Goal: Task Accomplishment & Management: Complete application form

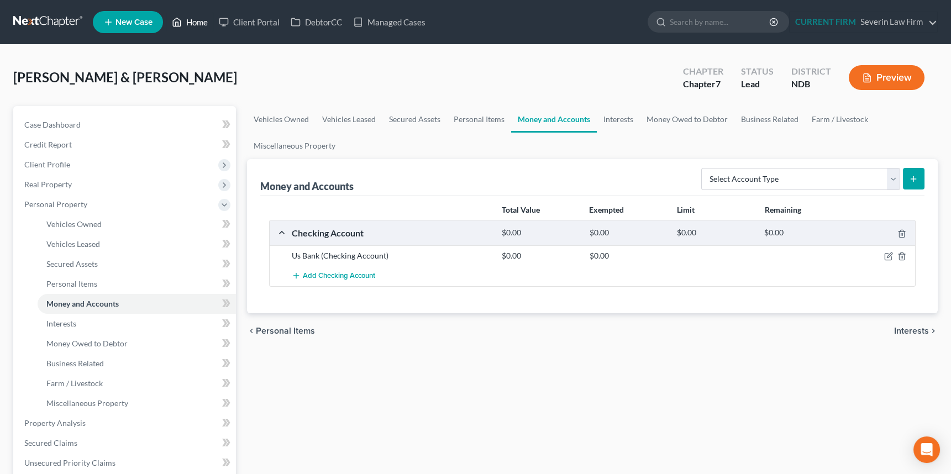
click at [198, 22] on link "Home" at bounding box center [189, 22] width 47 height 20
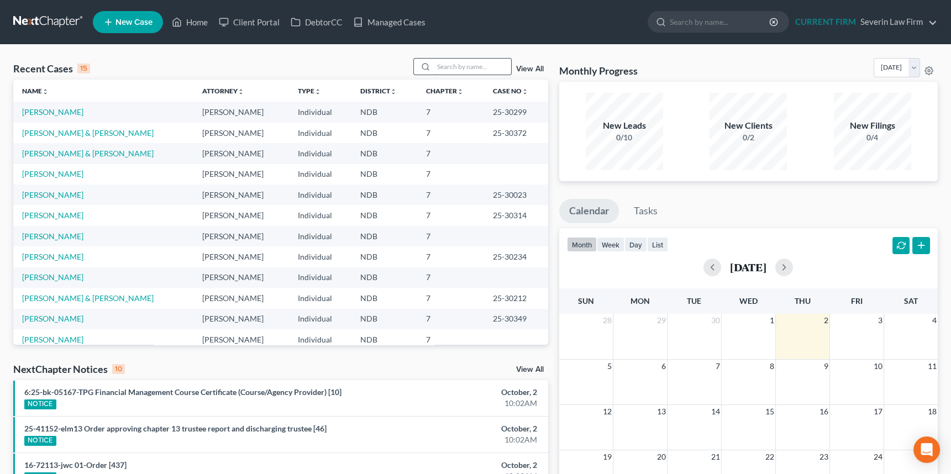
click at [449, 62] on input "search" at bounding box center [472, 67] width 77 height 16
type input "preston"
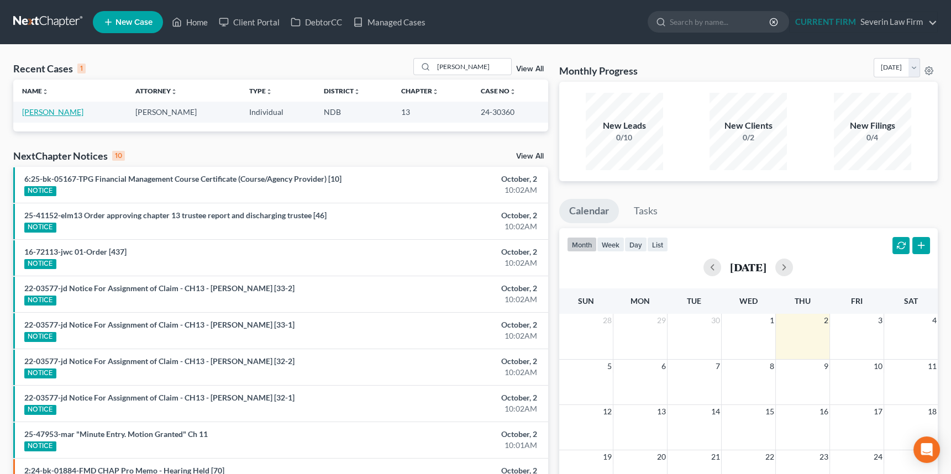
click at [39, 113] on link "Preston, Gary" at bounding box center [52, 111] width 61 height 9
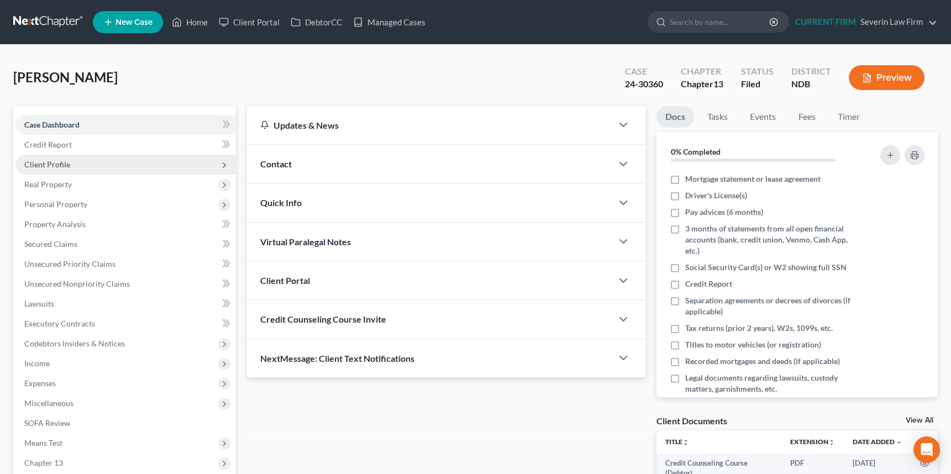
click at [60, 164] on span "Client Profile" at bounding box center [47, 164] width 46 height 9
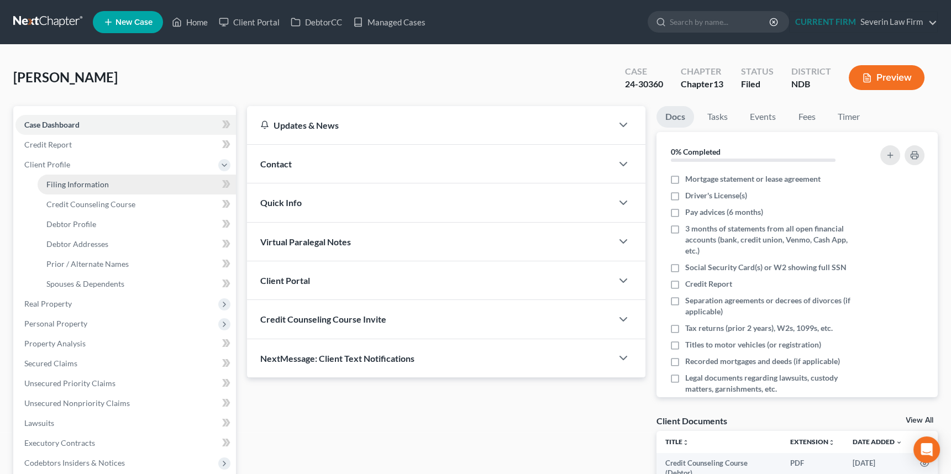
click at [71, 180] on span "Filing Information" at bounding box center [77, 184] width 62 height 9
select select "1"
select select "0"
select select "3"
select select "29"
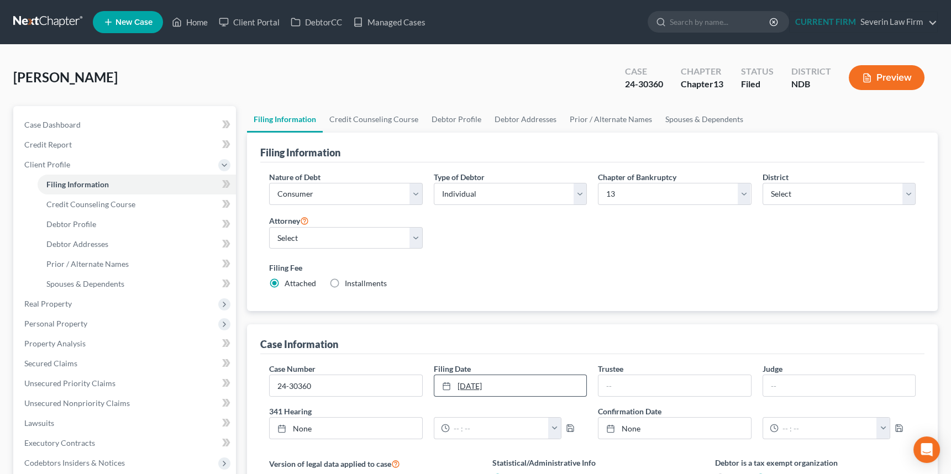
click at [491, 383] on link "8/20/2024" at bounding box center [510, 385] width 152 height 21
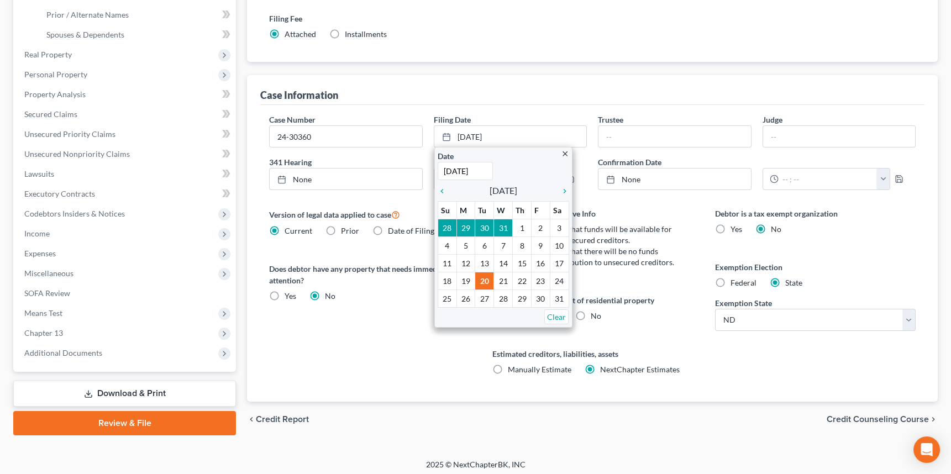
scroll to position [251, 0]
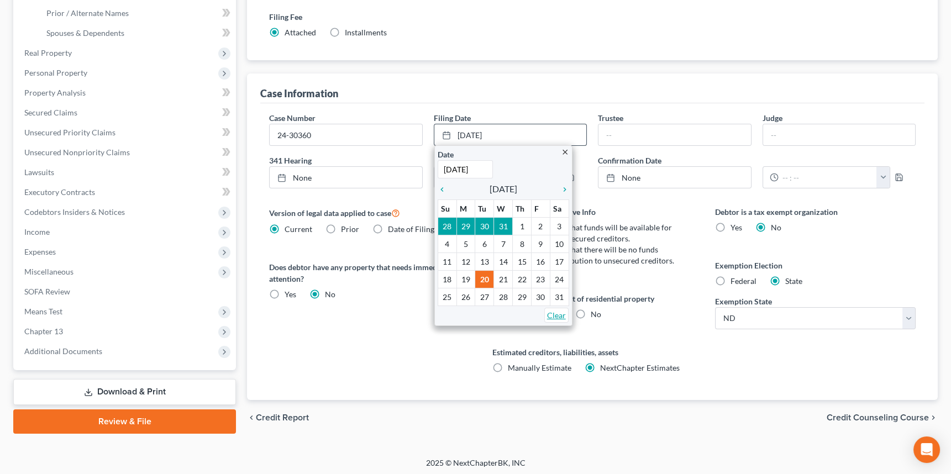
click at [558, 315] on link "Clear" at bounding box center [556, 315] width 24 height 15
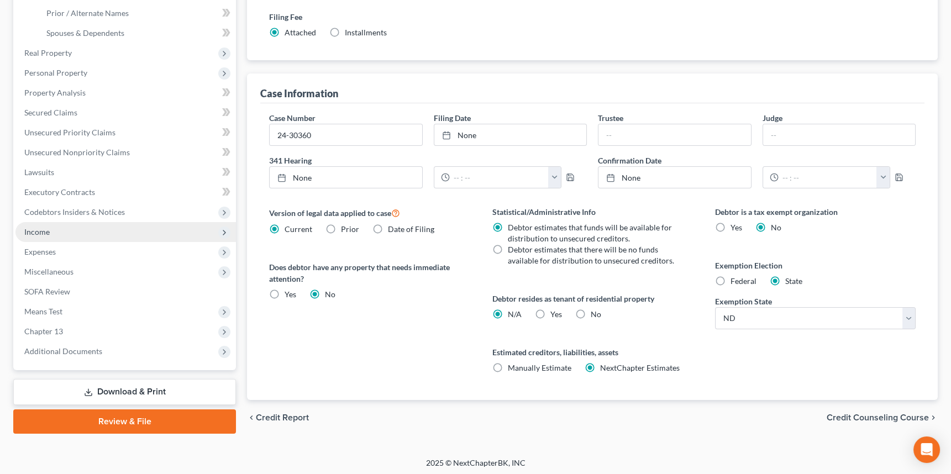
click at [34, 229] on span "Income" at bounding box center [36, 231] width 25 height 9
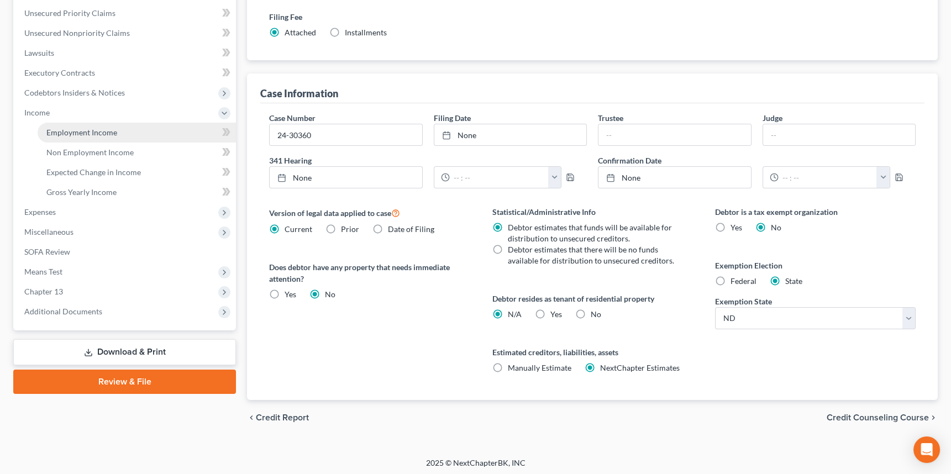
click at [72, 128] on span "Employment Income" at bounding box center [81, 132] width 71 height 9
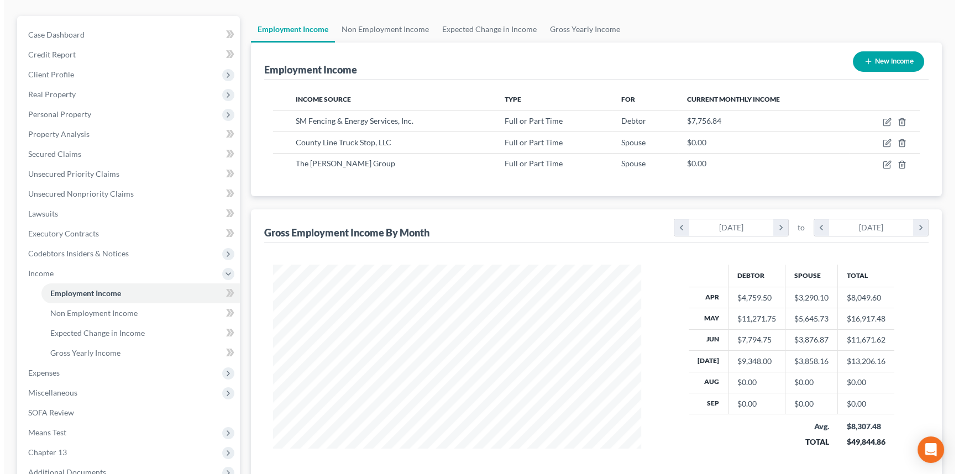
scroll to position [50, 0]
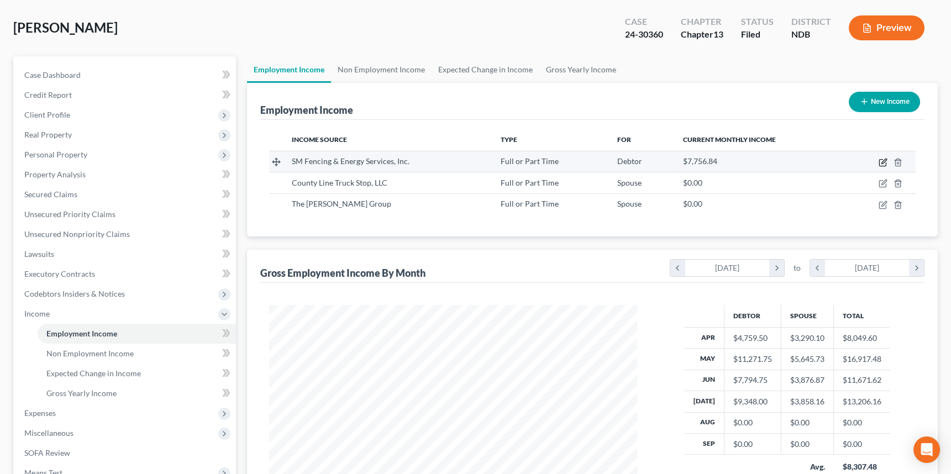
click at [881, 160] on icon "button" at bounding box center [883, 162] width 9 height 9
select select "0"
select select "29"
select select "2"
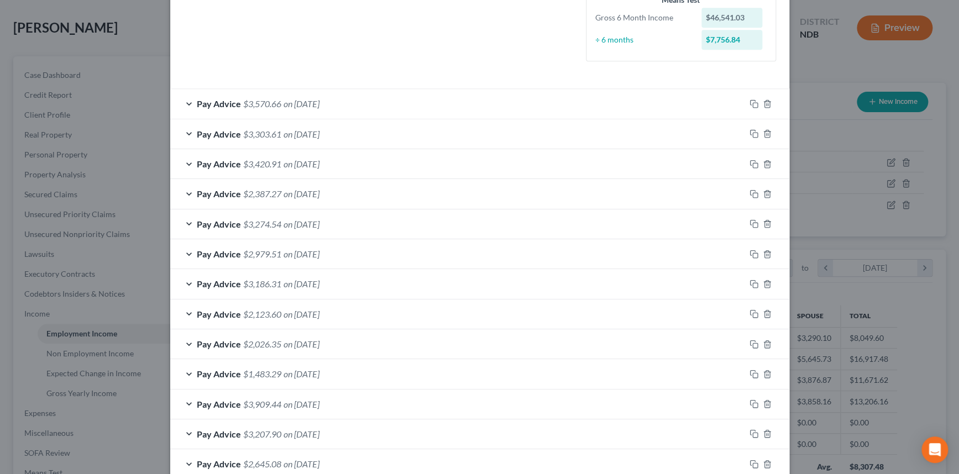
scroll to position [304, 0]
click at [763, 100] on icon "button" at bounding box center [767, 104] width 9 height 9
click at [750, 104] on icon "button" at bounding box center [754, 104] width 9 height 9
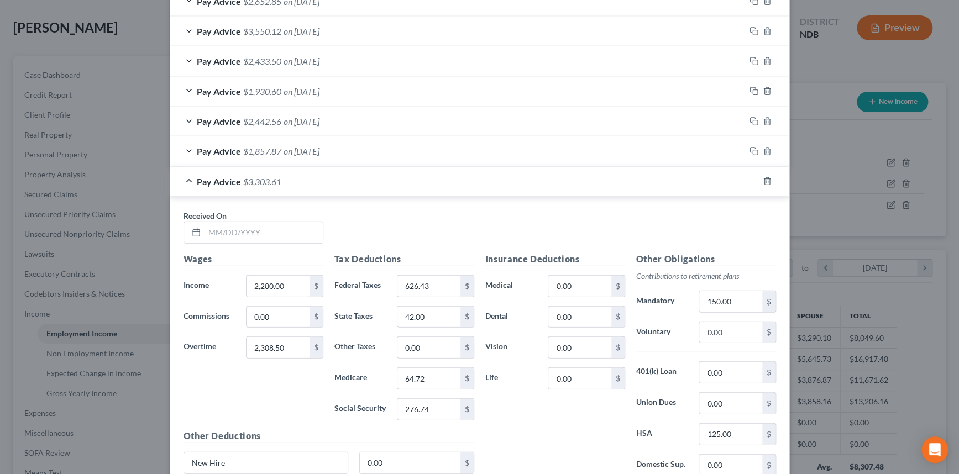
scroll to position [1360, 0]
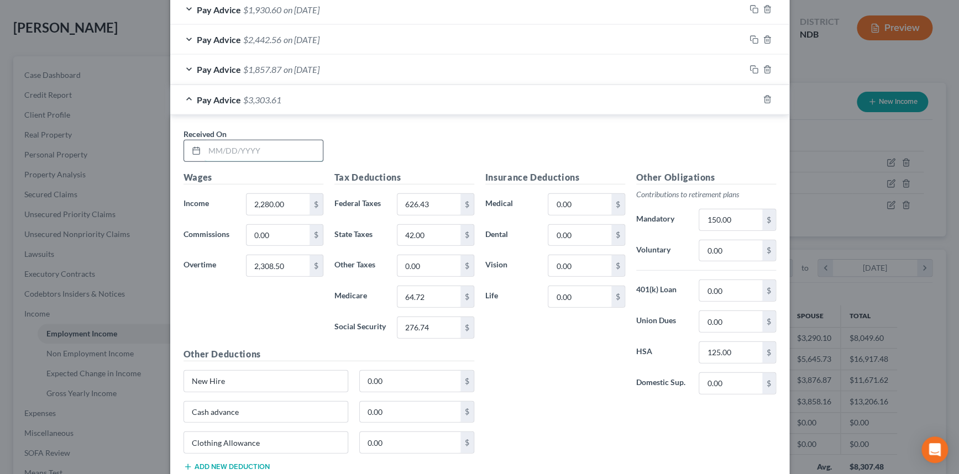
click at [219, 149] on input "text" at bounding box center [264, 150] width 118 height 21
type input "1"
type input "[DATE]"
type input "4,973.25"
type input "714"
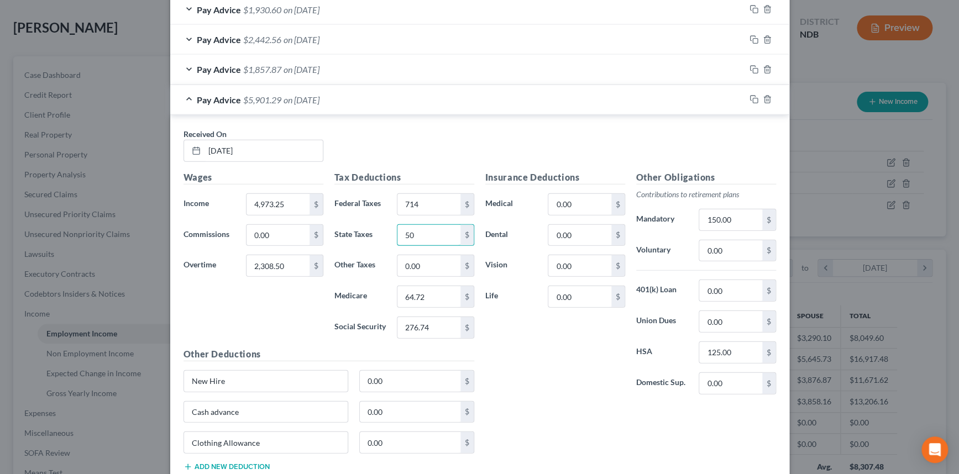
type input "50"
type input "70.30"
type input "300.59"
click at [389, 408] on input "0.00" at bounding box center [410, 412] width 101 height 21
type input "126.2"
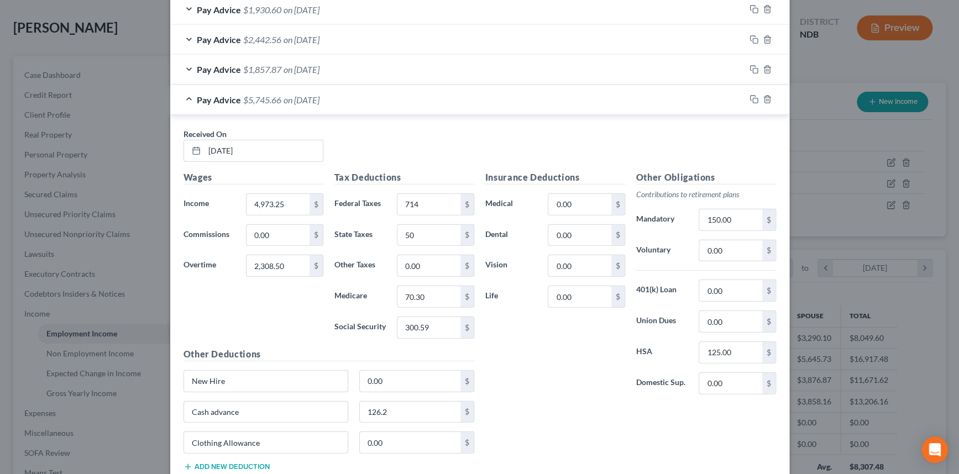
click at [594, 425] on div "Insurance Deductions Medical 0.00 $ Dental 0.00 $ Vision 0.00 $ Life 0.00 $ Oth…" at bounding box center [631, 326] width 302 height 310
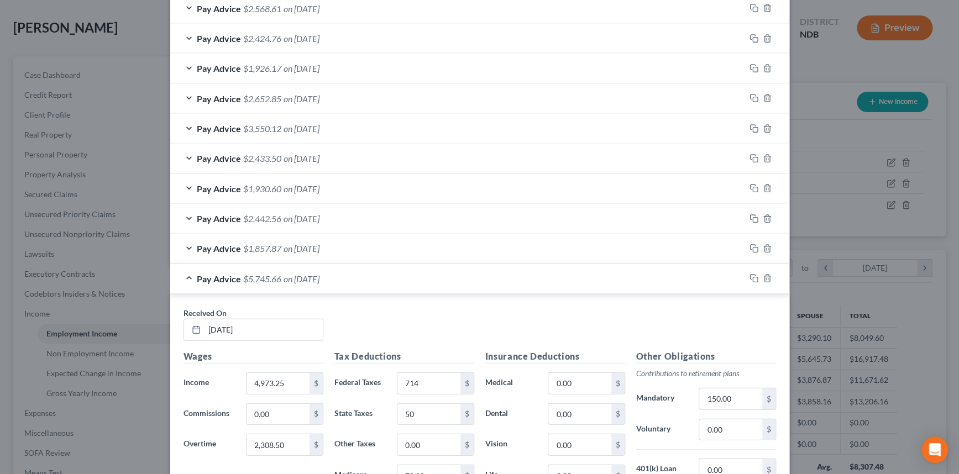
scroll to position [1180, 0]
drag, startPoint x: 750, startPoint y: 276, endPoint x: 397, endPoint y: 330, distance: 356.8
click at [750, 276] on icon "button" at bounding box center [754, 279] width 9 height 9
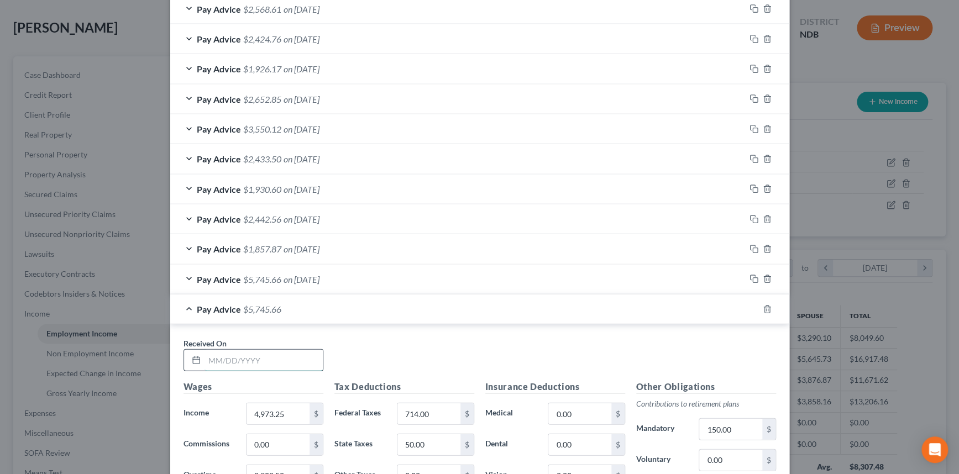
click at [285, 353] on input "text" at bounding box center [264, 360] width 118 height 21
type input "[DATE]"
type input "3,006.75"
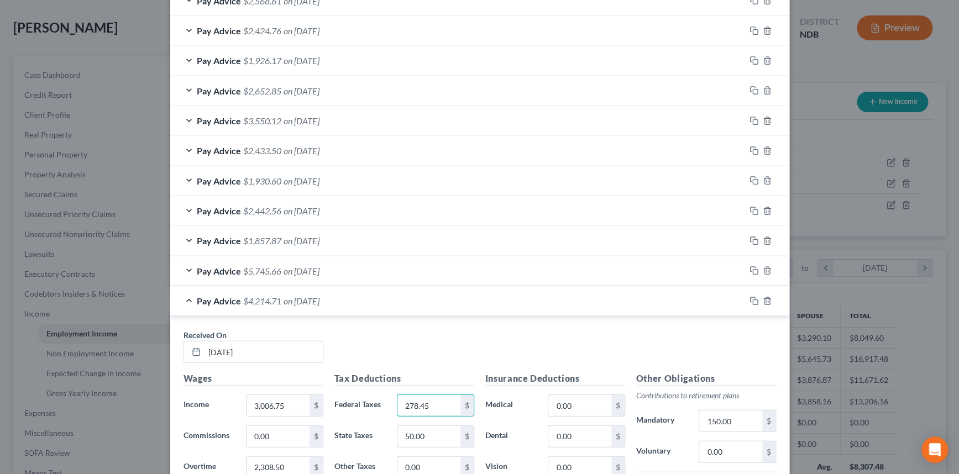
type input "278.45"
type input "11"
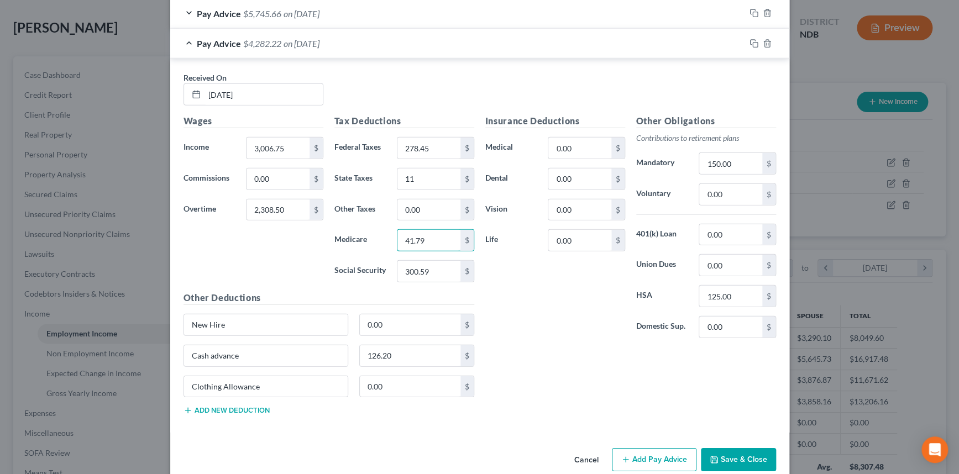
type input "41.79"
type input "178.67"
drag, startPoint x: 748, startPoint y: 37, endPoint x: 348, endPoint y: 105, distance: 406.5
click at [750, 40] on icon "button" at bounding box center [752, 42] width 5 height 5
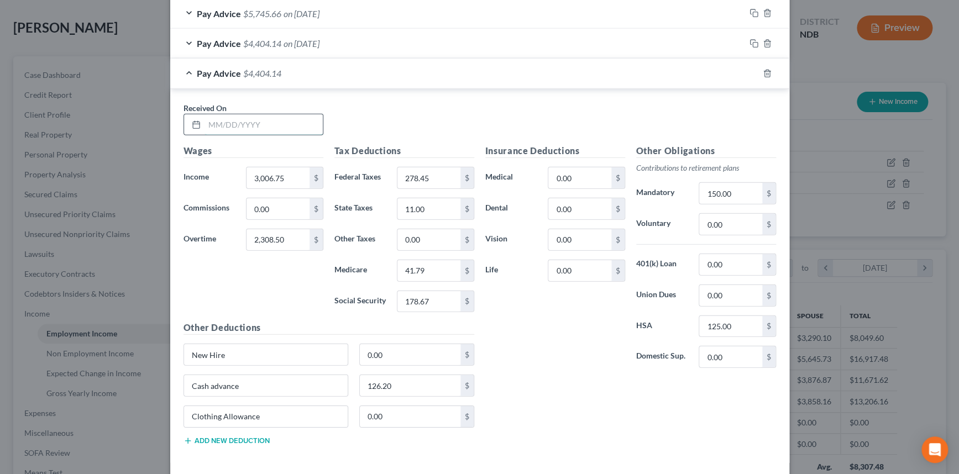
click at [268, 118] on input "text" at bounding box center [264, 124] width 118 height 21
type input "[DATE]"
type input "3,477"
click at [454, 13] on div "Pay Advice $5,745.66 on 08/08/2025" at bounding box center [457, 13] width 575 height 29
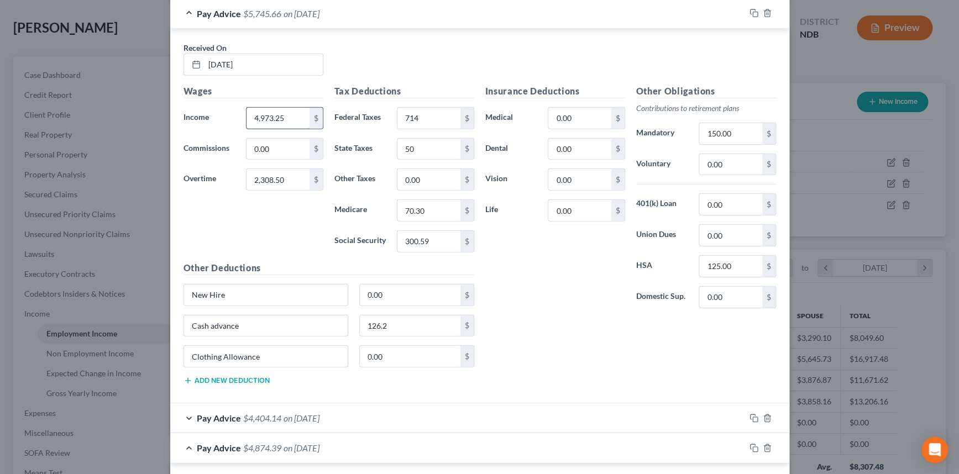
click at [303, 116] on input "4,973.25" at bounding box center [278, 118] width 62 height 21
type input "2,280"
type input "2,693.25"
click at [428, 13] on div "Pay Advice $3,437.16 on 08/08/2025" at bounding box center [457, 13] width 575 height 29
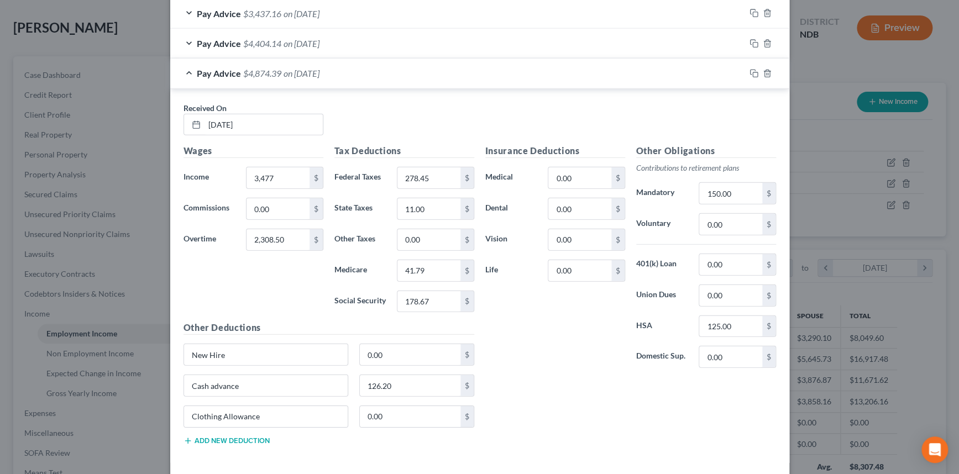
click at [437, 43] on div "Pay Advice $4,404.14 on 08/22/2025" at bounding box center [457, 43] width 575 height 29
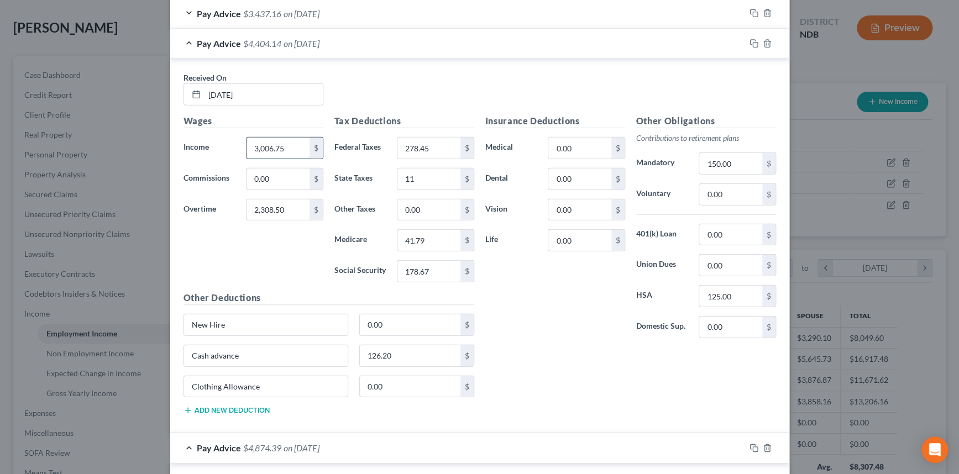
click at [292, 143] on input "3,006.75" at bounding box center [278, 148] width 62 height 21
type input "1,938"
type input "1,068.75"
click at [564, 44] on div "Pay Advice $2,095.64 on 08/22/2025" at bounding box center [457, 43] width 575 height 29
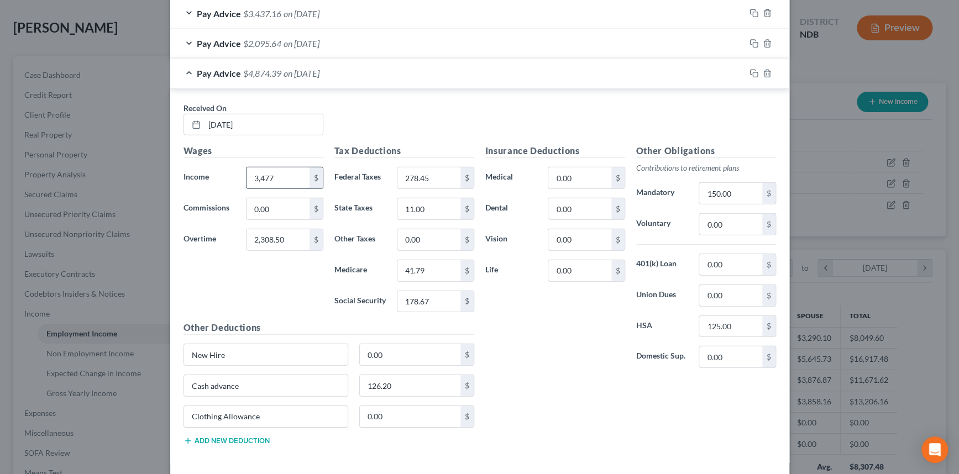
click at [275, 171] on input "3,477" at bounding box center [278, 177] width 62 height 21
type input "2,280"
type input "1,197"
type input "381.90"
type input "20"
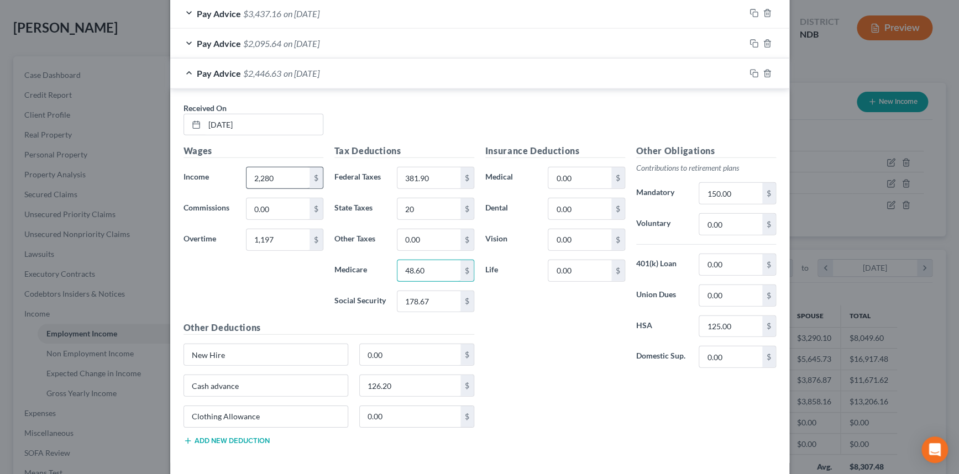
type input "48.60"
type input "207.82"
click at [400, 386] on input "126.20" at bounding box center [410, 385] width 101 height 21
type input "126.19"
drag, startPoint x: 748, startPoint y: 71, endPoint x: 719, endPoint y: 76, distance: 29.6
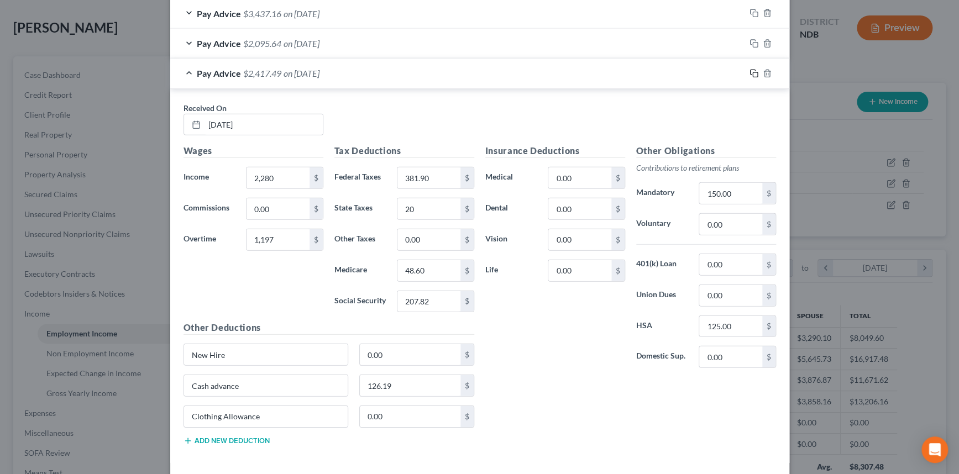
click at [750, 71] on icon "button" at bounding box center [754, 73] width 9 height 9
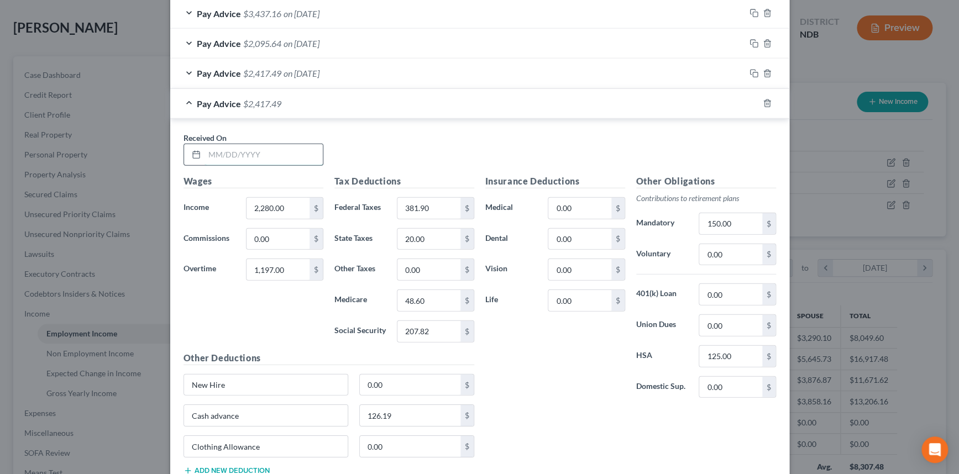
click at [289, 153] on input "text" at bounding box center [264, 154] width 118 height 21
type input "[DATE]"
type input "2,080.50"
type input "1,410.75"
click at [286, 268] on input "1,410.75" at bounding box center [278, 269] width 62 height 21
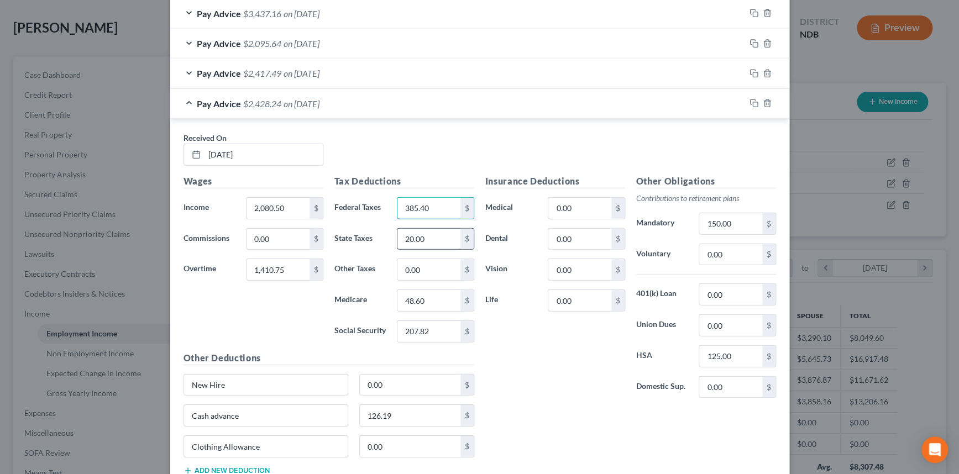
type input "385.40"
type input "21"
type input "48.81"
type input "207.71"
type input "208.71"
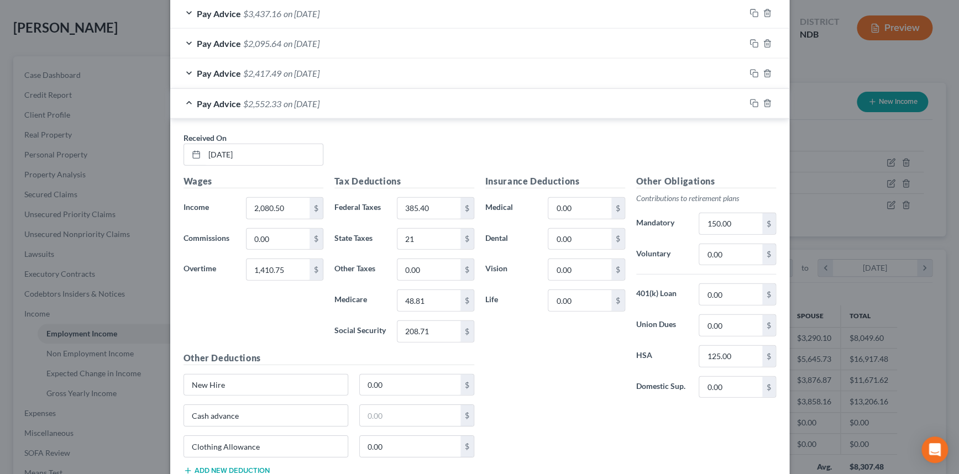
click at [551, 403] on div "Insurance Deductions Medical 0.00 $ Dental 0.00 $ Vision 0.00 $ Life 0.00 $" at bounding box center [555, 291] width 151 height 233
click at [435, 200] on input "385.40" at bounding box center [428, 208] width 62 height 21
type input "385.04"
click at [514, 104] on div "Pay Advice $2,552.69 on 09/19/2025" at bounding box center [457, 103] width 575 height 29
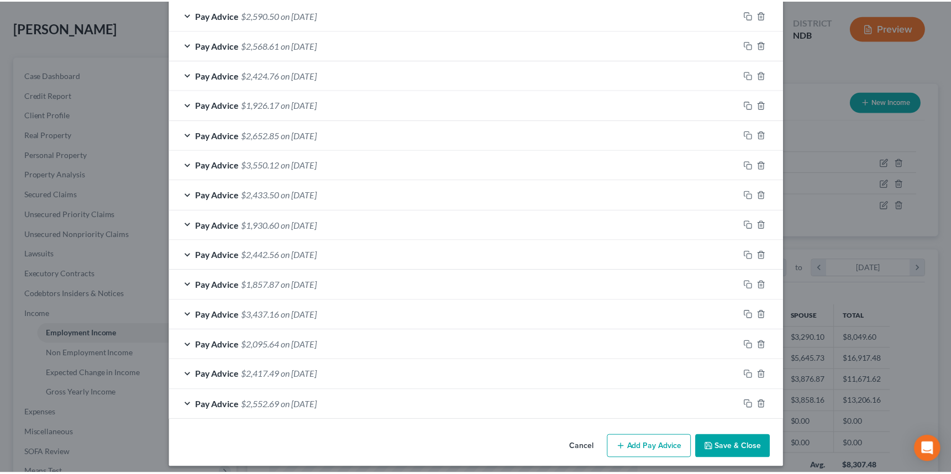
scroll to position [1148, 0]
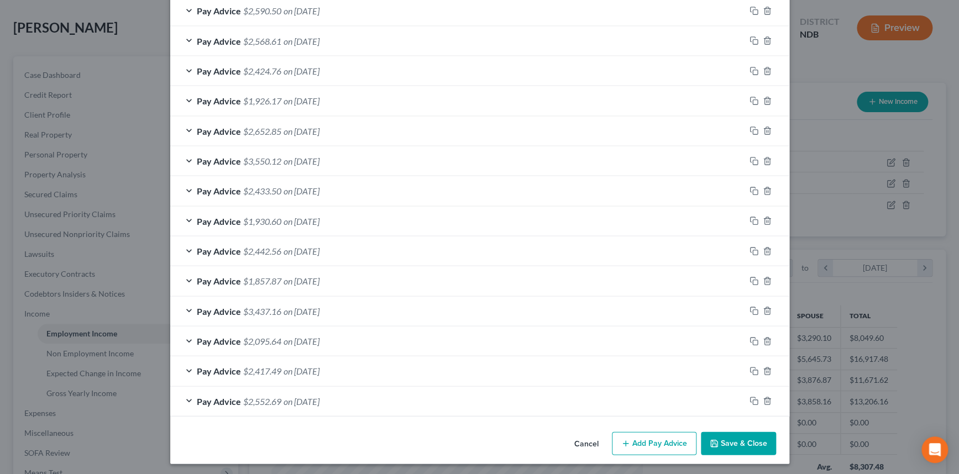
click at [732, 439] on button "Save & Close" at bounding box center [738, 443] width 75 height 23
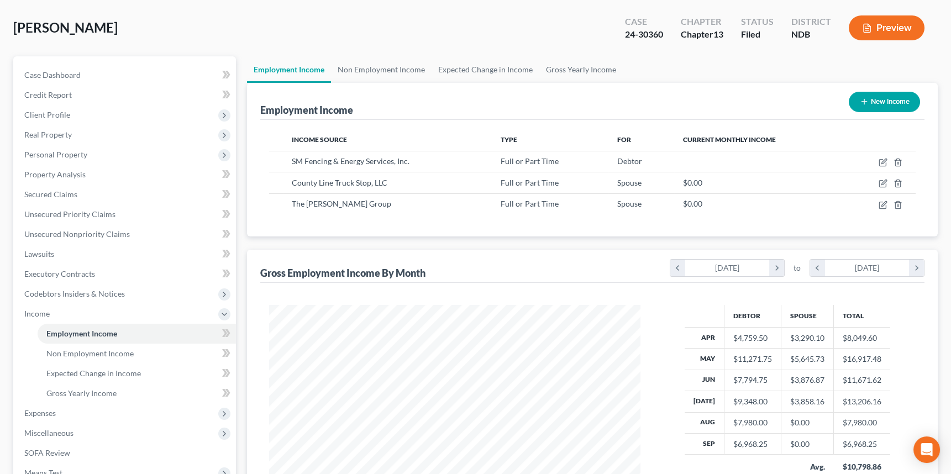
scroll to position [552589, 552397]
click at [56, 74] on span "Case Dashboard" at bounding box center [52, 74] width 56 height 9
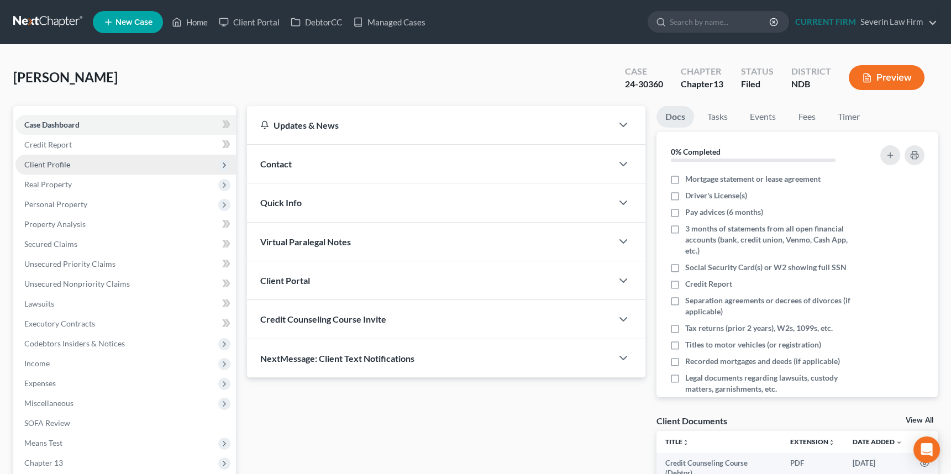
click at [60, 165] on span "Client Profile" at bounding box center [47, 164] width 46 height 9
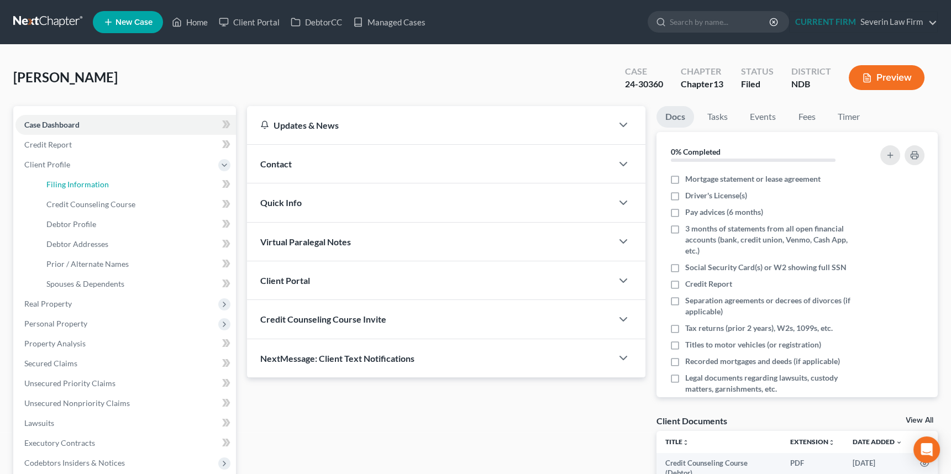
click at [69, 181] on span "Filing Information" at bounding box center [77, 184] width 62 height 9
select select "1"
select select "0"
select select "3"
select select "60"
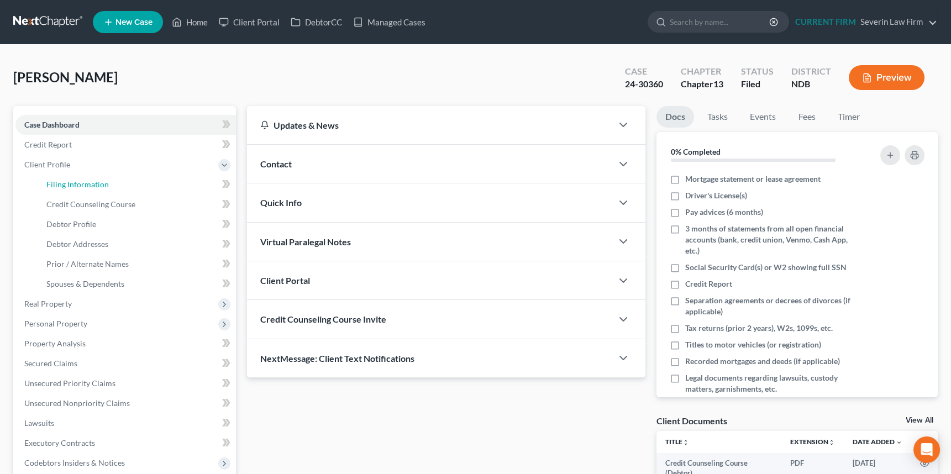
select select "0"
select select "29"
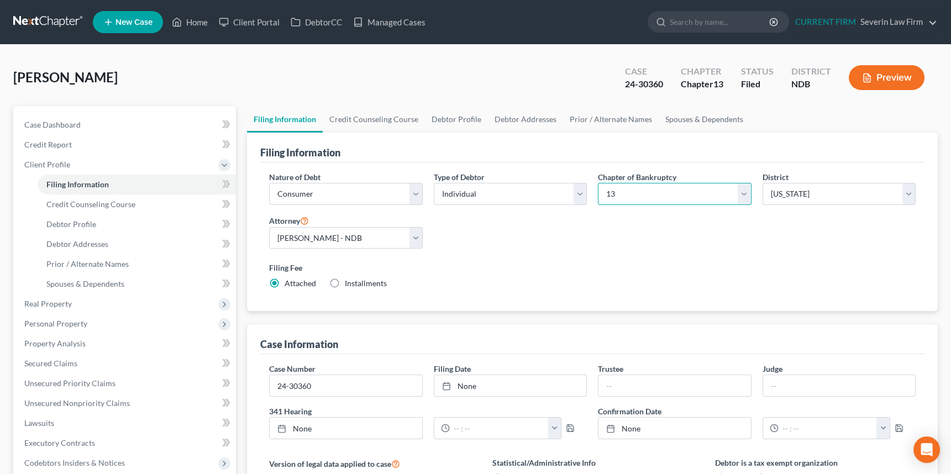
click at [743, 193] on select "Select 7 11 12 13" at bounding box center [674, 194] width 153 height 22
select select "0"
click at [598, 183] on select "Select 7 11 12 13" at bounding box center [674, 194] width 153 height 22
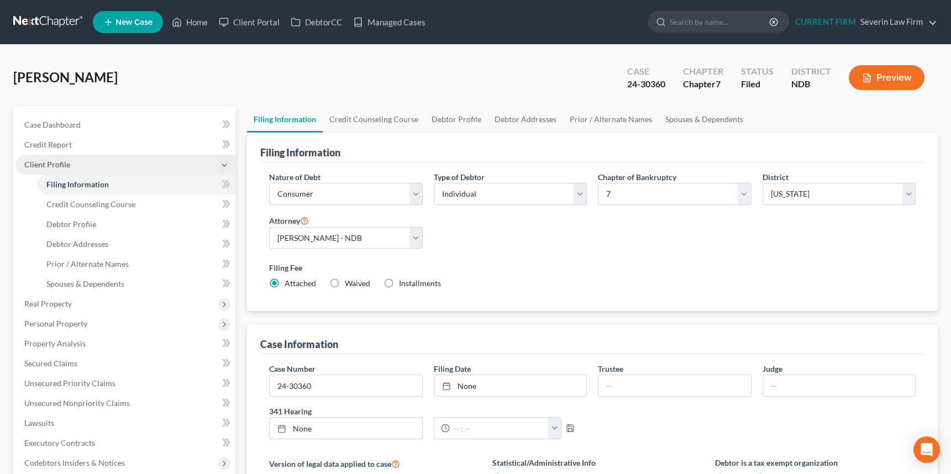
click at [40, 161] on span "Client Profile" at bounding box center [47, 164] width 46 height 9
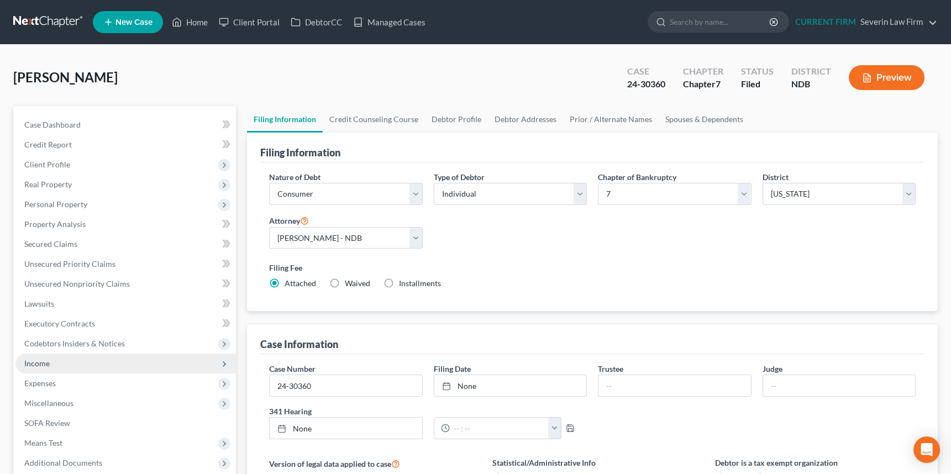
click at [38, 362] on span "Income" at bounding box center [36, 363] width 25 height 9
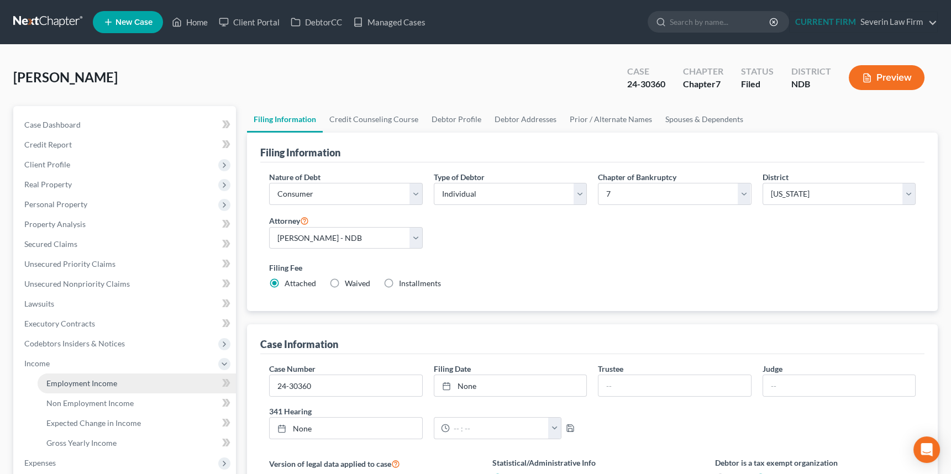
click at [82, 381] on span "Employment Income" at bounding box center [81, 383] width 71 height 9
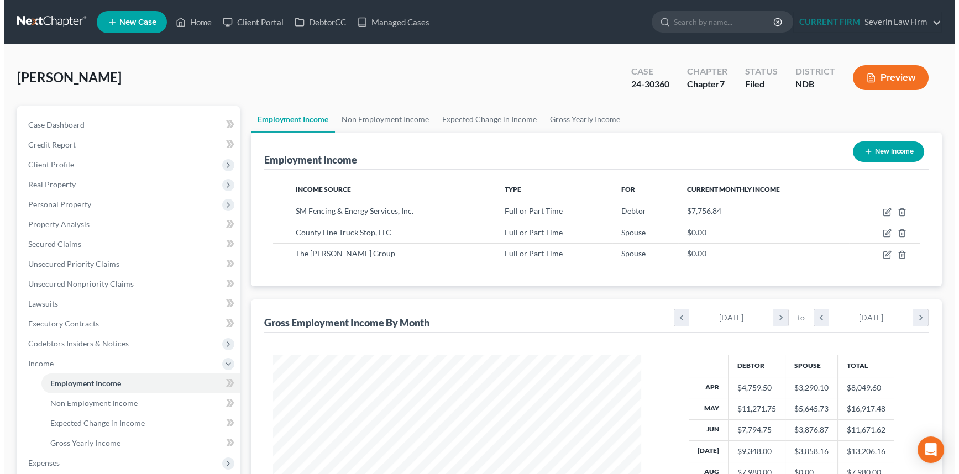
scroll to position [198, 390]
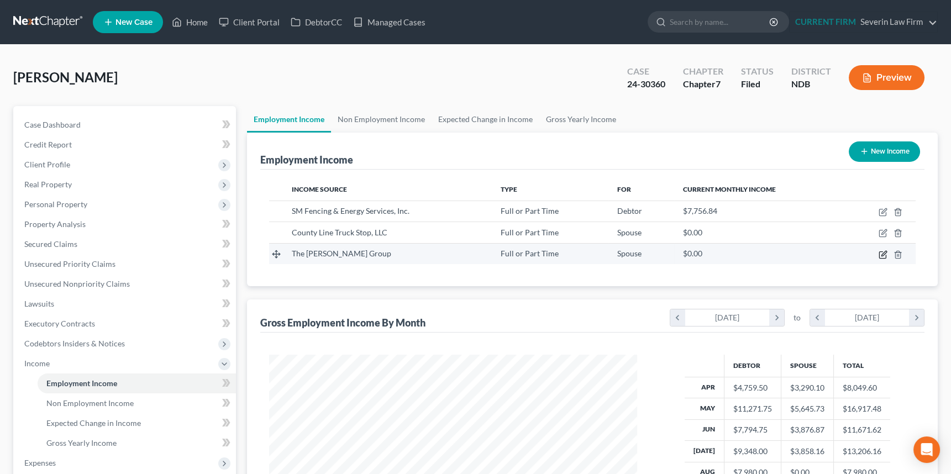
click at [882, 255] on icon "button" at bounding box center [884, 253] width 5 height 5
select select "0"
select select "29"
select select "3"
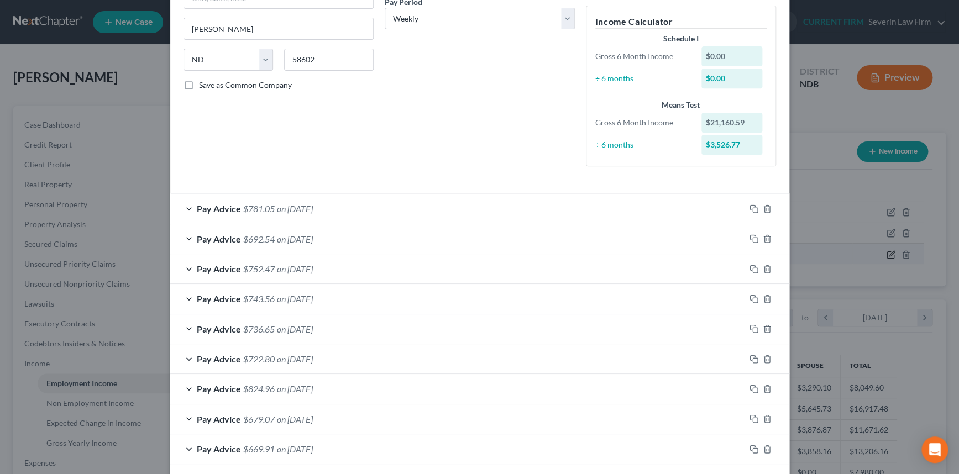
scroll to position [251, 0]
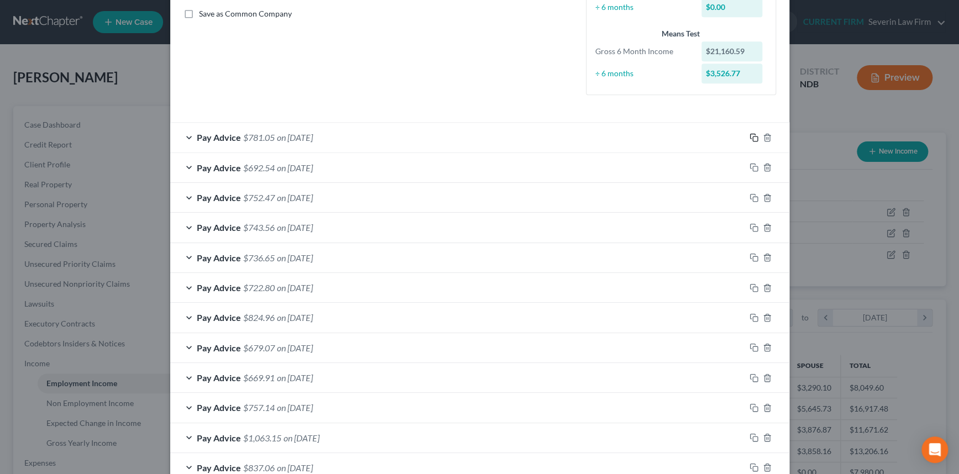
click at [753, 137] on rect "button" at bounding box center [755, 139] width 5 height 5
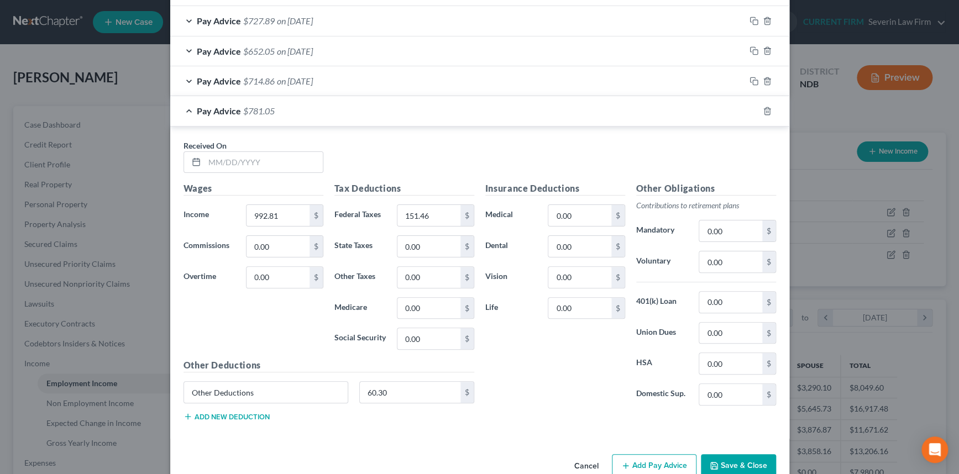
scroll to position [2111, 0]
click at [287, 158] on input "text" at bounding box center [264, 161] width 118 height 21
type input "[DATE]"
type input "841.95"
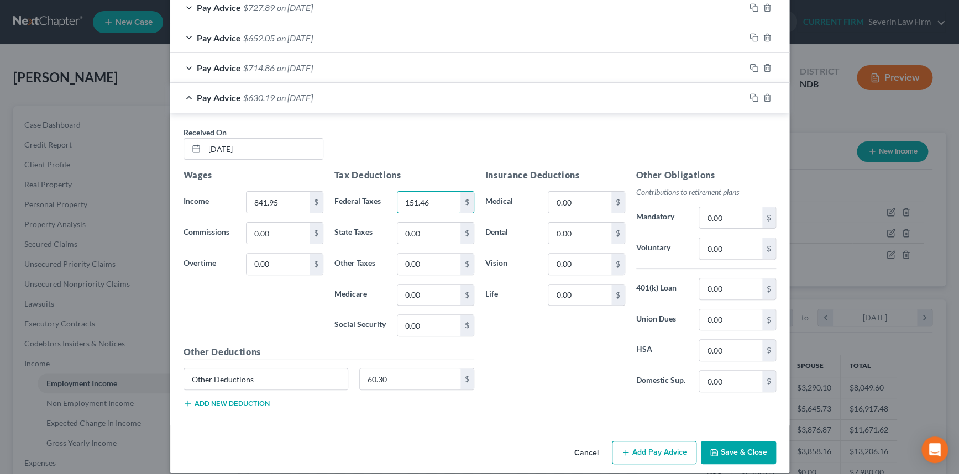
scroll to position [2129, 0]
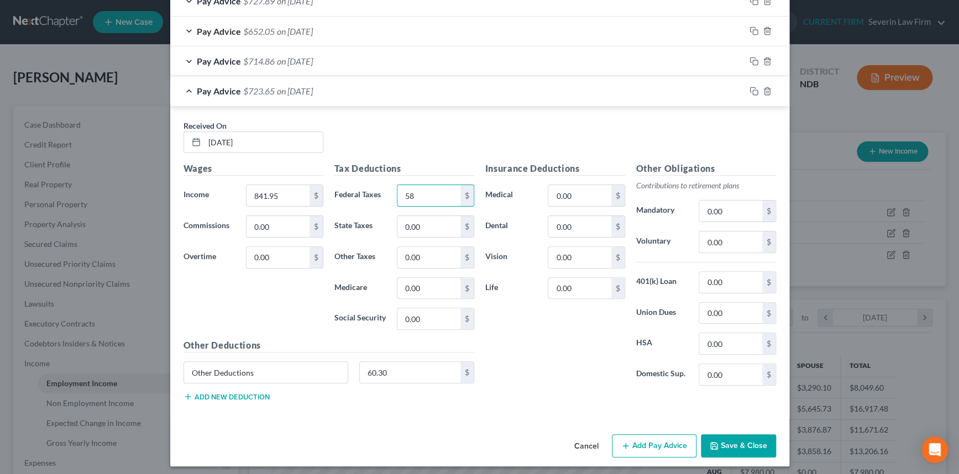
type input "58"
type input "12.11"
type input "51.81"
click at [406, 372] on input "60.30" at bounding box center [410, 372] width 101 height 21
type input "5"
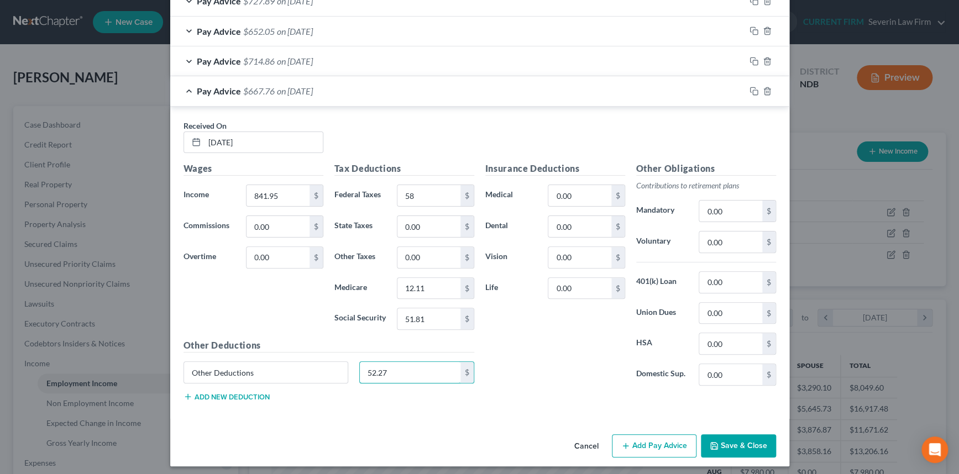
type input "52.27"
click at [751, 87] on icon "button" at bounding box center [754, 91] width 9 height 9
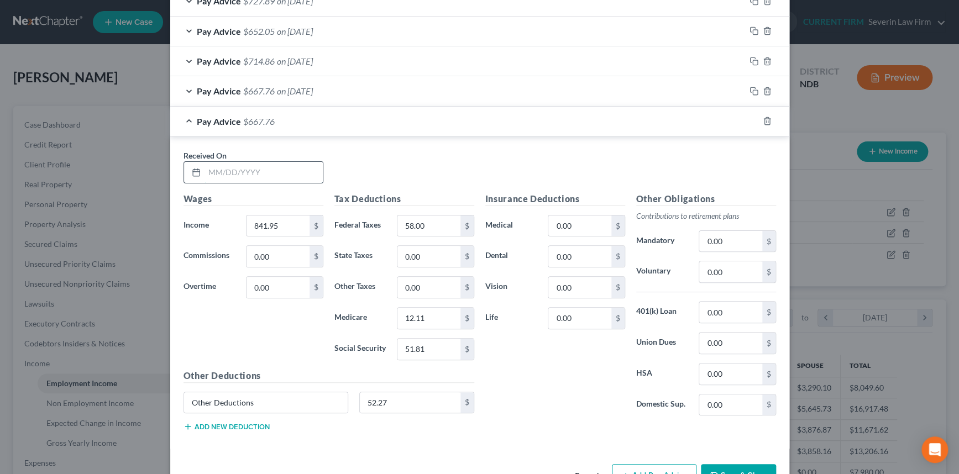
click at [280, 165] on input "text" at bounding box center [264, 172] width 118 height 21
type input "[DATE]"
type input "937.46"
type input "69"
type input "13.51"
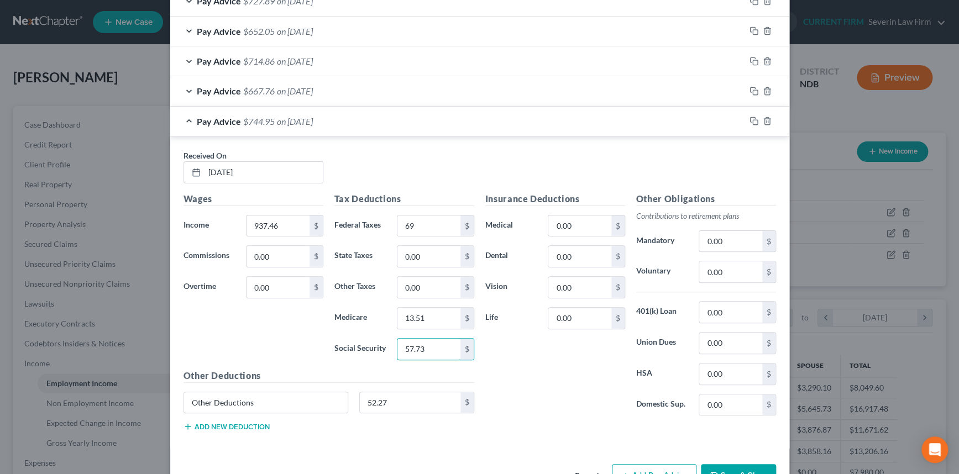
type input "57.73"
type input "57.36"
click at [750, 117] on icon "button" at bounding box center [754, 121] width 9 height 9
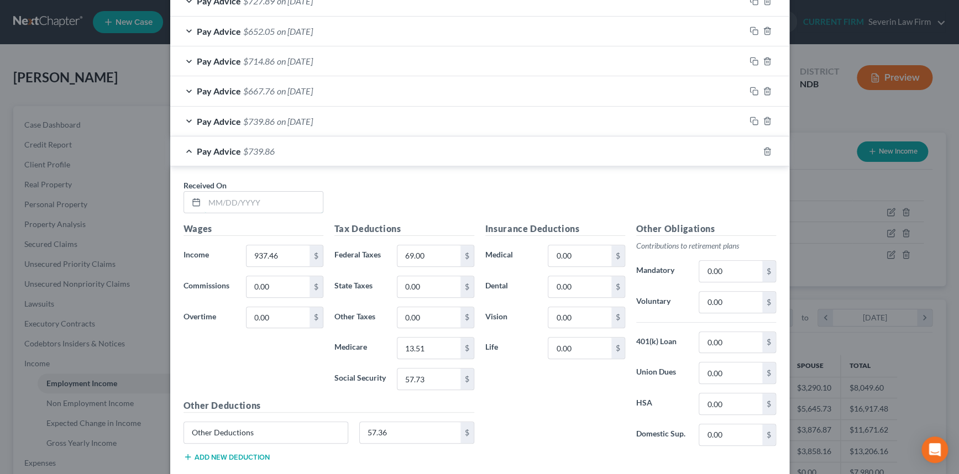
click at [255, 192] on input "text" at bounding box center [264, 202] width 118 height 21
type input "[DATE]"
type input "855.23"
type input "60"
type input "12.3"
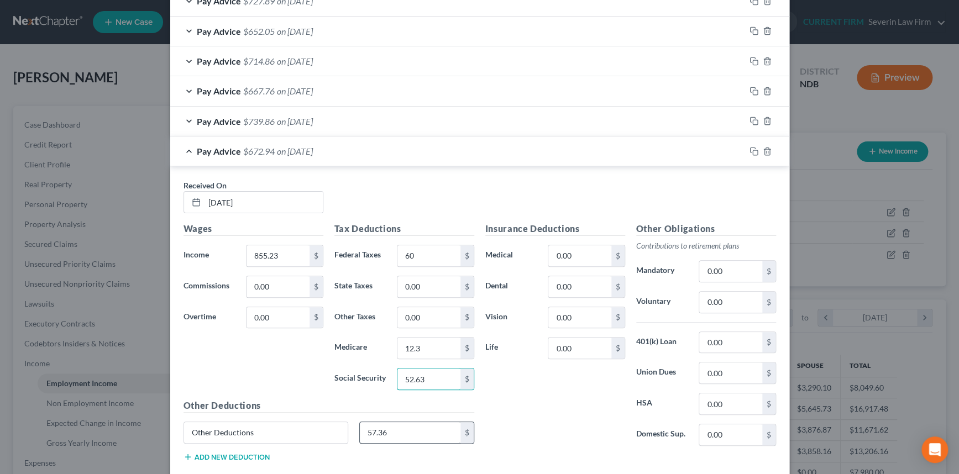
type input "52.63"
click at [394, 423] on input "57.36" at bounding box center [410, 432] width 101 height 21
type input "52.97"
click at [751, 147] on icon "button" at bounding box center [754, 151] width 9 height 9
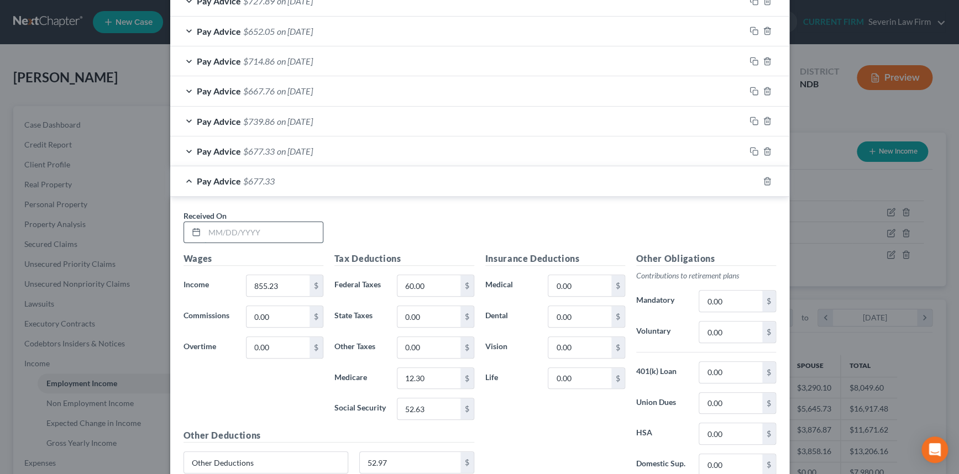
click at [276, 225] on input "text" at bounding box center [264, 232] width 118 height 21
type input "[DATE]"
type input "675.01"
type input "39"
type input "9.7"
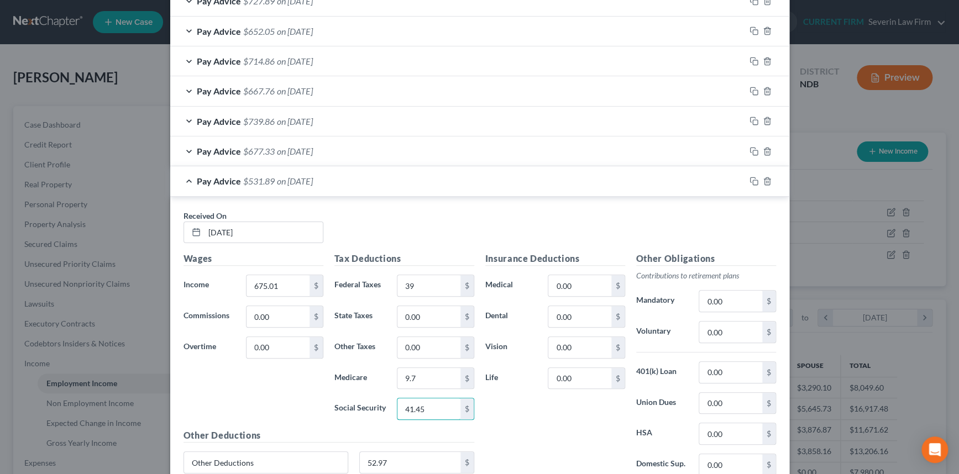
type input "41.45"
type input "43.36"
drag, startPoint x: 748, startPoint y: 175, endPoint x: 280, endPoint y: 256, distance: 475.7
click at [753, 180] on rect "button" at bounding box center [755, 182] width 5 height 5
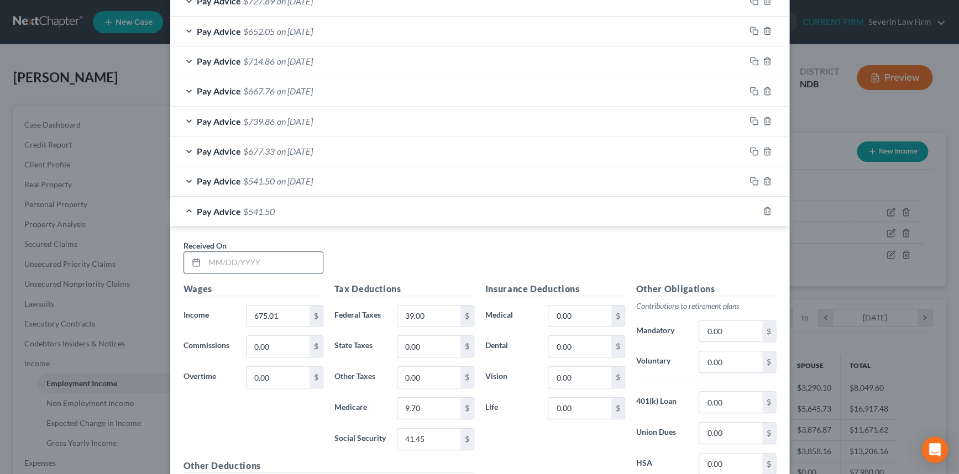
click at [267, 258] on input "text" at bounding box center [264, 262] width 118 height 21
type input "[DATE]"
type input "675.01"
type input "41.46"
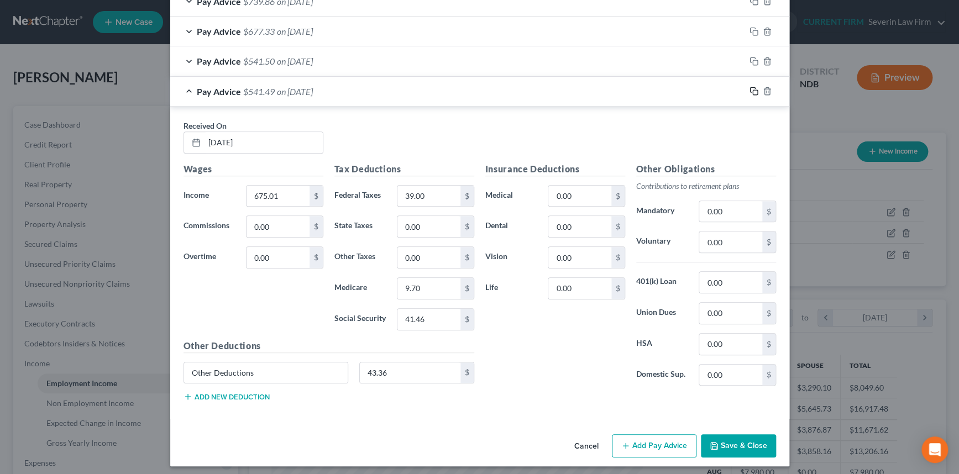
drag, startPoint x: 752, startPoint y: 88, endPoint x: 266, endPoint y: 150, distance: 489.3
click at [752, 88] on icon "button" at bounding box center [754, 91] width 9 height 9
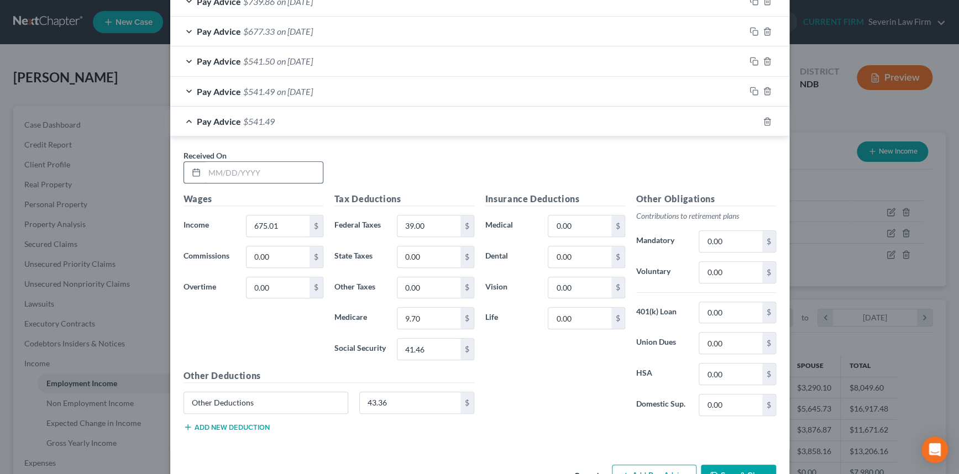
click at [263, 166] on input "text" at bounding box center [264, 172] width 118 height 21
type input "[DATE]"
type input "675"
type input "9.69"
type input "1"
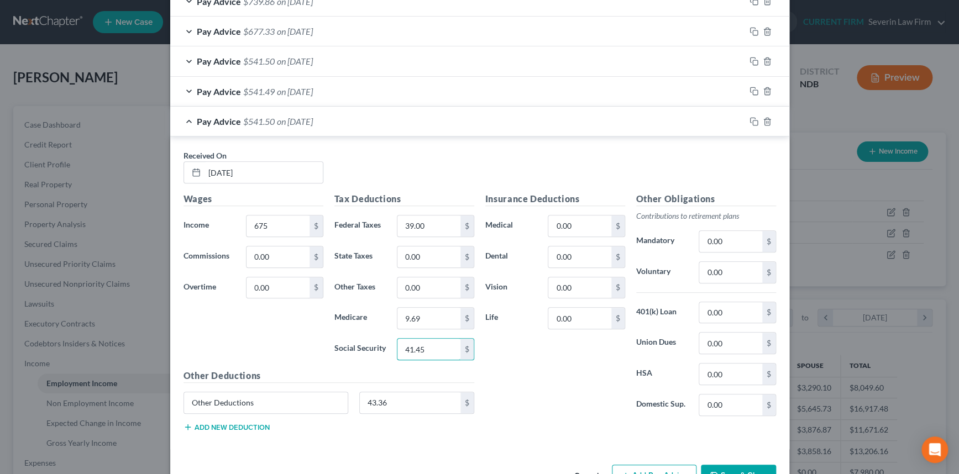
type input "41.45"
drag, startPoint x: 752, startPoint y: 117, endPoint x: 242, endPoint y: 191, distance: 515.7
click at [752, 117] on icon "button" at bounding box center [754, 121] width 9 height 9
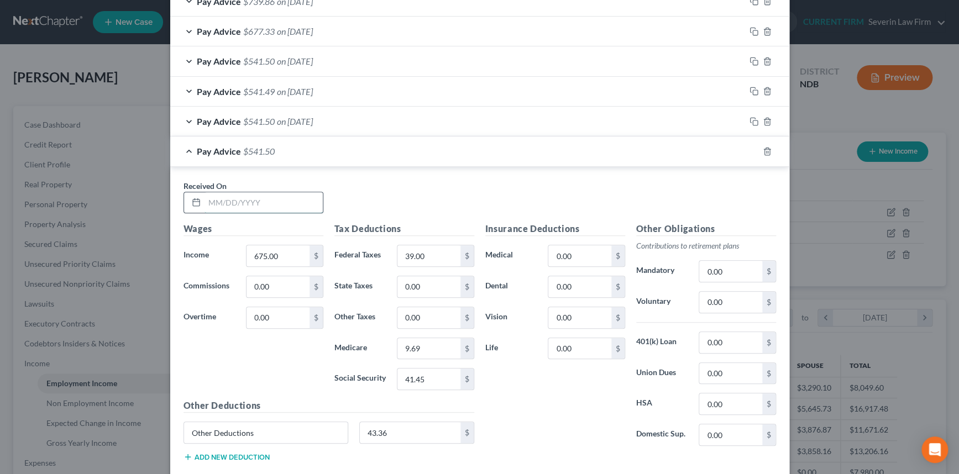
click at [259, 197] on input "text" at bounding box center [264, 202] width 118 height 21
type input "[DATE]"
type input "675.01"
type input "9.7"
type input "41.46"
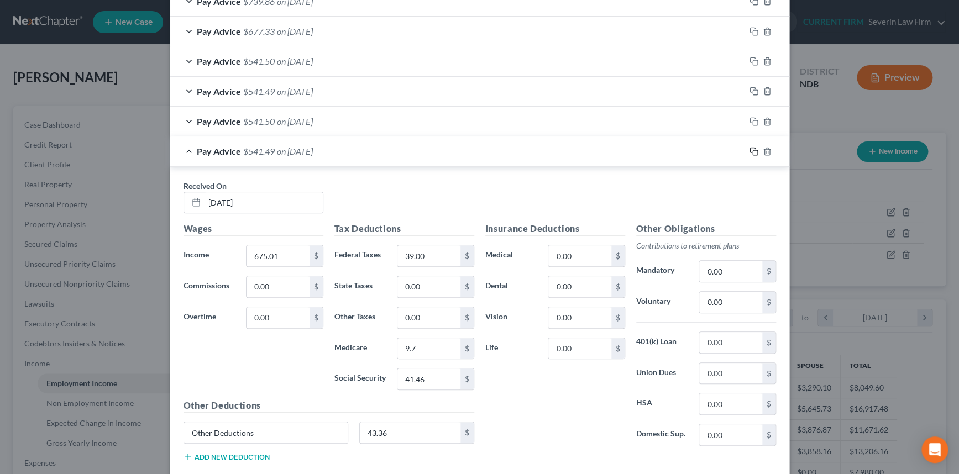
click at [750, 147] on icon "button" at bounding box center [754, 151] width 9 height 9
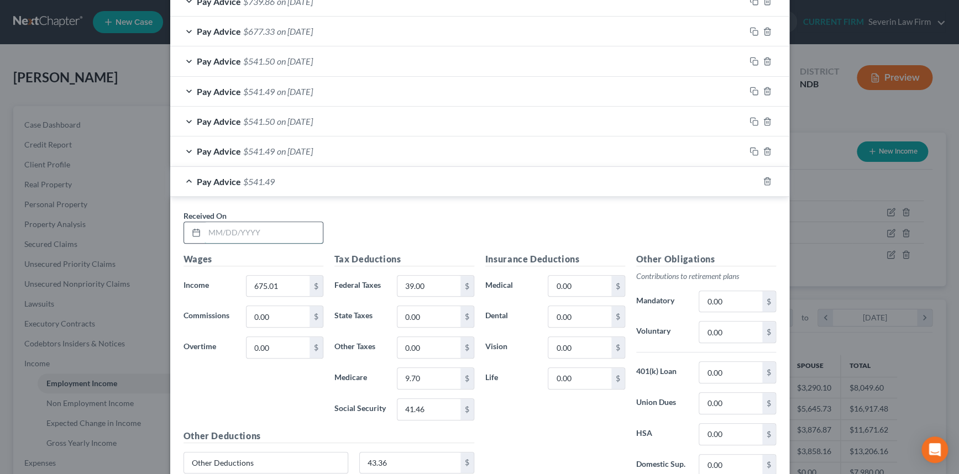
click at [274, 229] on input "text" at bounding box center [264, 232] width 118 height 21
type input "[DATE]"
click at [420, 374] on input "9.70" at bounding box center [428, 378] width 62 height 21
type input "9.69"
click at [574, 181] on div "Pay Advice $541.50 on 09/19/2025" at bounding box center [457, 181] width 575 height 29
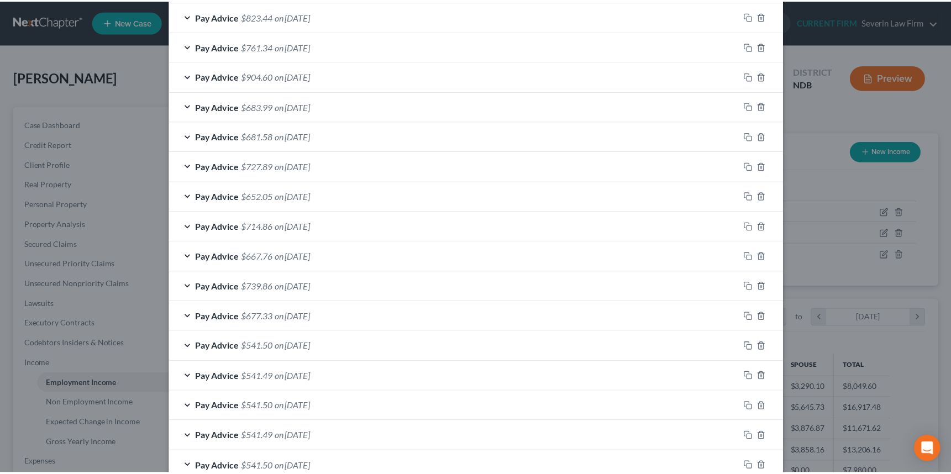
scroll to position [2028, 0]
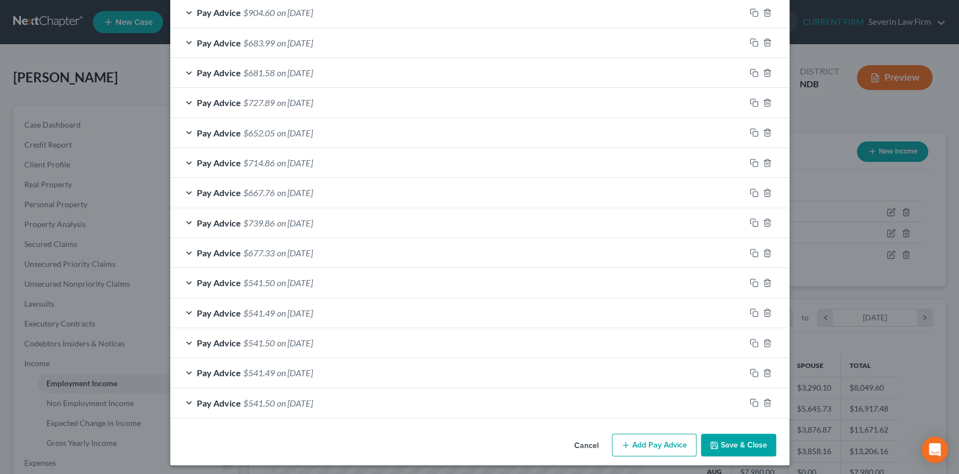
click at [726, 437] on button "Save & Close" at bounding box center [738, 445] width 75 height 23
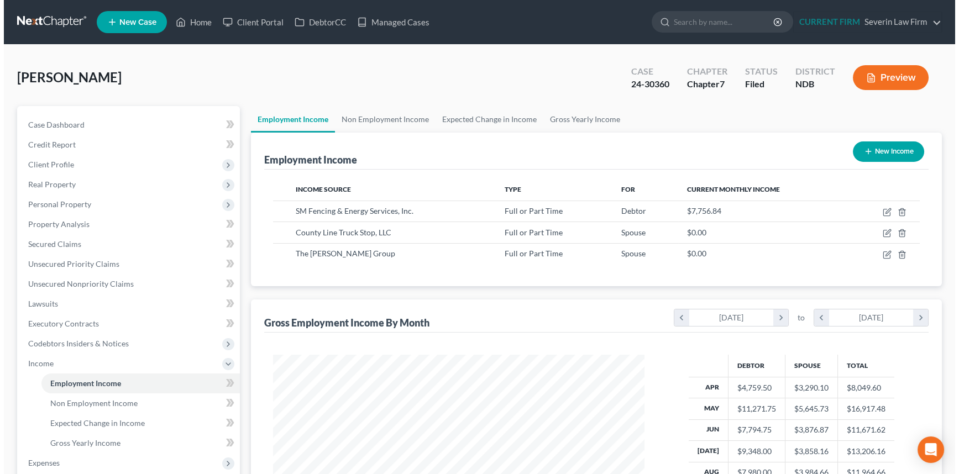
scroll to position [552589, 552397]
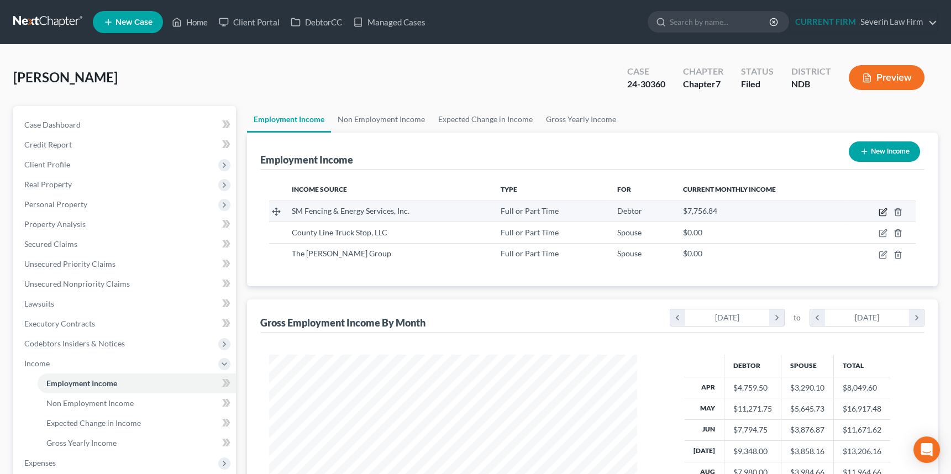
click at [884, 211] on icon "button" at bounding box center [884, 210] width 5 height 5
select select "0"
select select "29"
select select "2"
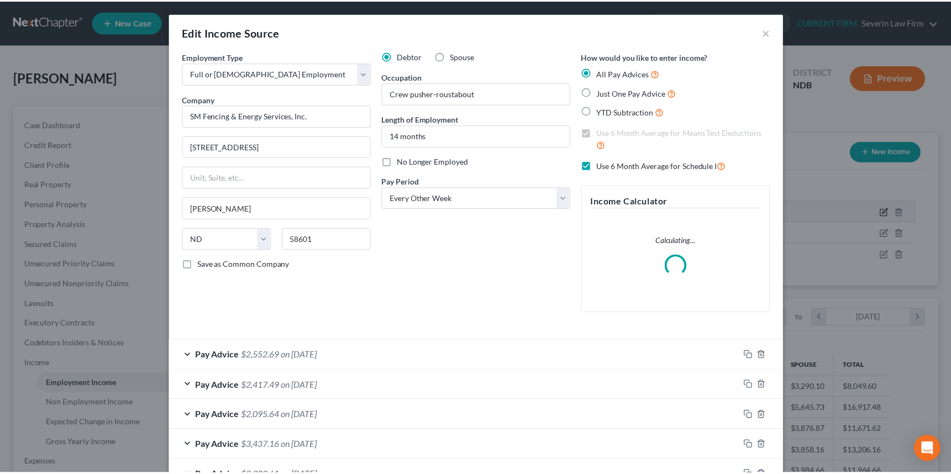
scroll to position [198, 393]
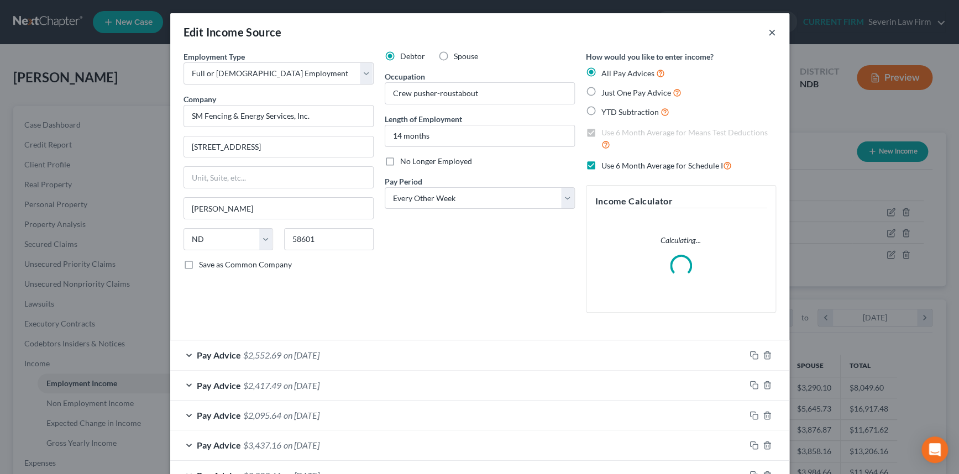
click at [768, 29] on button "×" at bounding box center [772, 31] width 8 height 13
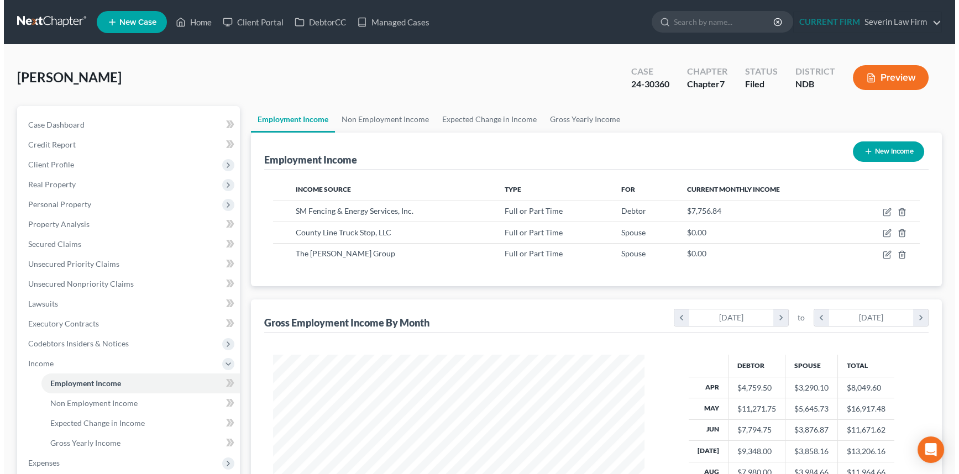
scroll to position [552589, 552397]
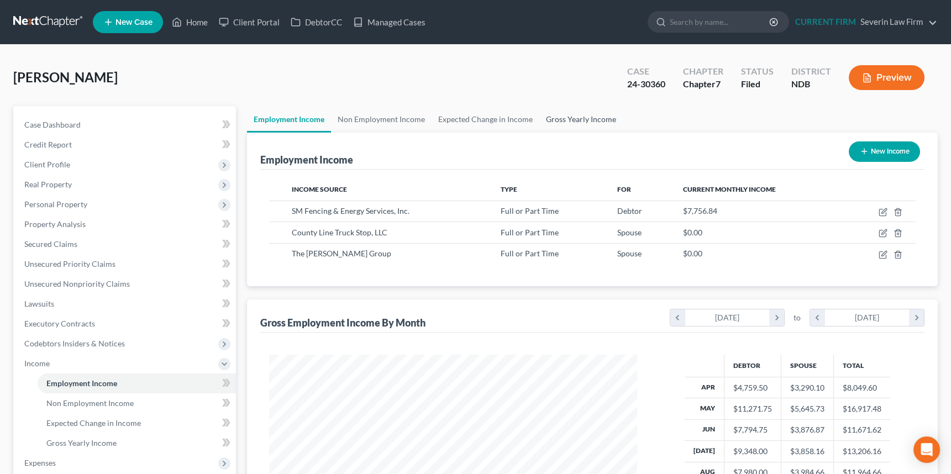
click at [563, 118] on link "Gross Yearly Income" at bounding box center [581, 119] width 83 height 27
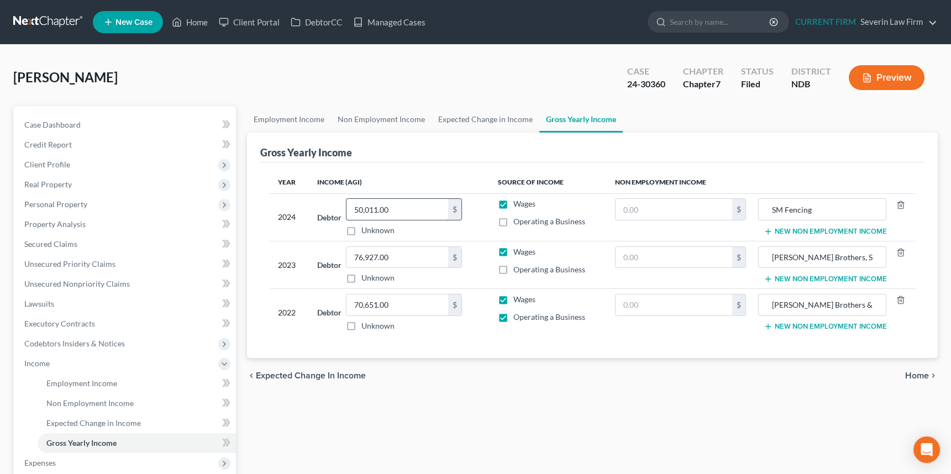
click at [388, 210] on input "50,011.00" at bounding box center [398, 209] width 102 height 21
type input "71,450"
click at [901, 203] on polyline "button" at bounding box center [901, 203] width 7 height 0
click at [901, 253] on icon "button" at bounding box center [901, 252] width 9 height 9
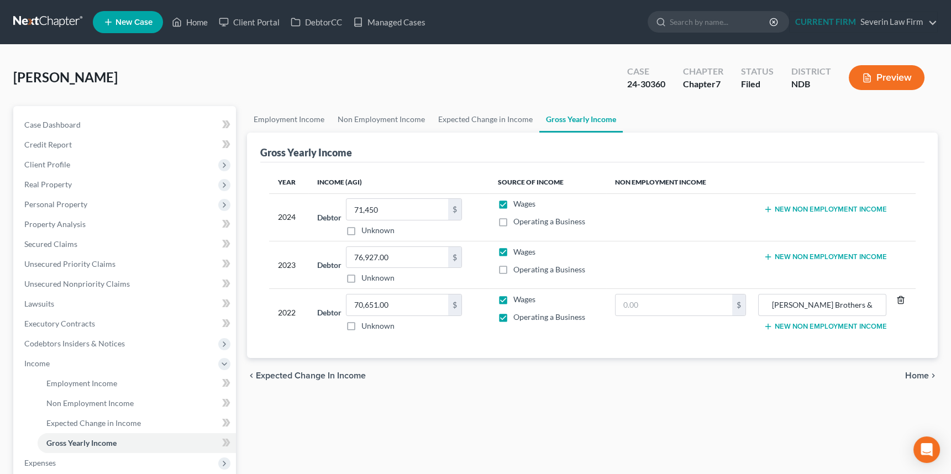
click at [901, 299] on icon "button" at bounding box center [901, 300] width 9 height 9
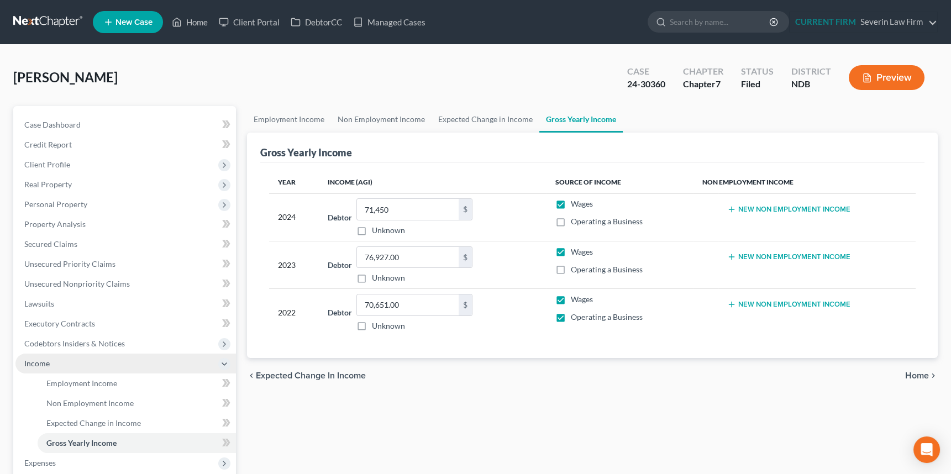
click at [38, 363] on span "Income" at bounding box center [36, 363] width 25 height 9
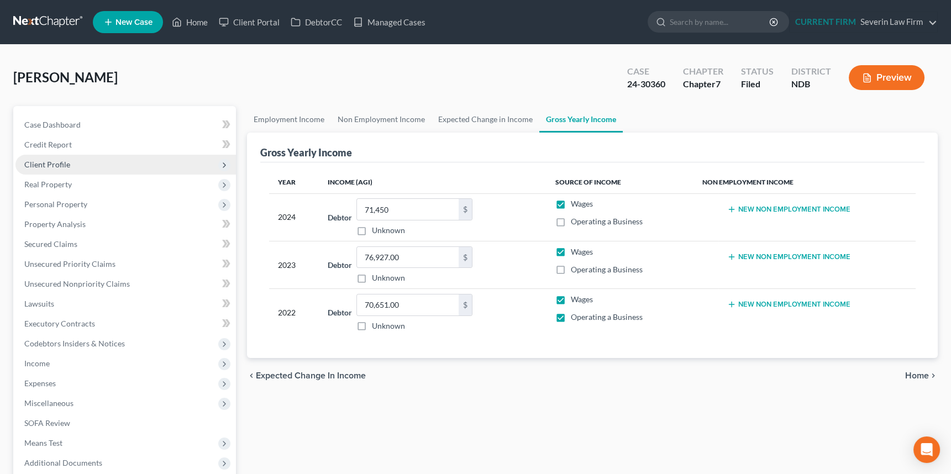
click at [46, 162] on span "Client Profile" at bounding box center [47, 164] width 46 height 9
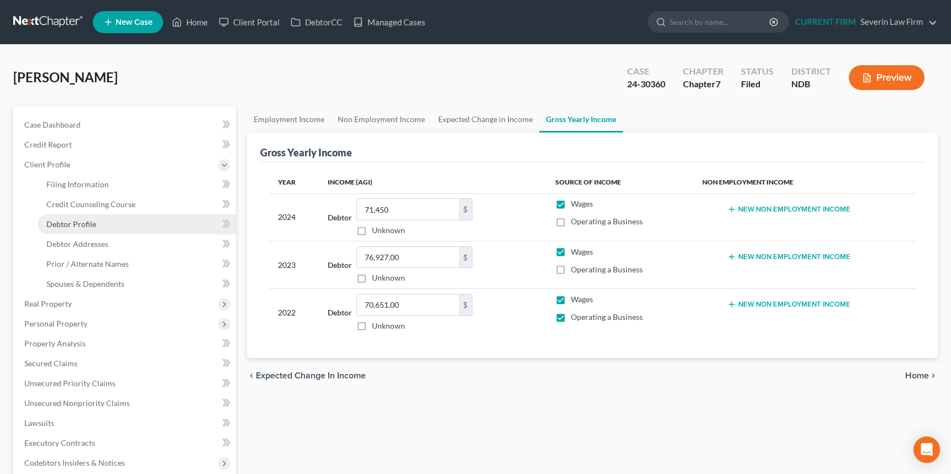
click at [60, 223] on span "Debtor Profile" at bounding box center [71, 223] width 50 height 9
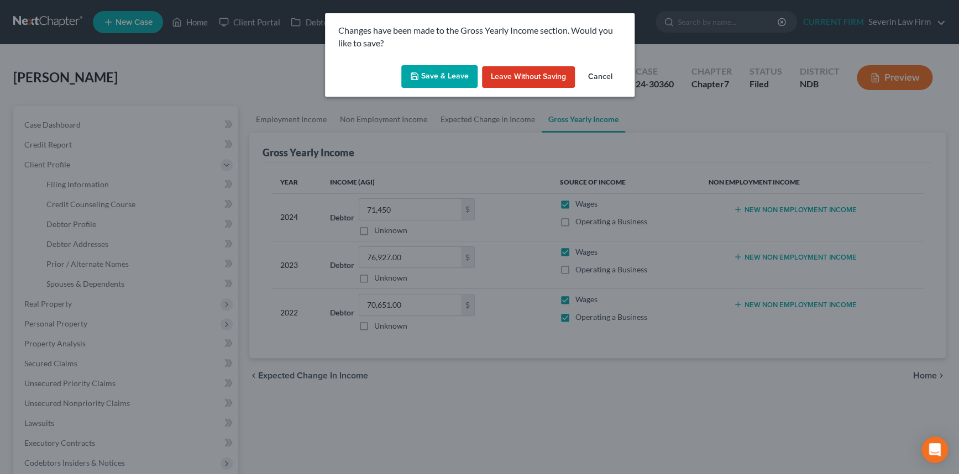
click at [437, 69] on button "Save & Leave" at bounding box center [439, 76] width 76 height 23
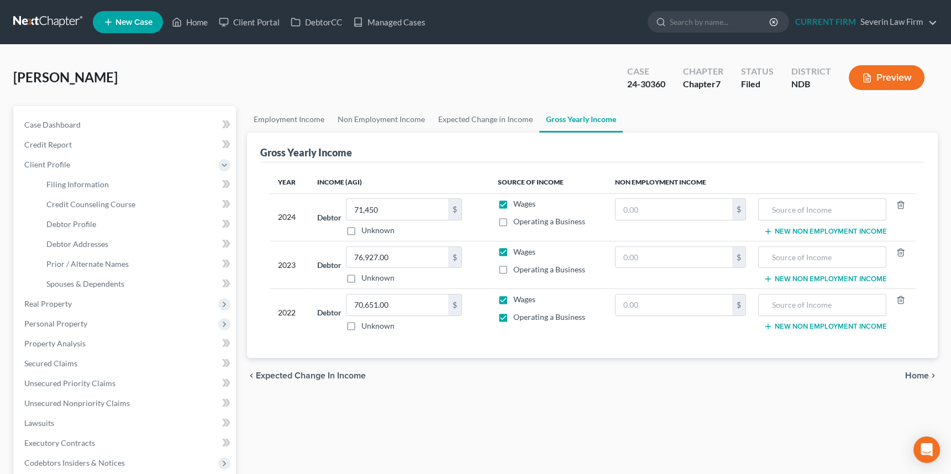
select select "1"
select select "2"
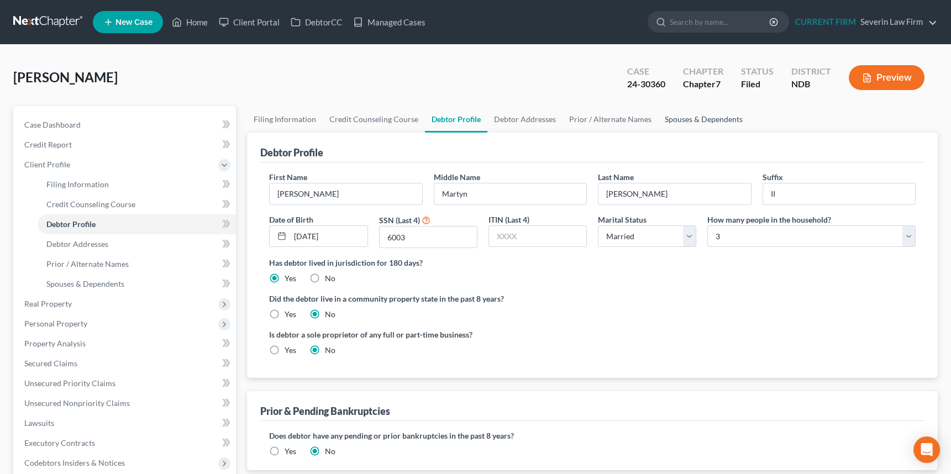
click at [694, 117] on link "Spouses & Dependents" at bounding box center [703, 119] width 91 height 27
select select "1"
select select "2"
click at [697, 119] on link "Spouses & Dependents" at bounding box center [703, 119] width 91 height 27
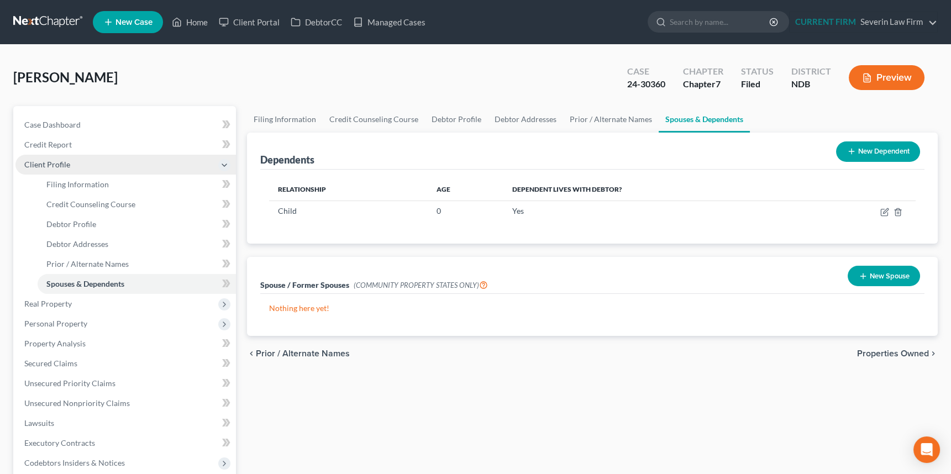
click at [47, 163] on span "Client Profile" at bounding box center [47, 164] width 46 height 9
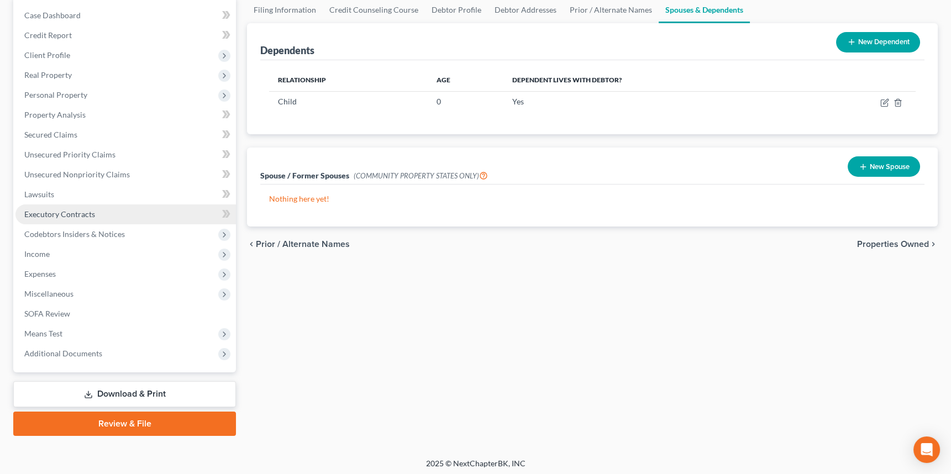
scroll to position [112, 0]
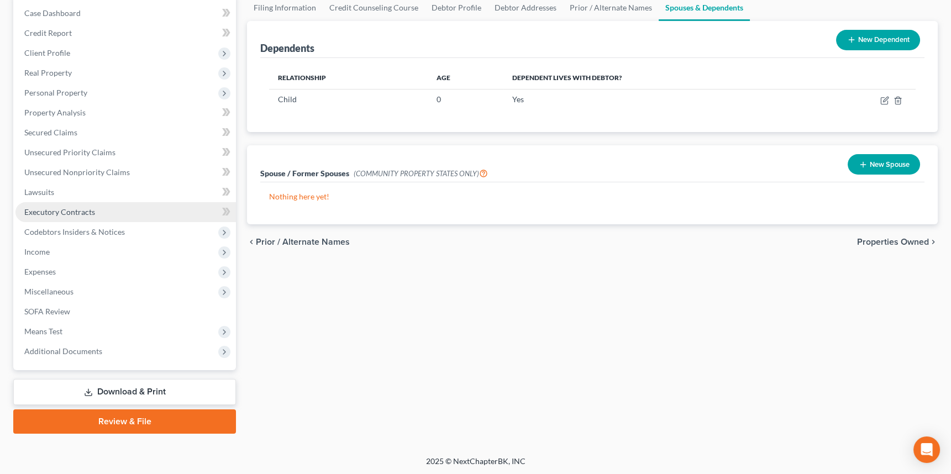
click at [43, 329] on span "Means Test" at bounding box center [43, 331] width 38 height 9
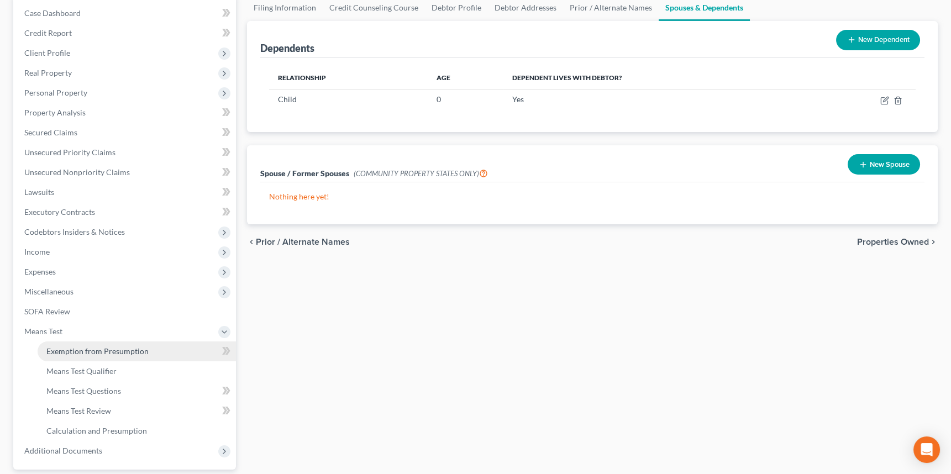
click at [108, 351] on span "Exemption from Presumption" at bounding box center [97, 351] width 102 height 9
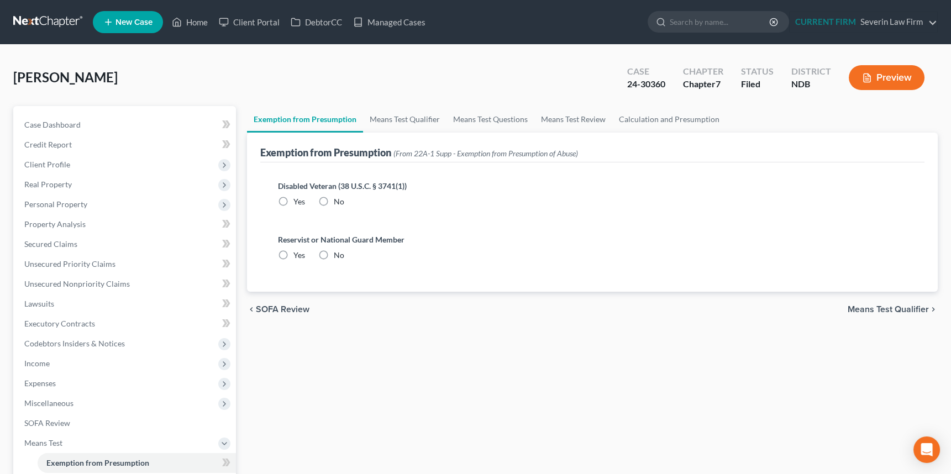
click at [334, 198] on label "No" at bounding box center [339, 201] width 11 height 11
click at [338, 198] on input "No" at bounding box center [341, 199] width 7 height 7
radio input "true"
click at [334, 253] on label "No" at bounding box center [339, 255] width 11 height 11
click at [338, 253] on input "No" at bounding box center [341, 253] width 7 height 7
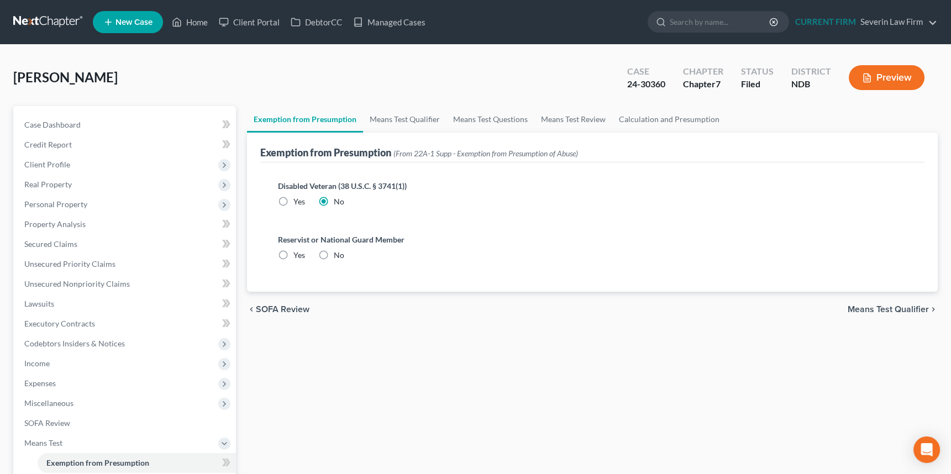
radio input "true"
click at [399, 118] on link "Means Test Qualifier" at bounding box center [404, 119] width 83 height 27
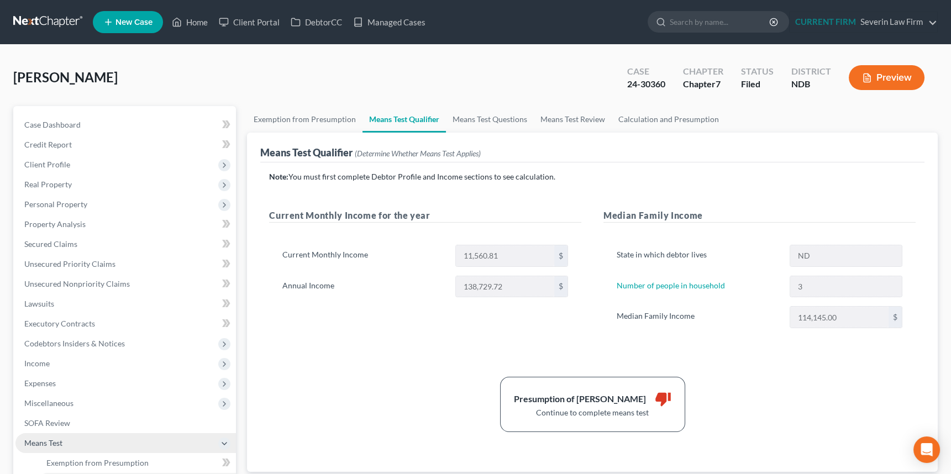
click at [53, 442] on span "Means Test" at bounding box center [43, 442] width 38 height 9
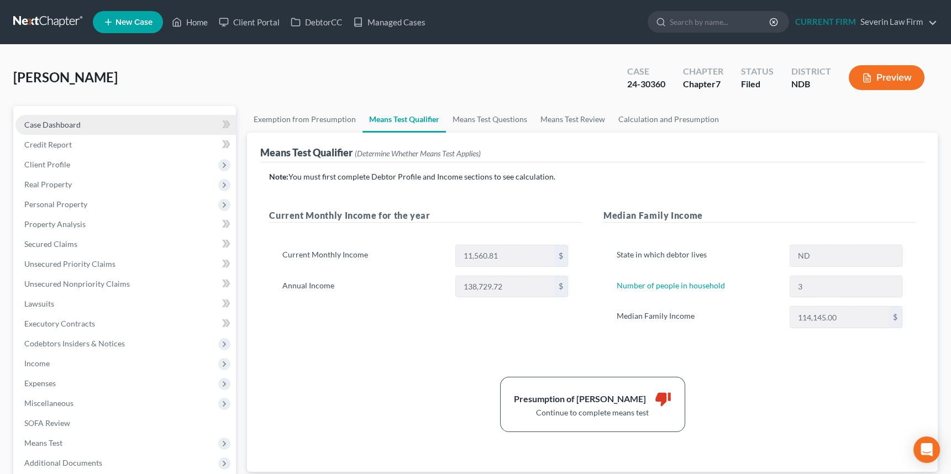
click at [67, 122] on span "Case Dashboard" at bounding box center [52, 124] width 56 height 9
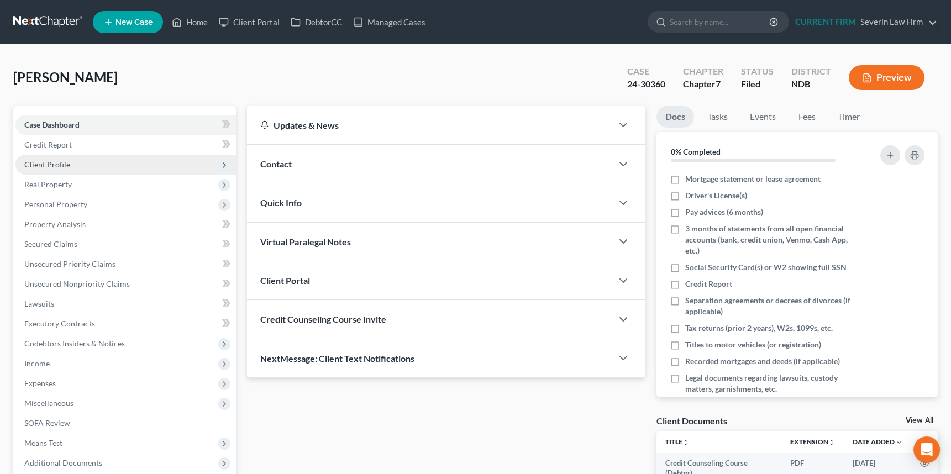
click at [58, 165] on span "Client Profile" at bounding box center [47, 164] width 46 height 9
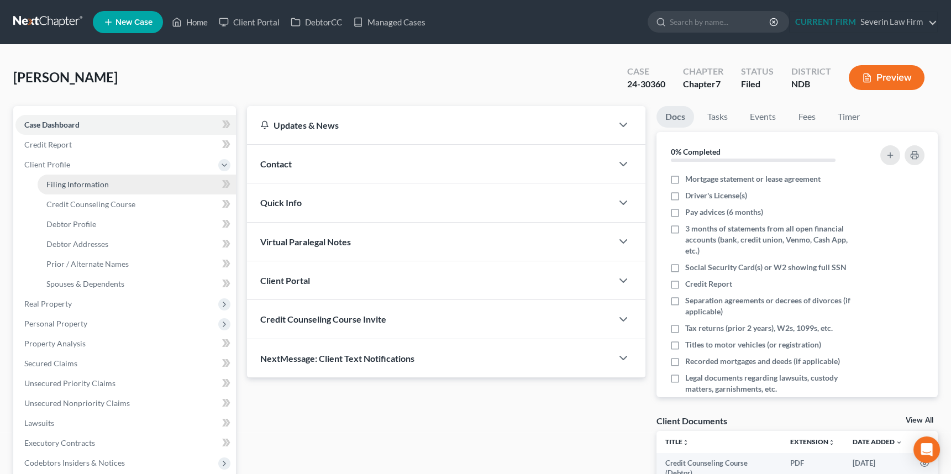
click at [68, 182] on span "Filing Information" at bounding box center [77, 184] width 62 height 9
select select "1"
select select "0"
select select "29"
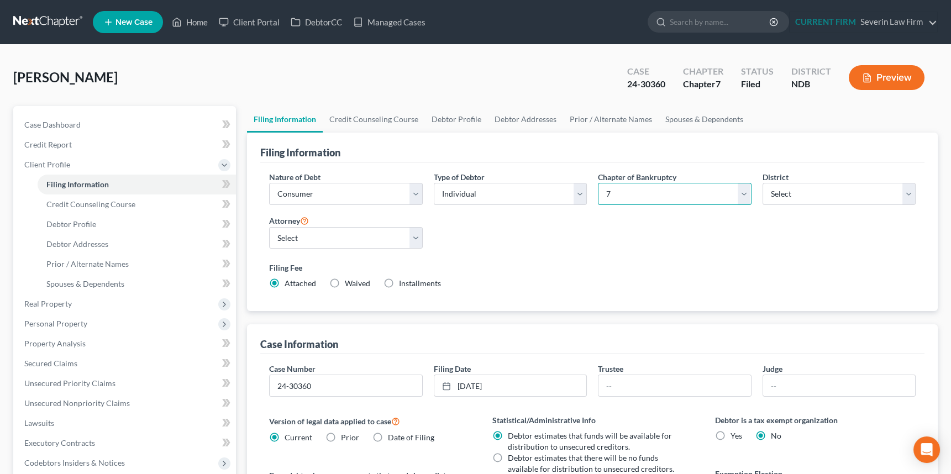
click at [741, 192] on select "Select 7 11 12 13" at bounding box center [674, 194] width 153 height 22
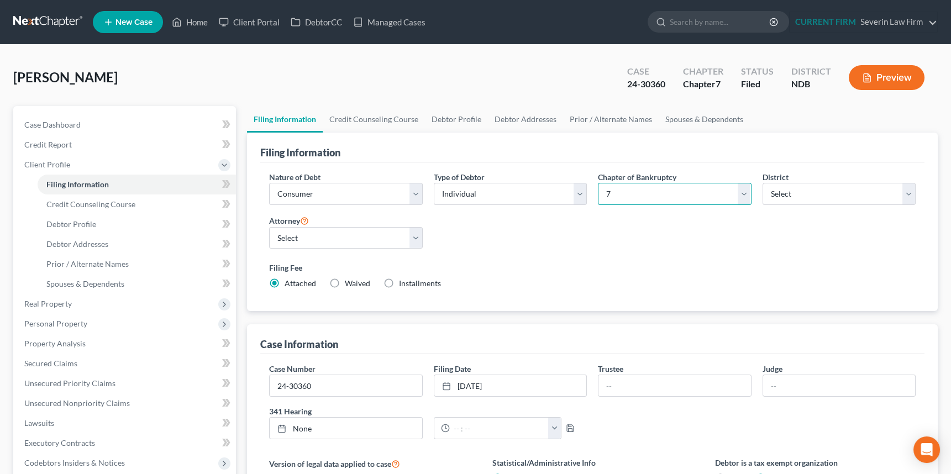
select select "3"
click at [598, 183] on select "Select 7 11 12 13" at bounding box center [674, 194] width 153 height 22
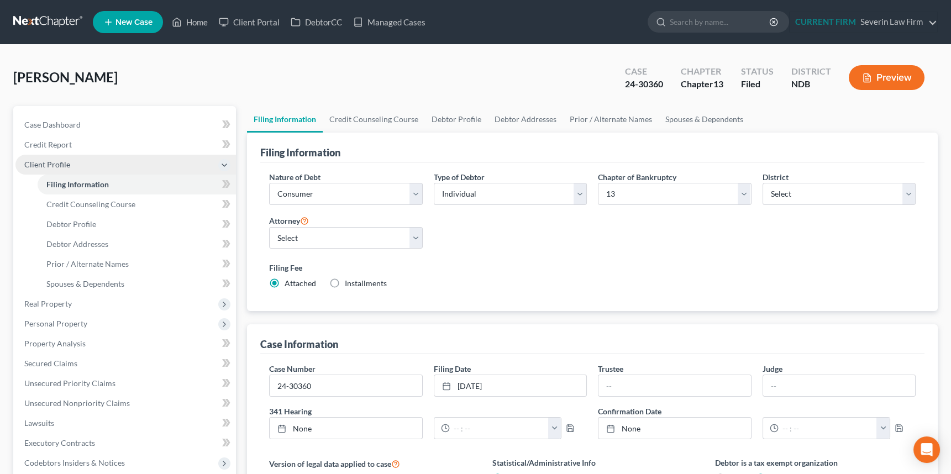
click at [41, 161] on span "Client Profile" at bounding box center [47, 164] width 46 height 9
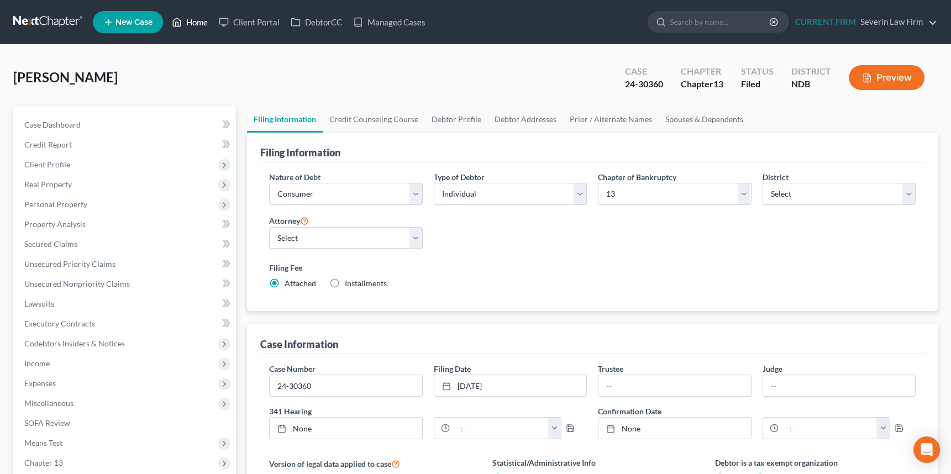
click at [195, 19] on link "Home" at bounding box center [189, 22] width 47 height 20
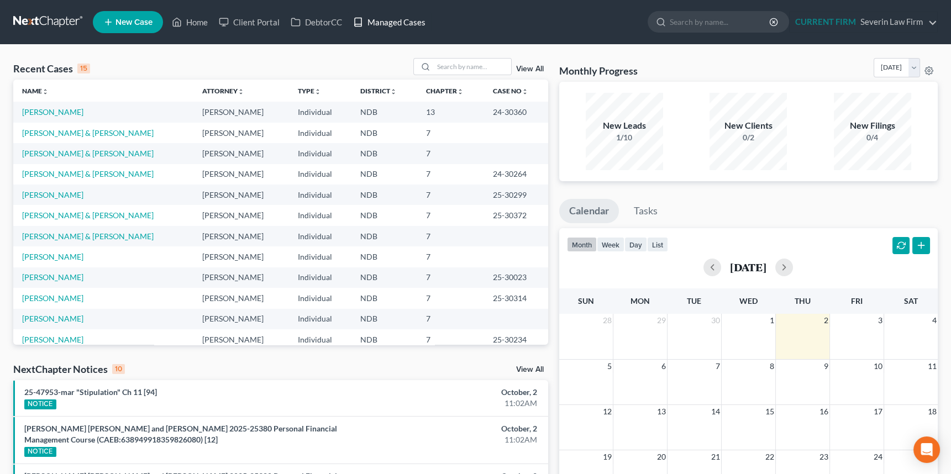
click at [389, 27] on link "Managed Cases" at bounding box center [389, 22] width 83 height 20
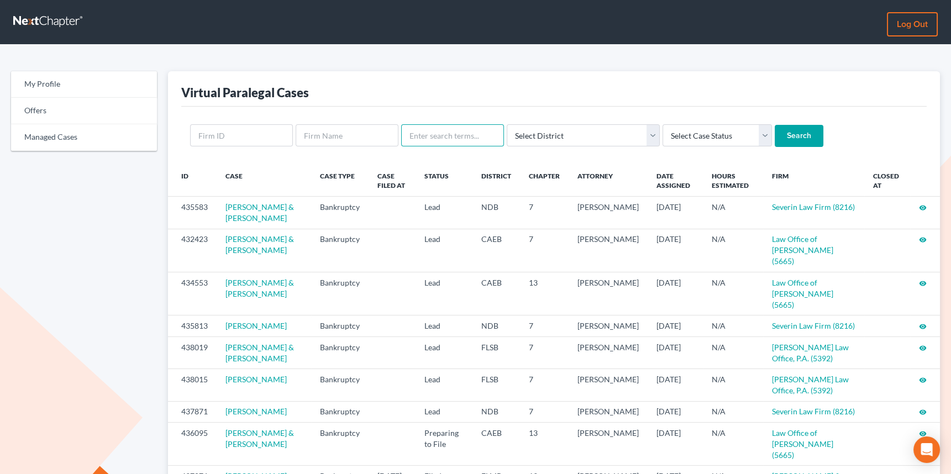
click at [453, 138] on input "text" at bounding box center [452, 135] width 103 height 22
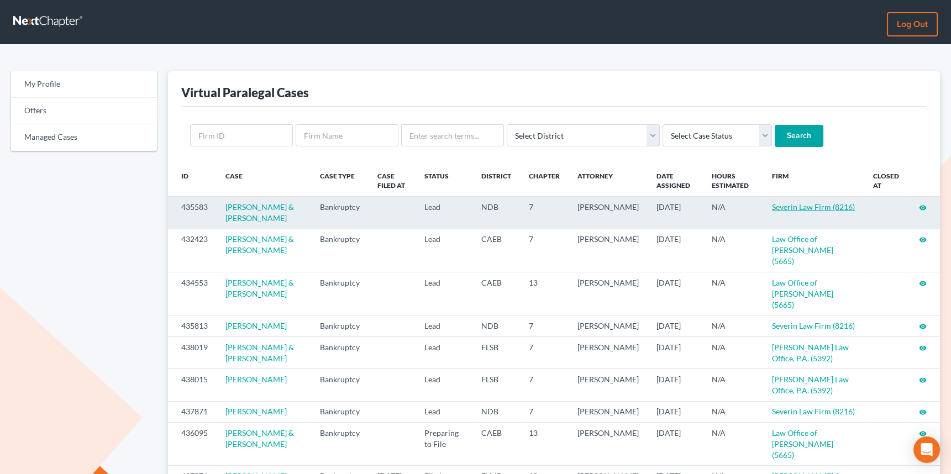
click at [805, 203] on link "Severin Law Firm (8216)" at bounding box center [813, 206] width 83 height 9
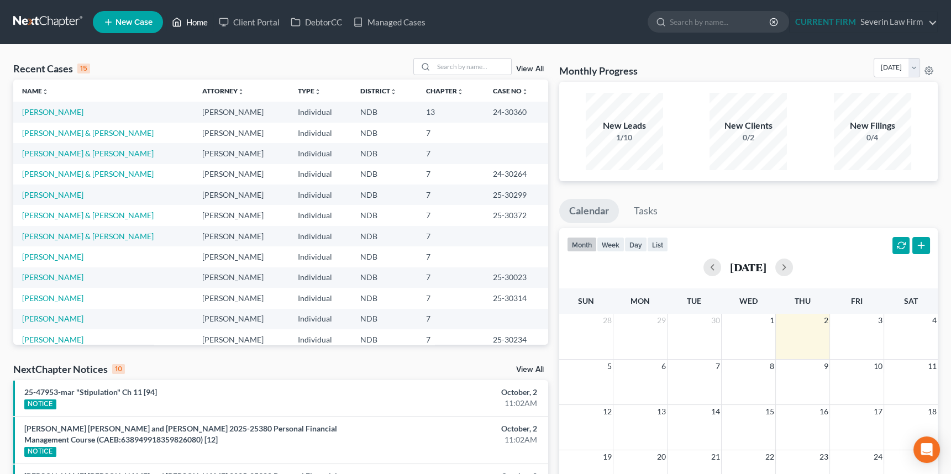
click at [198, 18] on link "Home" at bounding box center [189, 22] width 47 height 20
click at [469, 66] on input "search" at bounding box center [472, 67] width 77 height 16
click at [530, 69] on link "View All" at bounding box center [530, 69] width 28 height 8
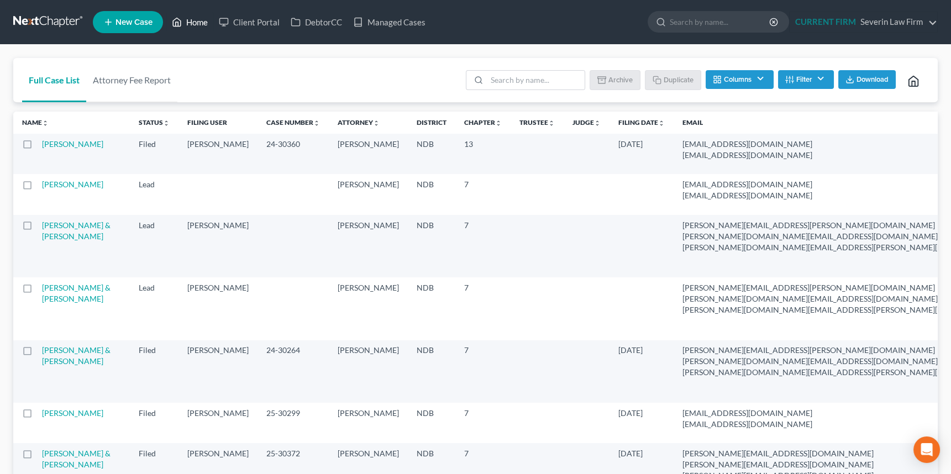
click at [193, 20] on link "Home" at bounding box center [189, 22] width 47 height 20
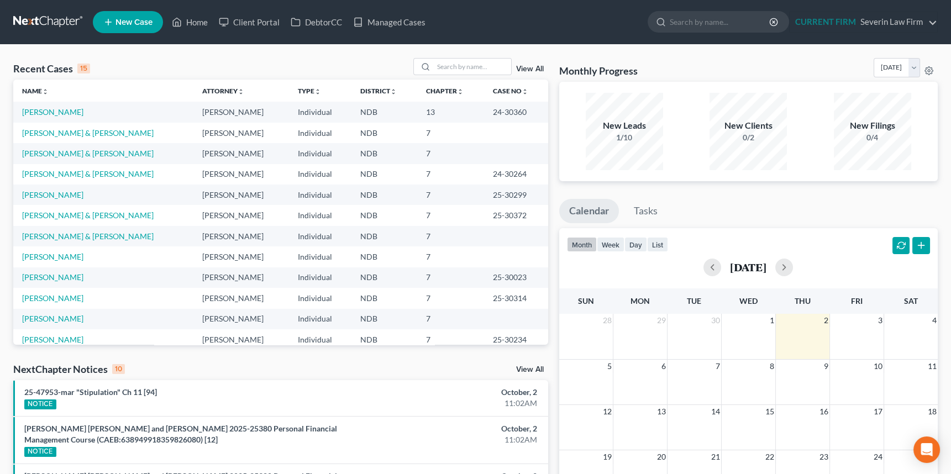
click at [531, 70] on link "View All" at bounding box center [530, 69] width 28 height 8
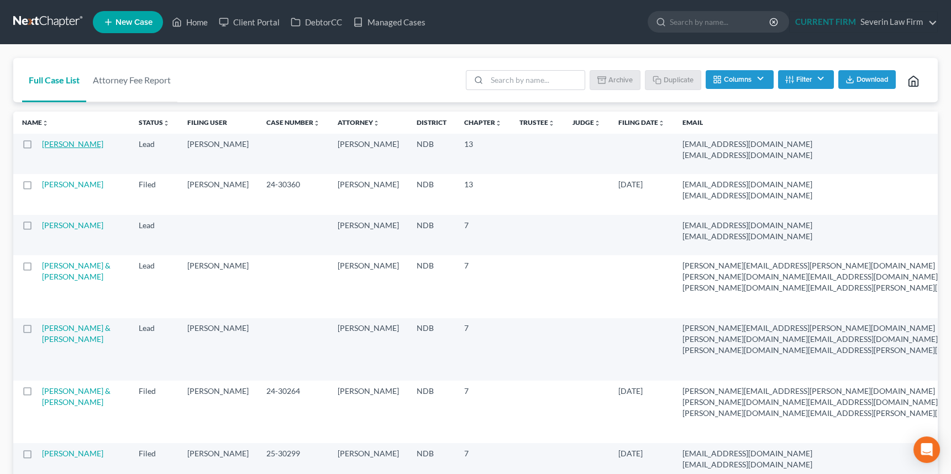
click at [55, 144] on link "[PERSON_NAME]" at bounding box center [72, 143] width 61 height 9
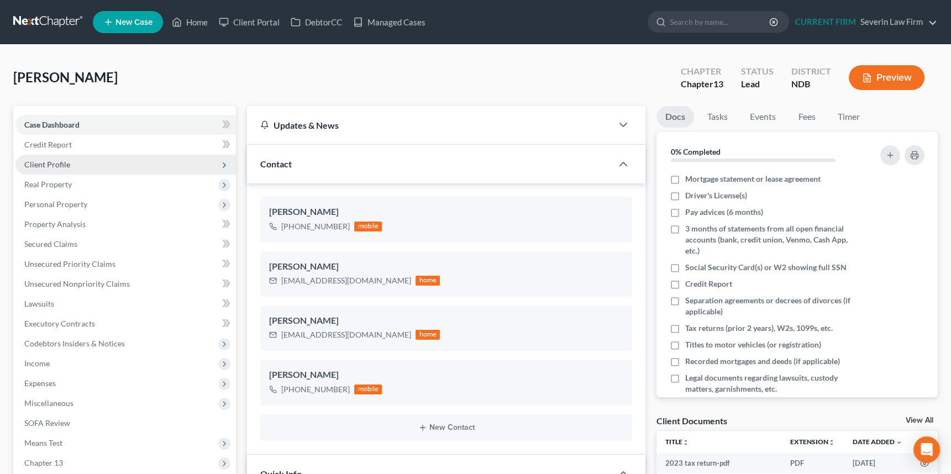
scroll to position [579, 0]
click at [51, 163] on span "Client Profile" at bounding box center [47, 164] width 46 height 9
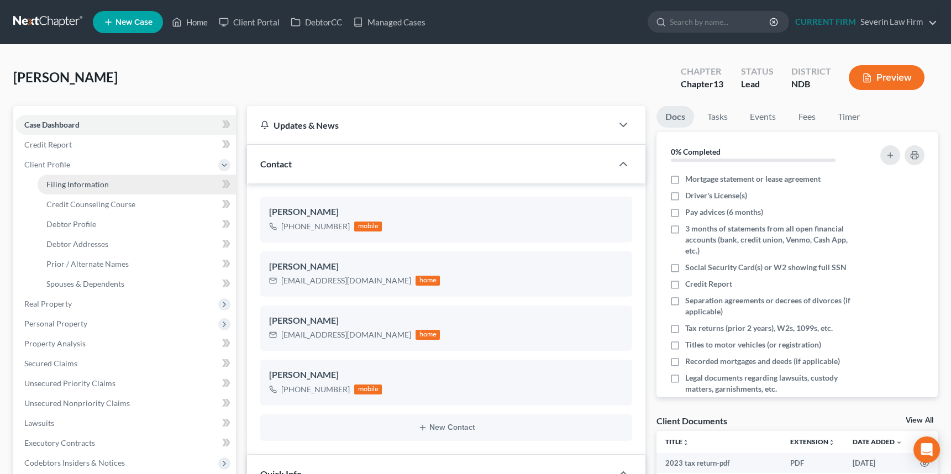
click at [78, 185] on span "Filing Information" at bounding box center [77, 184] width 62 height 9
select select "1"
select select "0"
select select "3"
select select "60"
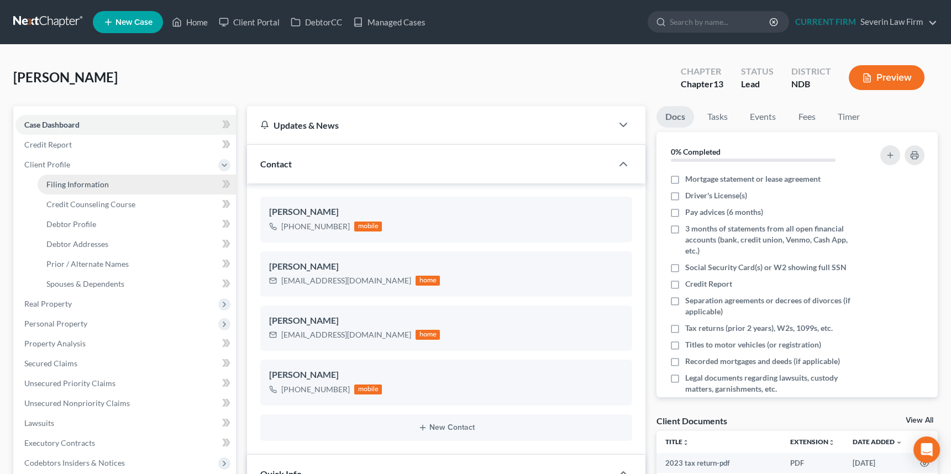
select select "0"
select select "29"
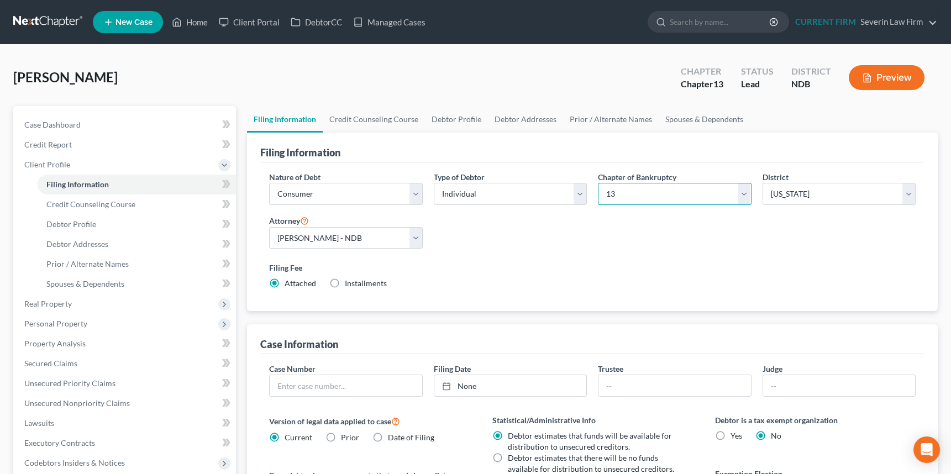
click at [743, 189] on select "Select 7 11 12 13" at bounding box center [674, 194] width 153 height 22
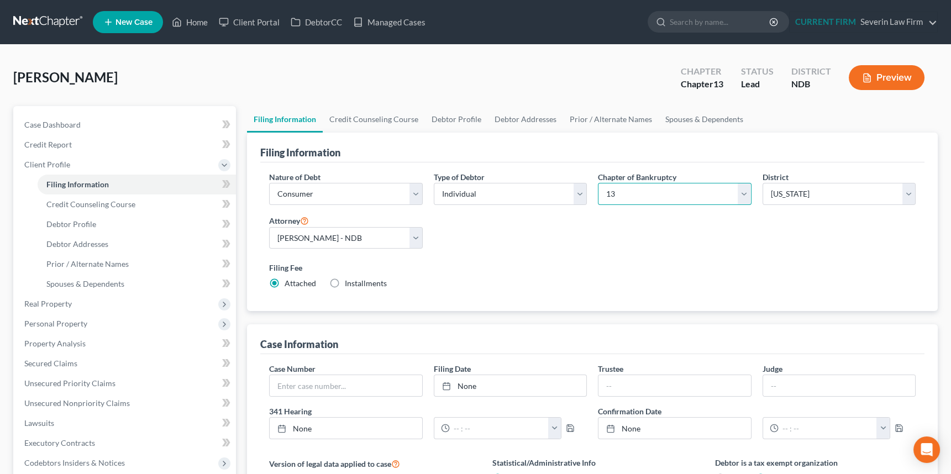
select select "0"
click at [598, 183] on select "Select 7 11 12 13" at bounding box center [674, 194] width 153 height 22
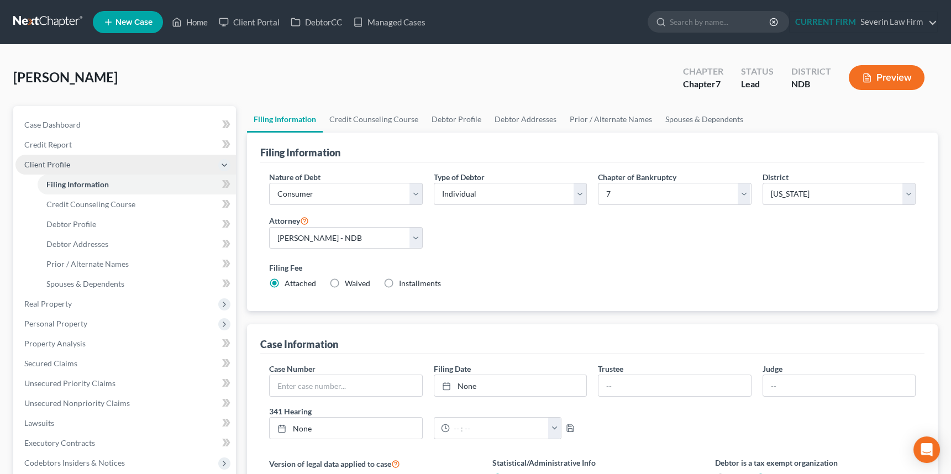
click at [59, 165] on span "Client Profile" at bounding box center [47, 164] width 46 height 9
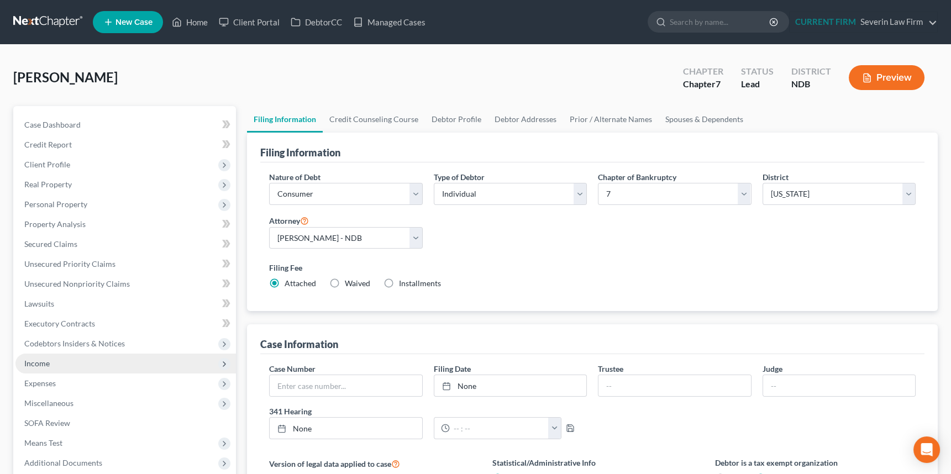
click at [36, 364] on span "Income" at bounding box center [36, 363] width 25 height 9
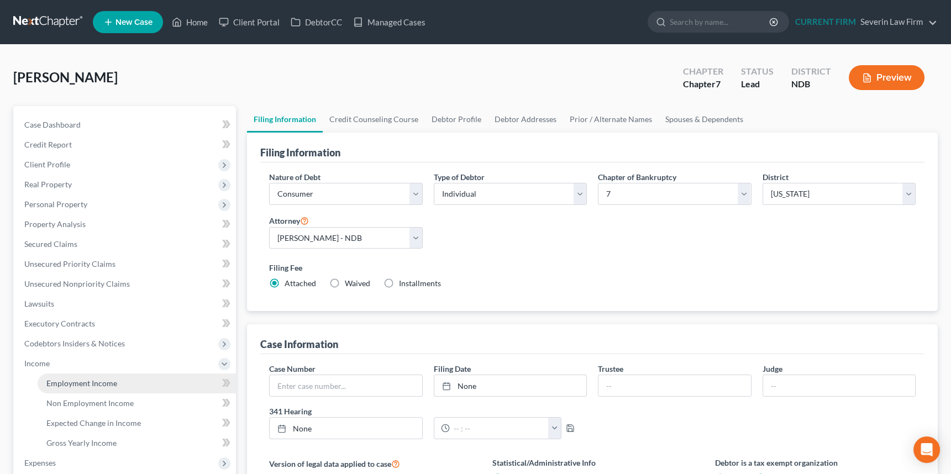
click at [93, 383] on span "Employment Income" at bounding box center [81, 383] width 71 height 9
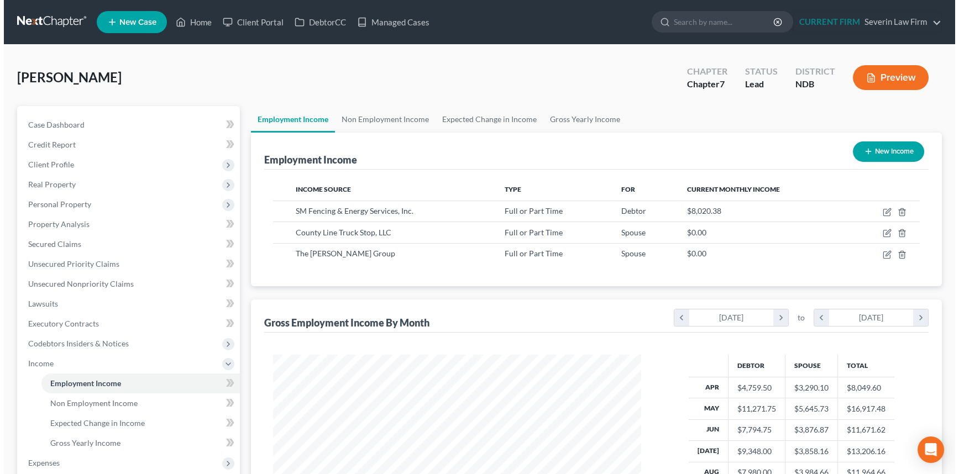
scroll to position [198, 390]
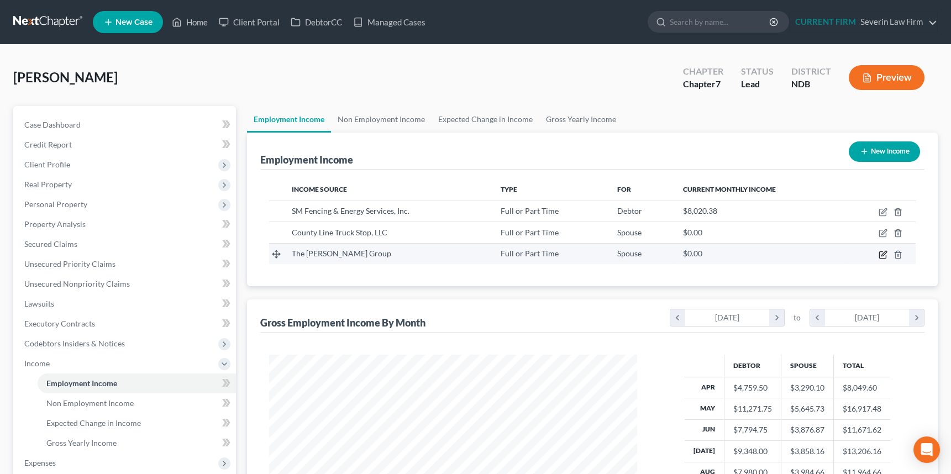
click at [881, 252] on icon "button" at bounding box center [883, 254] width 9 height 9
select select "0"
select select "29"
select select "3"
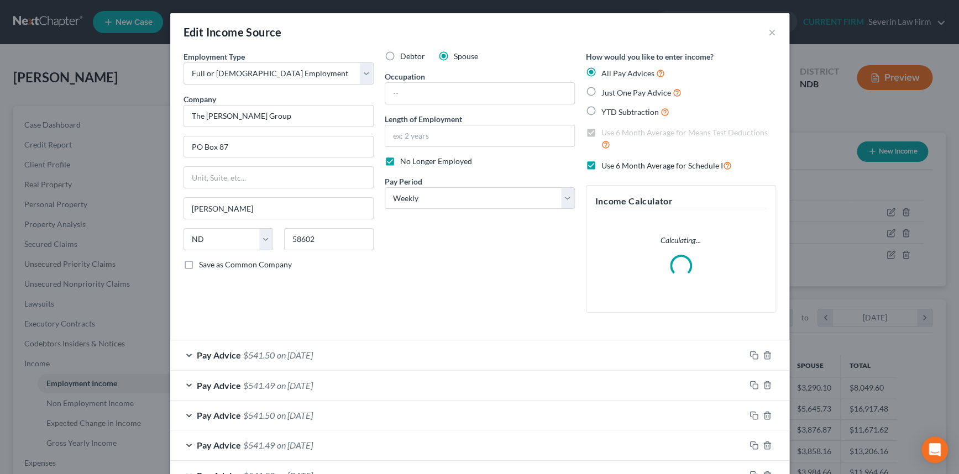
scroll to position [198, 393]
click at [400, 160] on label "No Longer Employed" at bounding box center [436, 161] width 72 height 11
click at [405, 160] on input "No Longer Employed" at bounding box center [408, 159] width 7 height 7
checkbox input "false"
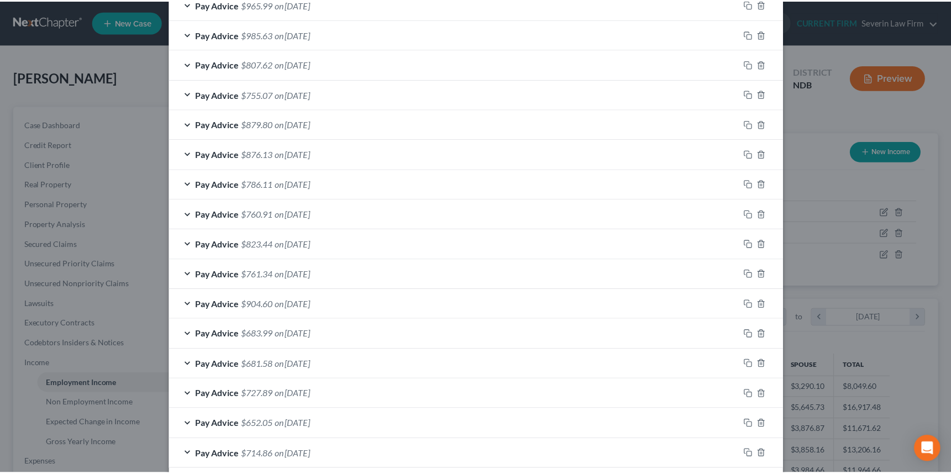
scroll to position [2028, 0]
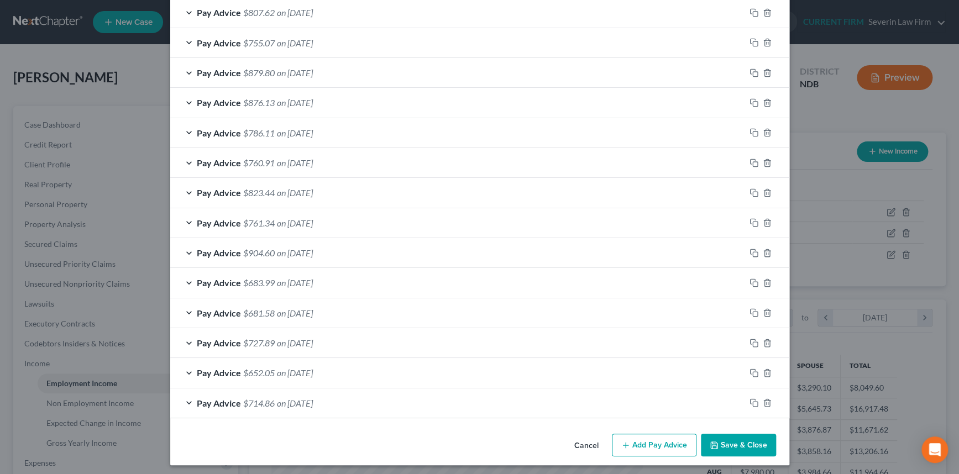
click at [734, 440] on button "Save & Close" at bounding box center [738, 445] width 75 height 23
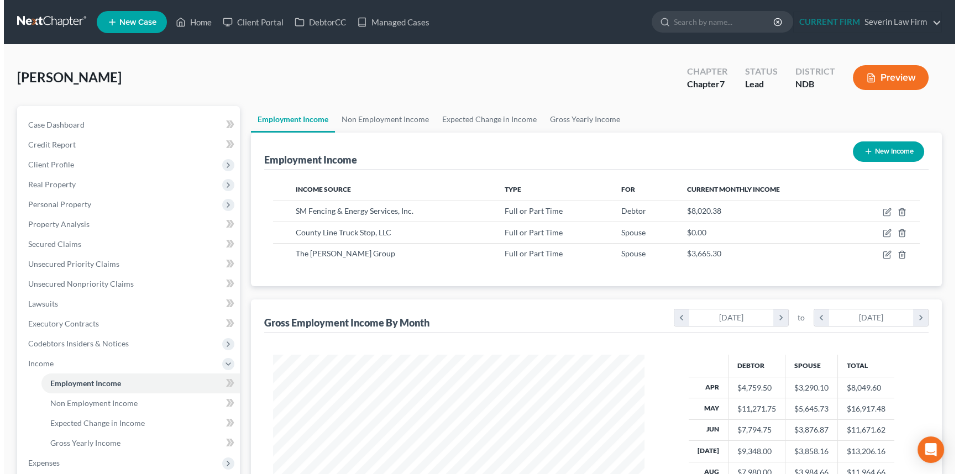
scroll to position [552589, 552397]
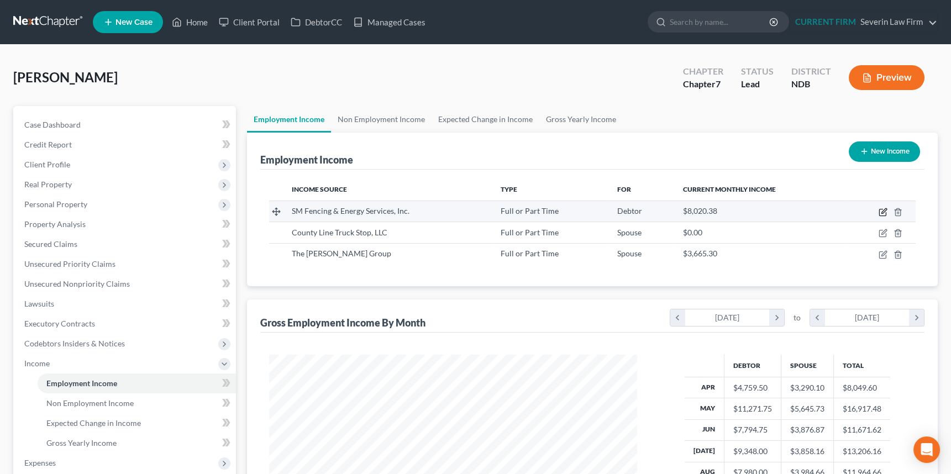
click at [882, 208] on icon "button" at bounding box center [883, 212] width 9 height 9
select select "0"
select select "29"
select select "2"
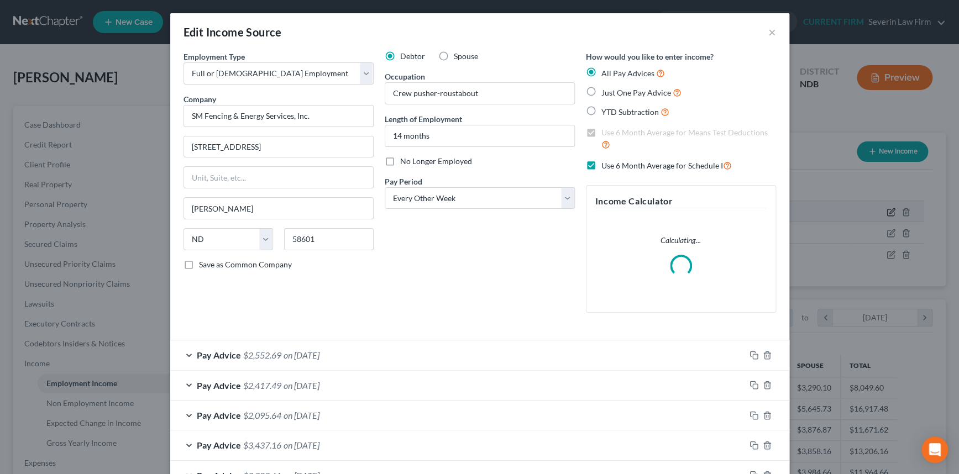
scroll to position [198, 393]
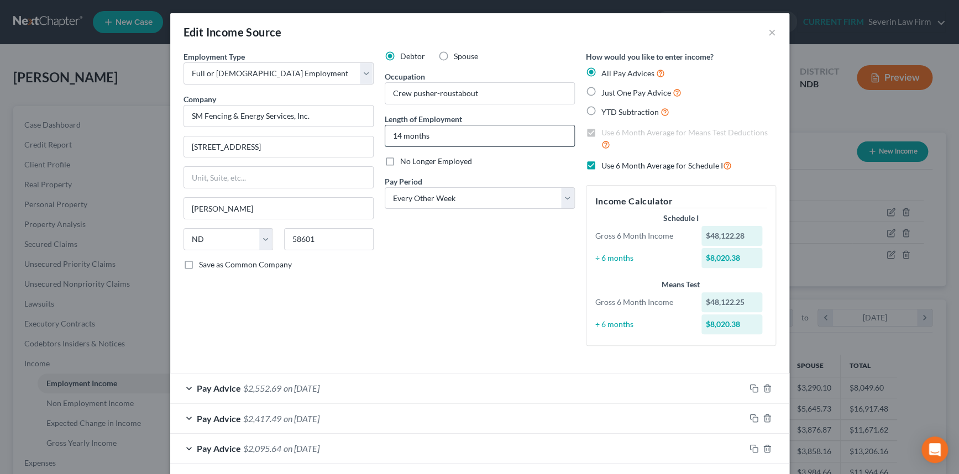
drag, startPoint x: 428, startPoint y: 133, endPoint x: 385, endPoint y: 138, distance: 43.3
click at [385, 138] on input "14 months" at bounding box center [479, 135] width 189 height 21
type input "2 years"
click at [526, 325] on div "Debtor Spouse Occupation Crew pusher-roustabout Length of Employment 2 years No…" at bounding box center [479, 203] width 201 height 304
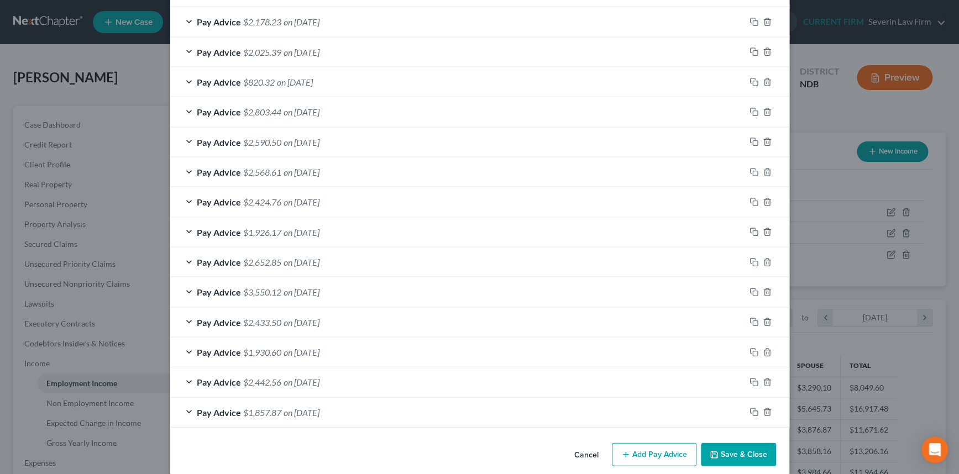
scroll to position [1128, 0]
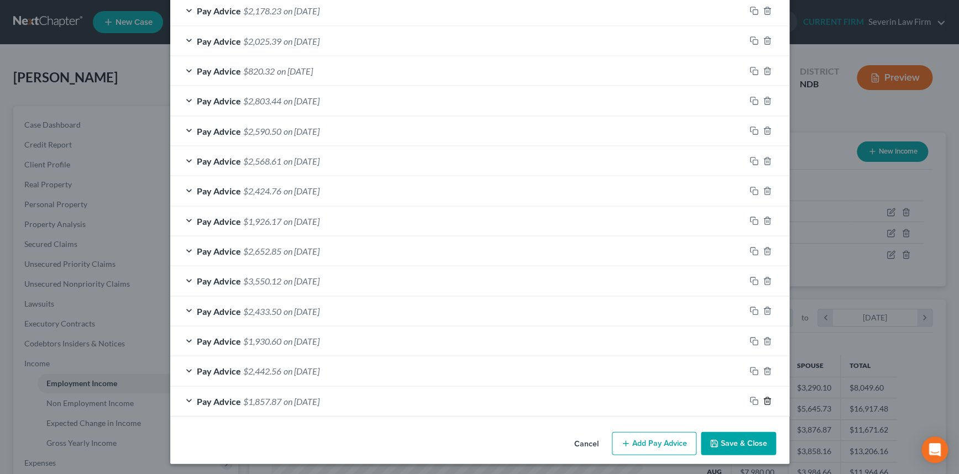
click at [763, 398] on icon "button" at bounding box center [767, 401] width 9 height 9
click at [763, 398] on icon "button" at bounding box center [767, 400] width 9 height 9
click at [763, 398] on icon "button" at bounding box center [767, 401] width 9 height 9
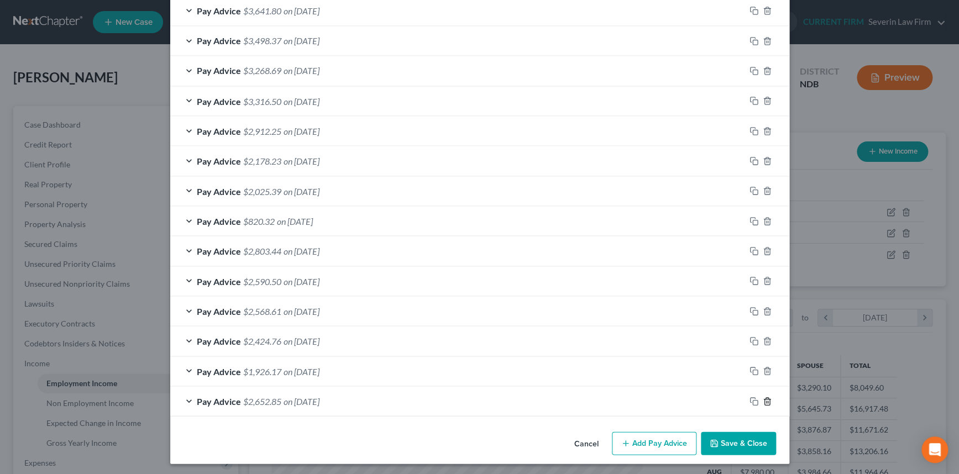
click at [763, 398] on icon "button" at bounding box center [767, 401] width 9 height 9
click at [763, 398] on icon "button" at bounding box center [767, 400] width 9 height 9
click at [763, 398] on icon "button" at bounding box center [767, 401] width 9 height 9
click at [763, 398] on icon "button" at bounding box center [767, 400] width 9 height 9
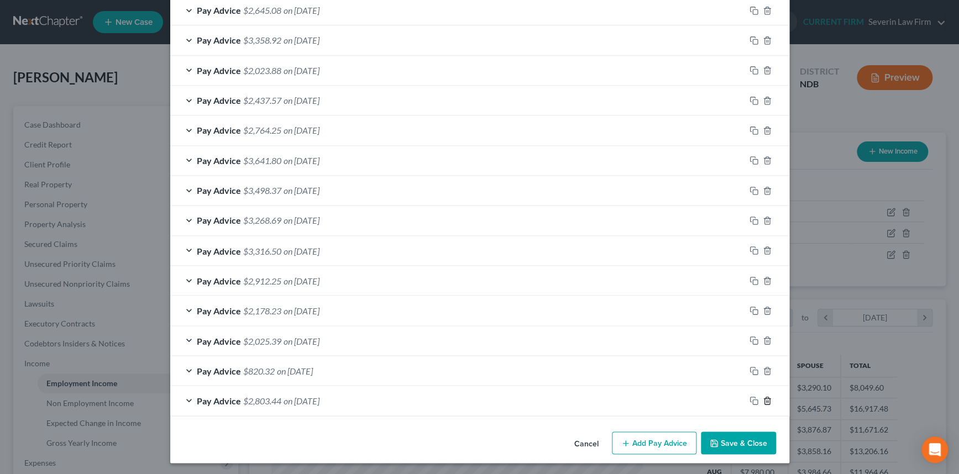
click at [763, 398] on icon "button" at bounding box center [767, 400] width 9 height 9
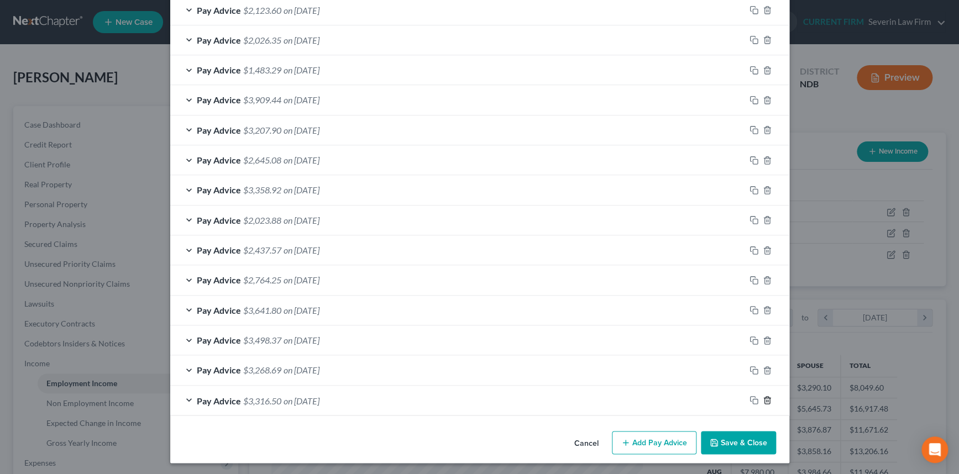
click at [763, 398] on icon "button" at bounding box center [767, 400] width 9 height 9
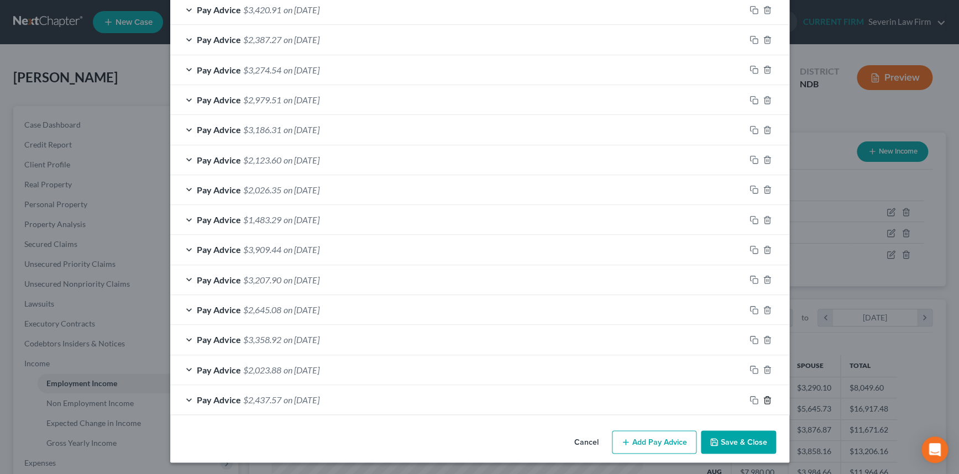
click at [763, 398] on icon "button" at bounding box center [767, 400] width 9 height 9
click at [763, 398] on icon "button" at bounding box center [767, 399] width 9 height 9
click at [763, 398] on icon "button" at bounding box center [767, 400] width 9 height 9
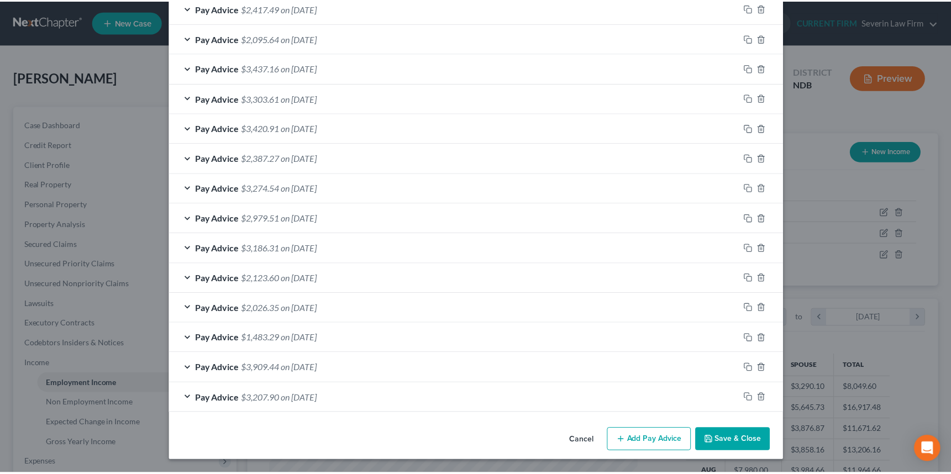
scroll to position [409, 0]
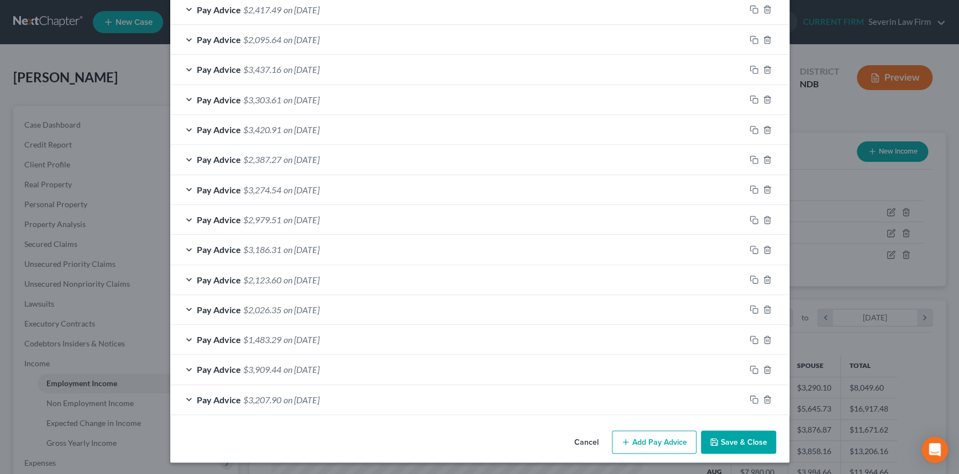
click at [579, 440] on button "Cancel" at bounding box center [587, 443] width 42 height 22
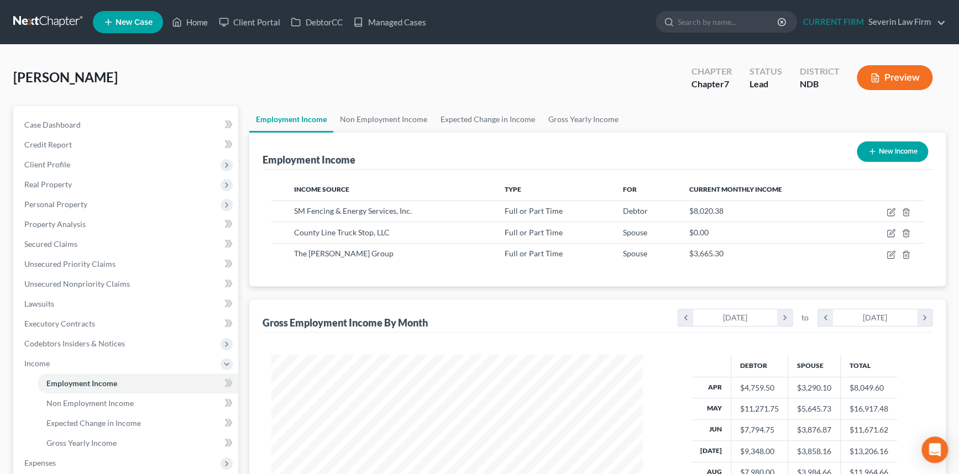
scroll to position [552589, 552397]
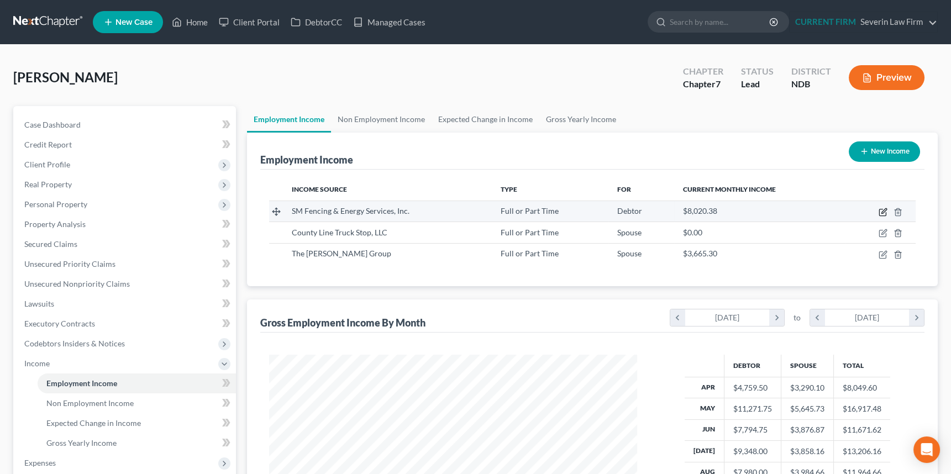
click at [881, 208] on icon "button" at bounding box center [883, 212] width 9 height 9
select select "0"
select select "29"
select select "2"
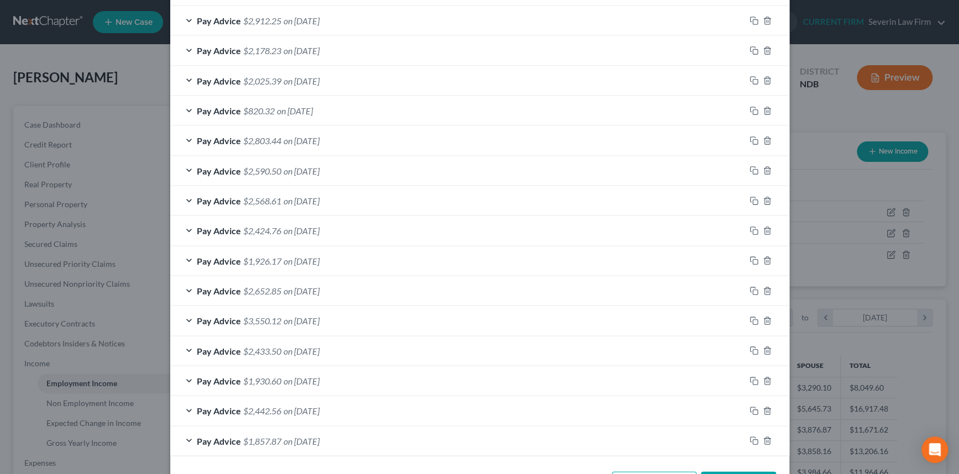
scroll to position [1128, 0]
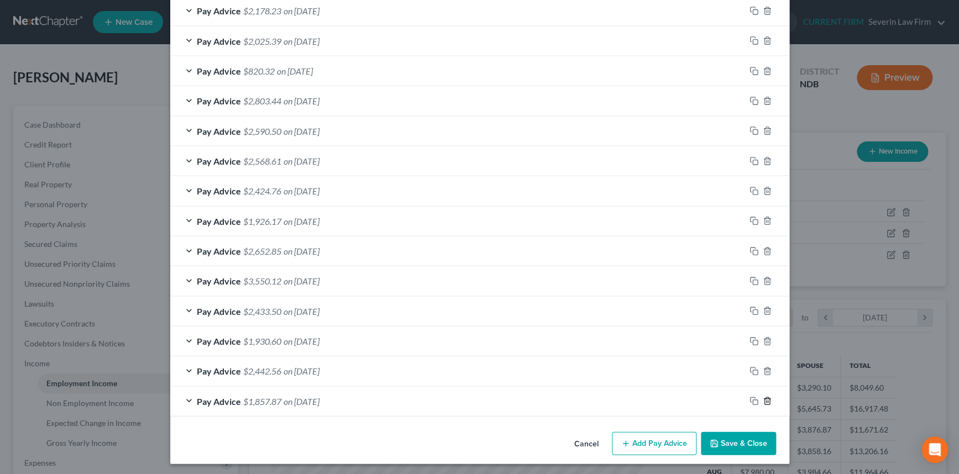
click at [763, 397] on icon "button" at bounding box center [767, 401] width 9 height 9
click at [763, 396] on icon "button" at bounding box center [767, 400] width 9 height 9
click at [763, 397] on icon "button" at bounding box center [767, 401] width 9 height 9
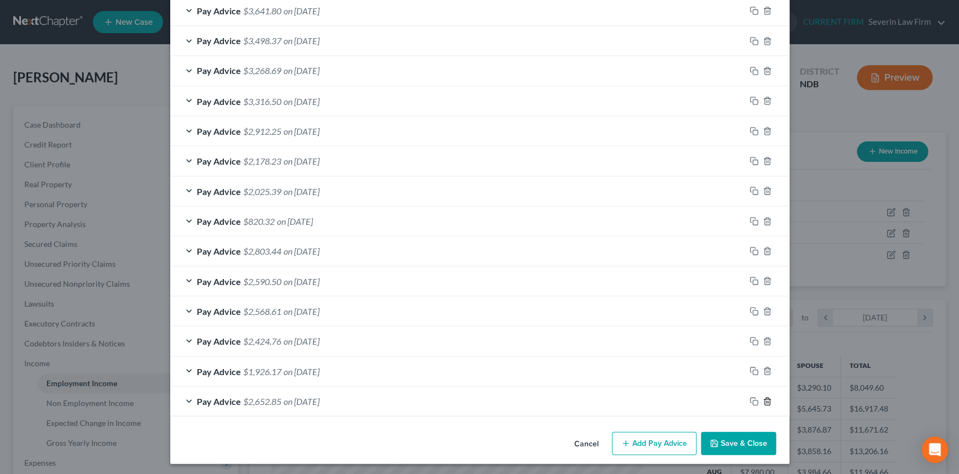
click at [763, 397] on icon "button" at bounding box center [767, 401] width 9 height 9
click at [763, 396] on icon "button" at bounding box center [767, 400] width 9 height 9
click at [763, 397] on icon "button" at bounding box center [767, 401] width 9 height 9
click at [763, 396] on icon "button" at bounding box center [767, 400] width 9 height 9
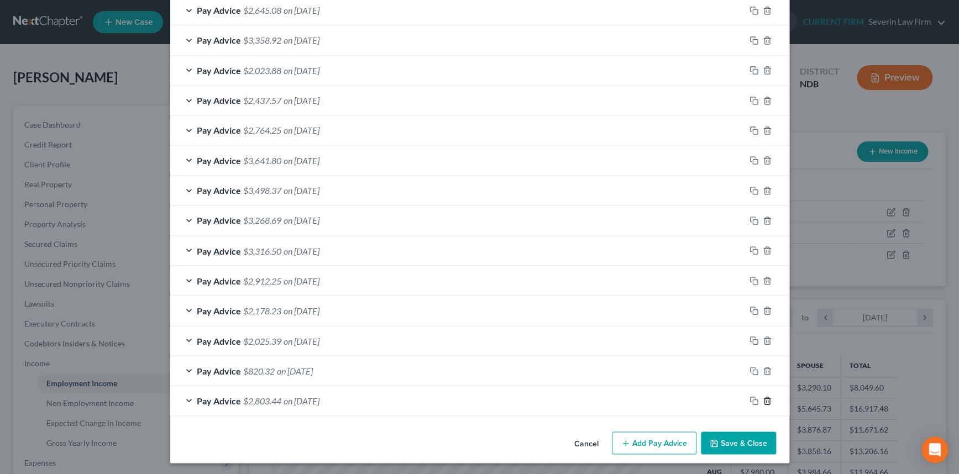
click at [763, 396] on icon "button" at bounding box center [767, 400] width 9 height 9
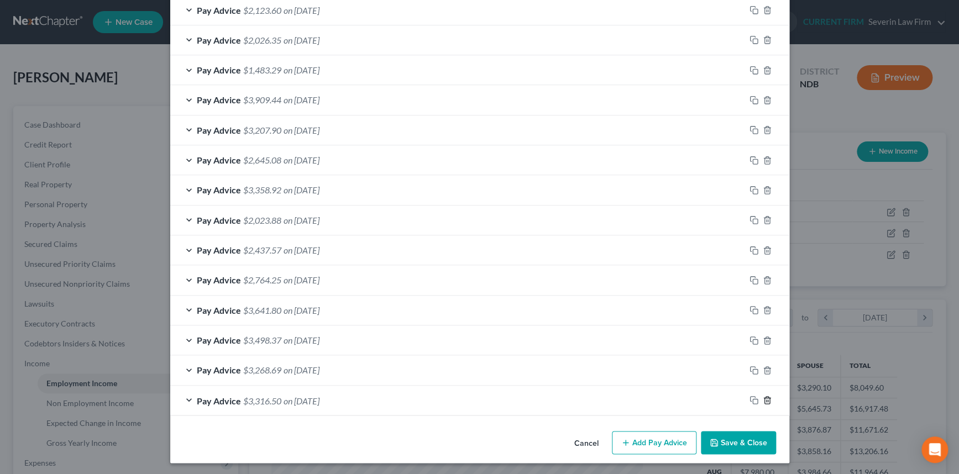
click at [763, 396] on icon "button" at bounding box center [767, 400] width 9 height 9
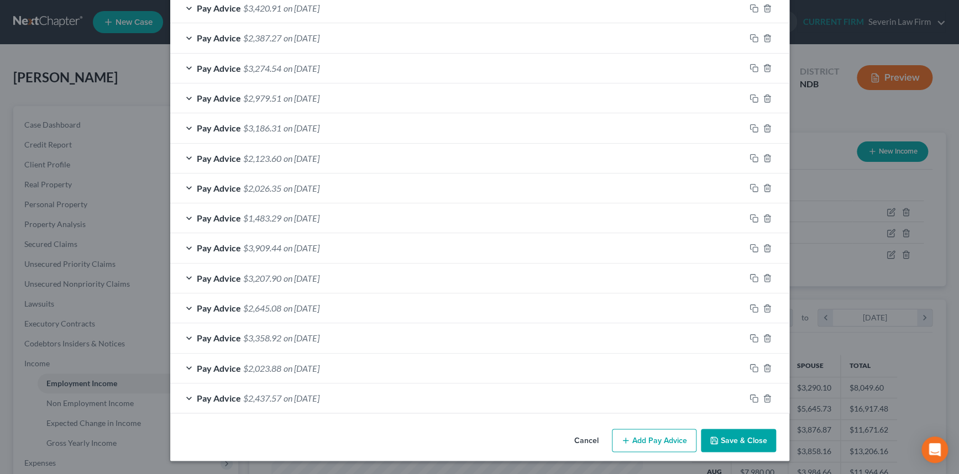
scroll to position [529, 0]
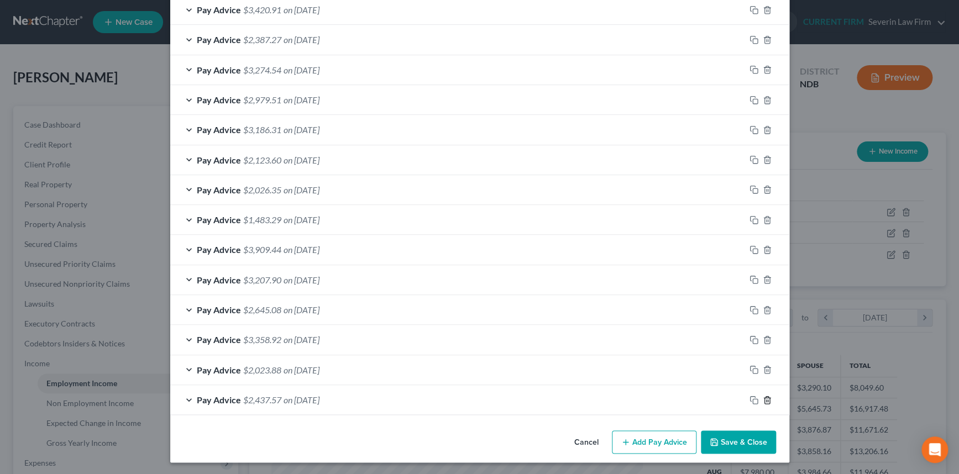
click at [763, 396] on icon "button" at bounding box center [767, 400] width 9 height 9
click at [763, 395] on icon "button" at bounding box center [767, 399] width 9 height 9
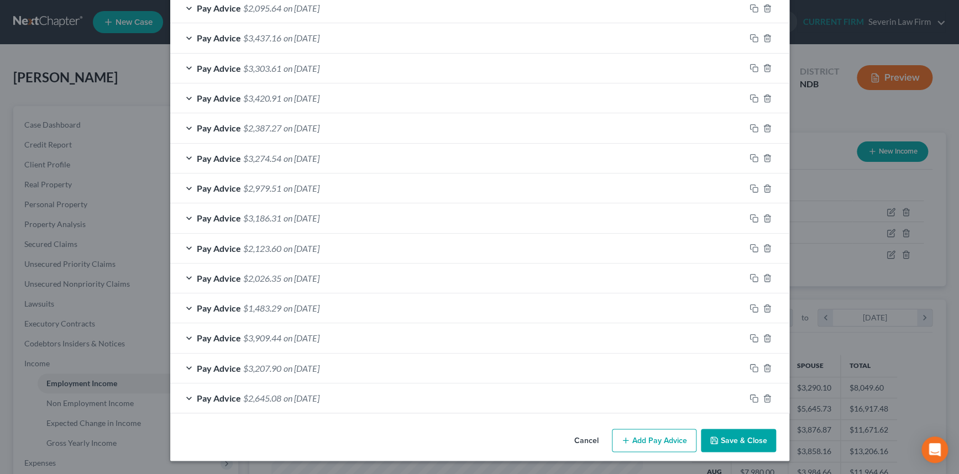
scroll to position [439, 0]
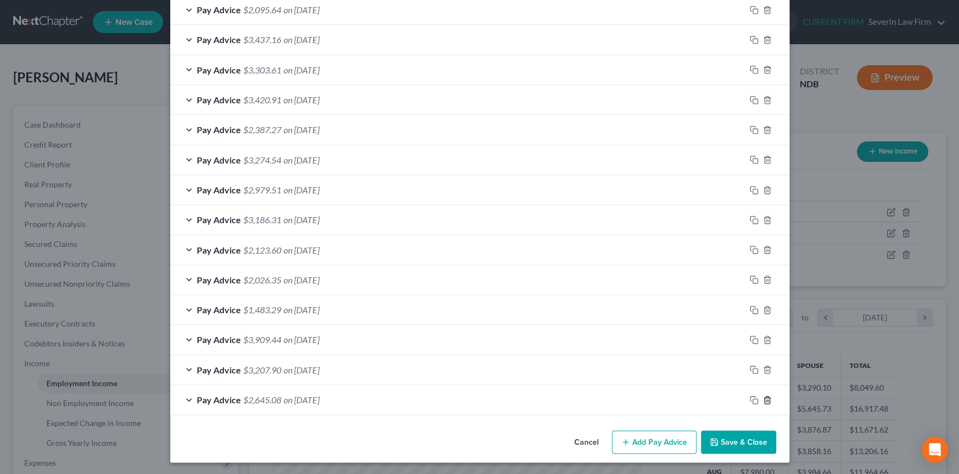
click at [763, 396] on icon "button" at bounding box center [767, 400] width 9 height 9
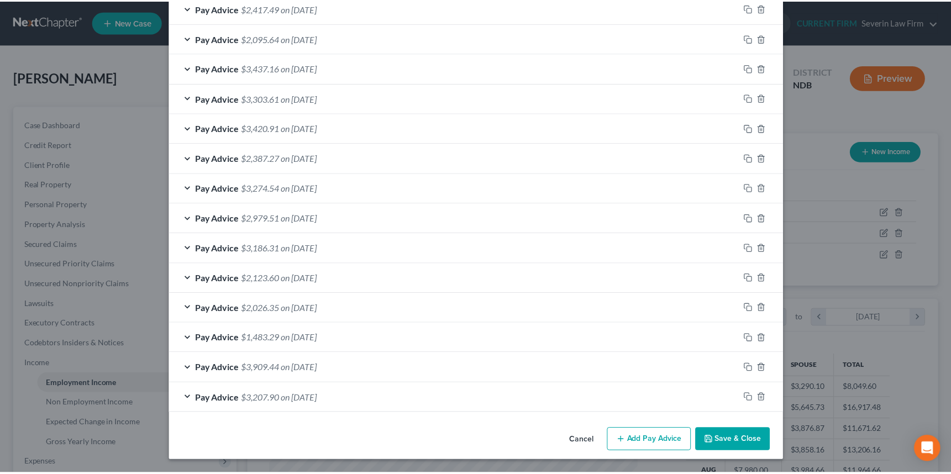
scroll to position [409, 0]
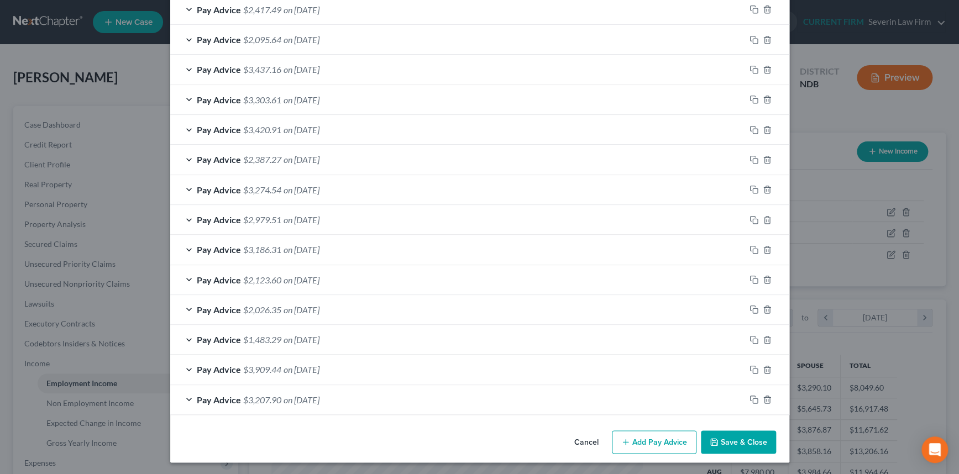
click at [732, 441] on button "Save & Close" at bounding box center [738, 442] width 75 height 23
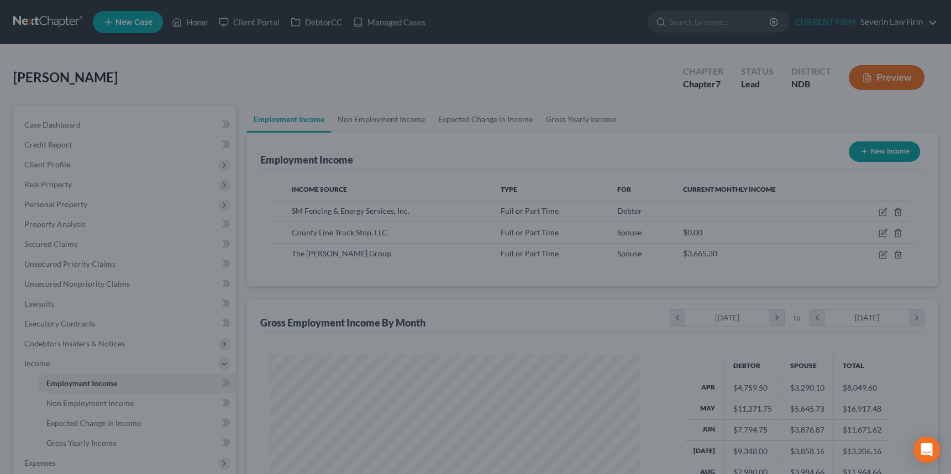
scroll to position [552589, 552397]
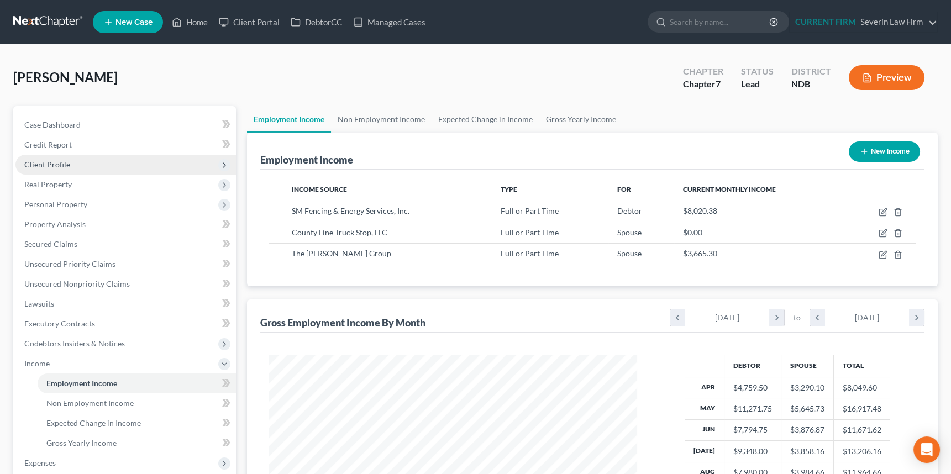
click at [67, 165] on span "Client Profile" at bounding box center [47, 164] width 46 height 9
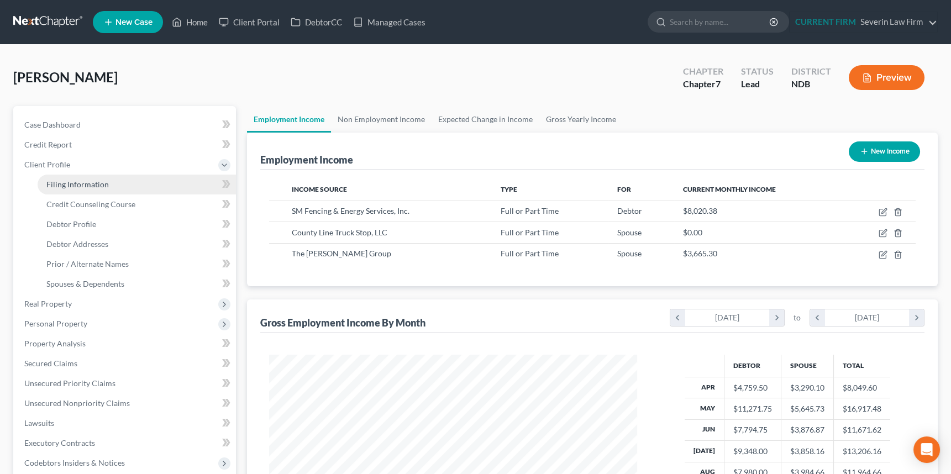
click at [67, 186] on span "Filing Information" at bounding box center [77, 184] width 62 height 9
select select "1"
select select "0"
select select "60"
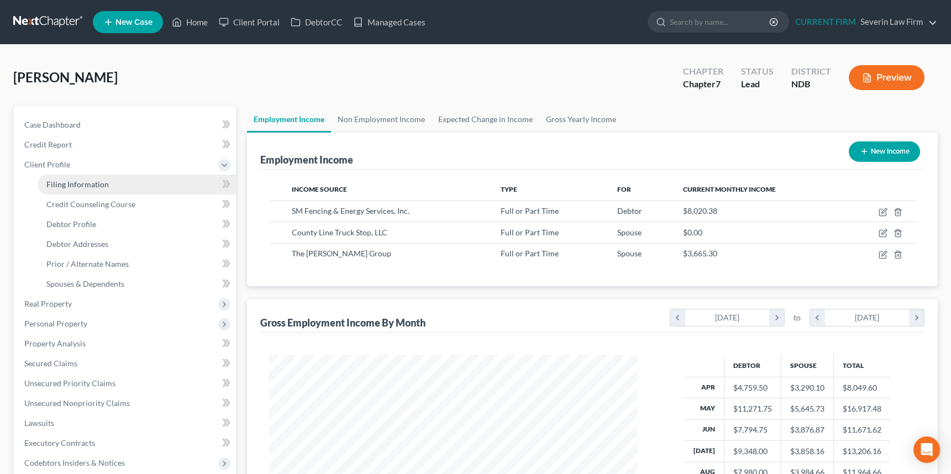
select select "0"
select select "29"
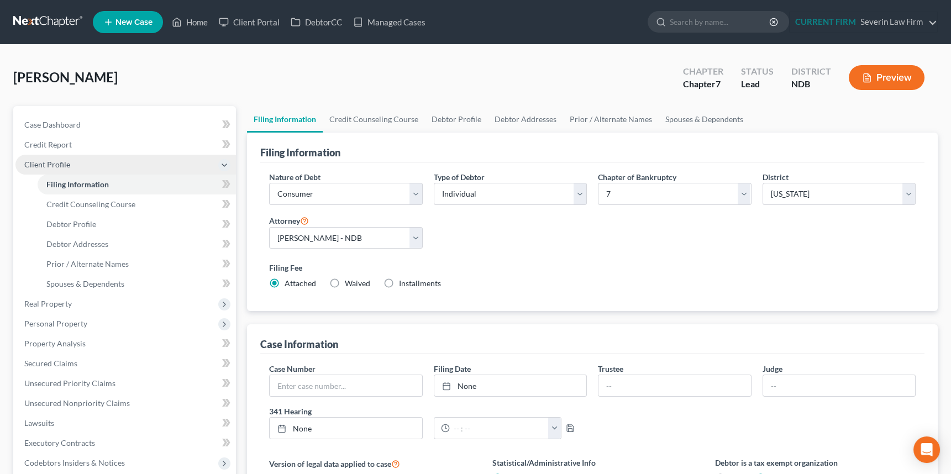
click at [47, 160] on span "Client Profile" at bounding box center [47, 164] width 46 height 9
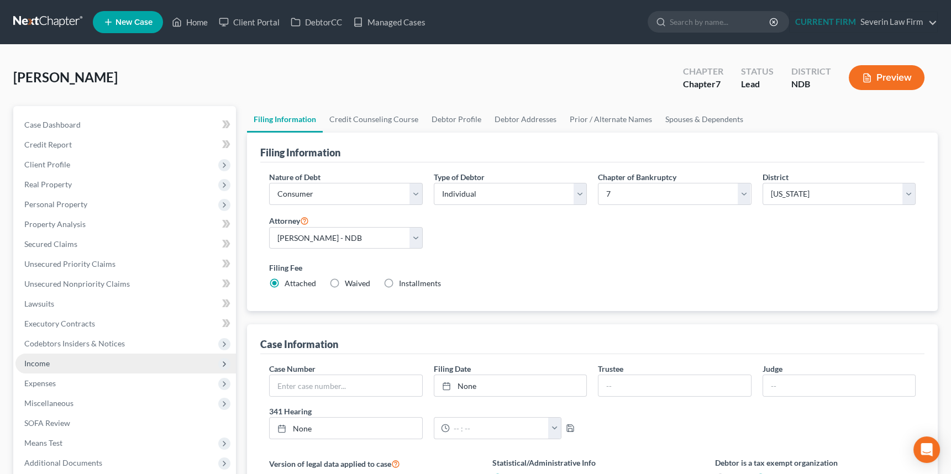
click at [43, 363] on span "Income" at bounding box center [36, 363] width 25 height 9
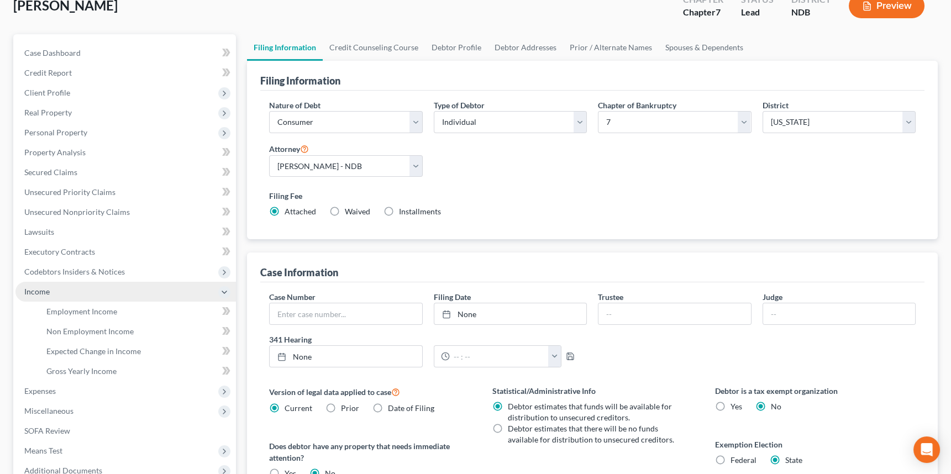
scroll to position [100, 0]
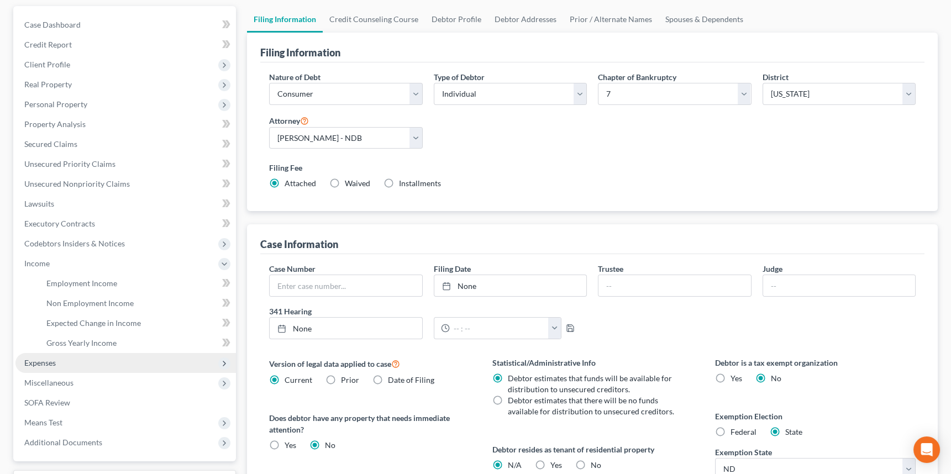
click at [45, 364] on span "Expenses" at bounding box center [40, 362] width 32 height 9
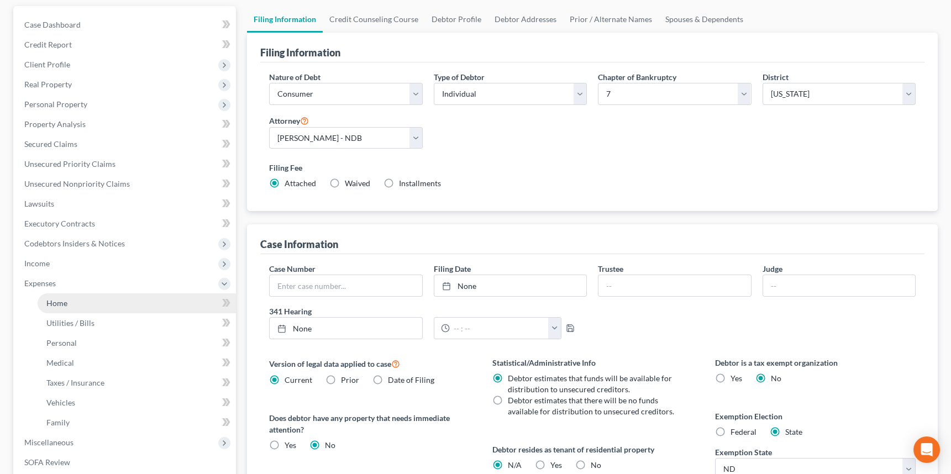
click at [56, 302] on span "Home" at bounding box center [56, 303] width 21 height 9
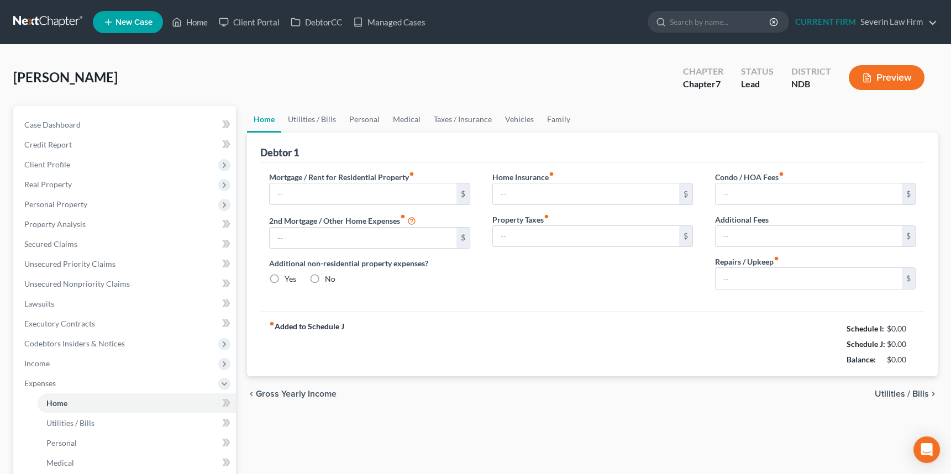
type input "1,450.00"
type input "0.00"
radio input "true"
type input "0.00"
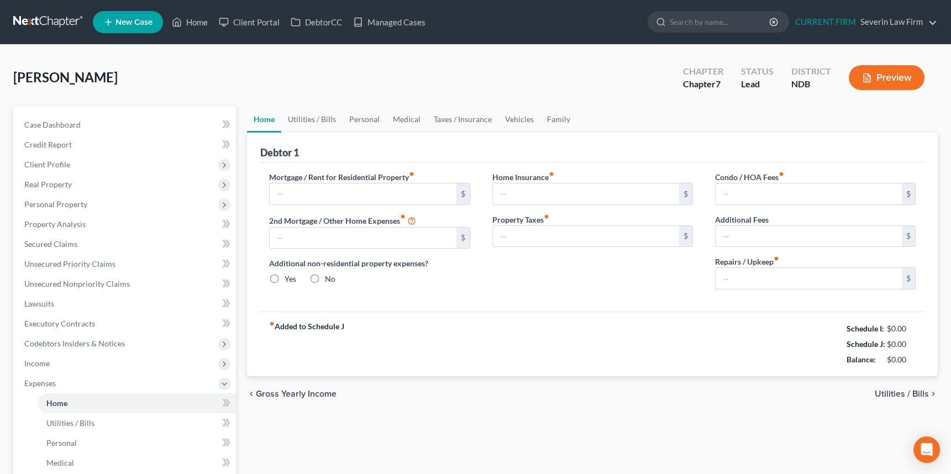
type input "0.00"
click at [316, 118] on link "Utilities / Bills" at bounding box center [311, 119] width 61 height 27
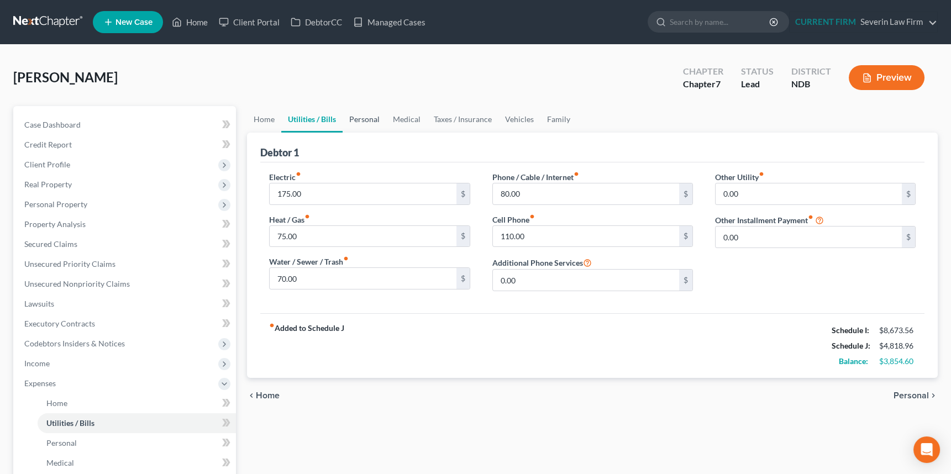
click at [370, 119] on link "Personal" at bounding box center [365, 119] width 44 height 27
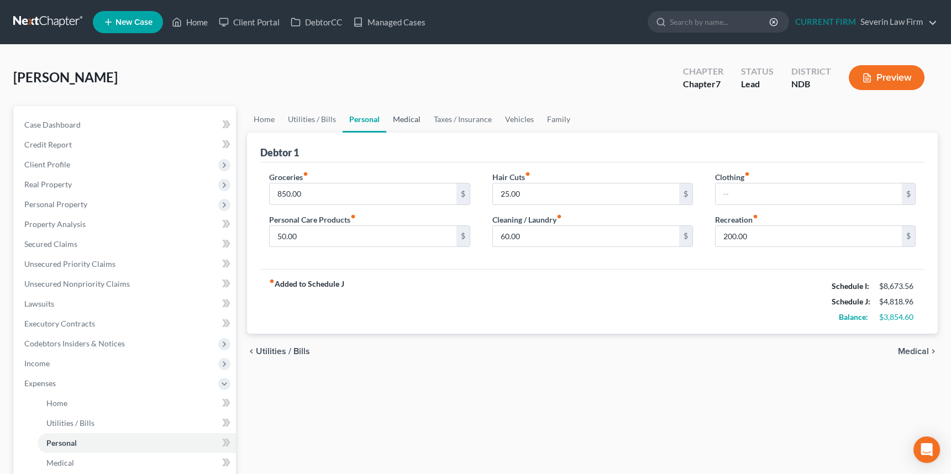
click at [405, 121] on link "Medical" at bounding box center [406, 119] width 41 height 27
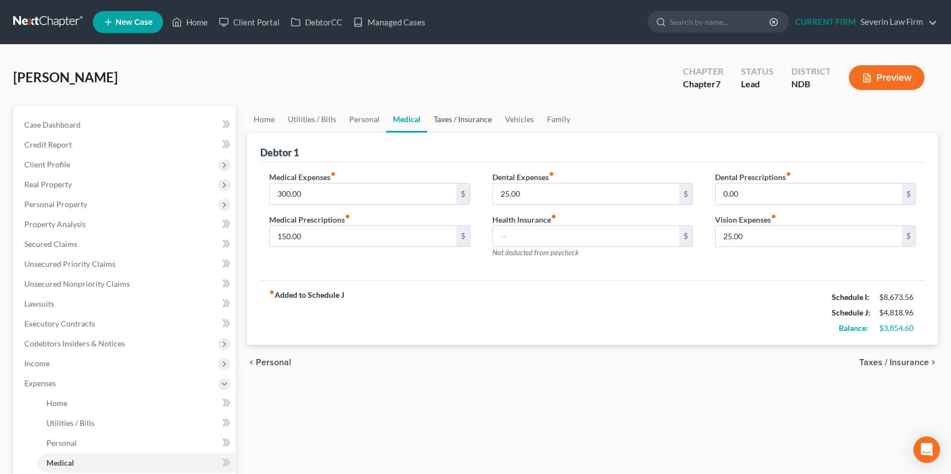
click at [459, 120] on link "Taxes / Insurance" at bounding box center [462, 119] width 71 height 27
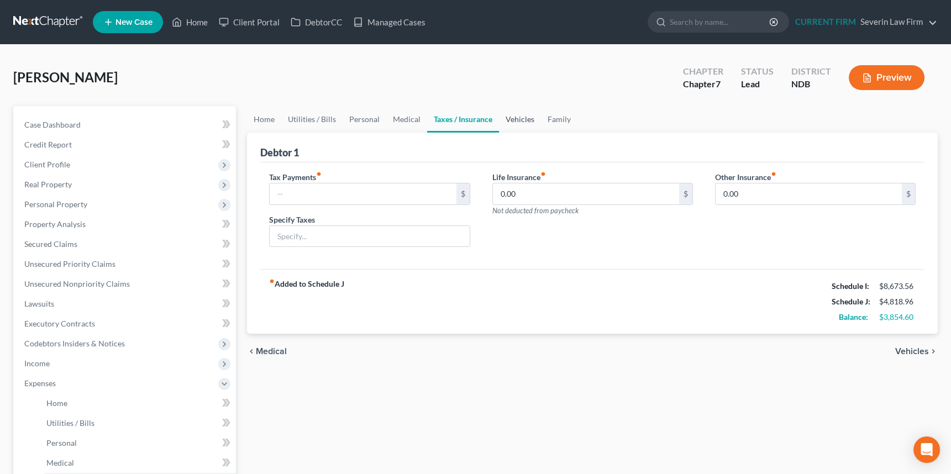
click at [519, 119] on link "Vehicles" at bounding box center [520, 119] width 42 height 27
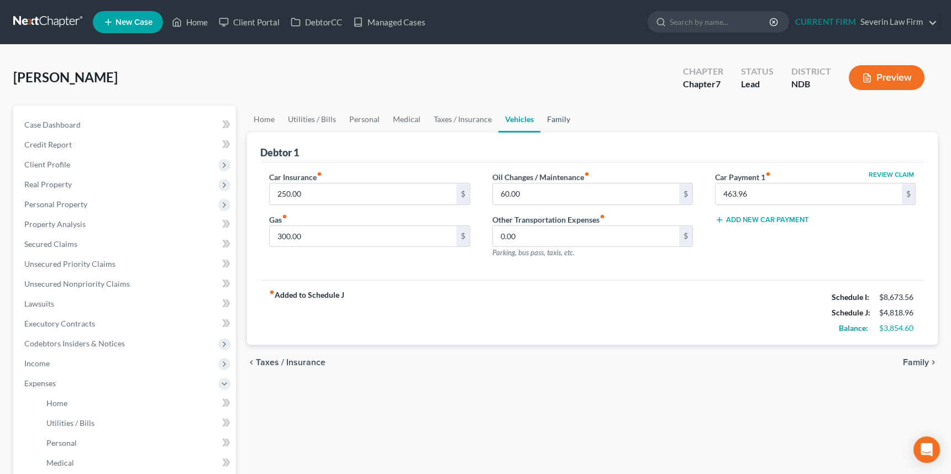
click at [557, 119] on link "Family" at bounding box center [559, 119] width 36 height 27
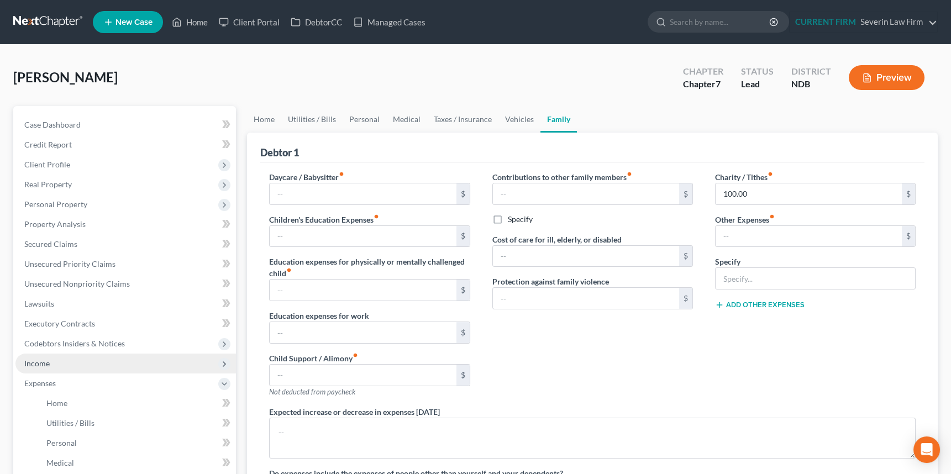
click at [44, 364] on span "Income" at bounding box center [36, 363] width 25 height 9
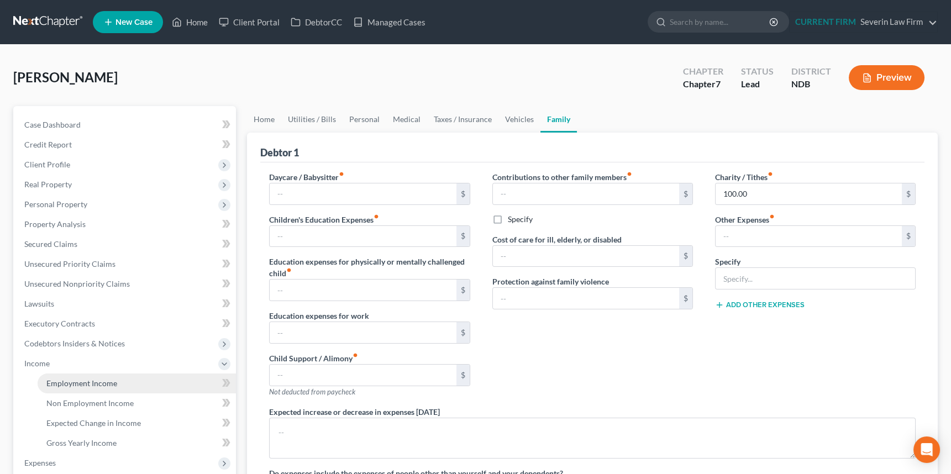
click at [66, 383] on span "Employment Income" at bounding box center [81, 383] width 71 height 9
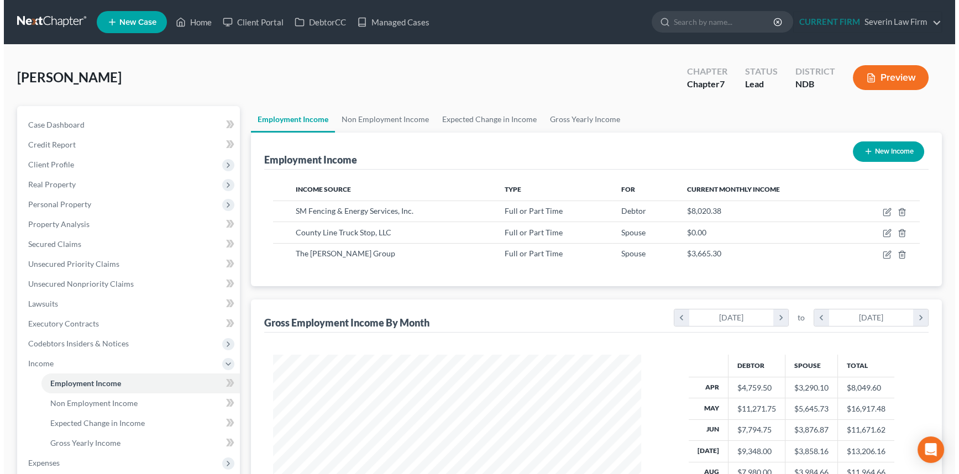
scroll to position [198, 390]
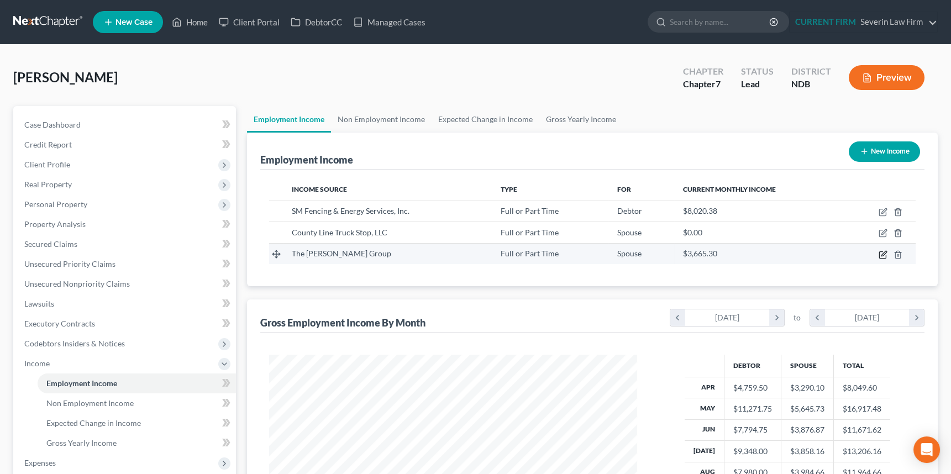
click at [882, 252] on icon "button" at bounding box center [883, 254] width 9 height 9
select select "0"
select select "29"
select select "3"
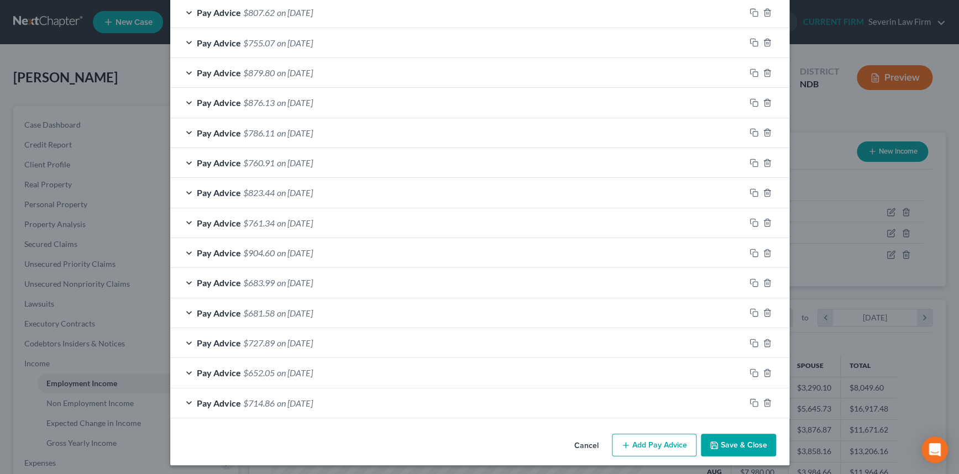
scroll to position [2028, 0]
click at [763, 399] on icon "button" at bounding box center [767, 403] width 9 height 9
click at [763, 378] on icon "button" at bounding box center [767, 373] width 9 height 9
click at [763, 348] on icon "button" at bounding box center [767, 343] width 9 height 9
click at [763, 317] on icon "button" at bounding box center [767, 312] width 9 height 9
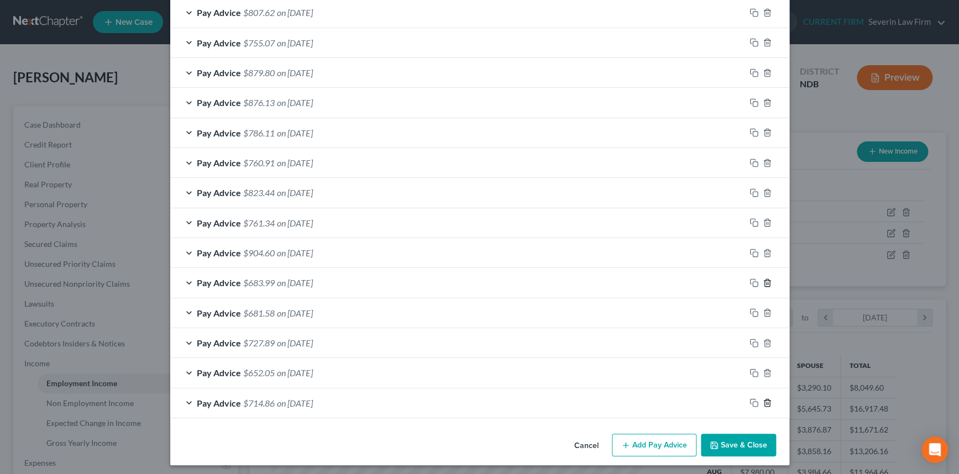
click at [763, 287] on icon "button" at bounding box center [767, 283] width 9 height 9
click at [763, 258] on icon "button" at bounding box center [767, 253] width 9 height 9
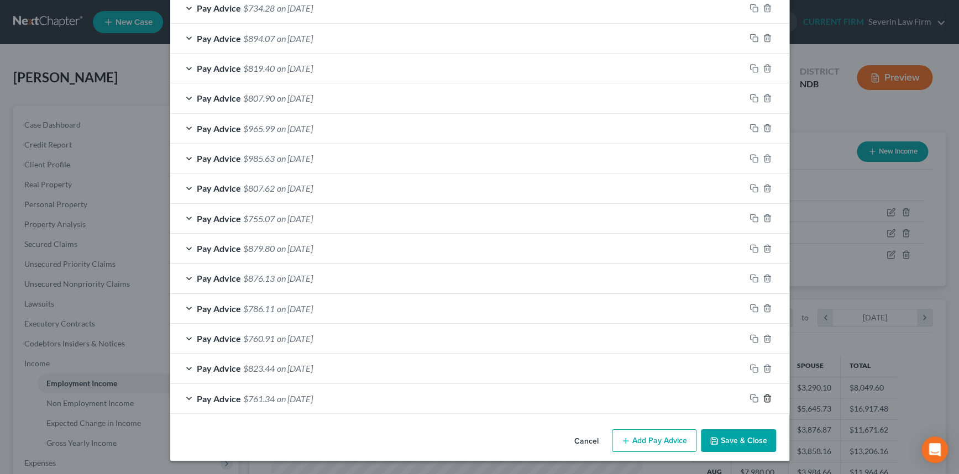
click at [763, 398] on icon "button" at bounding box center [767, 398] width 9 height 9
click at [763, 373] on icon "button" at bounding box center [767, 368] width 9 height 9
click at [763, 343] on icon "button" at bounding box center [767, 338] width 9 height 9
click at [763, 313] on icon "button" at bounding box center [767, 308] width 9 height 9
click at [763, 283] on icon "button" at bounding box center [767, 278] width 9 height 9
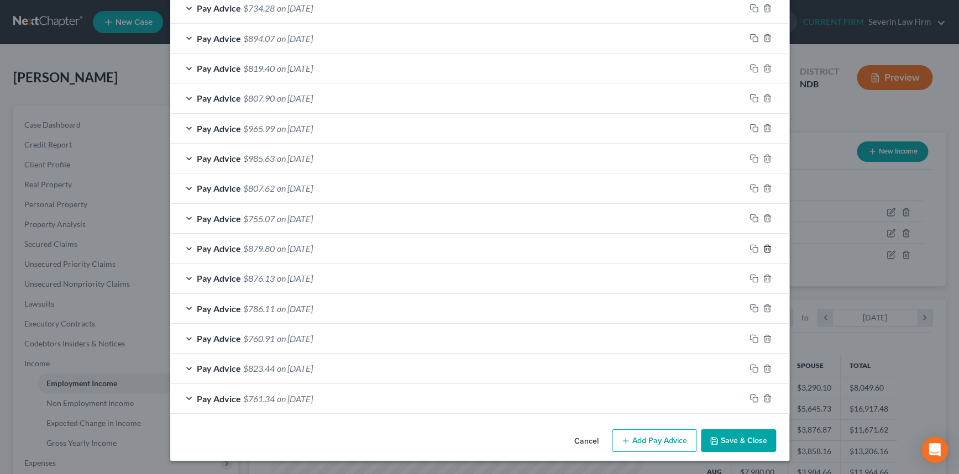
click at [763, 253] on icon "button" at bounding box center [767, 248] width 9 height 9
click at [763, 223] on icon "button" at bounding box center [767, 218] width 9 height 9
click at [763, 193] on icon "button" at bounding box center [767, 188] width 9 height 9
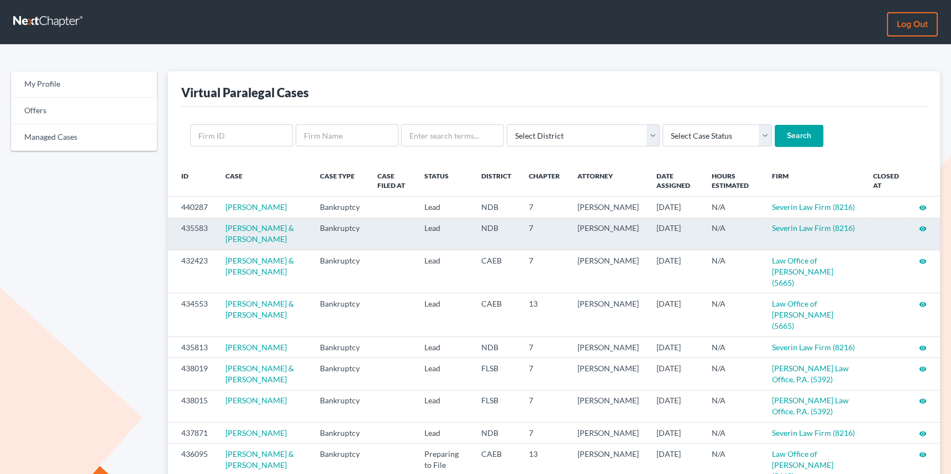
click at [923, 233] on icon "visibility" at bounding box center [923, 229] width 8 height 8
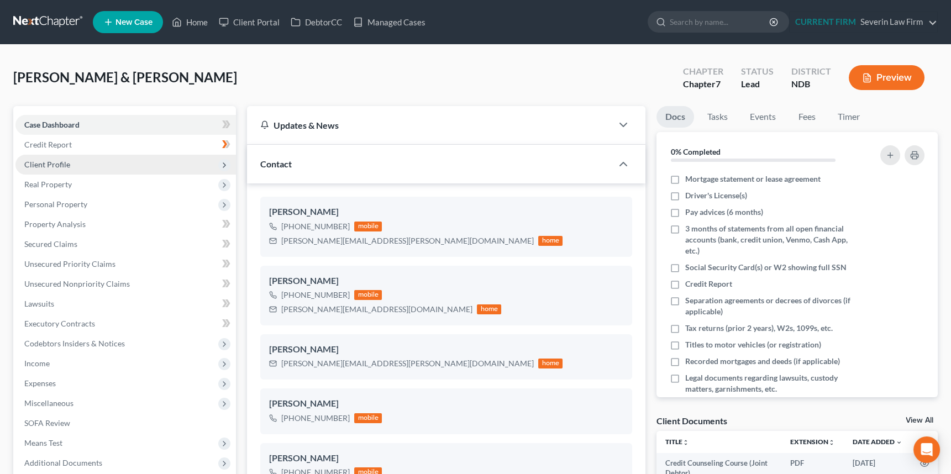
scroll to position [769, 0]
click at [51, 162] on span "Client Profile" at bounding box center [47, 164] width 46 height 9
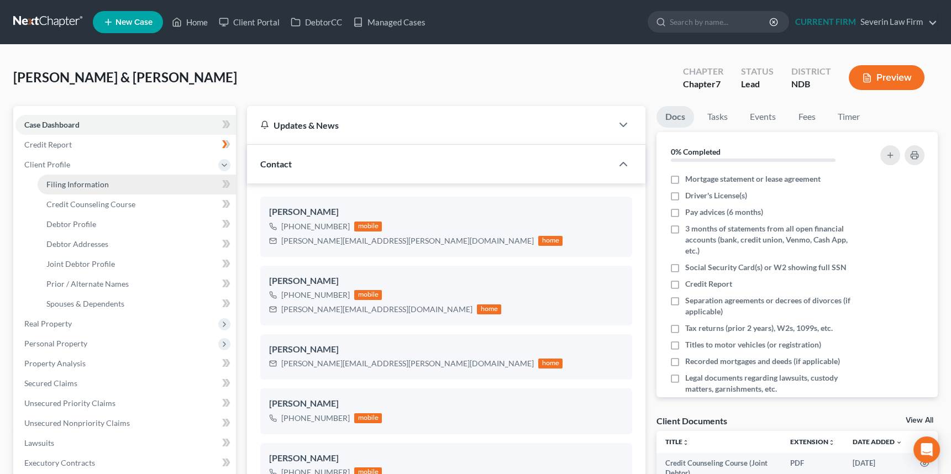
click at [54, 185] on span "Filing Information" at bounding box center [77, 184] width 62 height 9
select select "1"
select select "0"
select select "29"
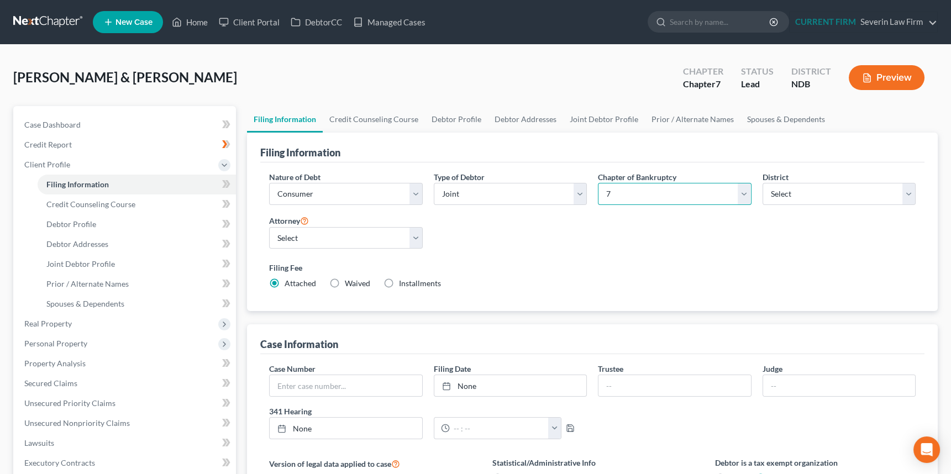
click at [743, 196] on select "Select 7 11 12 13" at bounding box center [674, 194] width 153 height 22
select select "3"
click at [598, 183] on select "Select 7 11 12 13" at bounding box center [674, 194] width 153 height 22
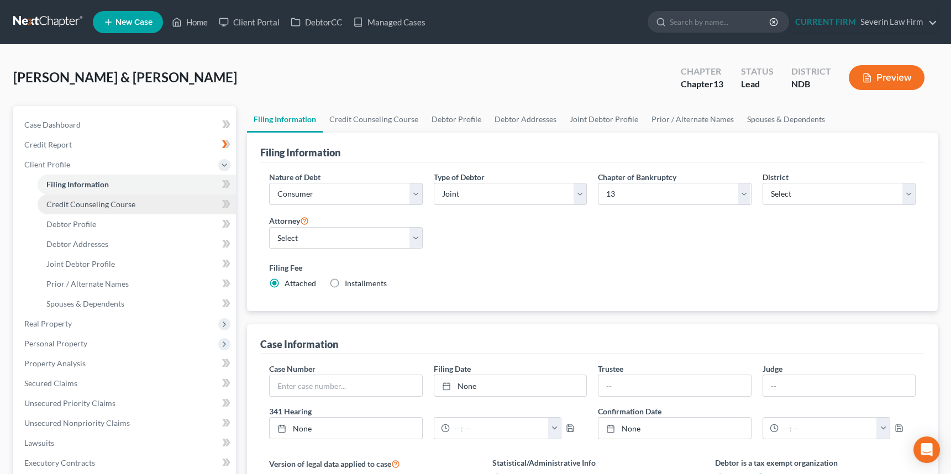
click at [107, 203] on span "Credit Counseling Course" at bounding box center [90, 204] width 89 height 9
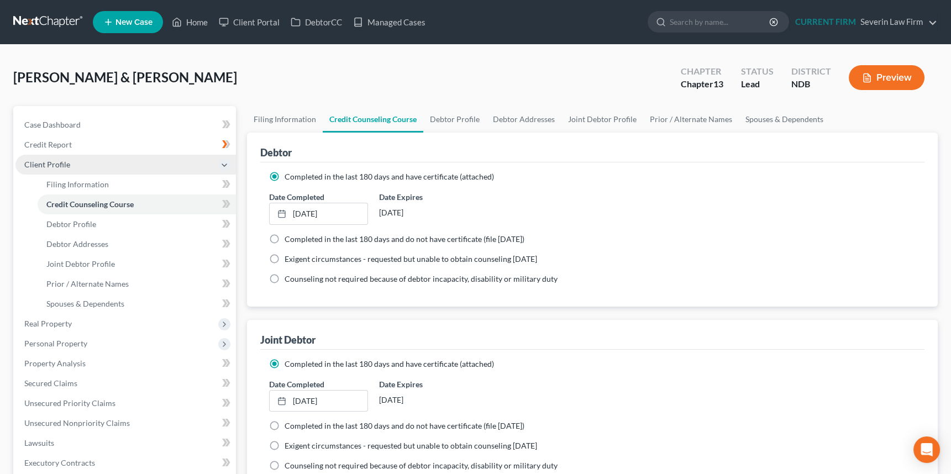
click at [55, 164] on span "Client Profile" at bounding box center [47, 164] width 46 height 9
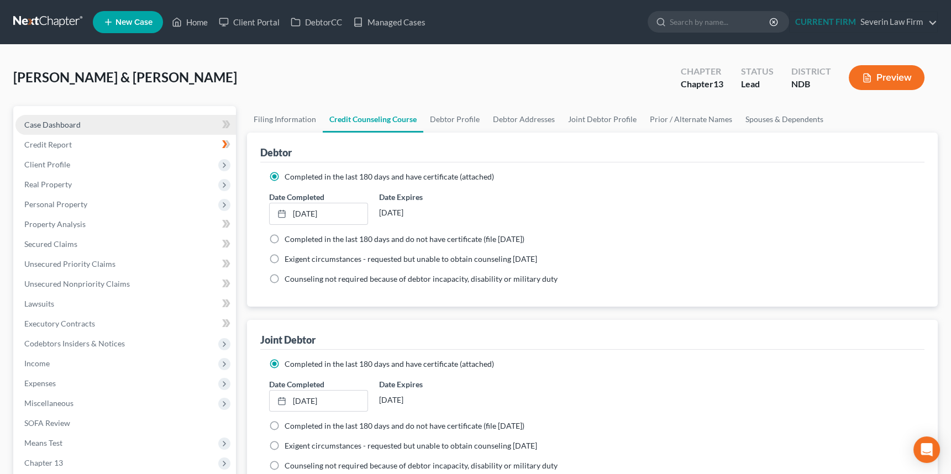
click at [69, 125] on span "Case Dashboard" at bounding box center [52, 124] width 56 height 9
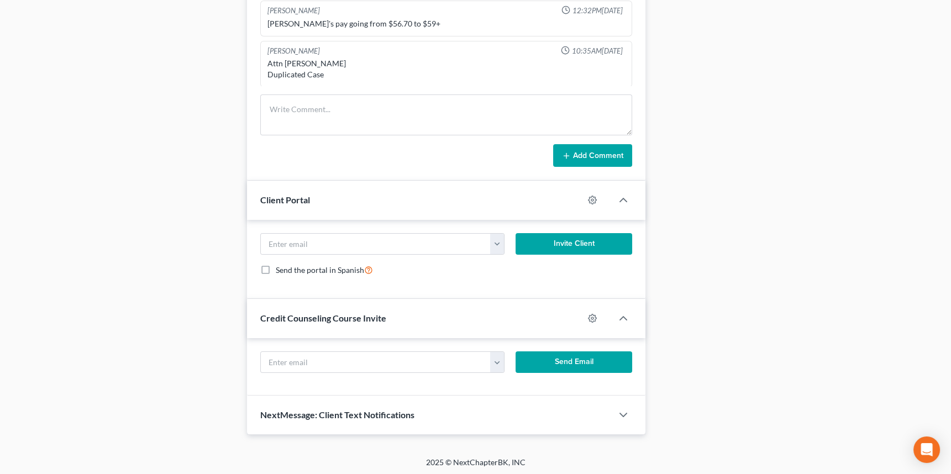
scroll to position [716, 0]
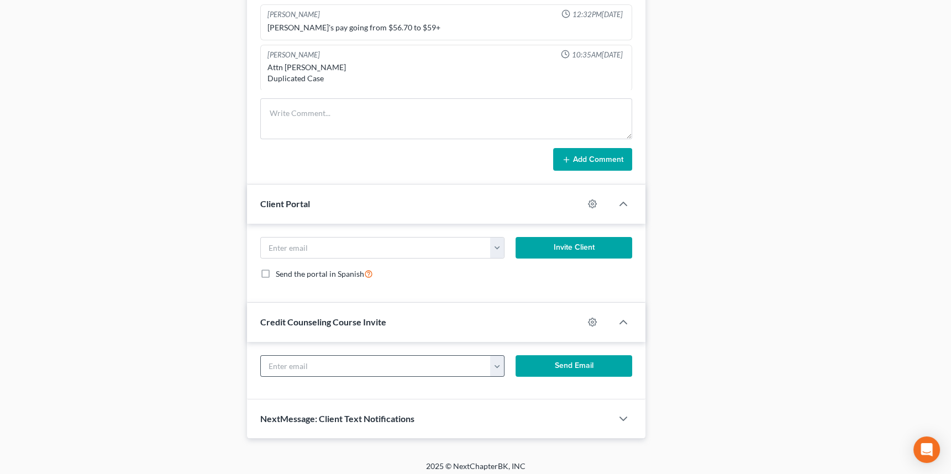
click at [497, 369] on button "button" at bounding box center [497, 366] width 14 height 21
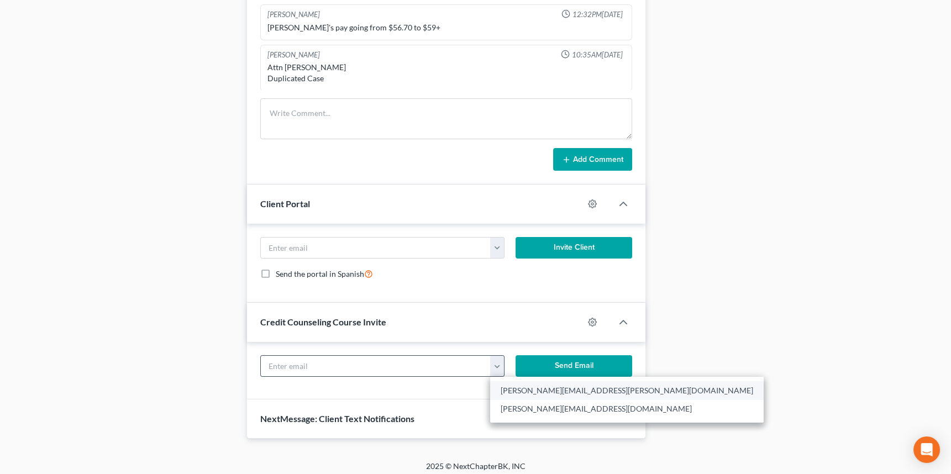
click at [514, 390] on link "[PERSON_NAME][EMAIL_ADDRESS][PERSON_NAME][DOMAIN_NAME]" at bounding box center [627, 390] width 274 height 19
type input "[PERSON_NAME][EMAIL_ADDRESS][PERSON_NAME][DOMAIN_NAME]"
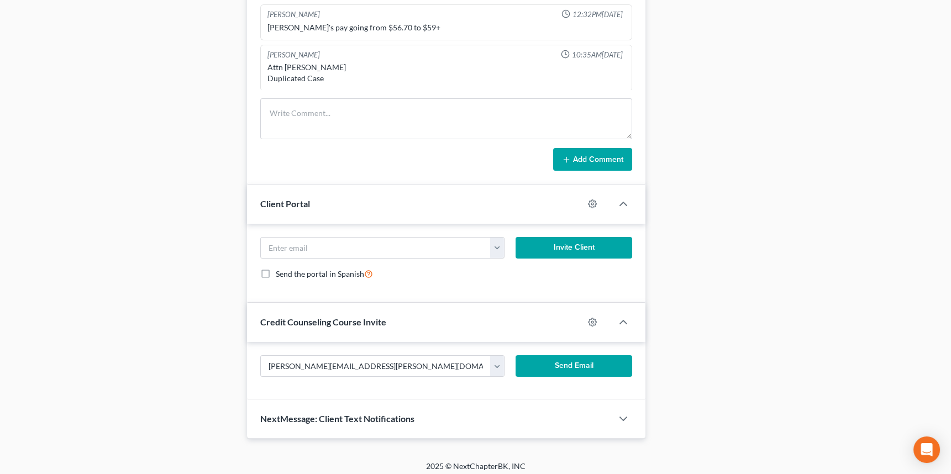
click at [588, 363] on button "Send Email" at bounding box center [574, 366] width 117 height 22
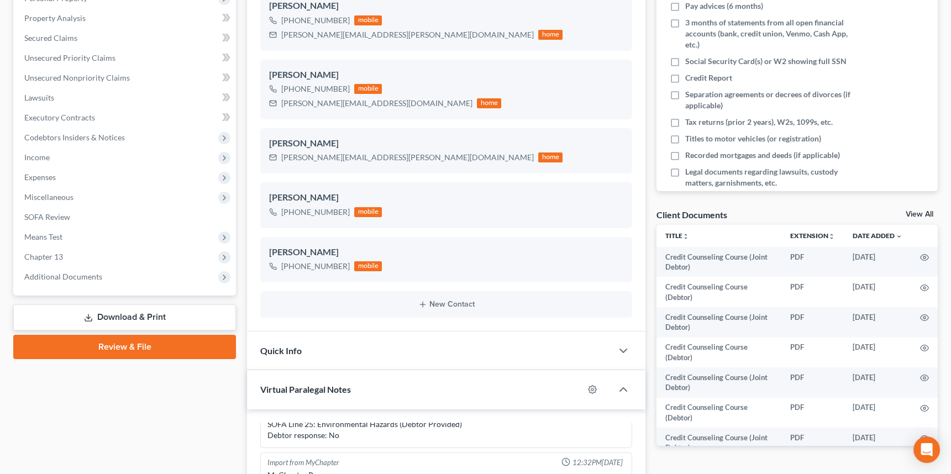
scroll to position [222, 0]
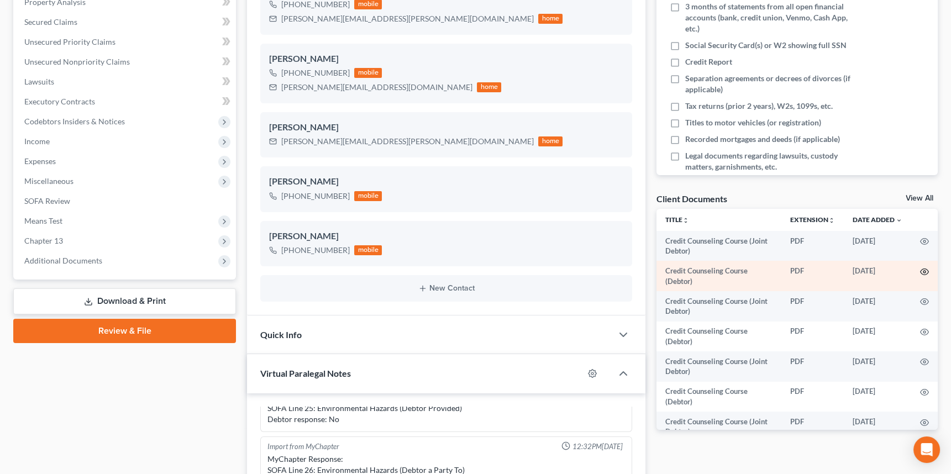
click at [920, 271] on icon "button" at bounding box center [924, 272] width 9 height 9
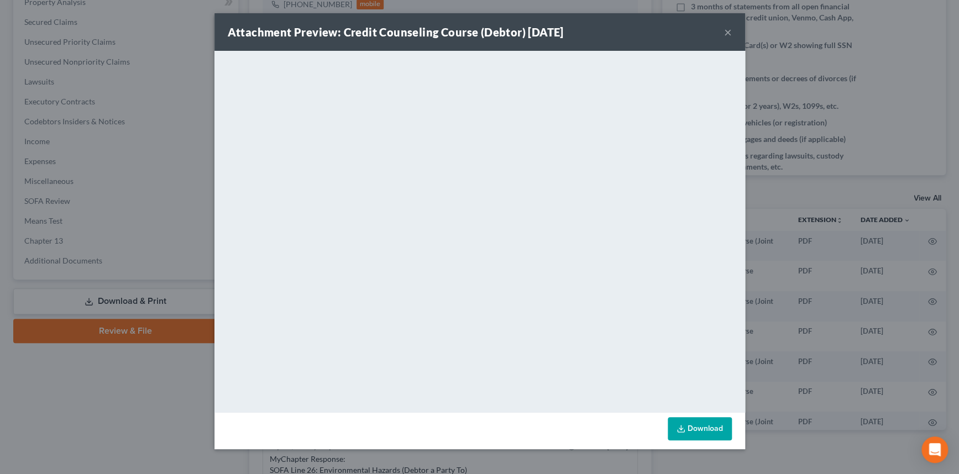
click at [728, 30] on button "×" at bounding box center [728, 31] width 8 height 13
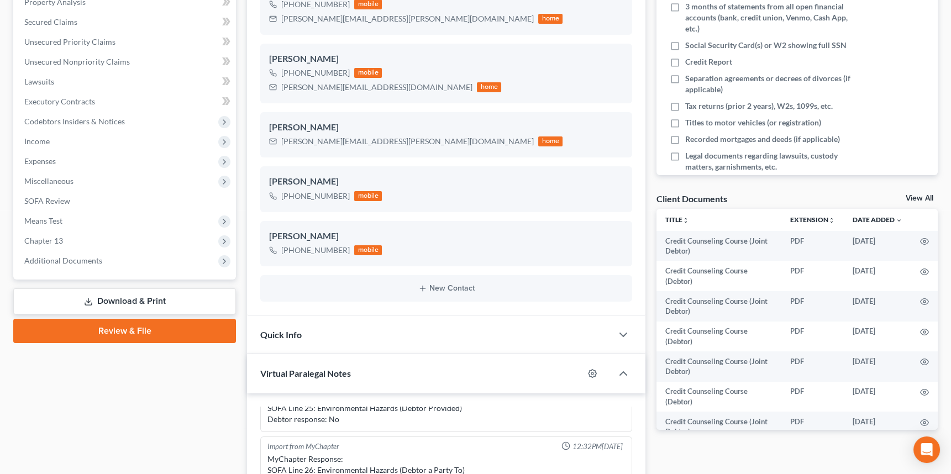
click at [918, 197] on link "View All" at bounding box center [920, 199] width 28 height 8
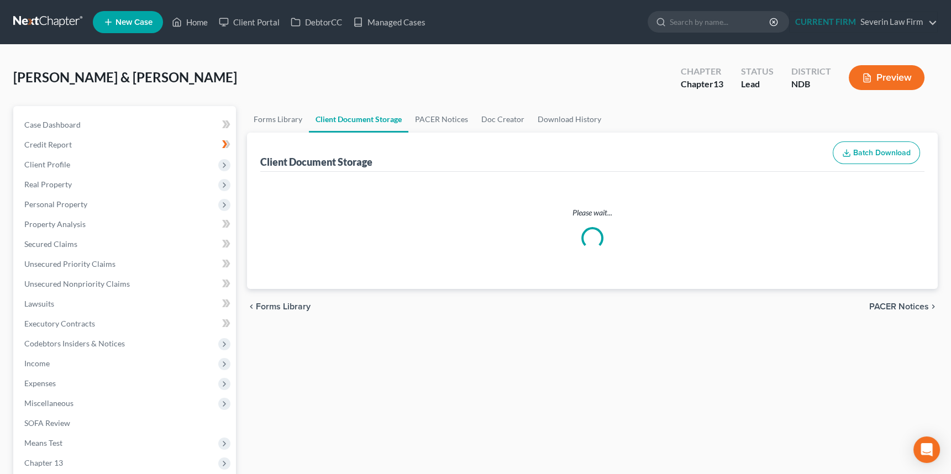
select select "0"
select select "4"
select select "3"
select select "1"
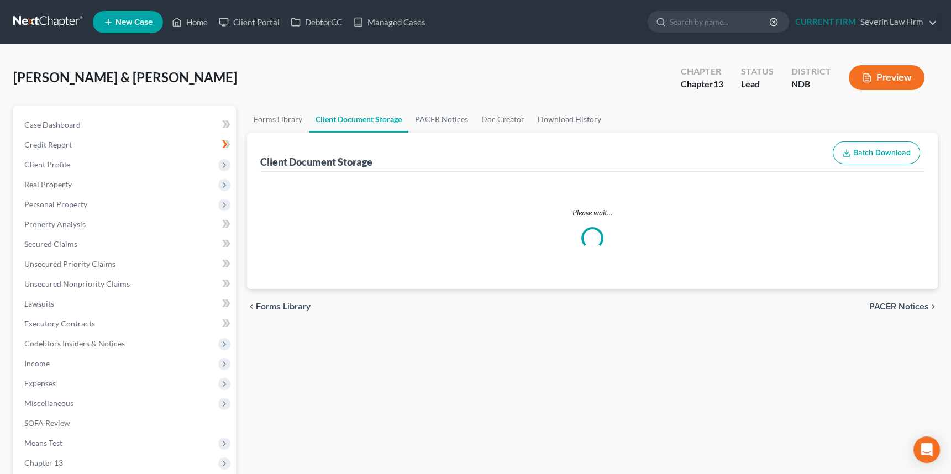
select select "0"
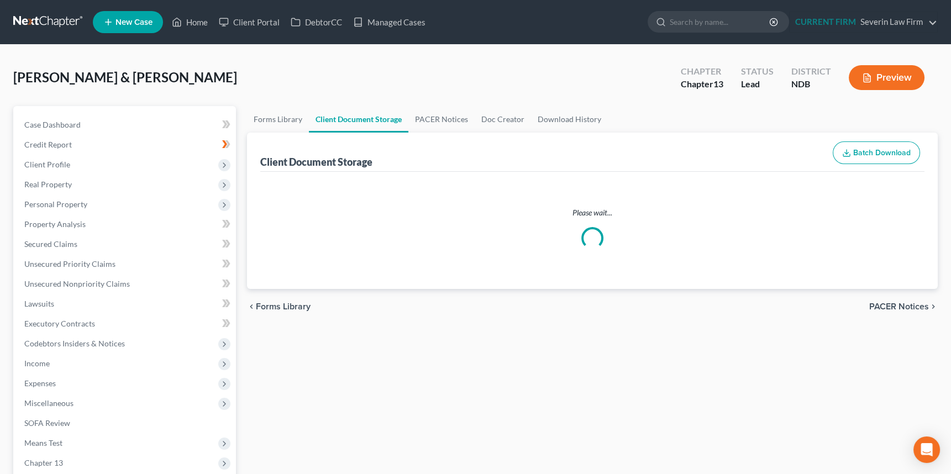
select select "0"
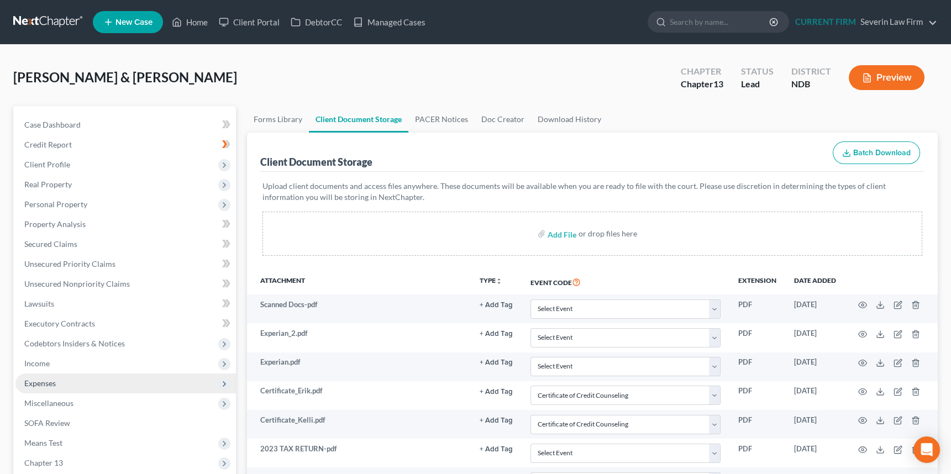
click at [45, 380] on span "Expenses" at bounding box center [40, 383] width 32 height 9
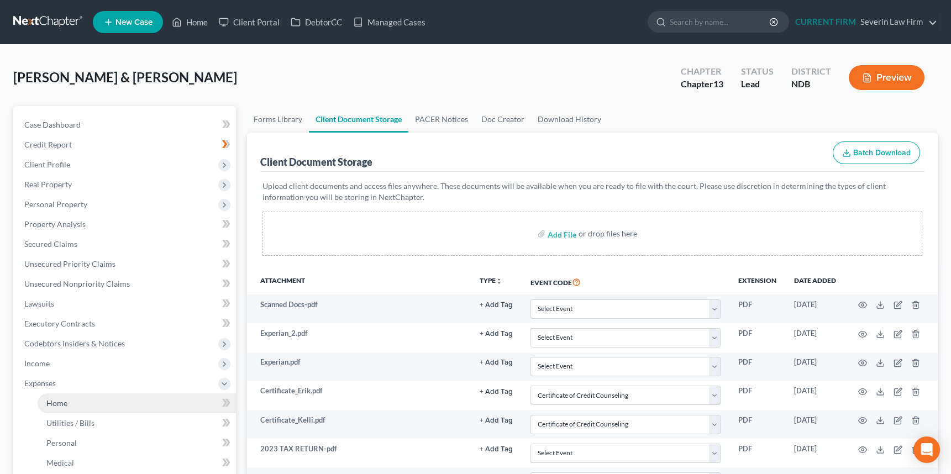
click at [51, 404] on span "Home" at bounding box center [56, 403] width 21 height 9
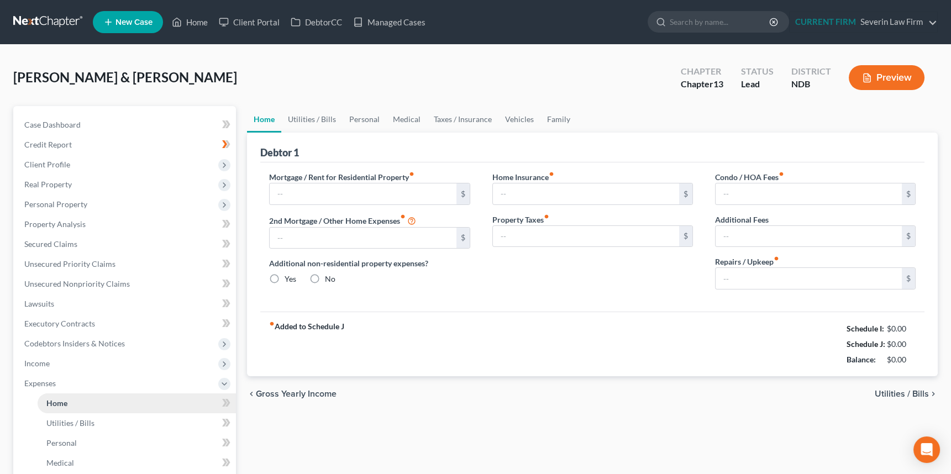
type input "1,804.00"
type input "0.00"
radio input "true"
type input "0.00"
type input "150.00"
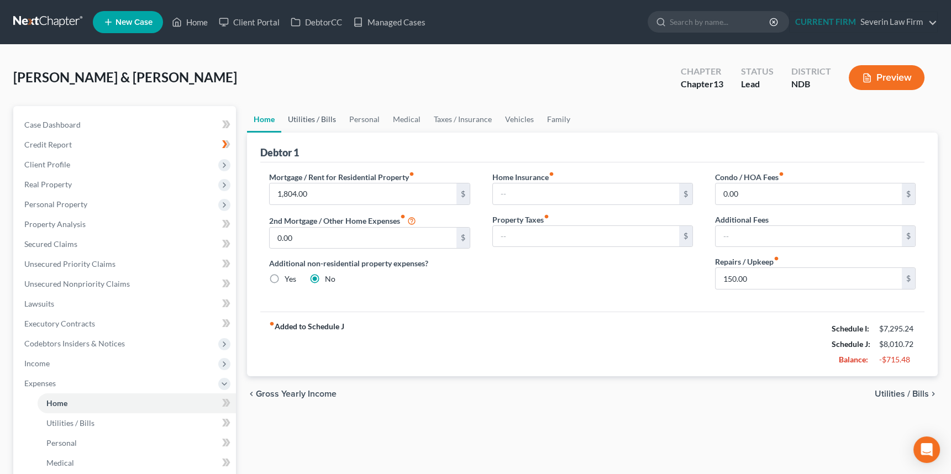
click at [326, 117] on link "Utilities / Bills" at bounding box center [311, 119] width 61 height 27
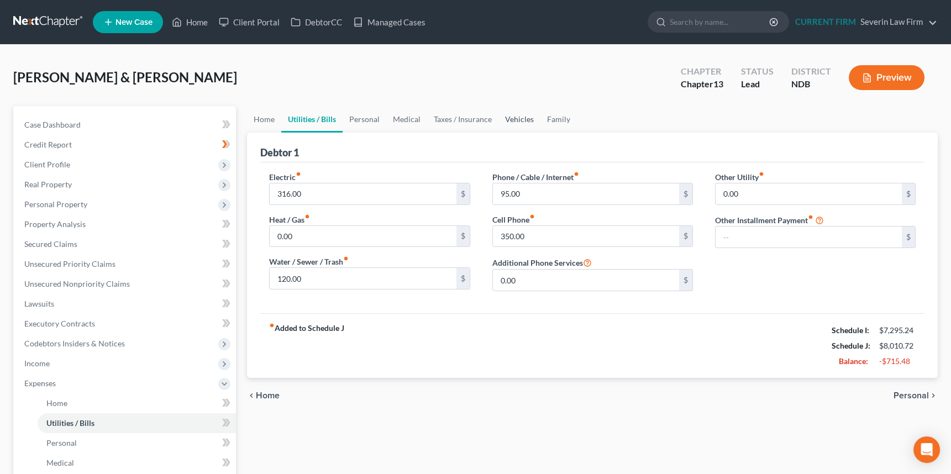
click at [516, 118] on link "Vehicles" at bounding box center [520, 119] width 42 height 27
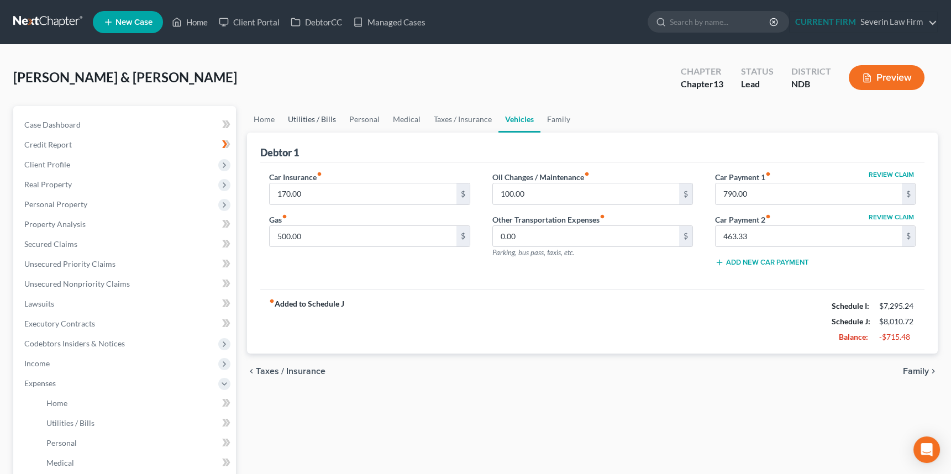
click at [308, 114] on link "Utilities / Bills" at bounding box center [311, 119] width 61 height 27
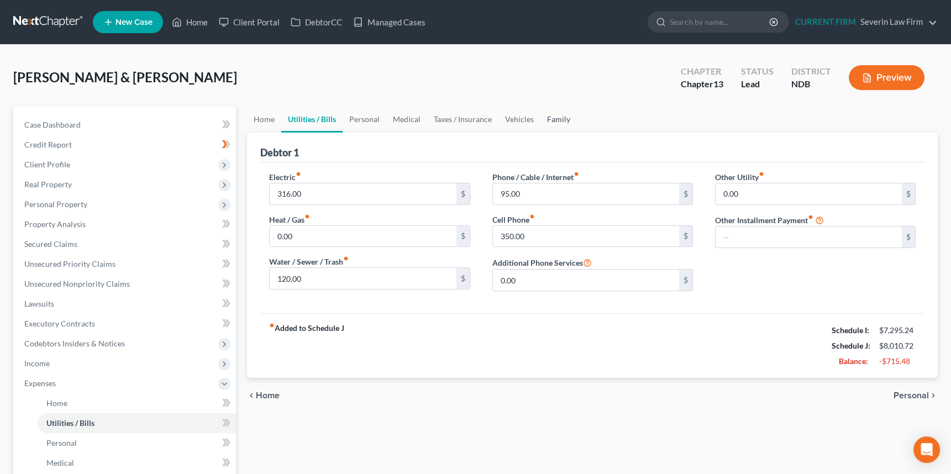
click at [560, 116] on link "Family" at bounding box center [559, 119] width 36 height 27
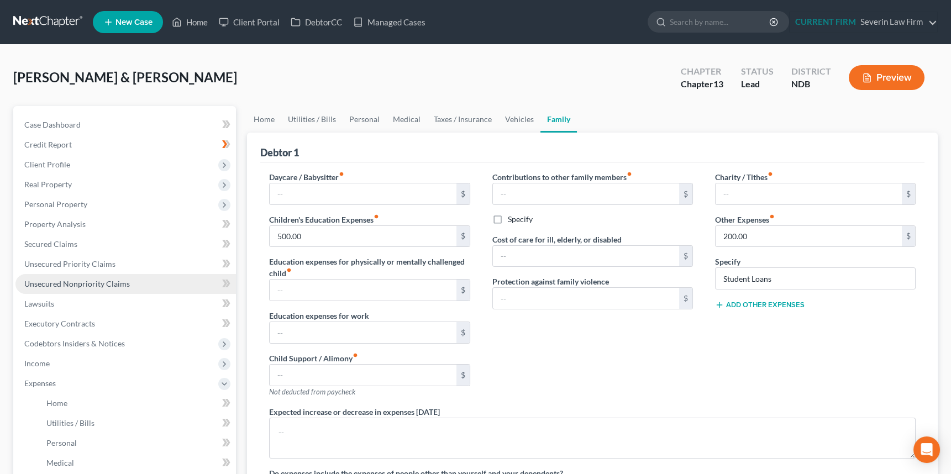
click at [91, 281] on span "Unsecured Nonpriority Claims" at bounding box center [77, 283] width 106 height 9
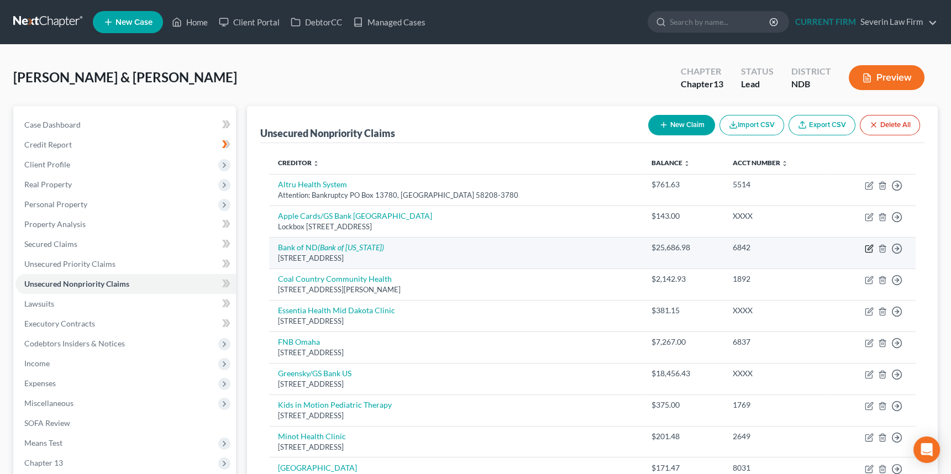
click at [868, 248] on icon "button" at bounding box center [870, 247] width 5 height 5
select select "29"
select select "17"
select select "2"
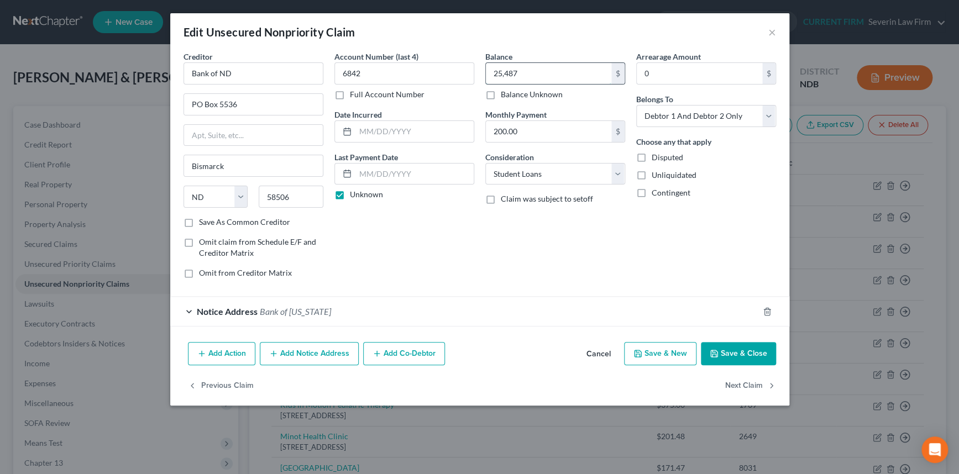
click at [527, 74] on input "25,487" at bounding box center [548, 73] width 125 height 21
type input "25,487.94"
click at [751, 350] on button "Save & Close" at bounding box center [738, 353] width 75 height 23
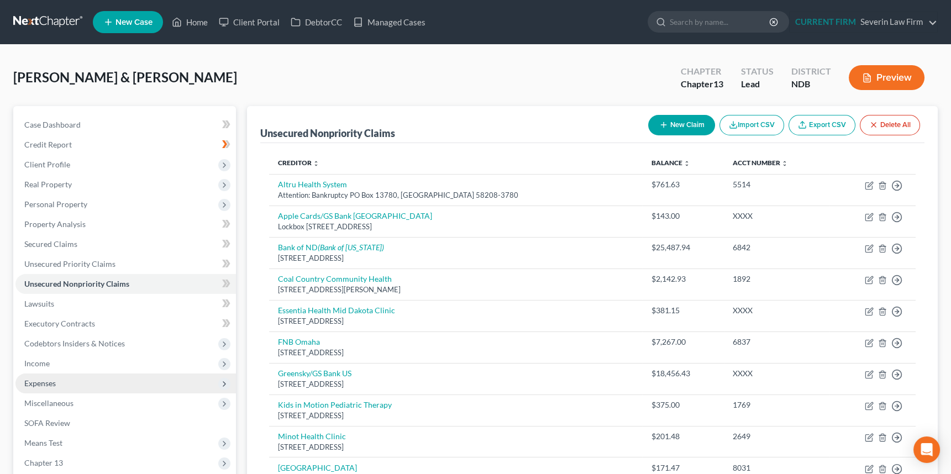
click at [50, 381] on span "Expenses" at bounding box center [40, 383] width 32 height 9
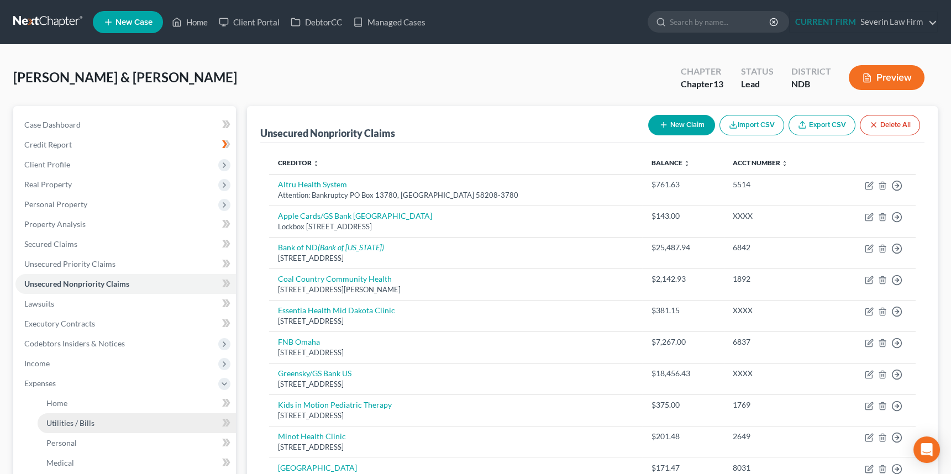
click at [58, 424] on span "Utilities / Bills" at bounding box center [70, 422] width 48 height 9
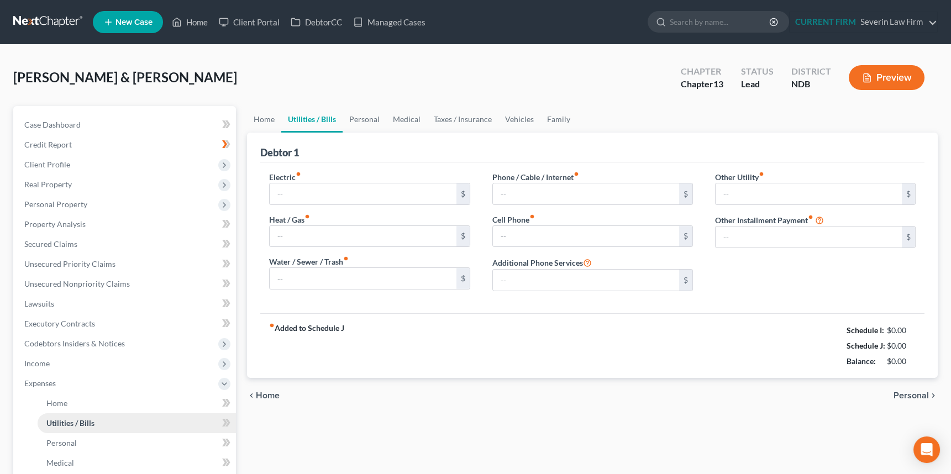
type input "316.00"
type input "0.00"
type input "120.00"
type input "95.00"
type input "350.00"
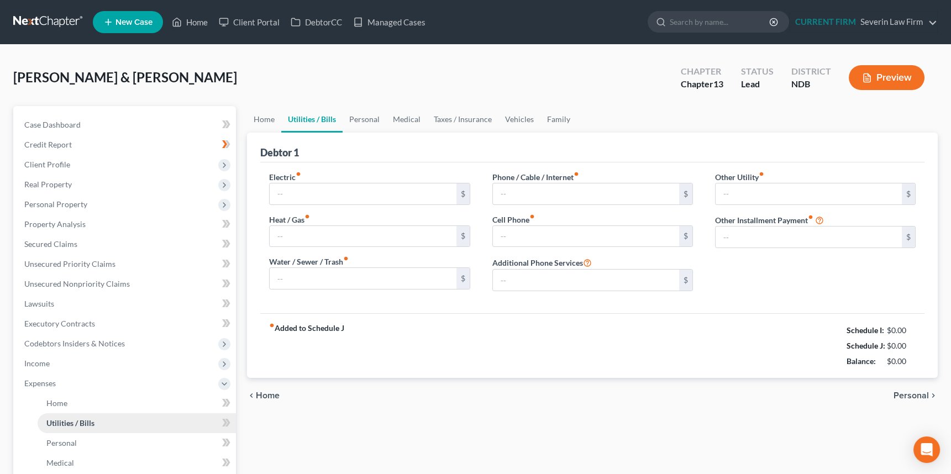
type input "0.00"
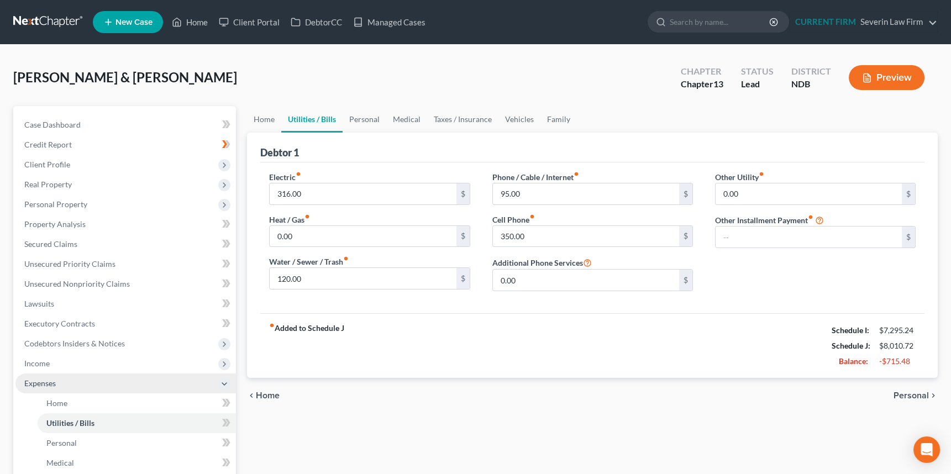
drag, startPoint x: 34, startPoint y: 382, endPoint x: 35, endPoint y: 374, distance: 7.9
click at [34, 382] on span "Expenses" at bounding box center [40, 383] width 32 height 9
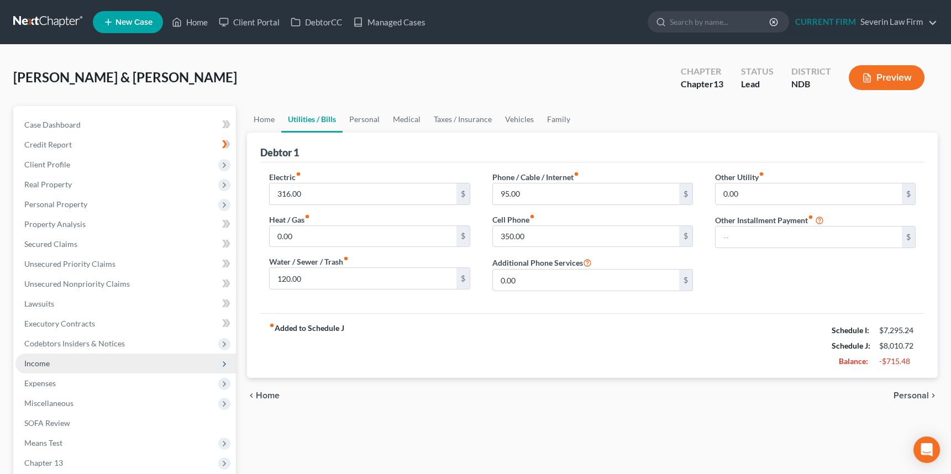
click at [36, 360] on span "Income" at bounding box center [36, 363] width 25 height 9
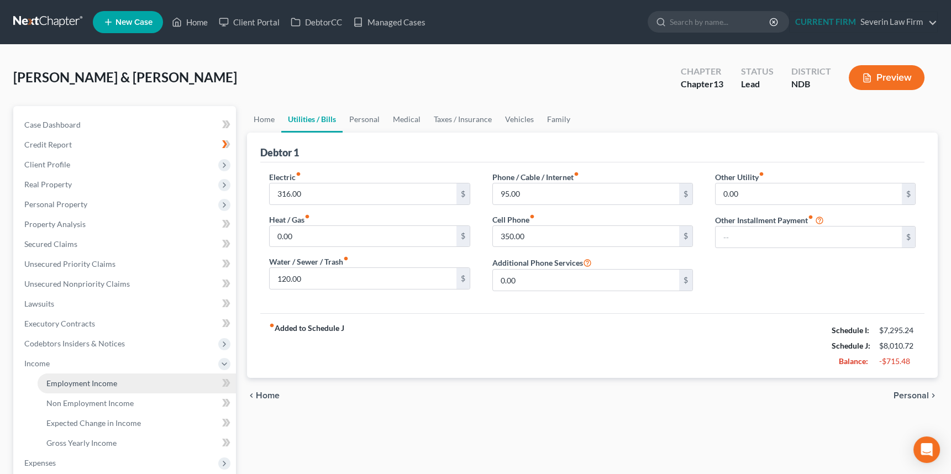
click at [92, 382] on span "Employment Income" at bounding box center [81, 383] width 71 height 9
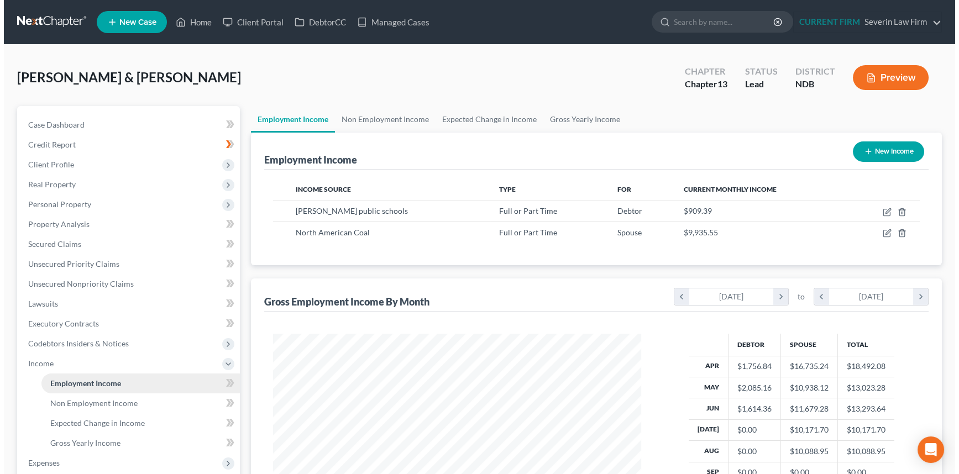
scroll to position [198, 390]
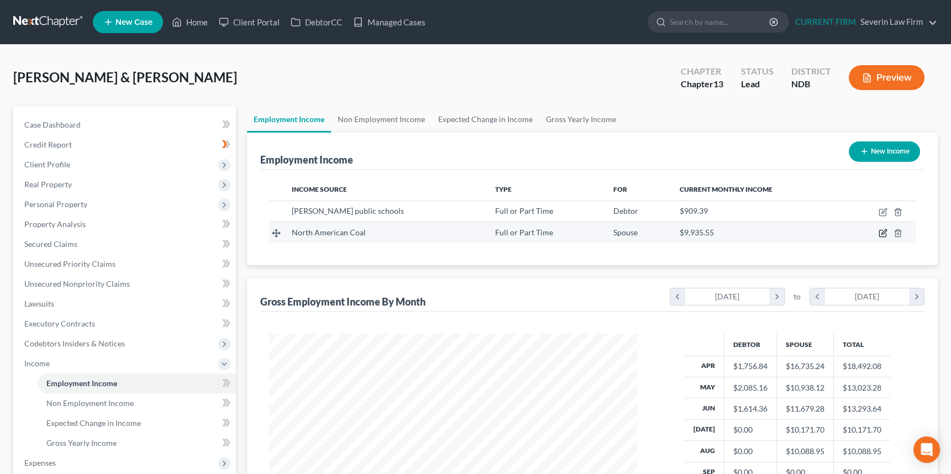
click at [884, 231] on icon "button" at bounding box center [884, 232] width 5 height 5
select select "0"
select select "29"
select select "2"
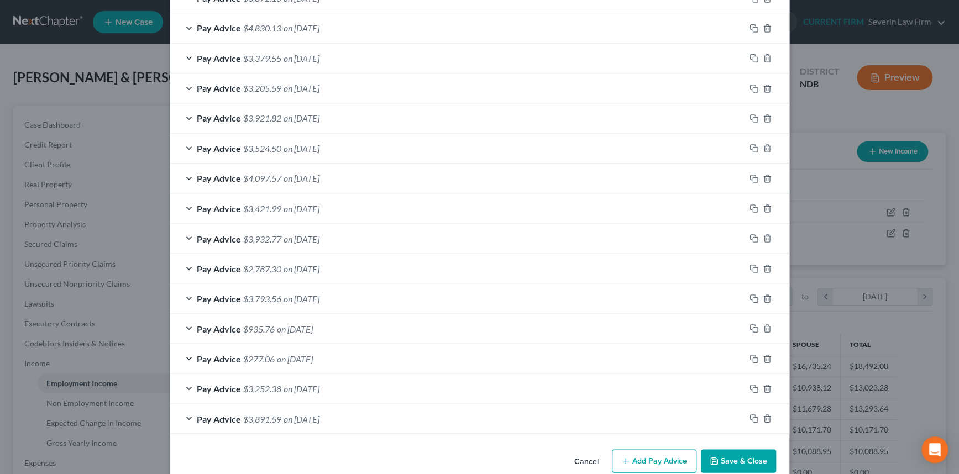
scroll to position [829, 0]
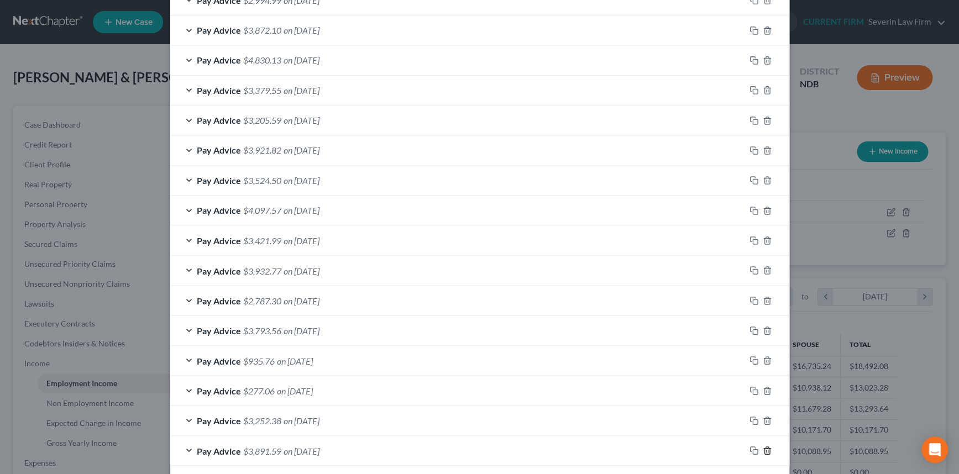
click at [763, 447] on icon "button" at bounding box center [767, 450] width 9 height 9
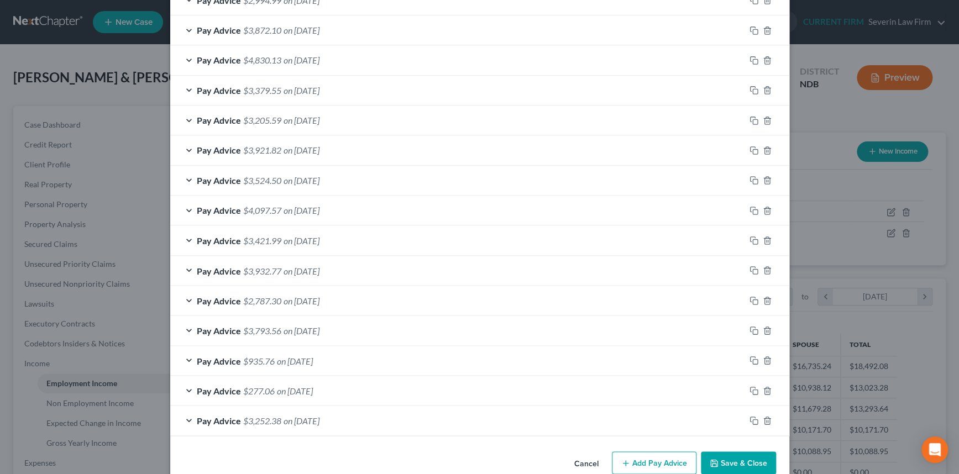
click at [763, 447] on div "Cancel Add Pay Advice Save & Close" at bounding box center [479, 465] width 619 height 36
click at [765, 417] on icon "button" at bounding box center [767, 420] width 5 height 7
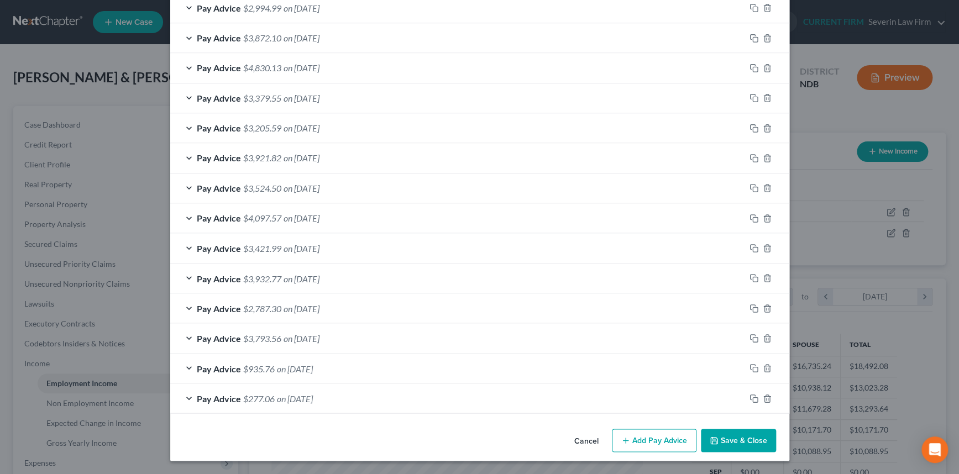
scroll to position [818, 0]
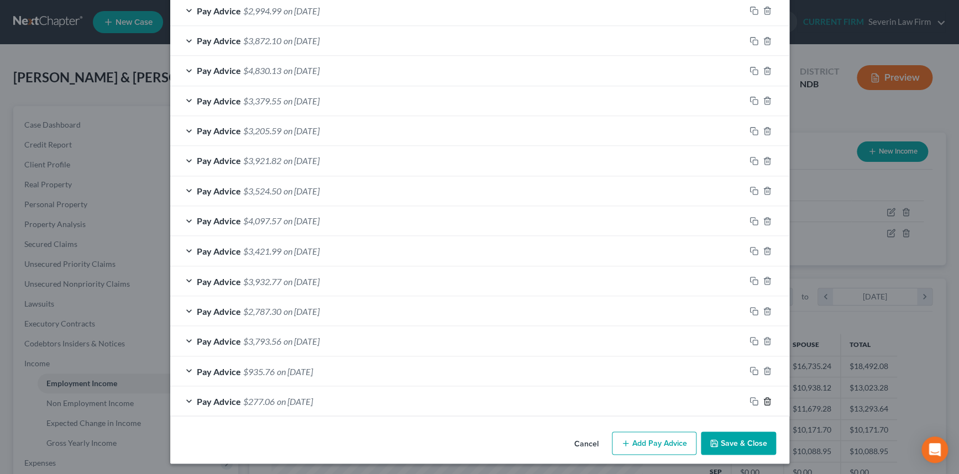
click at [763, 397] on icon "button" at bounding box center [767, 401] width 9 height 9
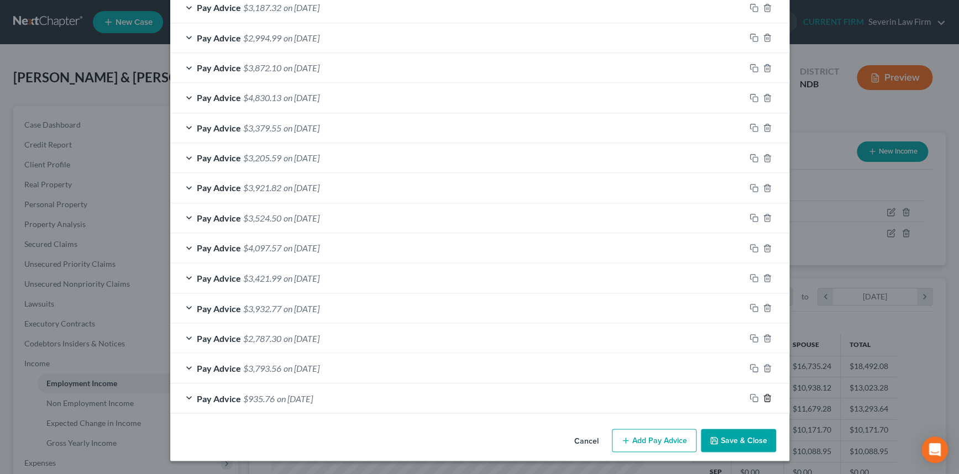
scroll to position [789, 0]
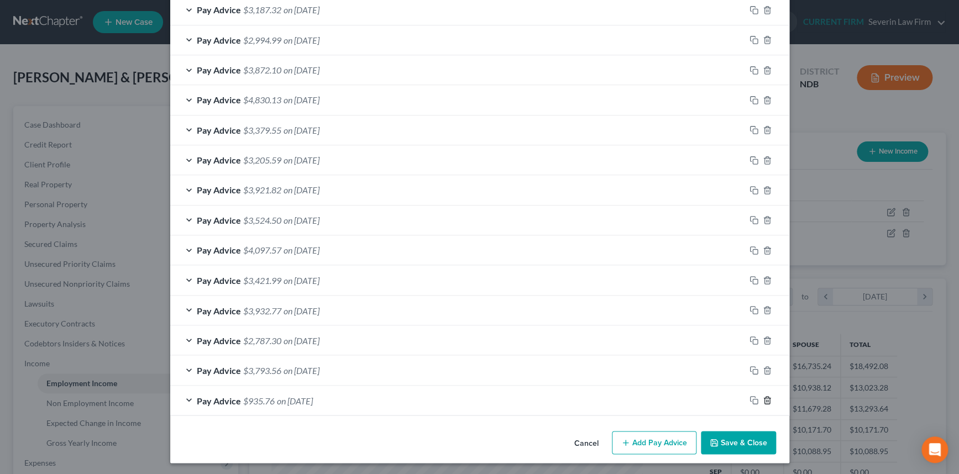
click at [763, 397] on icon "button" at bounding box center [767, 400] width 9 height 9
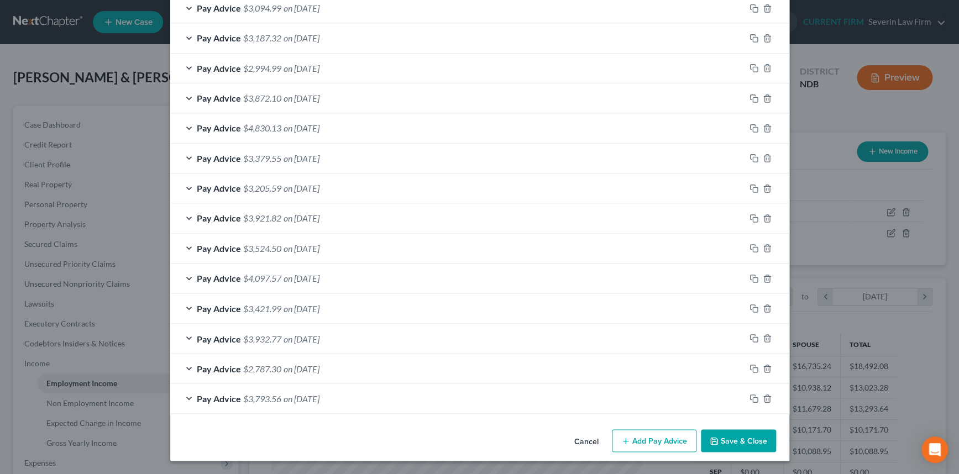
scroll to position [758, 0]
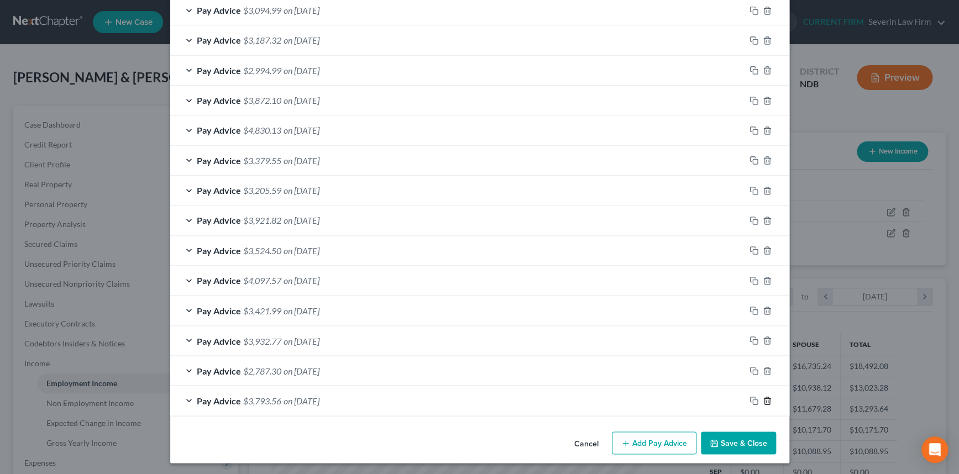
click at [763, 397] on icon "button" at bounding box center [767, 400] width 9 height 9
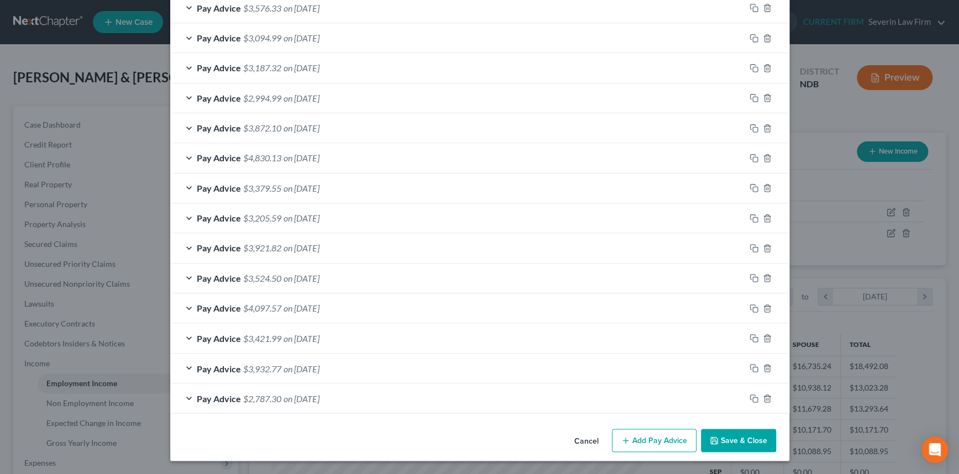
scroll to position [729, 0]
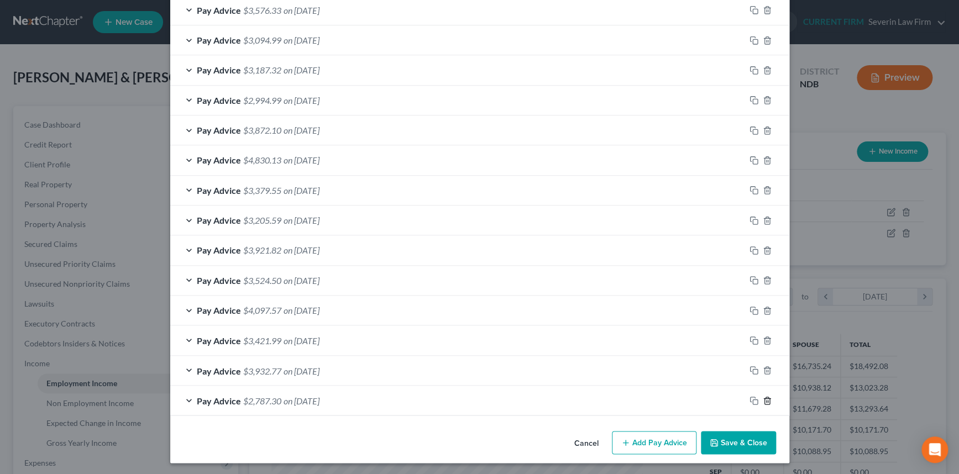
click at [763, 397] on icon "button" at bounding box center [767, 400] width 9 height 9
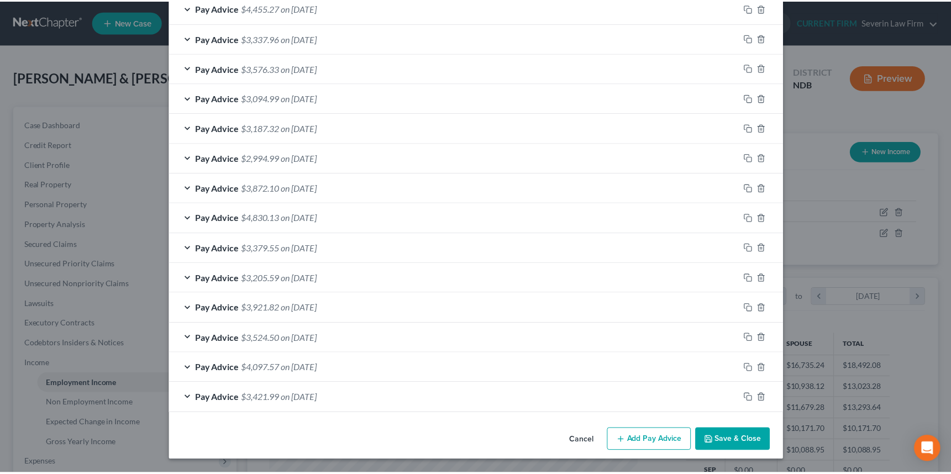
scroll to position [669, 0]
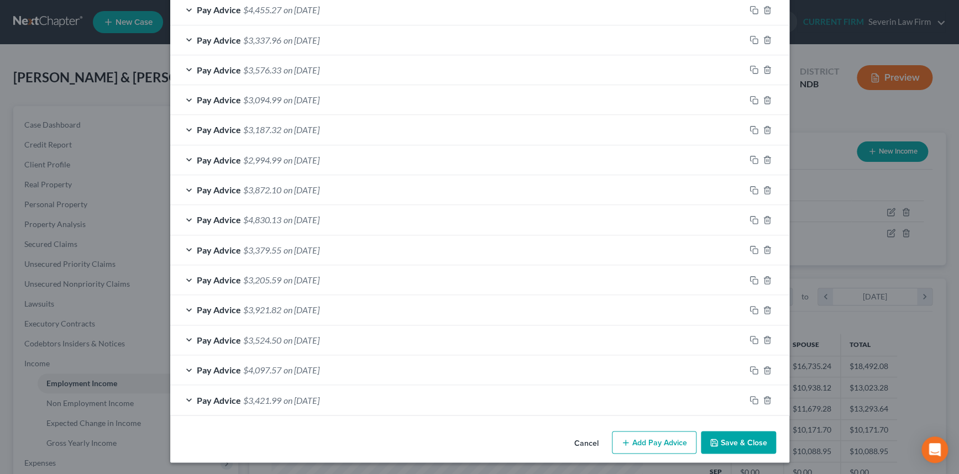
click at [732, 439] on button "Save & Close" at bounding box center [738, 442] width 75 height 23
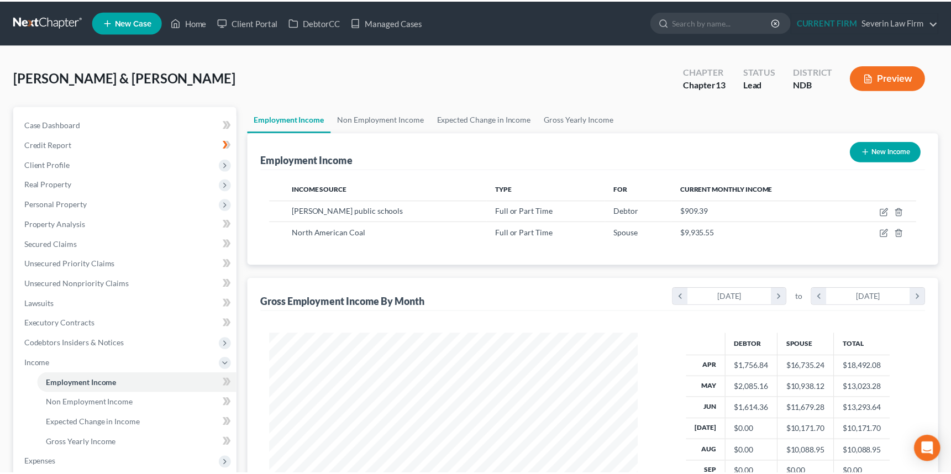
scroll to position [552589, 552397]
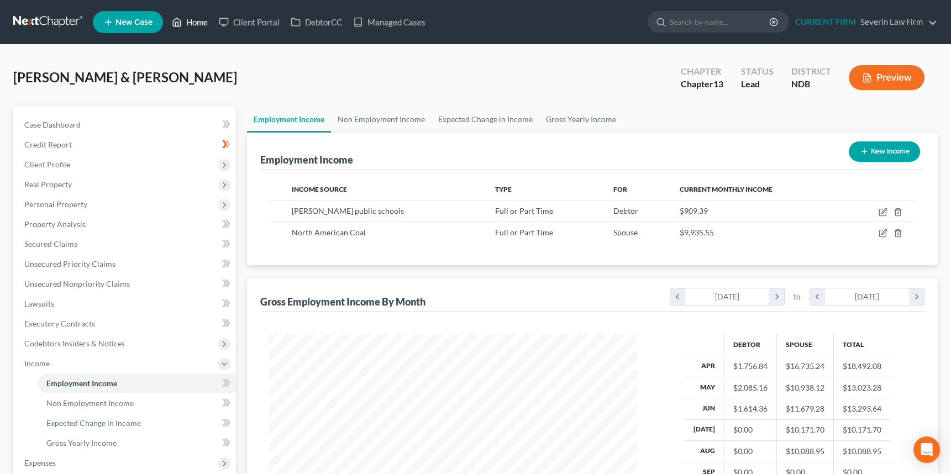
click at [196, 19] on link "Home" at bounding box center [189, 22] width 47 height 20
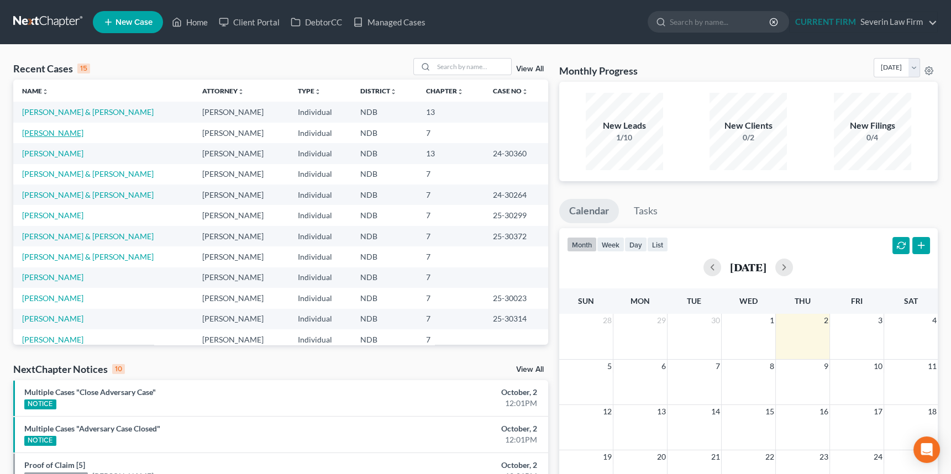
click at [61, 131] on link "[PERSON_NAME]" at bounding box center [52, 132] width 61 height 9
select select "10"
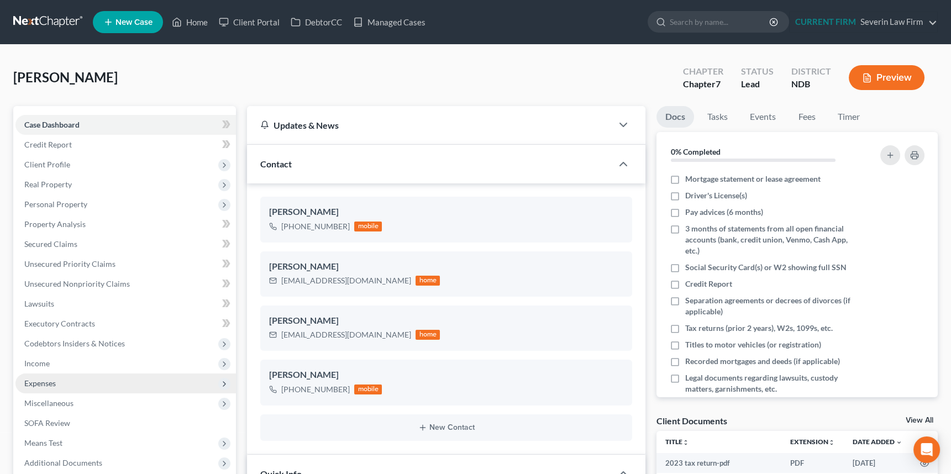
scroll to position [579, 0]
click at [46, 364] on span "Income" at bounding box center [36, 363] width 25 height 9
click at [77, 379] on span "Employment Income" at bounding box center [81, 383] width 71 height 9
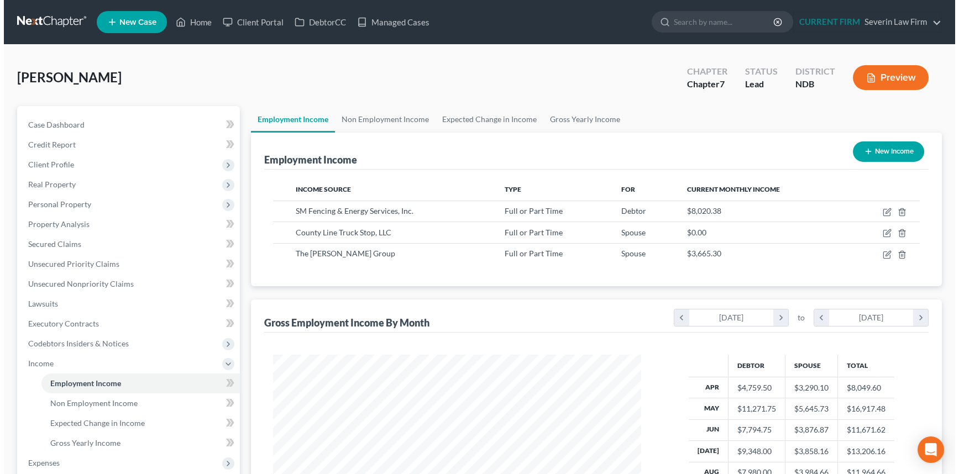
scroll to position [198, 390]
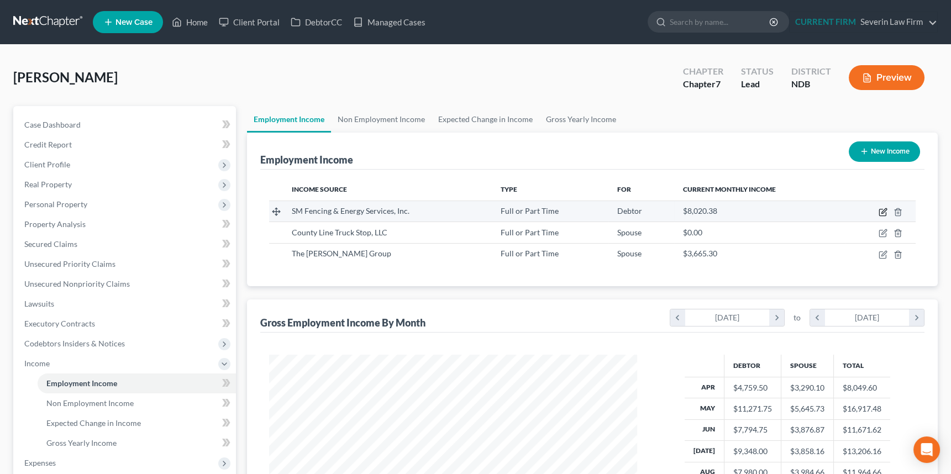
click at [882, 211] on icon "button" at bounding box center [883, 212] width 9 height 9
select select "0"
select select "29"
select select "2"
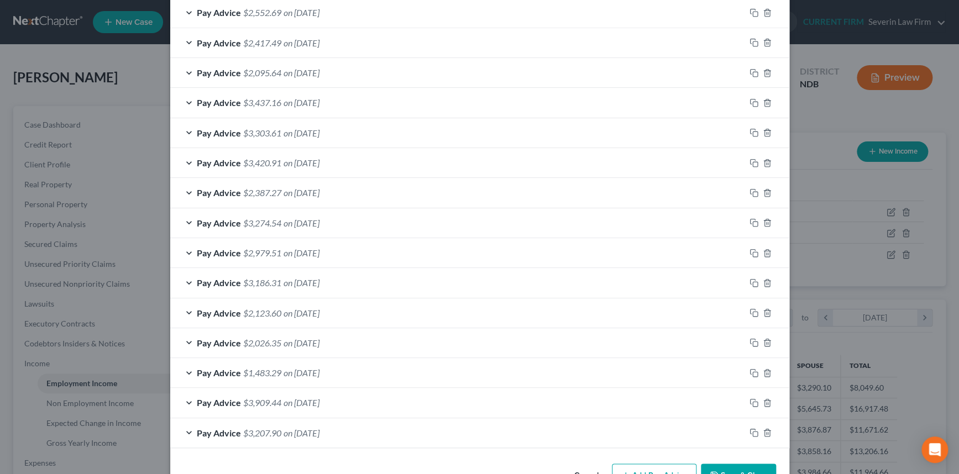
scroll to position [409, 0]
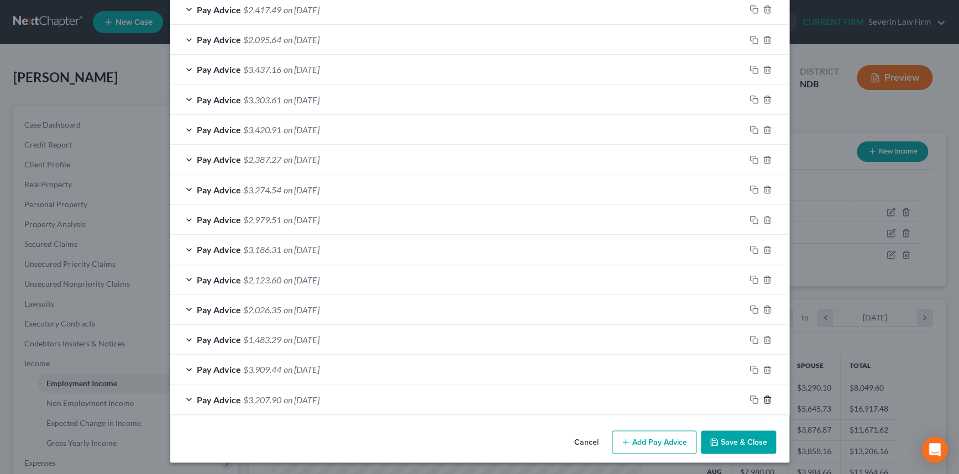
click at [765, 396] on icon "button" at bounding box center [767, 399] width 5 height 7
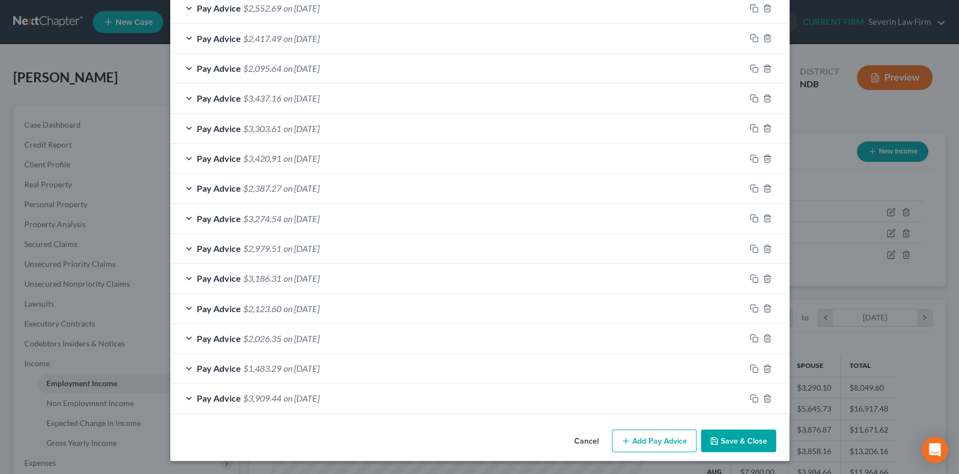
scroll to position [379, 0]
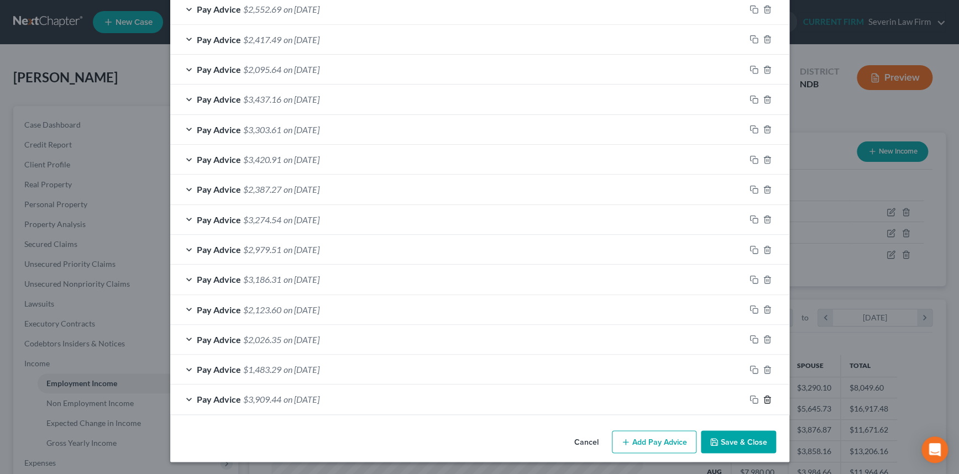
click at [765, 396] on icon "button" at bounding box center [767, 399] width 5 height 7
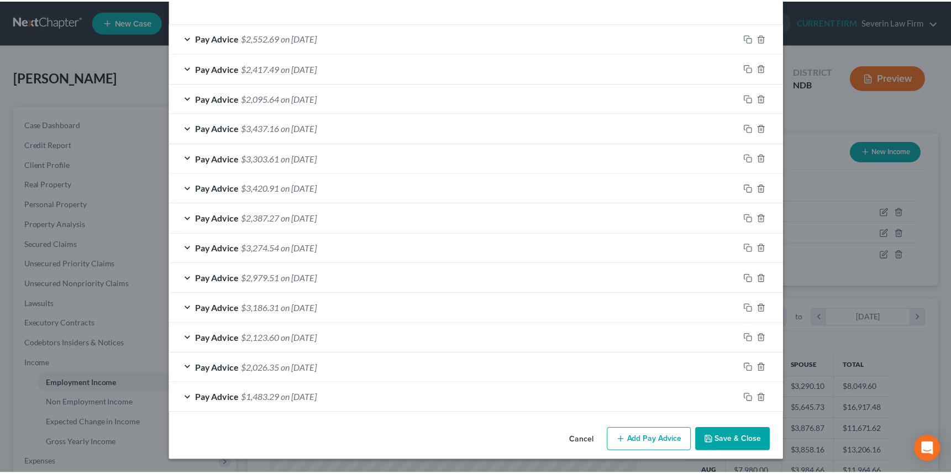
scroll to position [349, 0]
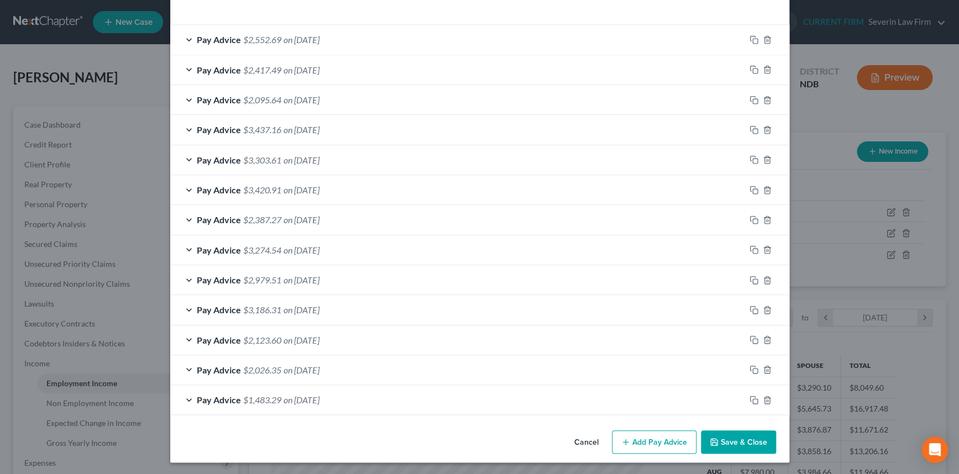
click at [746, 442] on button "Save & Close" at bounding box center [738, 442] width 75 height 23
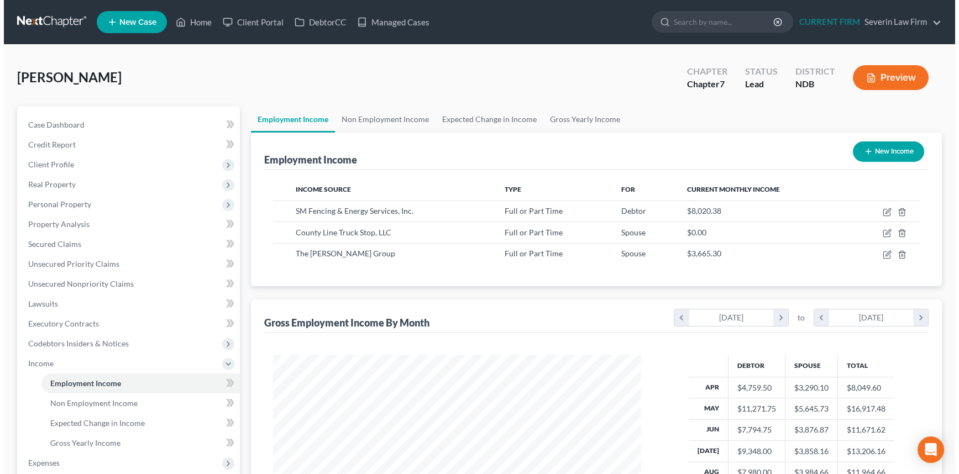
scroll to position [552589, 552397]
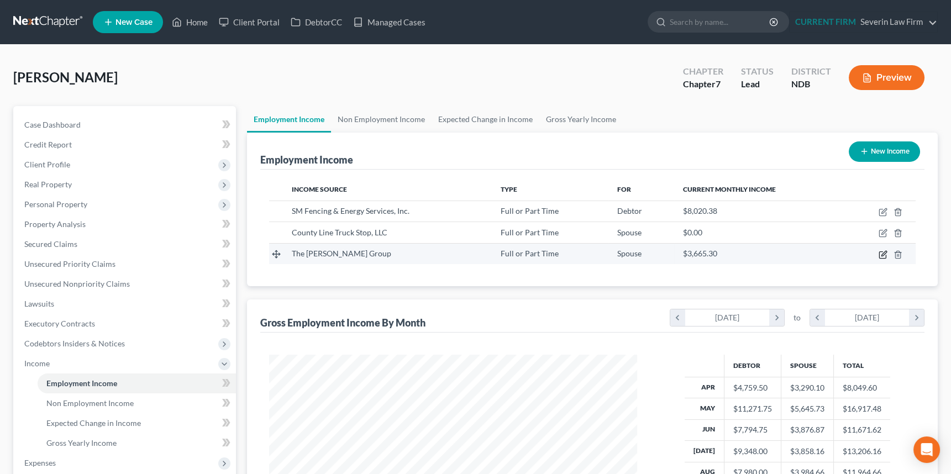
click at [882, 253] on icon "button" at bounding box center [883, 254] width 9 height 9
select select "0"
select select "29"
select select "3"
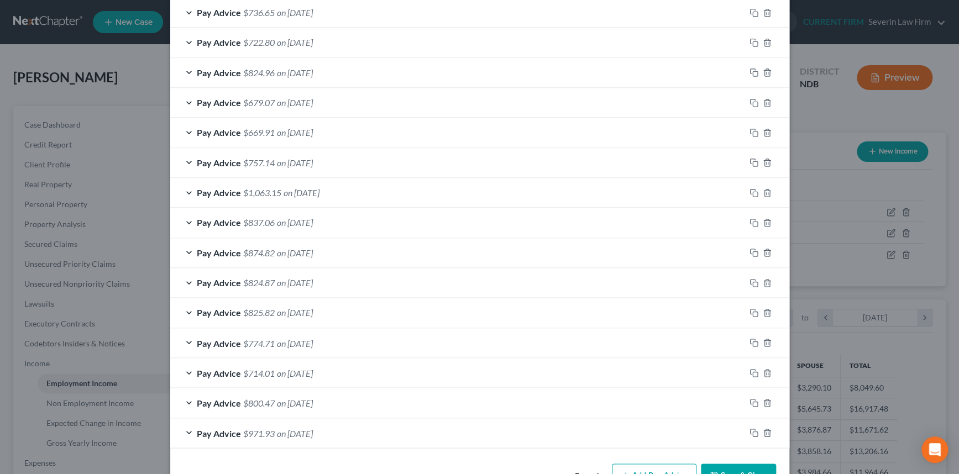
scroll to position [768, 0]
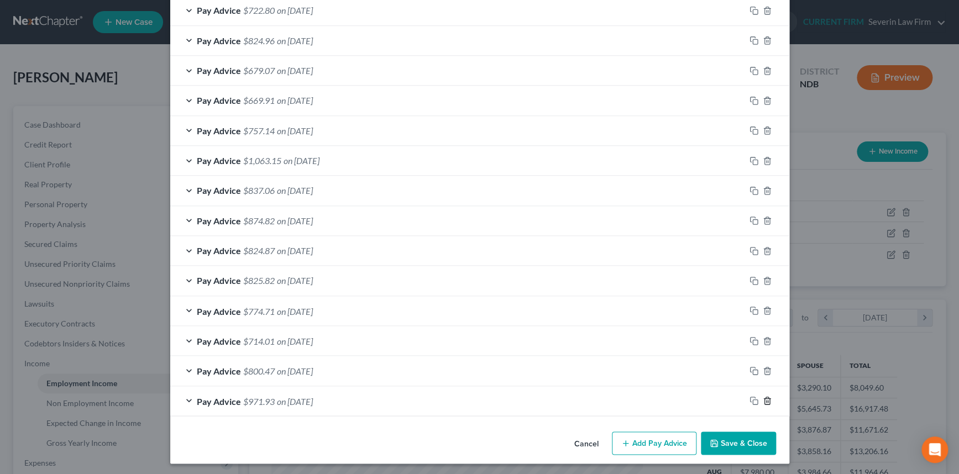
click at [765, 398] on icon "button" at bounding box center [767, 400] width 5 height 7
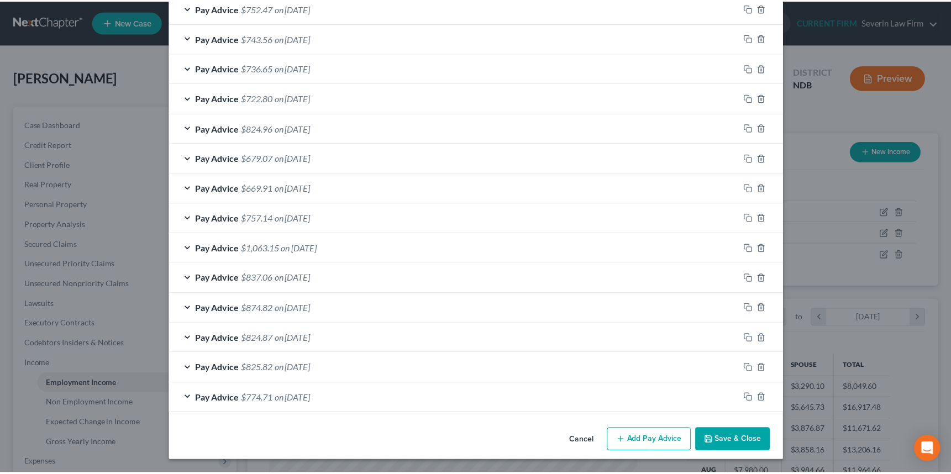
scroll to position [679, 0]
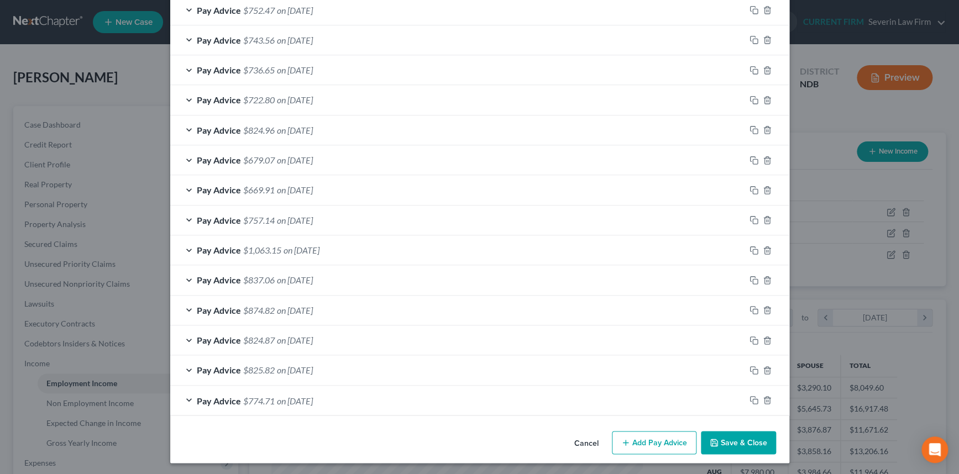
click at [741, 438] on button "Save & Close" at bounding box center [738, 442] width 75 height 23
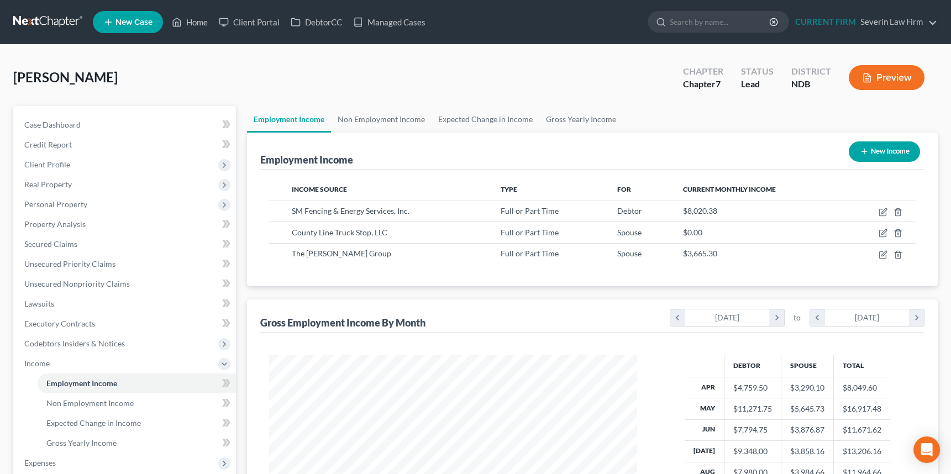
scroll to position [191, 0]
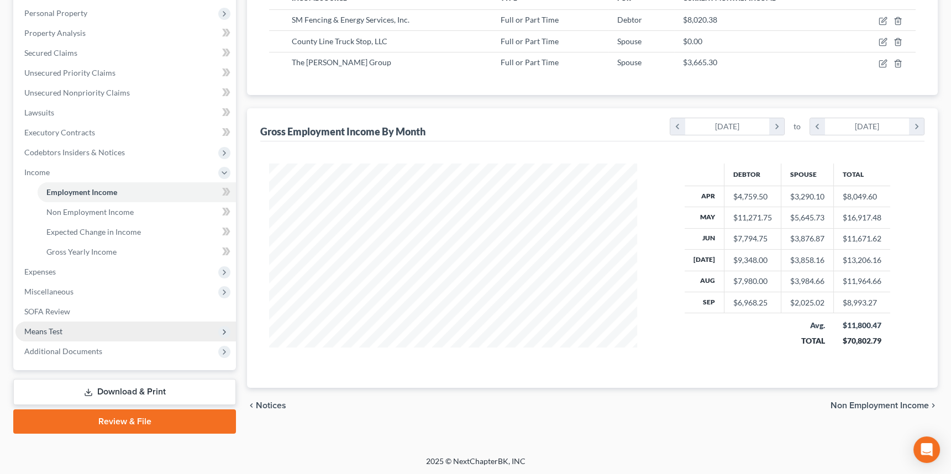
click at [52, 331] on span "Means Test" at bounding box center [43, 331] width 38 height 9
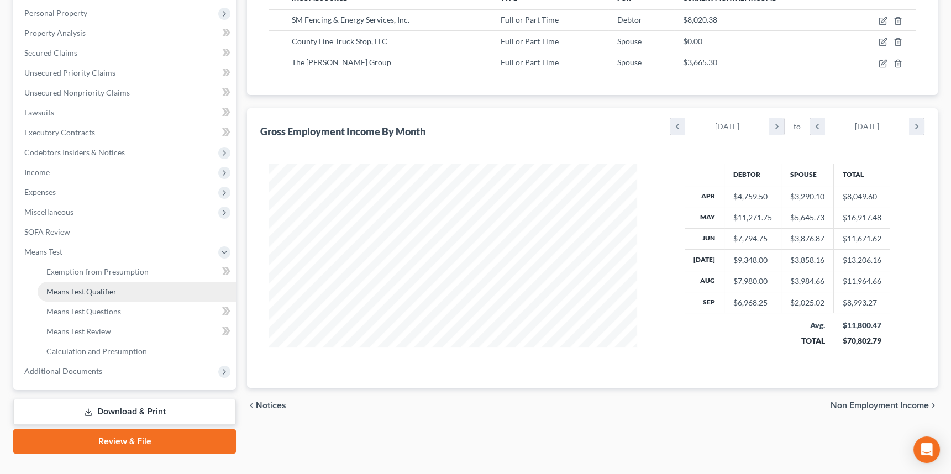
click at [70, 291] on span "Means Test Qualifier" at bounding box center [81, 291] width 70 height 9
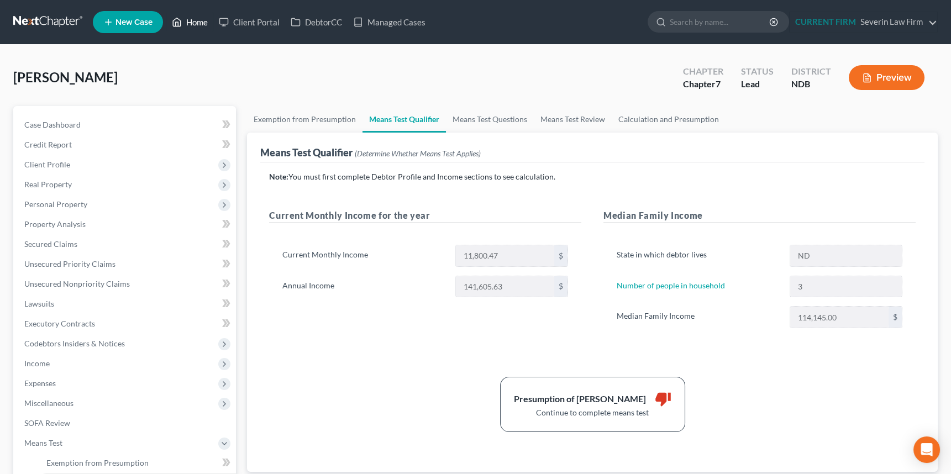
click at [199, 22] on link "Home" at bounding box center [189, 22] width 47 height 20
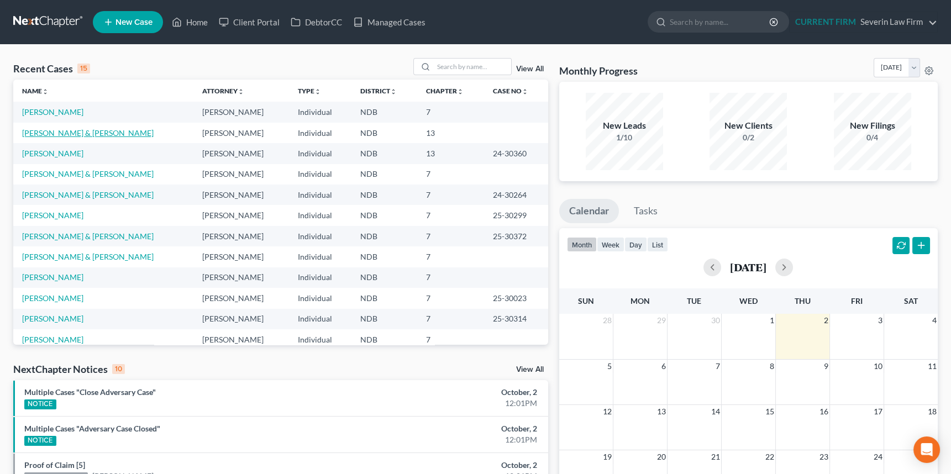
click at [58, 129] on link "[PERSON_NAME] & [PERSON_NAME]" at bounding box center [88, 132] width 132 height 9
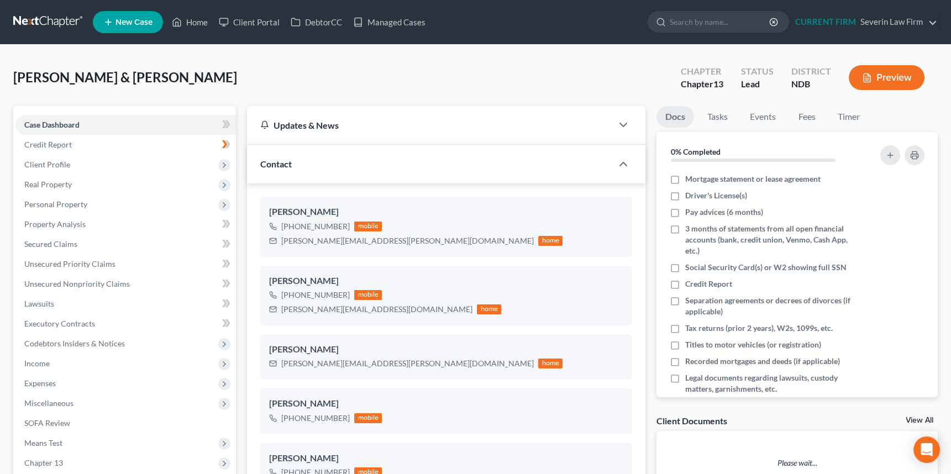
scroll to position [769, 0]
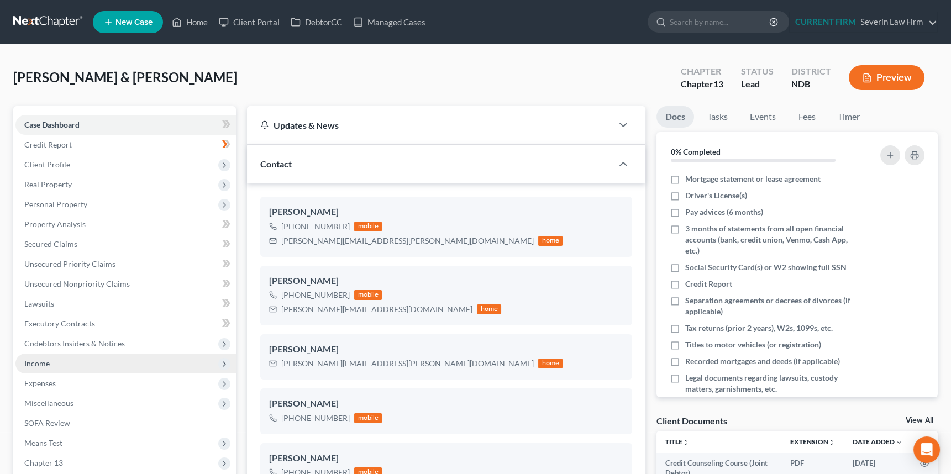
click at [44, 364] on span "Income" at bounding box center [36, 363] width 25 height 9
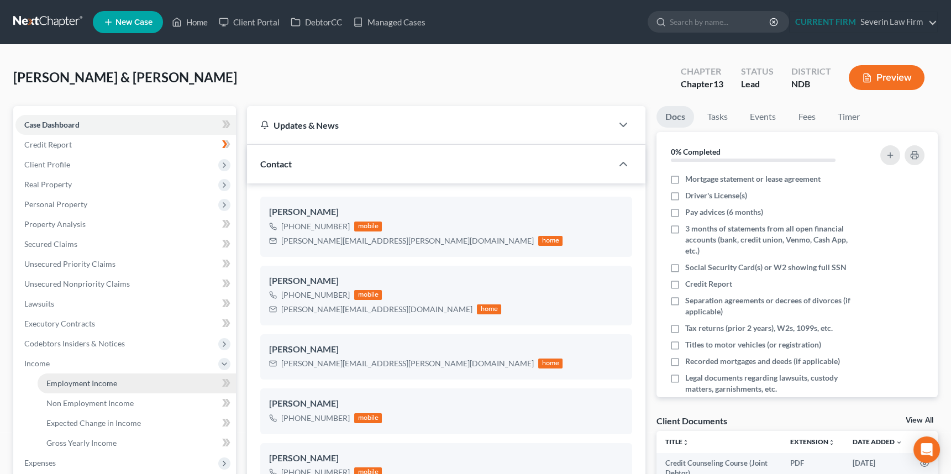
click at [86, 383] on span "Employment Income" at bounding box center [81, 383] width 71 height 9
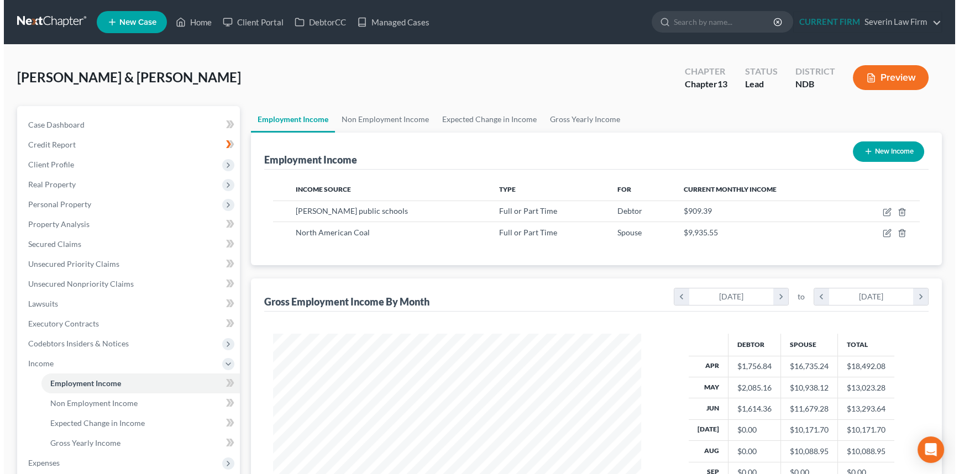
scroll to position [198, 390]
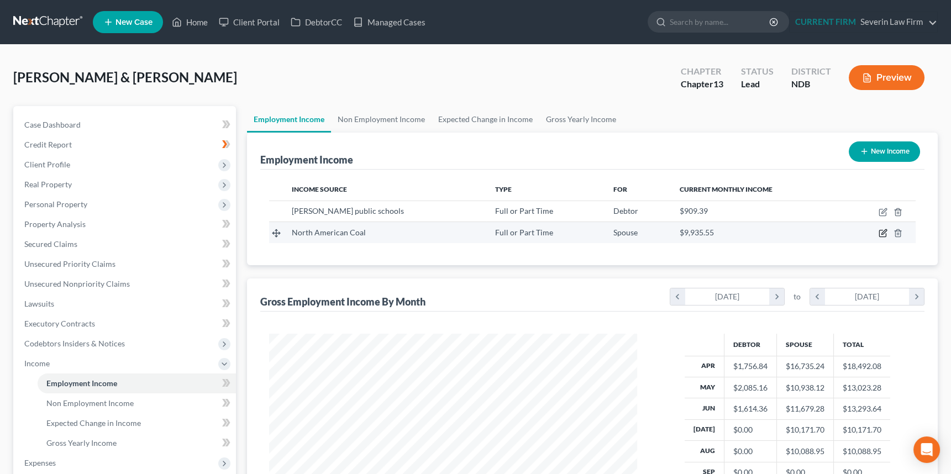
click at [881, 232] on icon "button" at bounding box center [883, 233] width 9 height 9
select select "0"
select select "29"
select select "2"
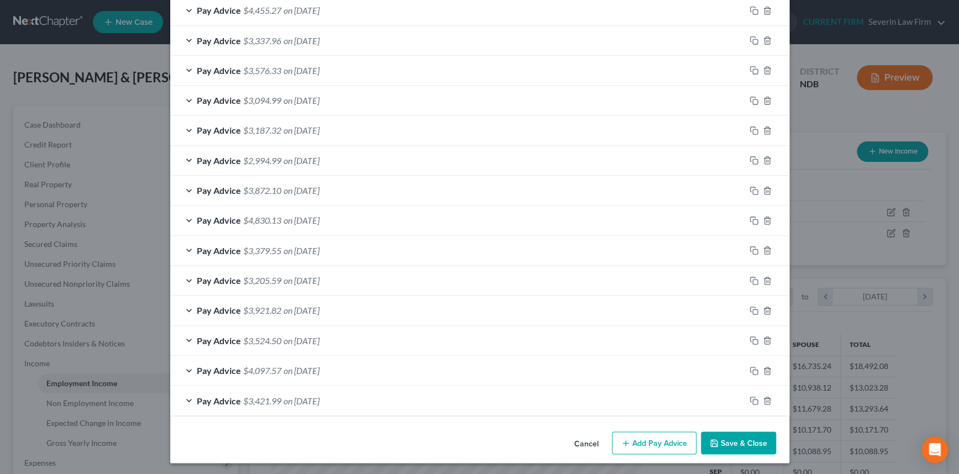
scroll to position [669, 0]
click at [765, 396] on icon "button" at bounding box center [767, 400] width 9 height 9
click at [765, 398] on polyline "button" at bounding box center [767, 398] width 7 height 0
click at [765, 396] on icon "button" at bounding box center [767, 400] width 9 height 9
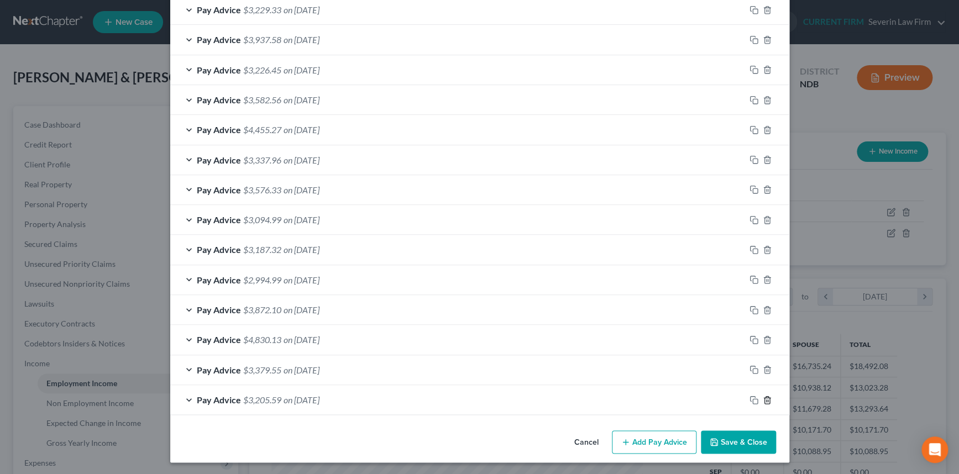
click at [765, 396] on icon "button" at bounding box center [767, 399] width 5 height 7
click at [765, 397] on polyline "button" at bounding box center [767, 397] width 7 height 0
click at [765, 396] on icon "button" at bounding box center [767, 400] width 9 height 9
click at [765, 398] on polyline "button" at bounding box center [767, 398] width 7 height 0
click at [765, 397] on polyline "button" at bounding box center [767, 397] width 7 height 0
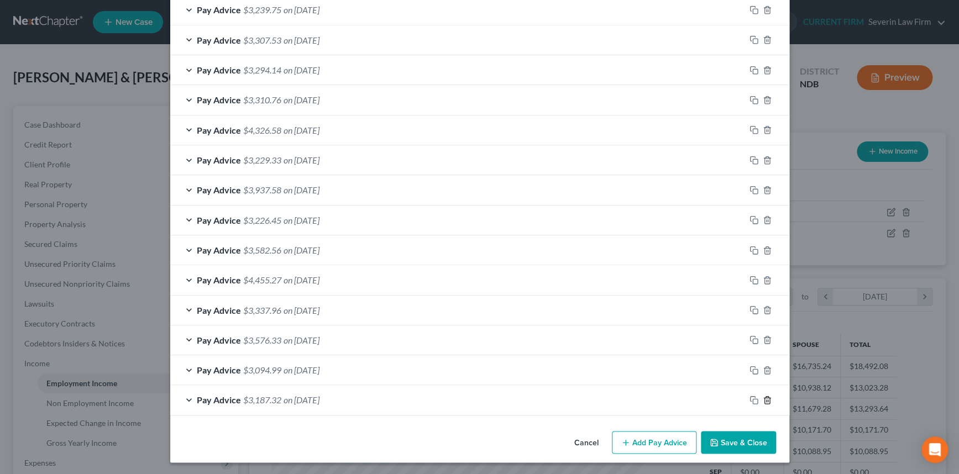
click at [765, 396] on icon "button" at bounding box center [767, 400] width 9 height 9
click at [765, 397] on polyline "button" at bounding box center [767, 397] width 7 height 0
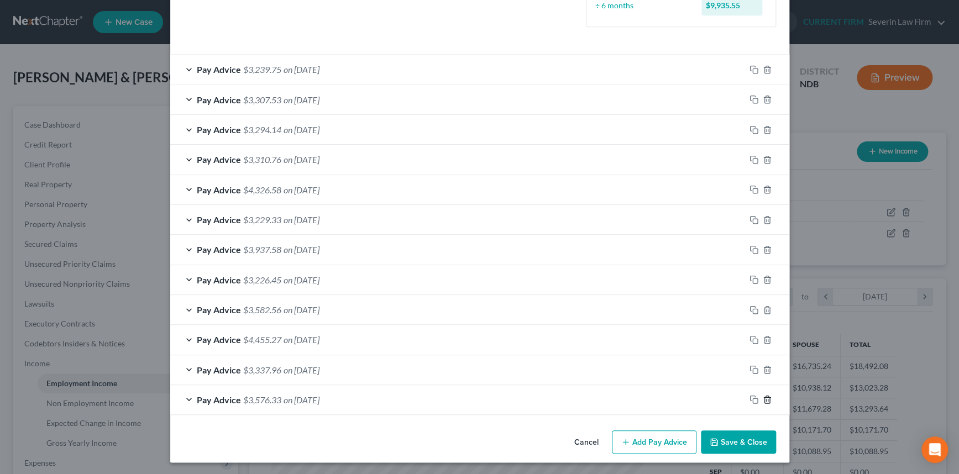
click at [765, 396] on icon "button" at bounding box center [767, 399] width 9 height 9
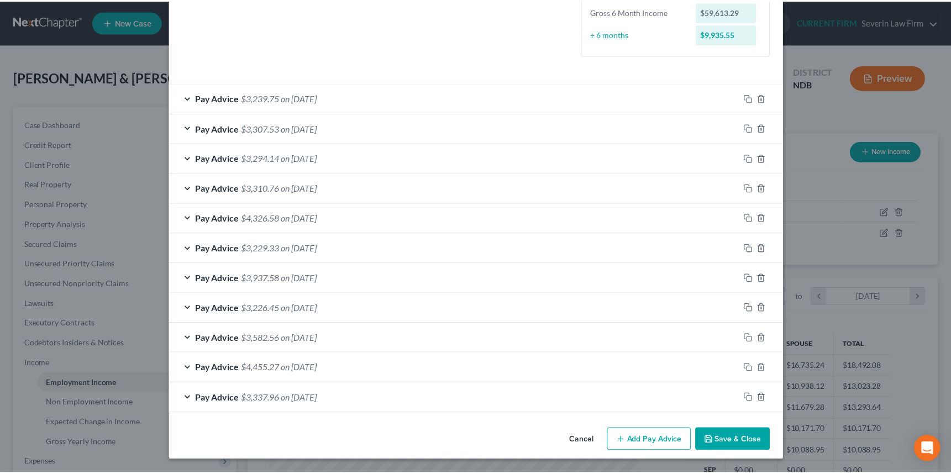
scroll to position [309, 0]
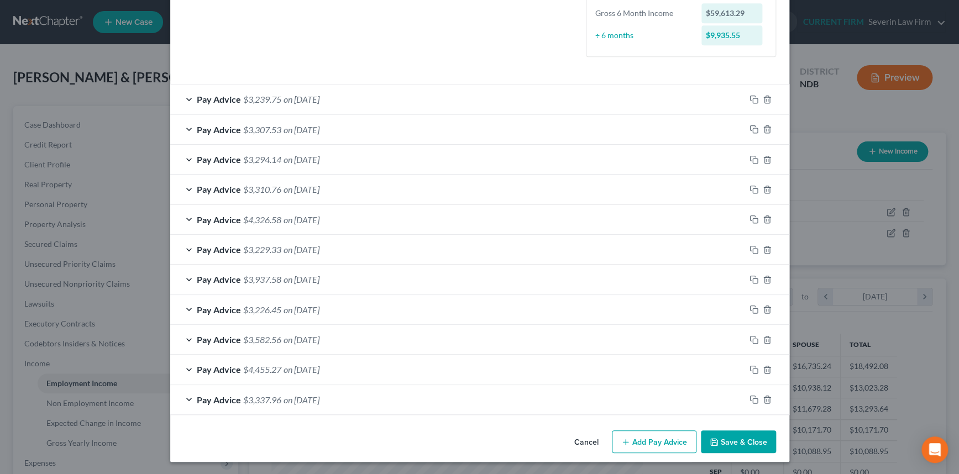
click at [734, 440] on button "Save & Close" at bounding box center [738, 442] width 75 height 23
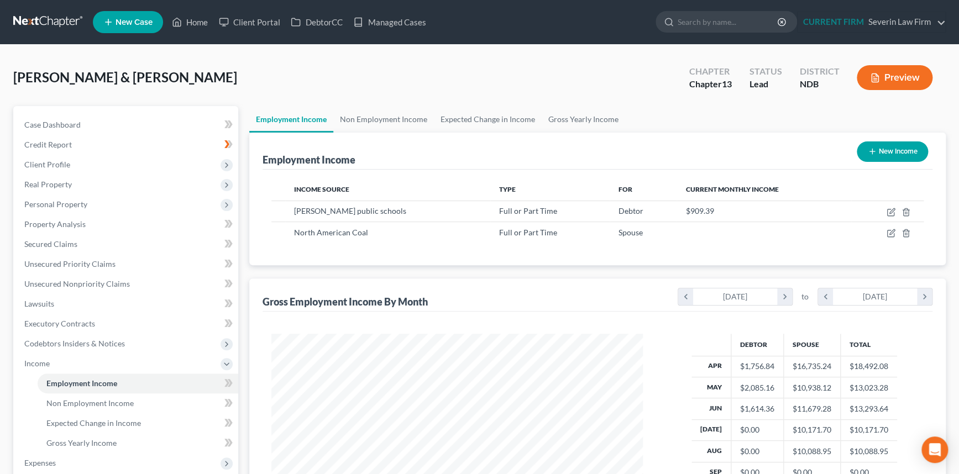
scroll to position [552589, 552397]
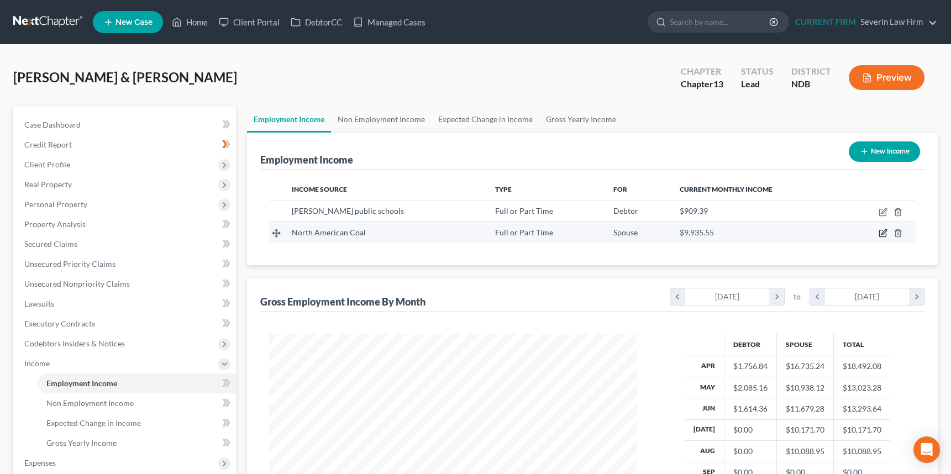
click at [881, 230] on icon "button" at bounding box center [883, 233] width 9 height 9
select select "0"
select select "29"
select select "2"
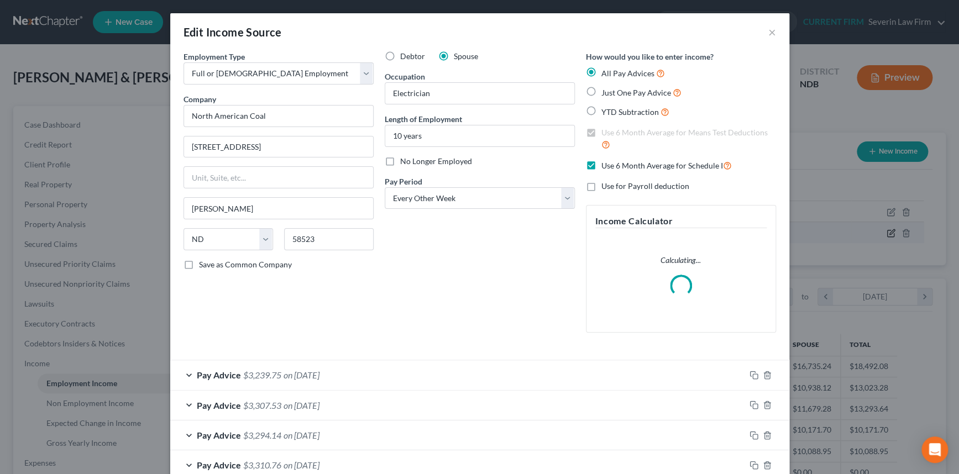
scroll to position [198, 393]
click at [750, 373] on icon "button" at bounding box center [754, 375] width 9 height 9
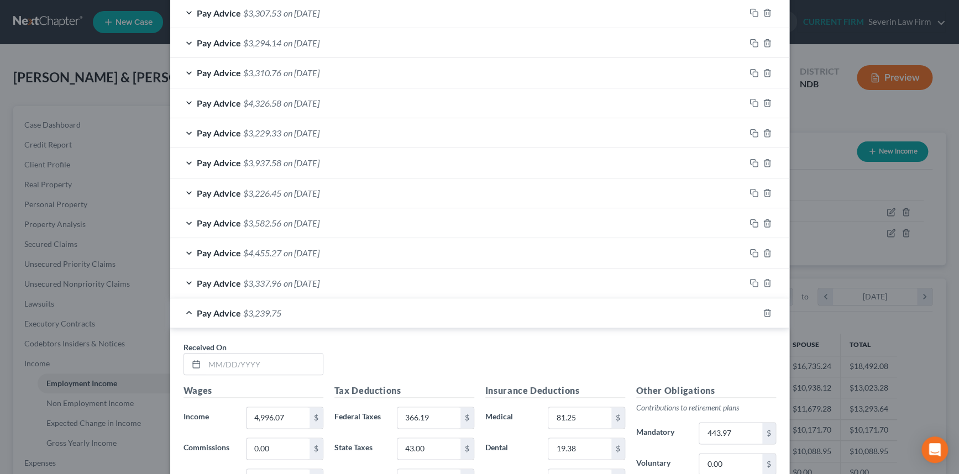
scroll to position [402, 0]
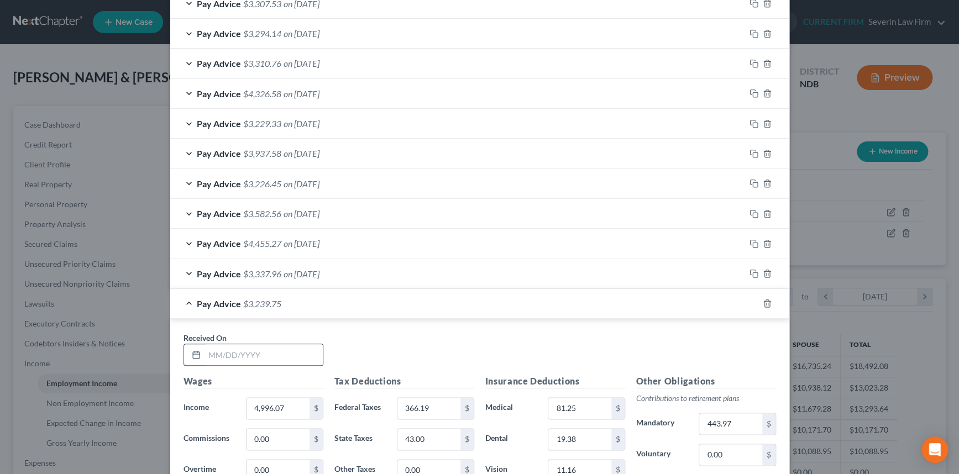
click at [297, 355] on input "text" at bounding box center [264, 354] width 118 height 21
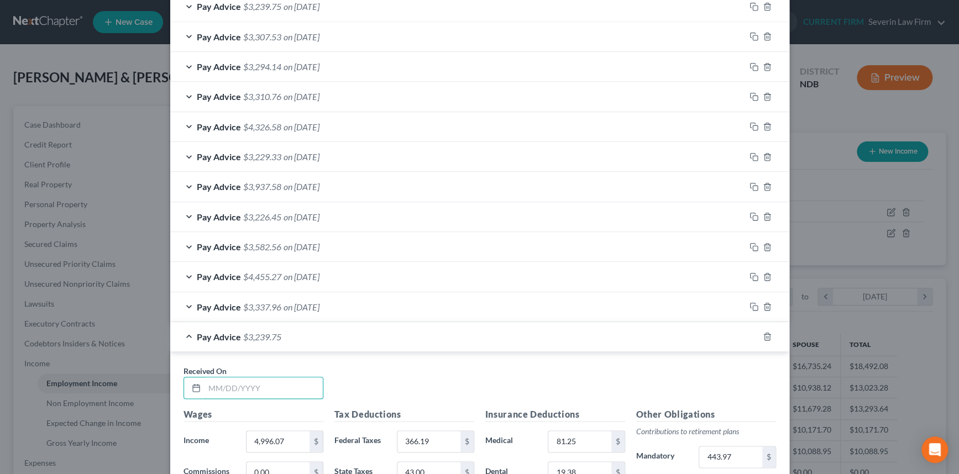
scroll to position [435, 0]
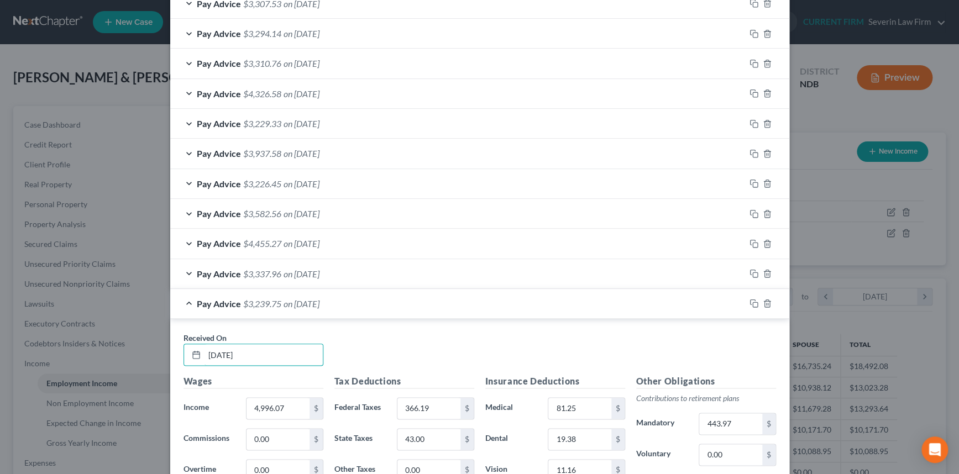
type input "[DATE]"
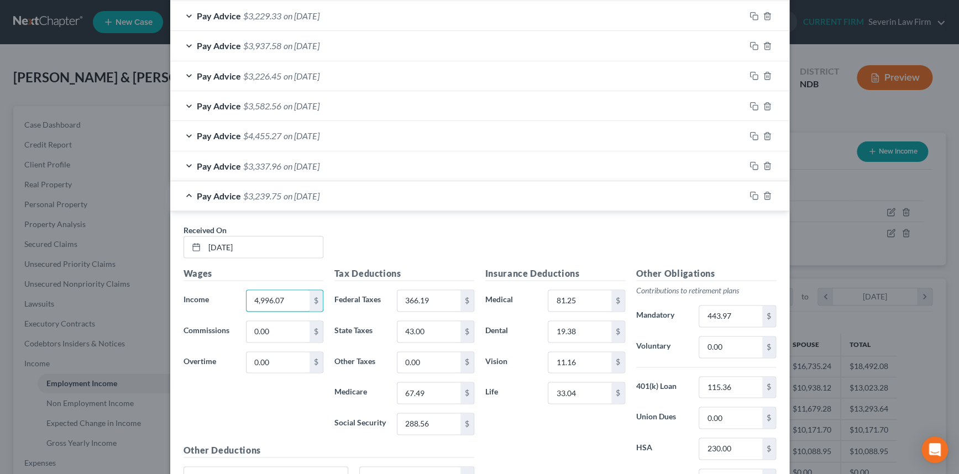
scroll to position [586, 0]
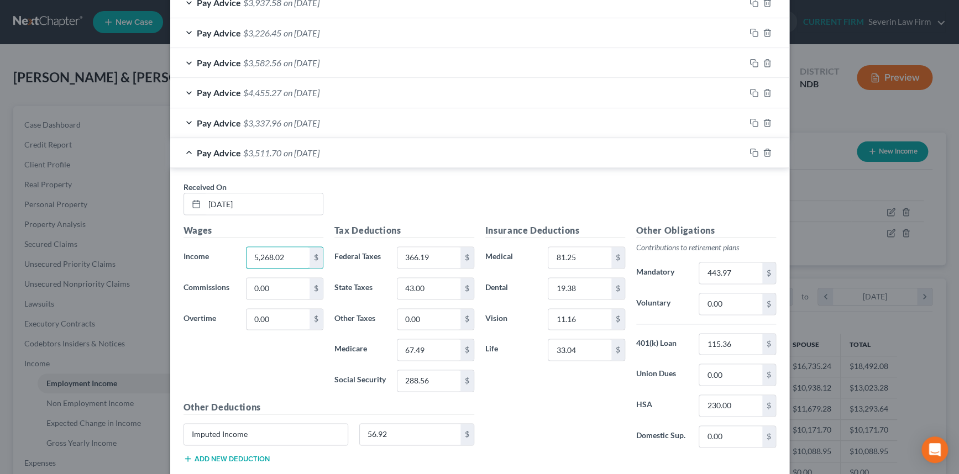
type input "5,268.02"
type input "396.47"
type input "48"
type input "71.43"
type input "305.43"
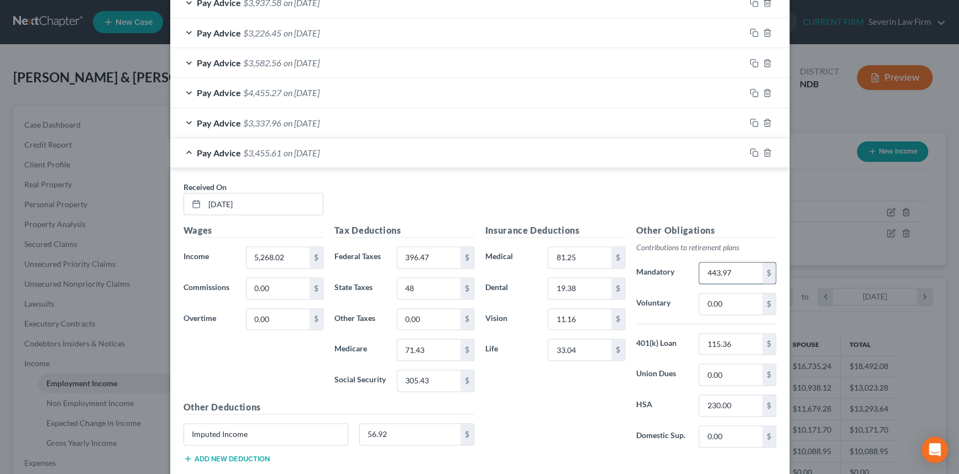
click at [710, 268] on input "443.97" at bounding box center [730, 273] width 62 height 21
type input "468.44"
click at [217, 456] on button "Add new deduction" at bounding box center [227, 458] width 86 height 9
click at [210, 465] on input "text" at bounding box center [266, 465] width 164 height 21
click at [577, 346] on input "33.04" at bounding box center [579, 349] width 62 height 21
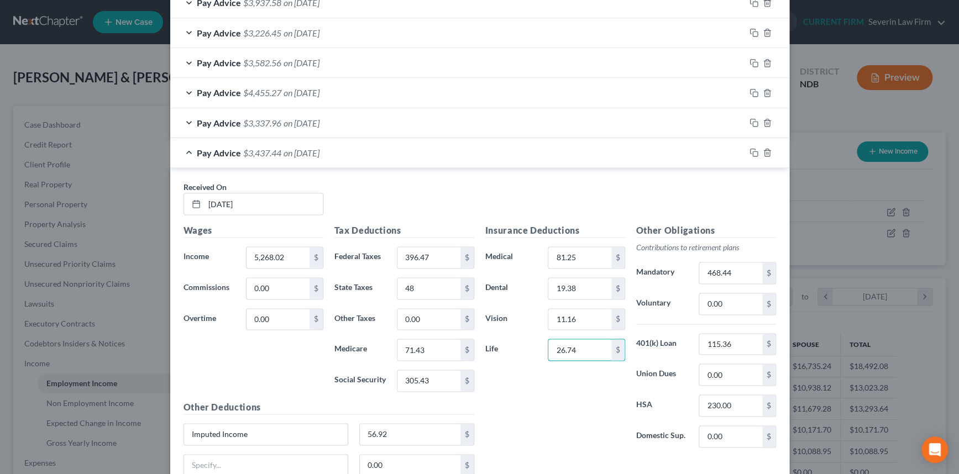
type input "26.74"
click at [390, 431] on input "56.92" at bounding box center [410, 434] width 101 height 21
type input "63.22"
type input "27.14"
click at [750, 151] on icon "button" at bounding box center [754, 152] width 9 height 9
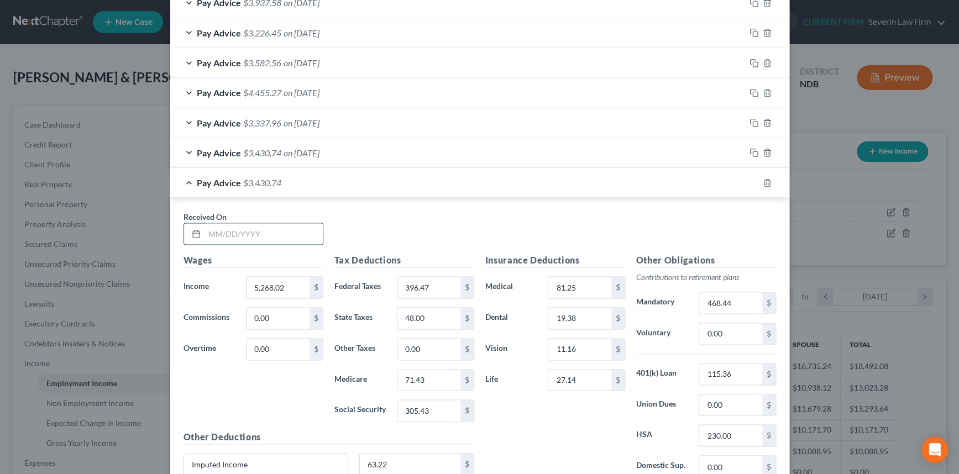
click at [276, 232] on input "text" at bounding box center [264, 233] width 118 height 21
type input "[DATE]"
type input "6,110.31"
type input "544.17"
type input "64"
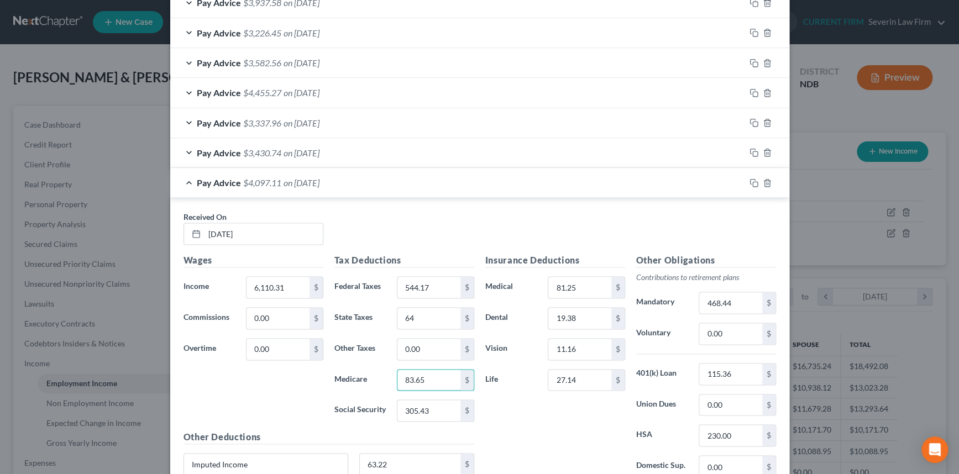
type input "83.65"
type input "357.64"
click at [734, 301] on input "468.44" at bounding box center [730, 302] width 62 height 21
type input "544.25"
type input "26.74"
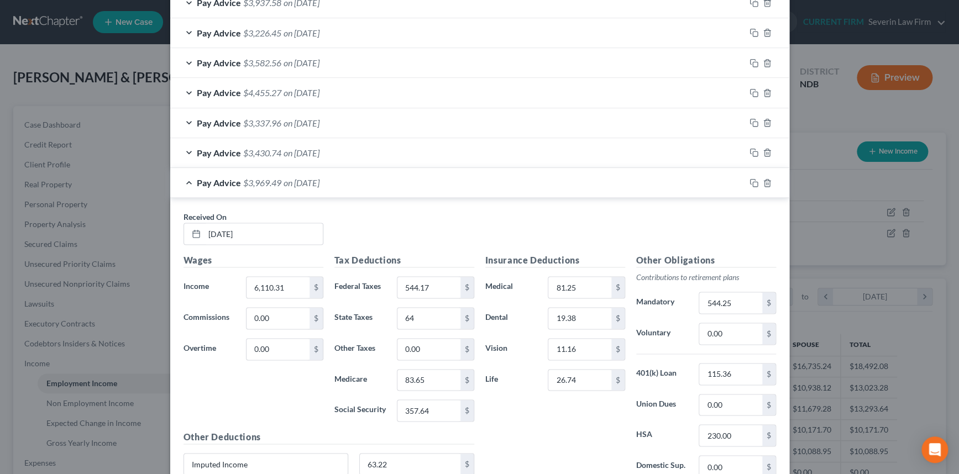
click at [558, 189] on div "Pay Advice $3,969.49 on [DATE]" at bounding box center [457, 182] width 575 height 29
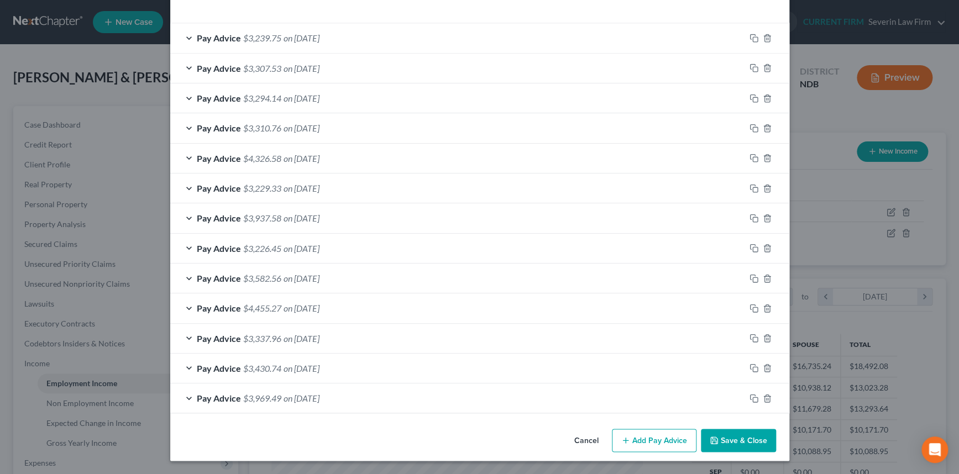
scroll to position [369, 0]
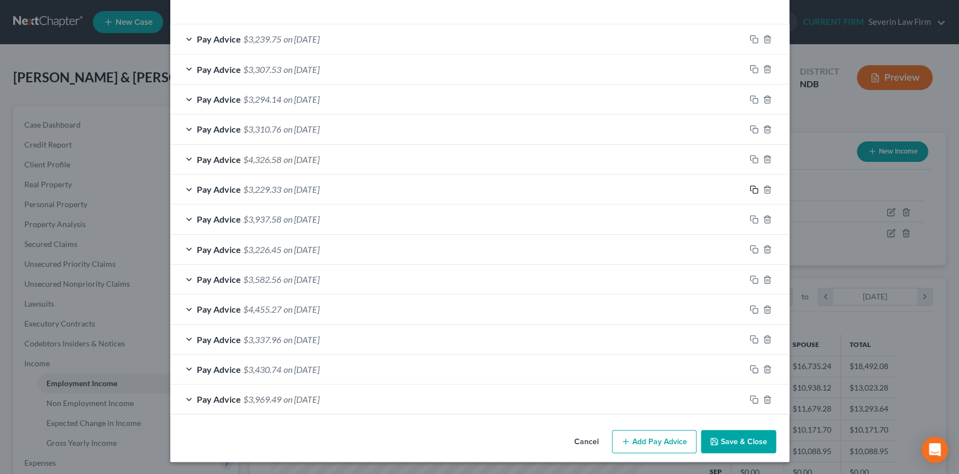
click at [750, 187] on icon "button" at bounding box center [754, 189] width 9 height 9
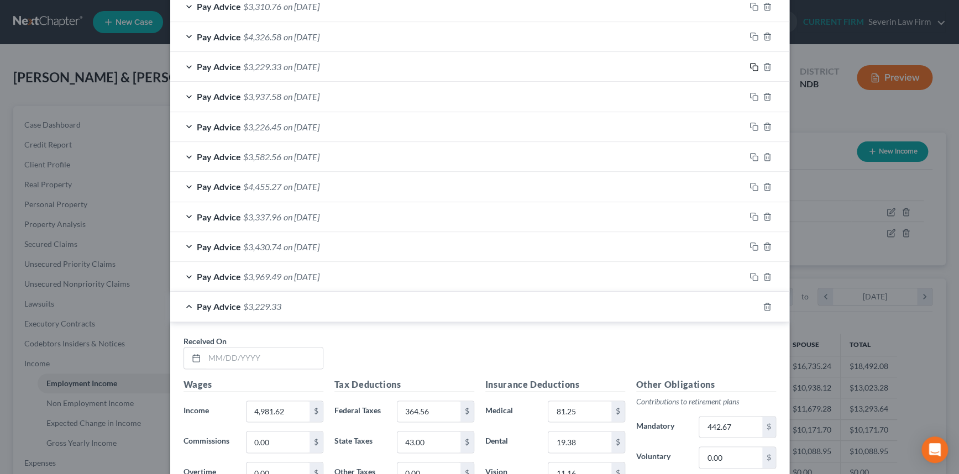
scroll to position [520, 0]
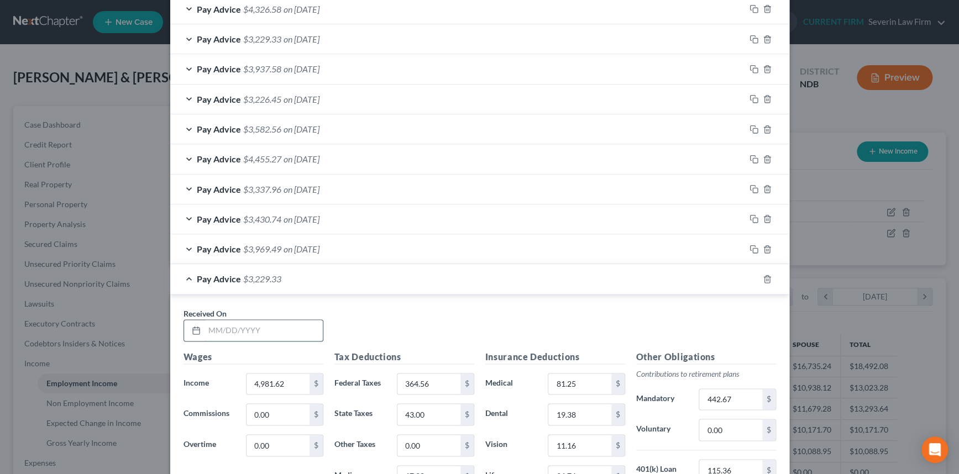
click at [299, 327] on input "text" at bounding box center [264, 330] width 118 height 21
type input "[DATE]"
type input "4,997.62"
type input "364.11"
type input "43"
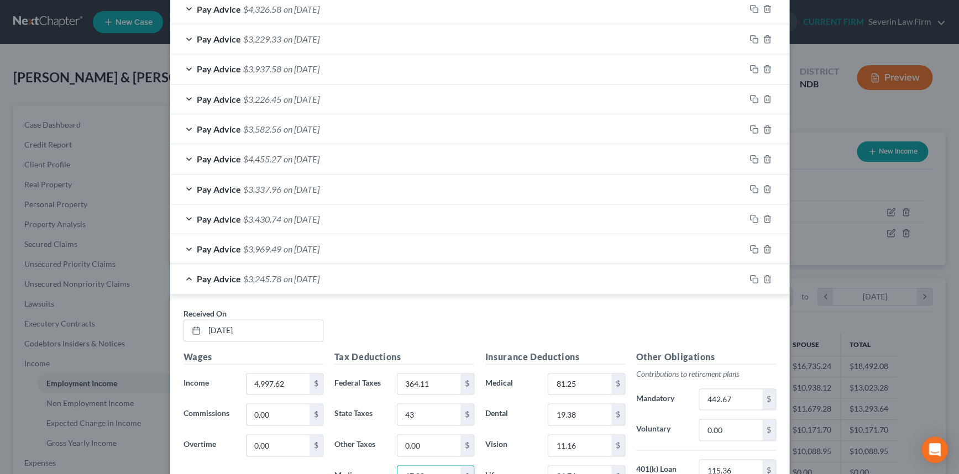
scroll to position [530, 0]
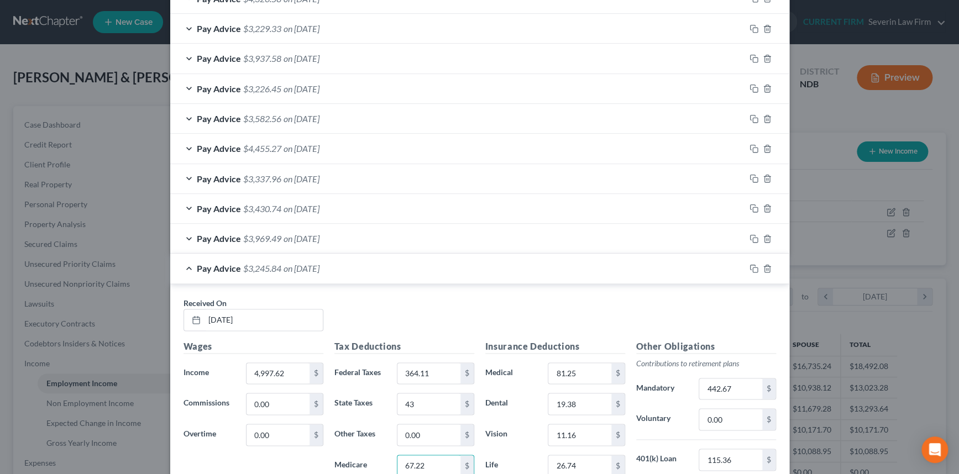
type input "67.22"
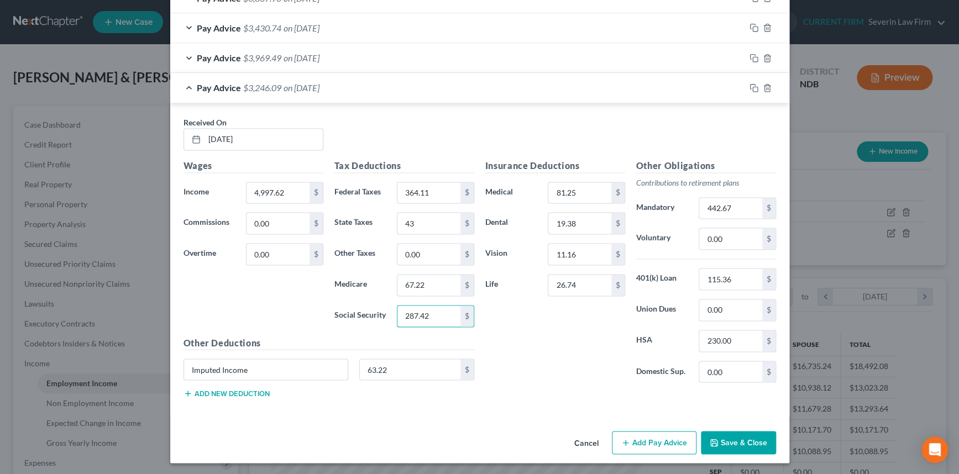
type input "287.42"
click at [732, 205] on input "442.67" at bounding box center [730, 208] width 62 height 21
type input "442.31"
click at [265, 191] on input "4,997.62" at bounding box center [278, 192] width 62 height 21
type input "4,977.62"
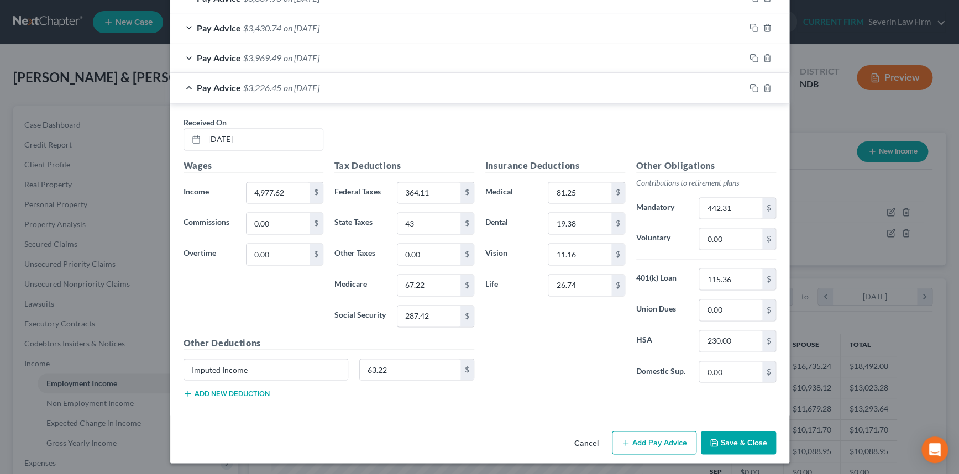
click at [482, 86] on div "Pay Advice $3,226.45 on [DATE]" at bounding box center [457, 87] width 575 height 29
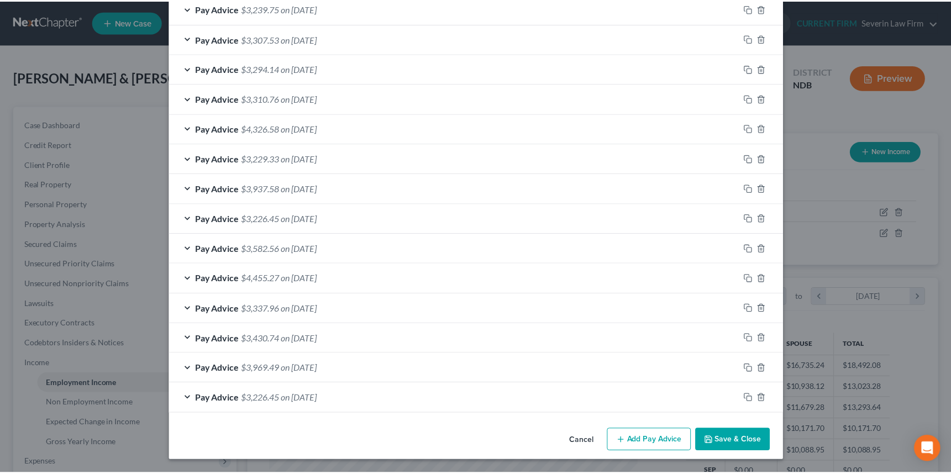
scroll to position [399, 0]
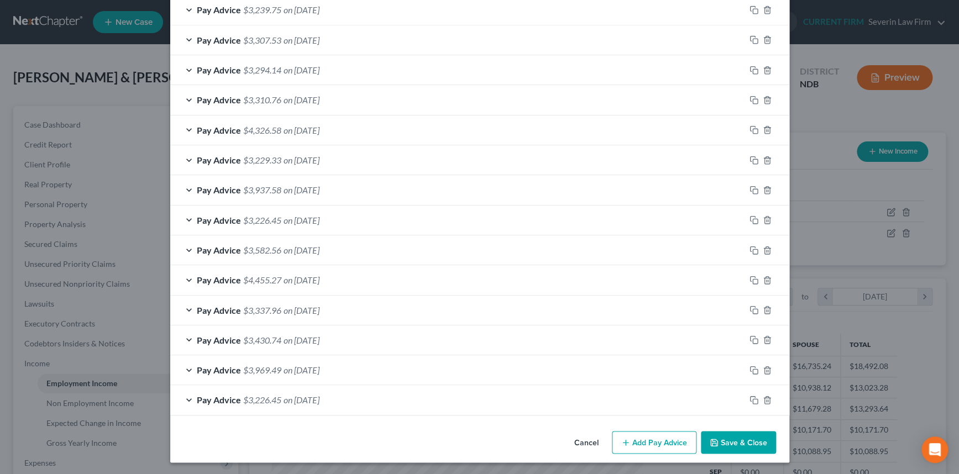
click at [736, 440] on button "Save & Close" at bounding box center [738, 442] width 75 height 23
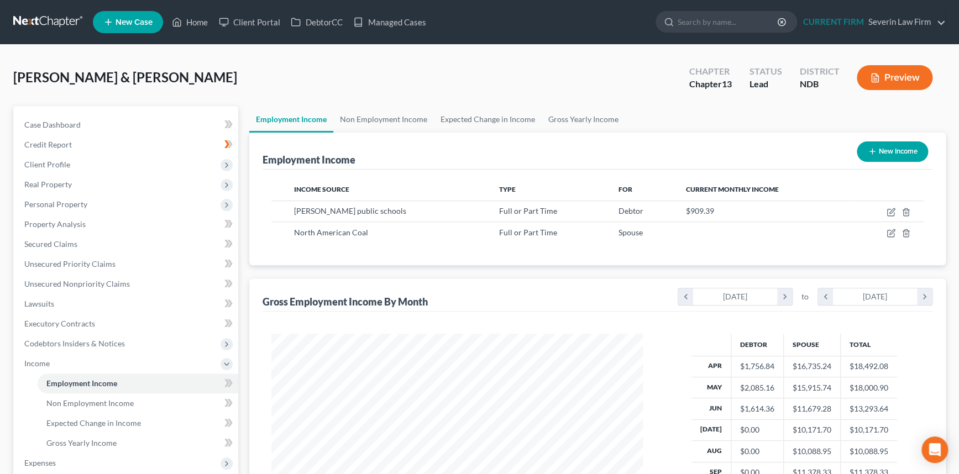
scroll to position [552589, 552397]
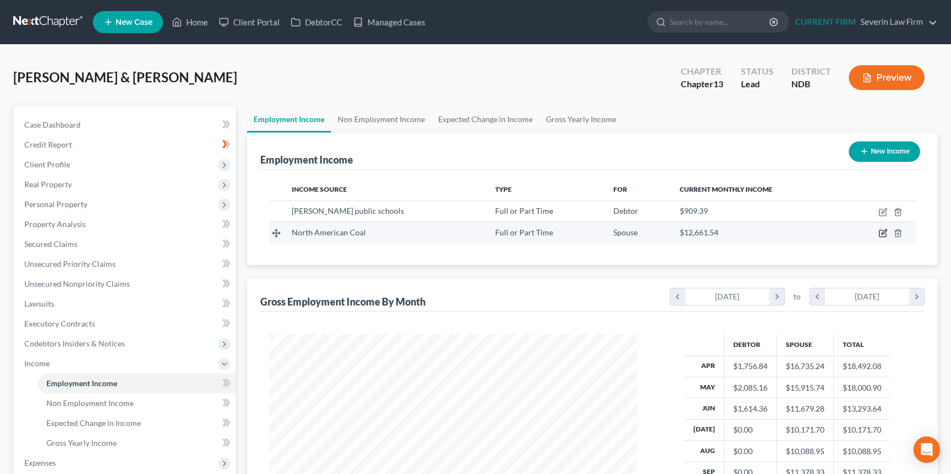
click at [883, 229] on icon "button" at bounding box center [883, 233] width 9 height 9
select select "0"
select select "29"
select select "2"
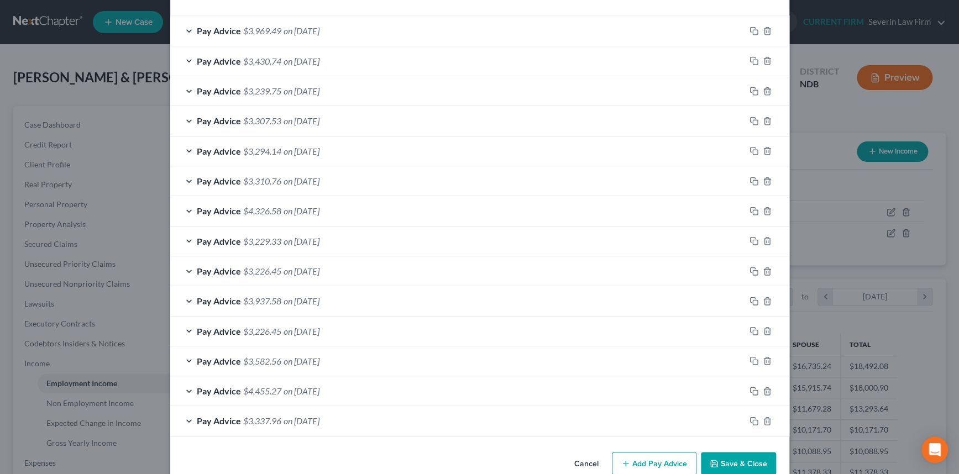
scroll to position [399, 0]
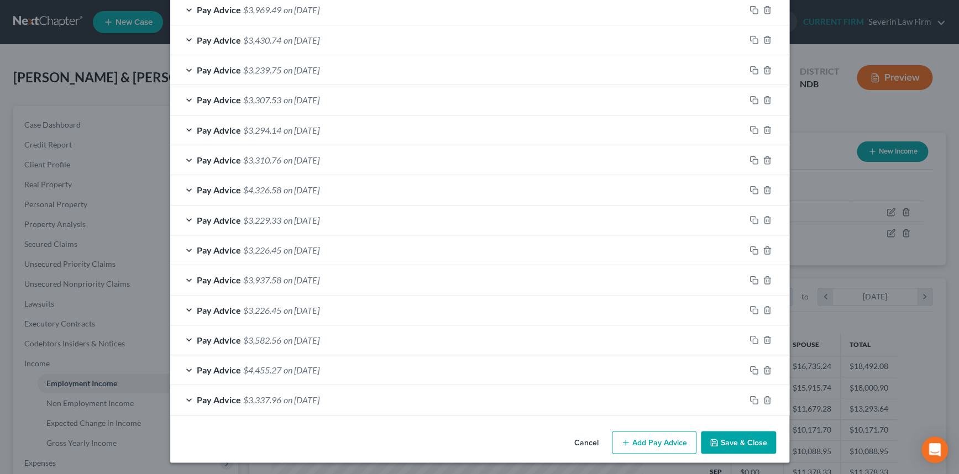
click at [320, 308] on span "on [DATE]" at bounding box center [302, 310] width 36 height 11
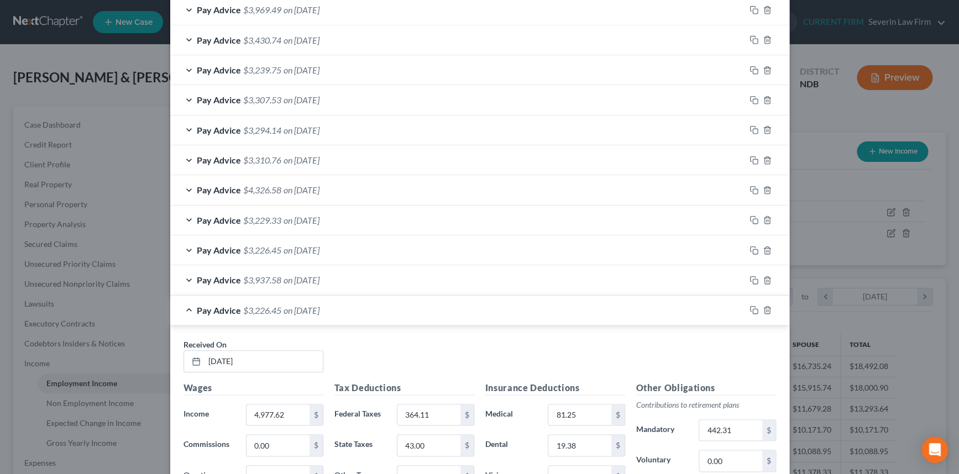
click at [541, 315] on div "Pay Advice $3,226.45 on [DATE]" at bounding box center [457, 310] width 575 height 29
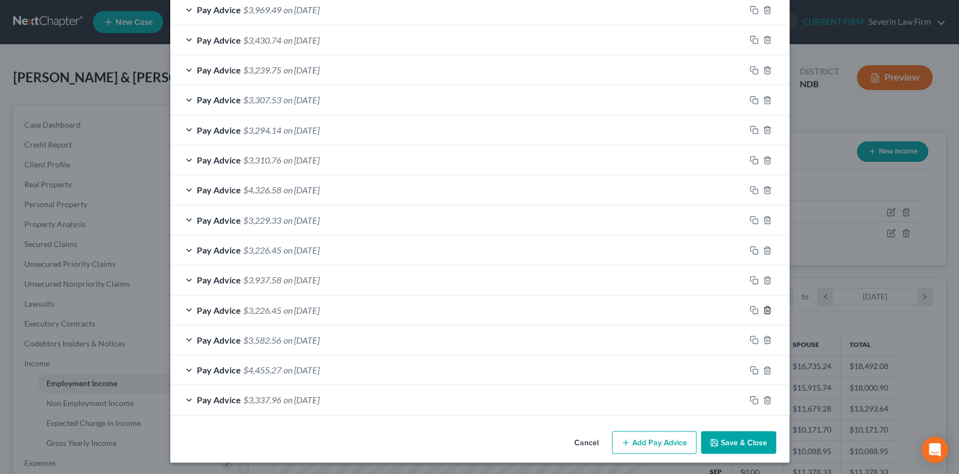
click at [763, 310] on icon "button" at bounding box center [767, 310] width 9 height 9
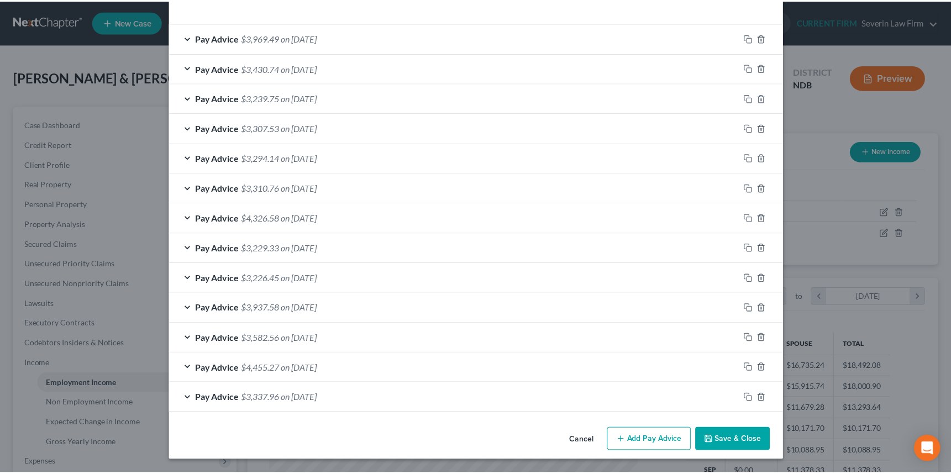
scroll to position [369, 0]
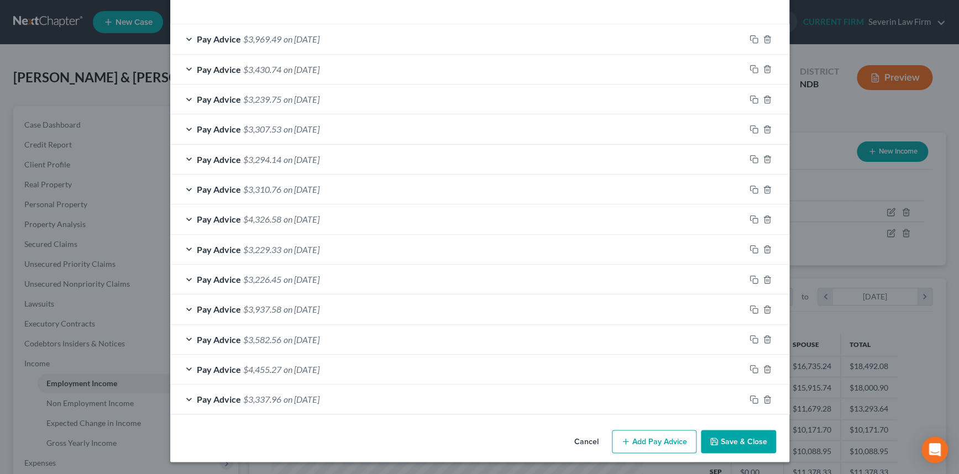
click at [740, 437] on button "Save & Close" at bounding box center [738, 441] width 75 height 23
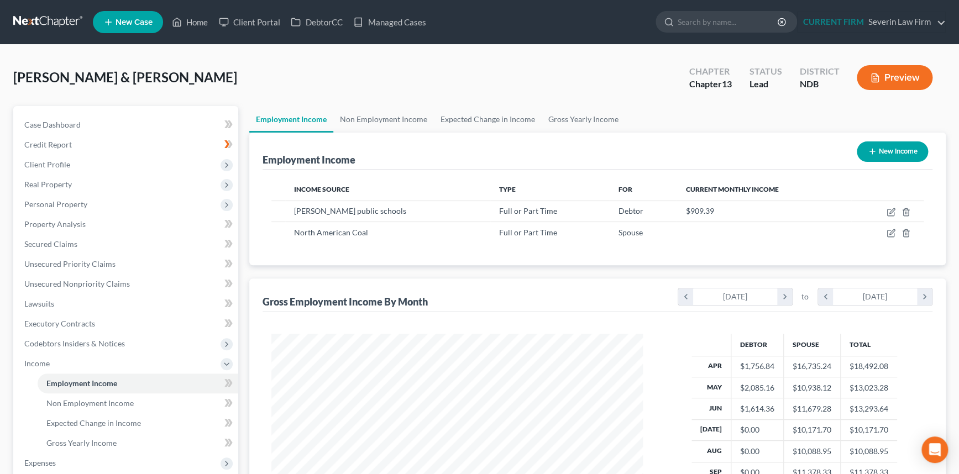
scroll to position [552589, 552397]
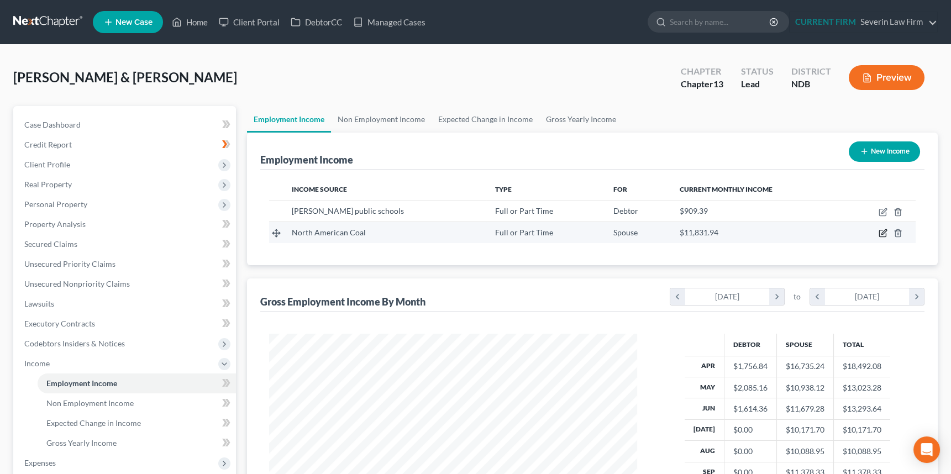
click at [880, 232] on icon "button" at bounding box center [883, 233] width 9 height 9
select select "0"
select select "29"
select select "2"
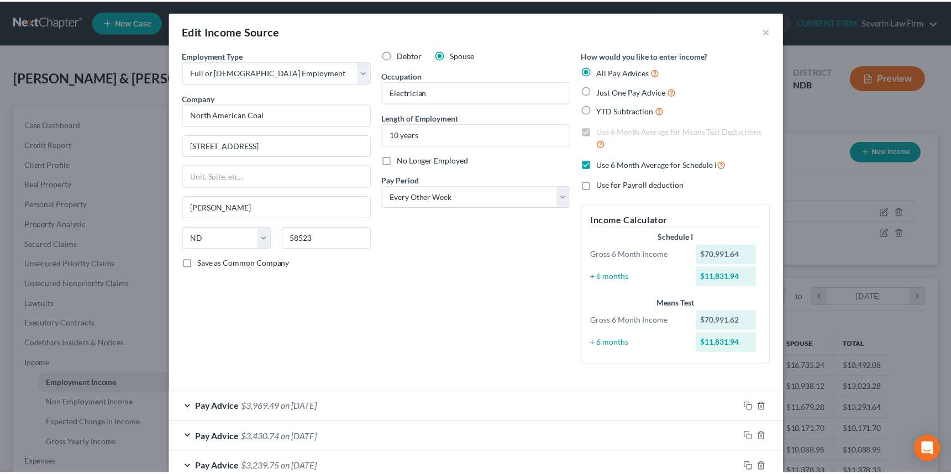
scroll to position [0, 0]
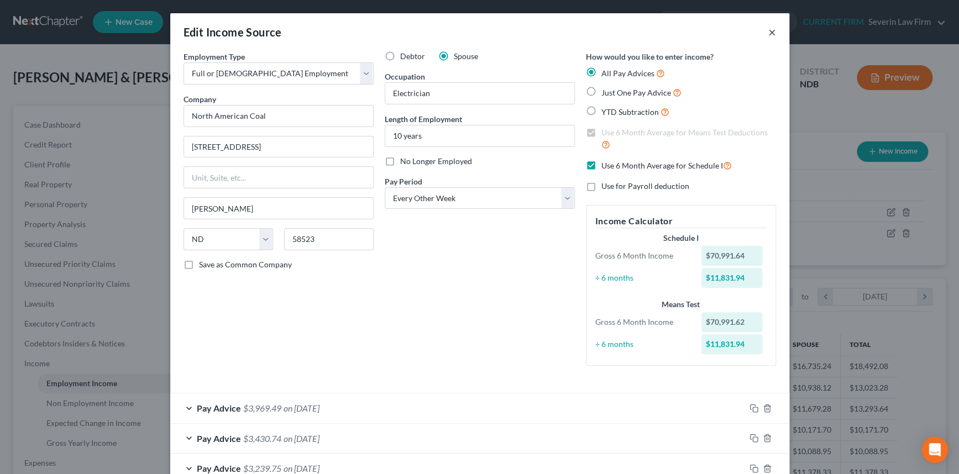
click at [768, 31] on button "×" at bounding box center [772, 31] width 8 height 13
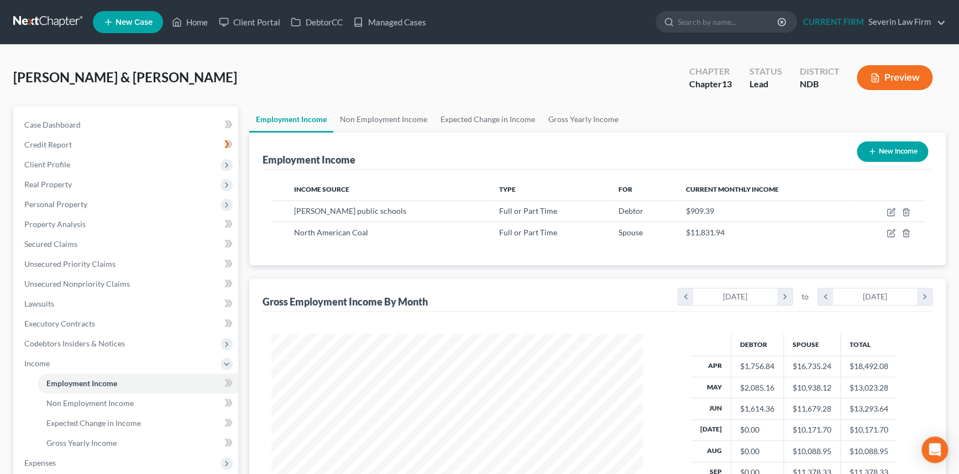
scroll to position [552589, 552397]
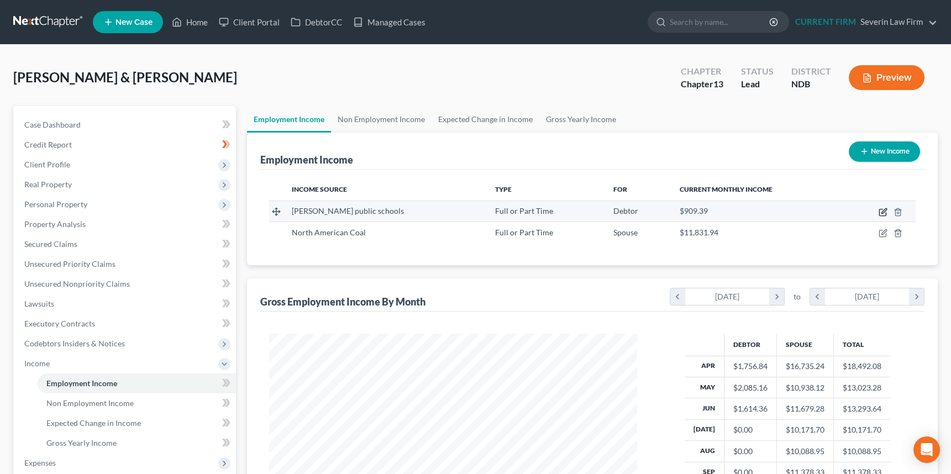
click at [887, 210] on icon "button" at bounding box center [883, 212] width 9 height 9
select select "0"
select select "29"
select select "1"
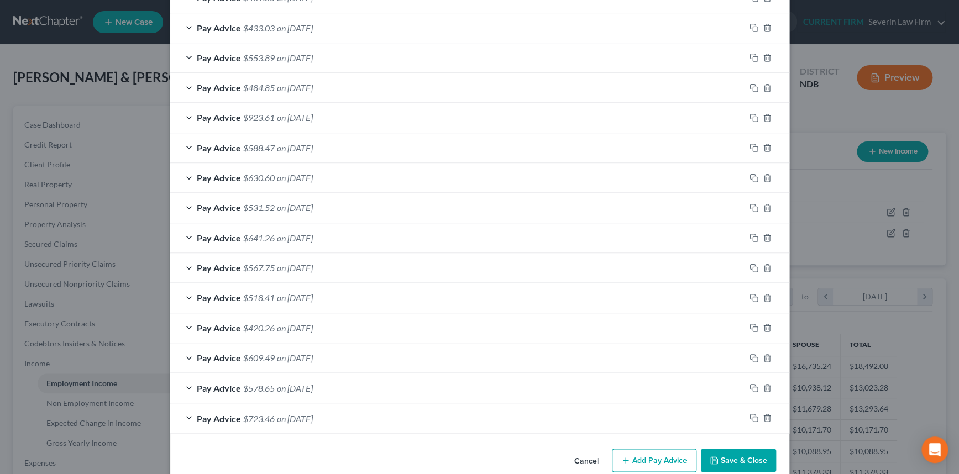
scroll to position [699, 0]
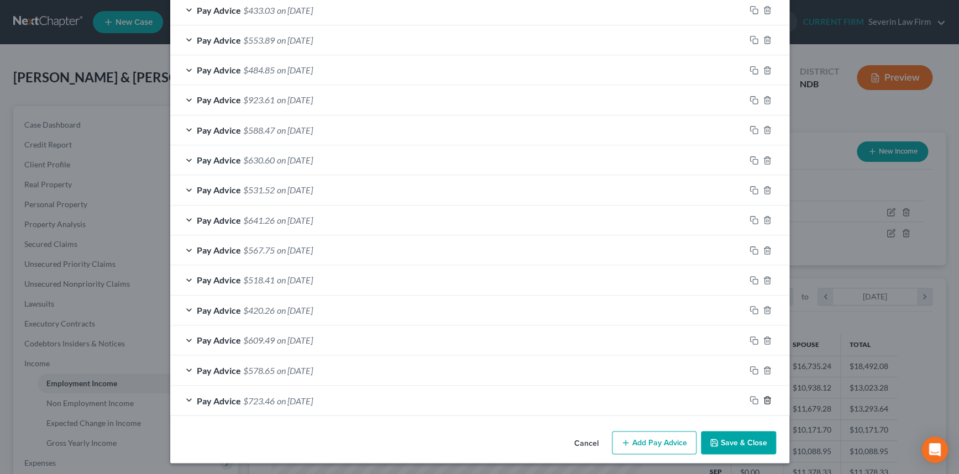
click at [766, 397] on icon "button" at bounding box center [767, 400] width 5 height 7
click at [766, 396] on icon "button" at bounding box center [767, 399] width 5 height 7
click at [766, 397] on icon "button" at bounding box center [767, 400] width 5 height 7
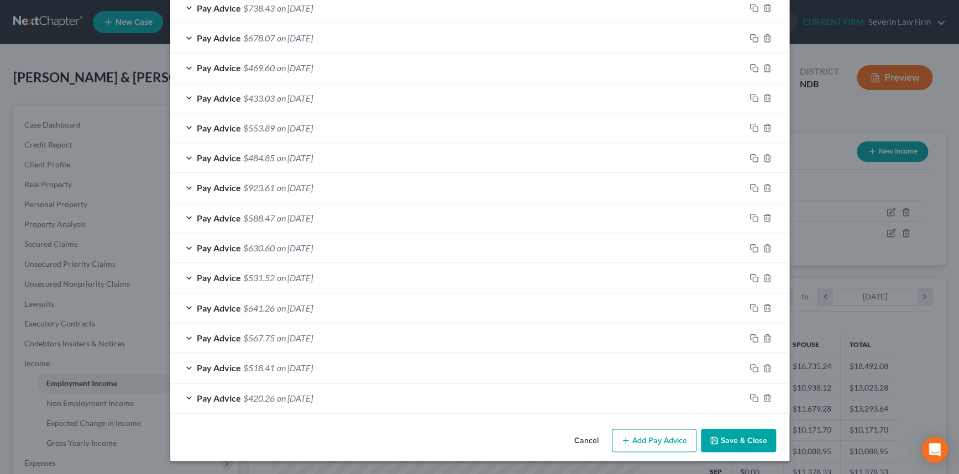
scroll to position [609, 0]
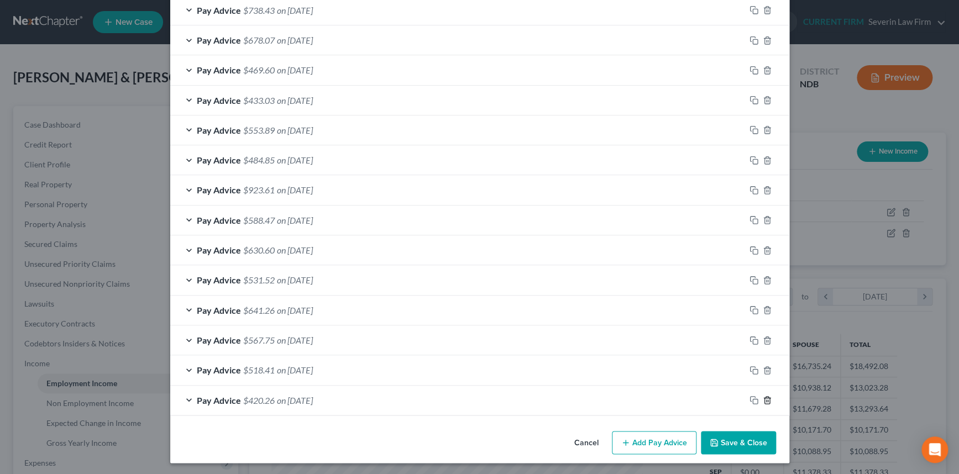
click at [766, 397] on icon "button" at bounding box center [767, 400] width 5 height 7
click at [766, 396] on icon "button" at bounding box center [767, 399] width 5 height 7
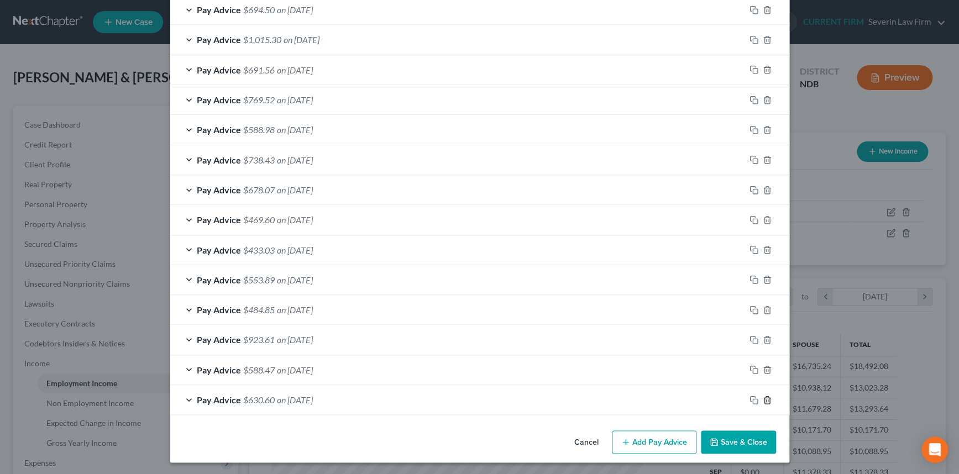
click at [766, 396] on icon "button" at bounding box center [767, 399] width 5 height 7
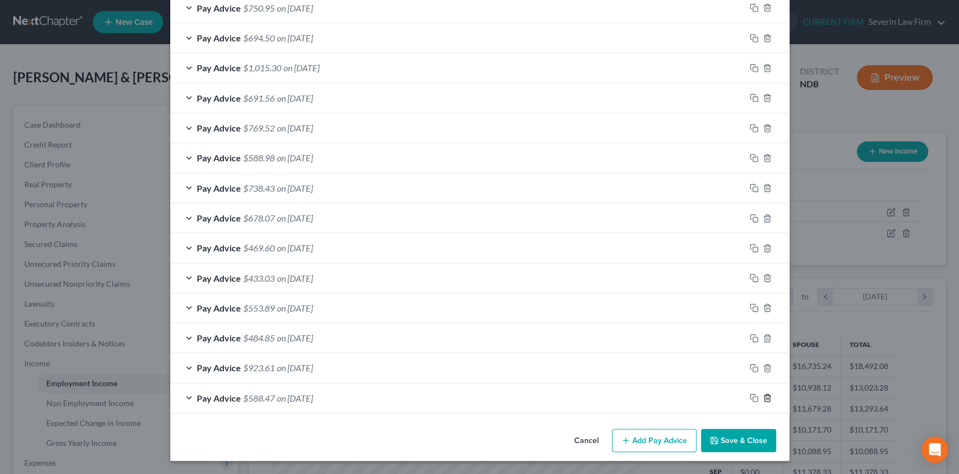
click at [766, 396] on icon "button" at bounding box center [767, 398] width 5 height 7
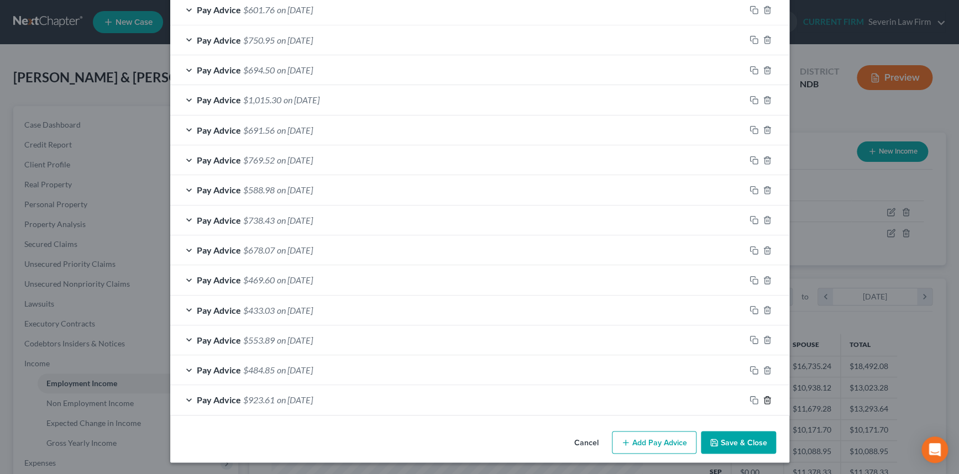
click at [766, 396] on icon "button" at bounding box center [767, 399] width 5 height 7
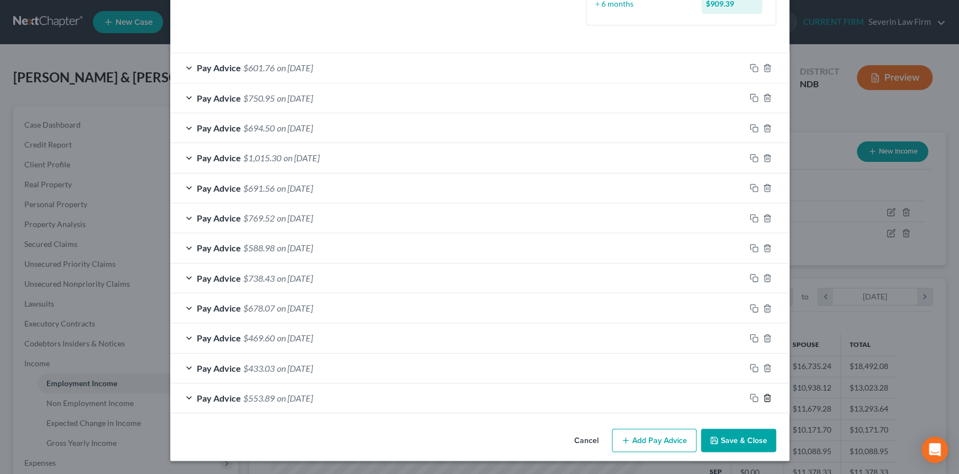
click at [766, 396] on icon "button" at bounding box center [767, 398] width 5 height 7
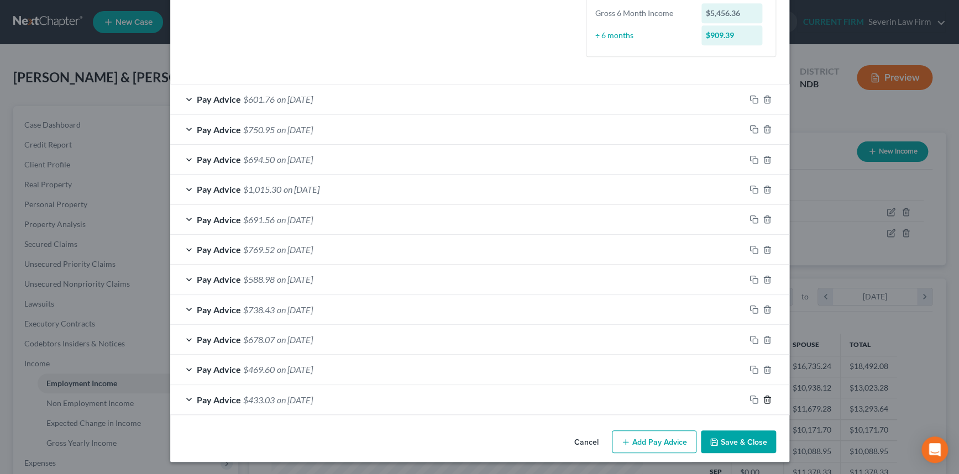
click at [766, 396] on icon "button" at bounding box center [767, 399] width 5 height 7
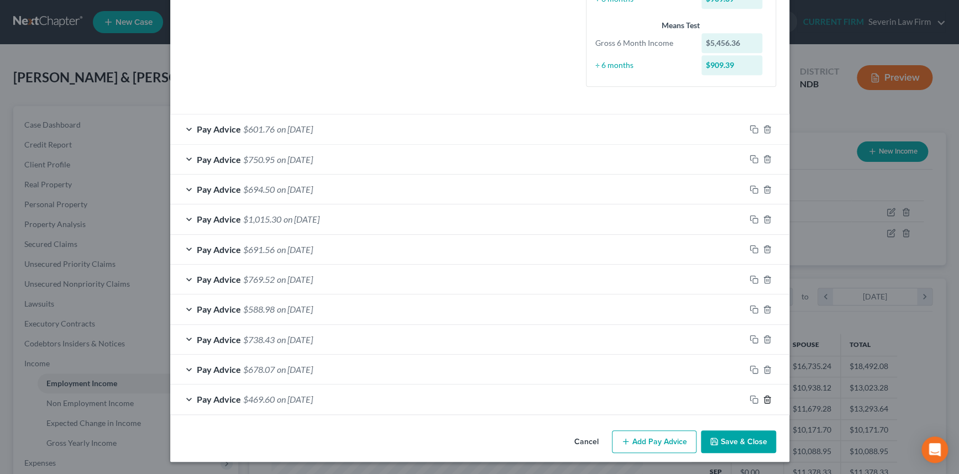
click at [766, 396] on icon "button" at bounding box center [767, 399] width 5 height 7
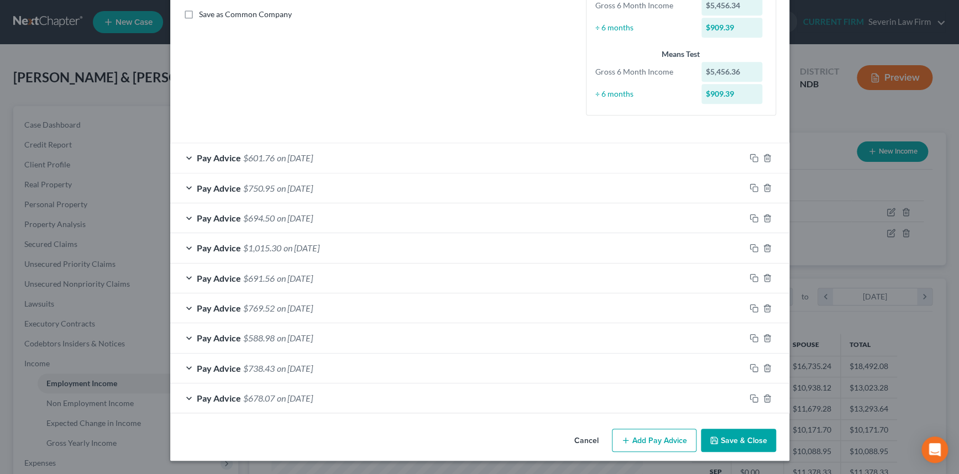
scroll to position [249, 0]
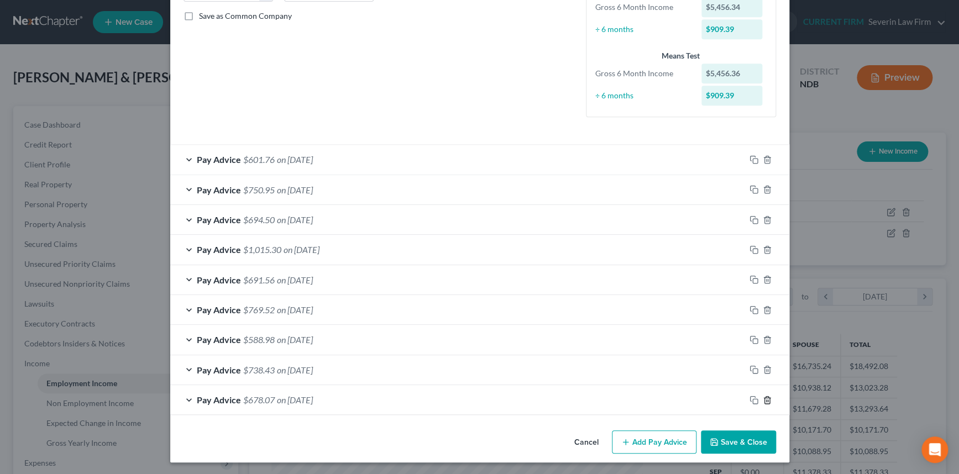
click at [763, 398] on icon "button" at bounding box center [767, 400] width 9 height 9
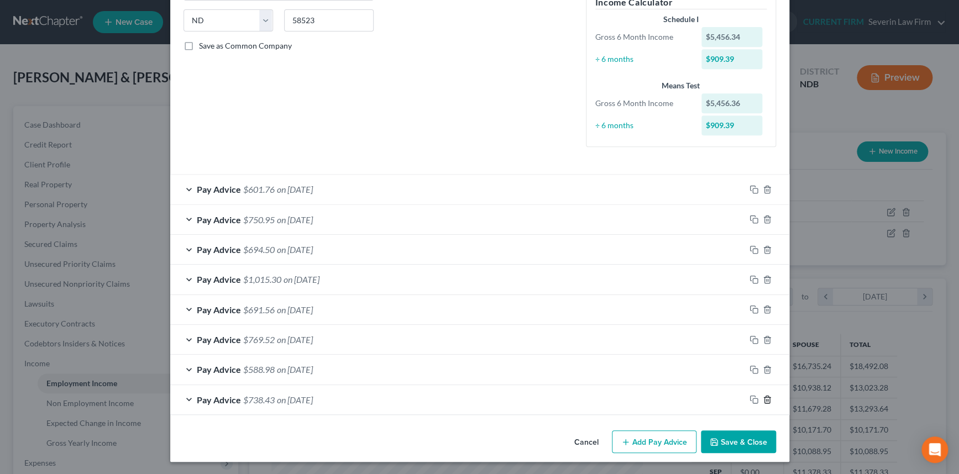
click at [763, 398] on icon "button" at bounding box center [767, 399] width 9 height 9
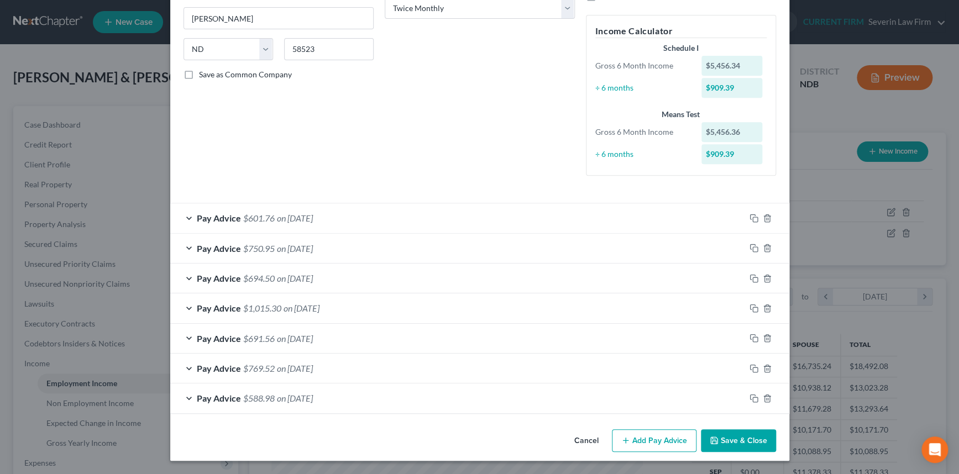
scroll to position [189, 0]
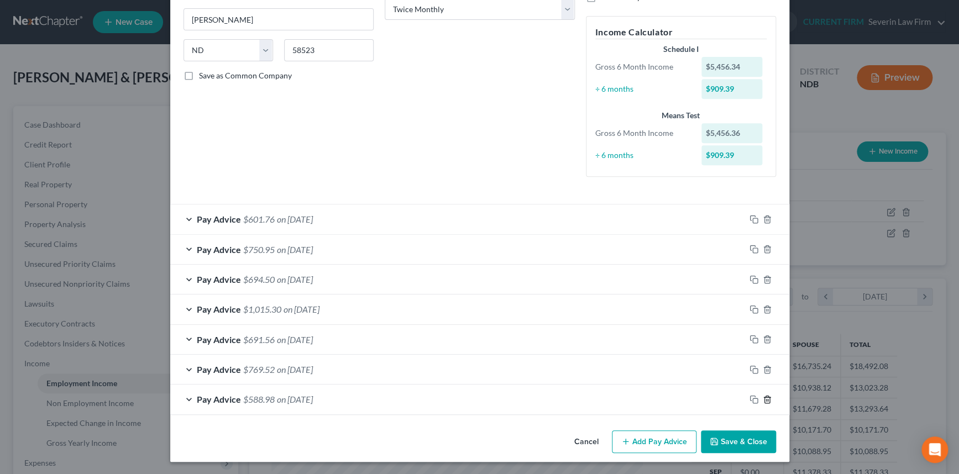
click at [763, 398] on icon "button" at bounding box center [767, 399] width 9 height 9
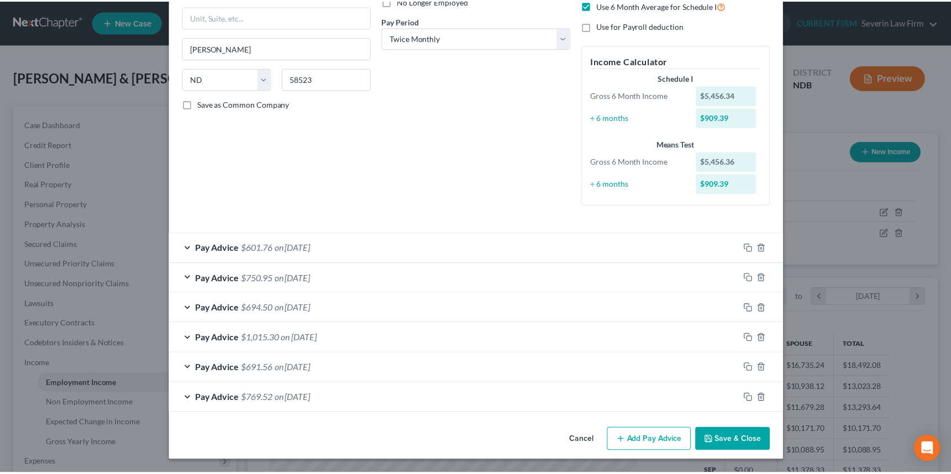
scroll to position [159, 0]
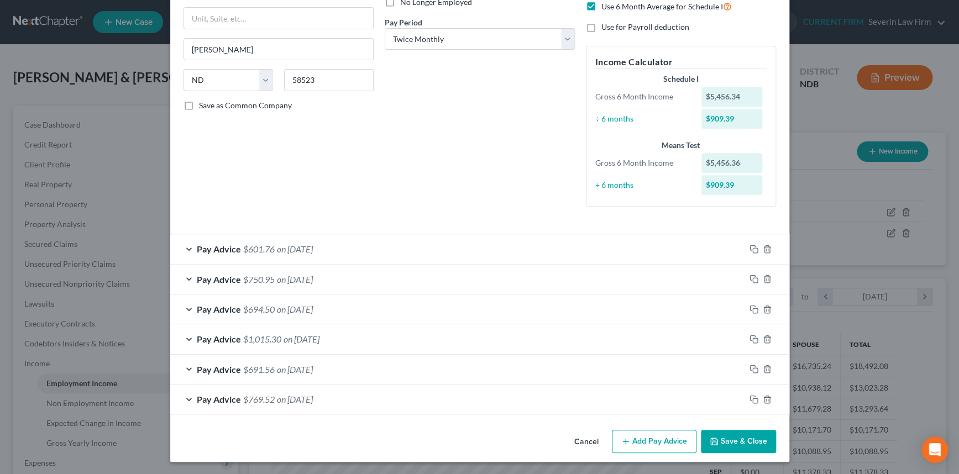
click at [730, 435] on button "Save & Close" at bounding box center [738, 441] width 75 height 23
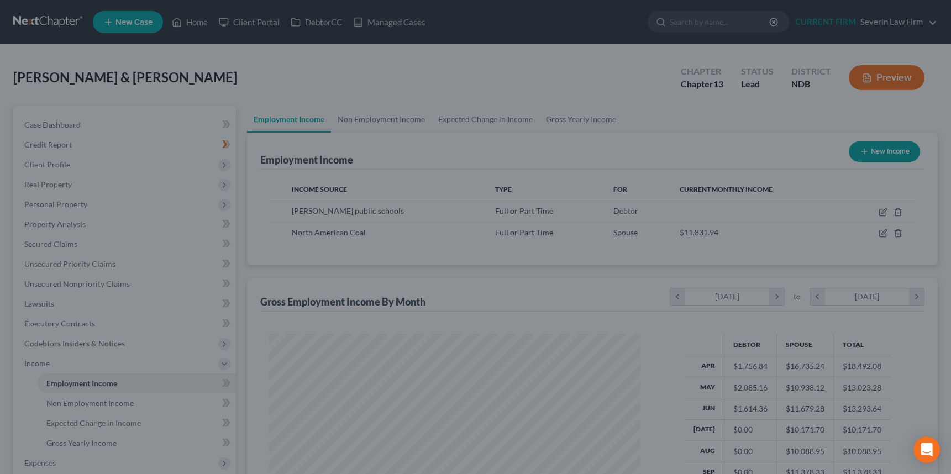
scroll to position [552589, 552397]
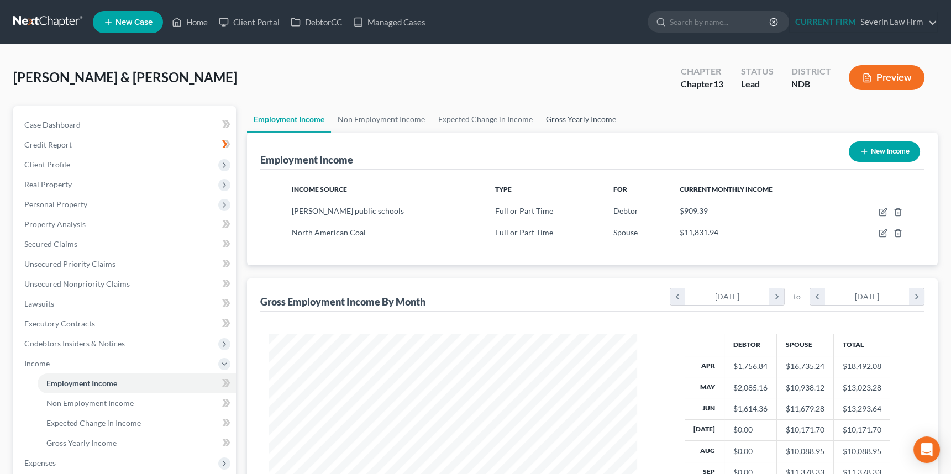
click at [582, 115] on link "Gross Yearly Income" at bounding box center [581, 119] width 83 height 27
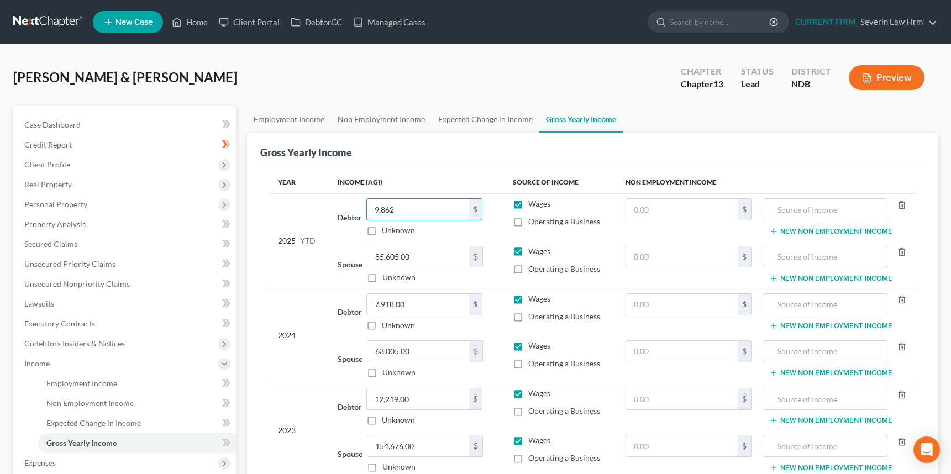
type input "9,862"
click at [420, 254] on input "85,605.00" at bounding box center [419, 257] width 102 height 21
type input "7"
type input "107,362"
click at [41, 364] on span "Income" at bounding box center [36, 363] width 25 height 9
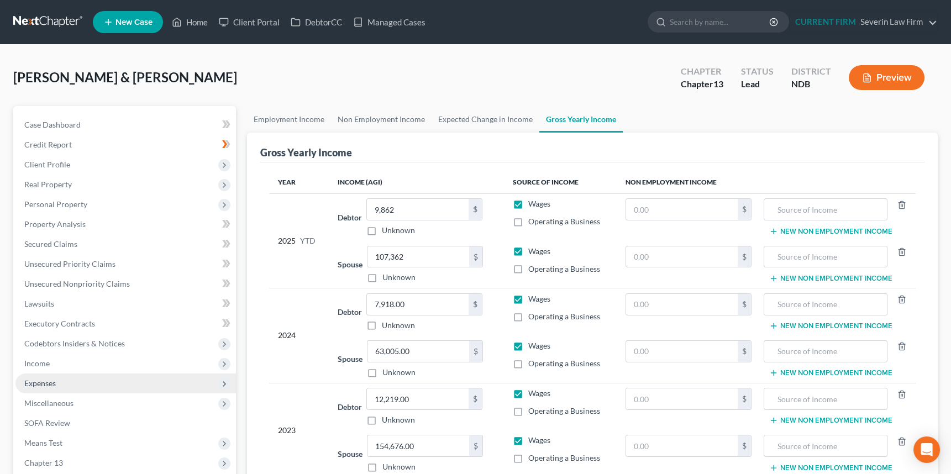
click at [36, 387] on span "Expenses" at bounding box center [40, 383] width 32 height 9
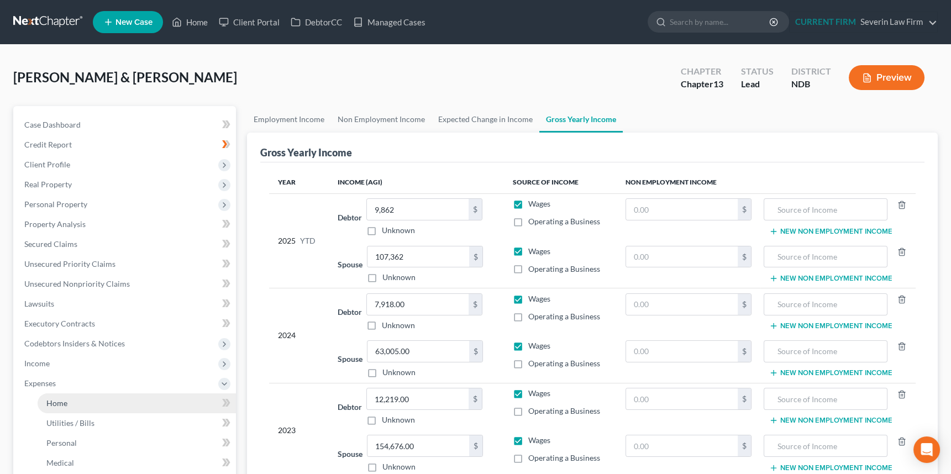
click at [64, 401] on span "Home" at bounding box center [56, 403] width 21 height 9
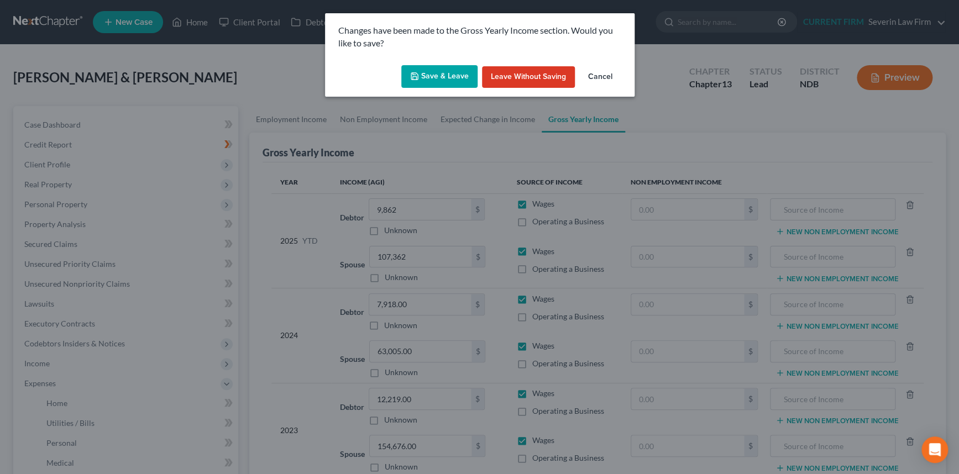
click at [442, 74] on button "Save & Leave" at bounding box center [439, 76] width 76 height 23
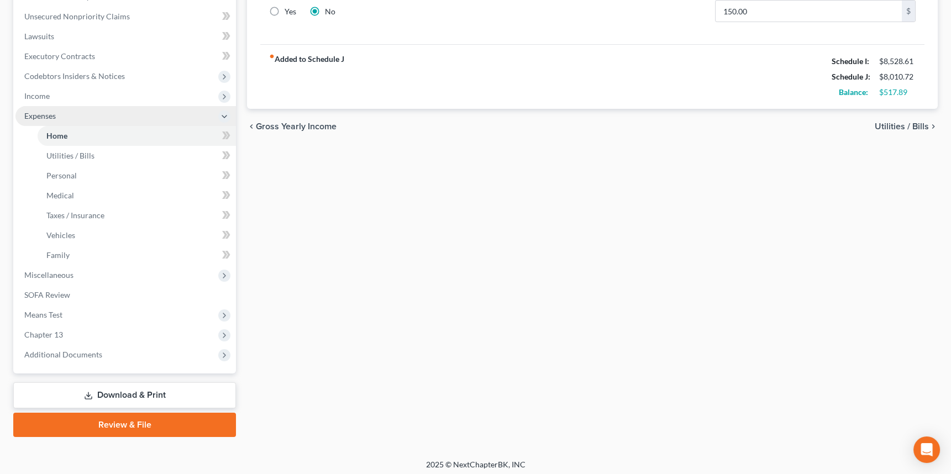
scroll to position [271, 0]
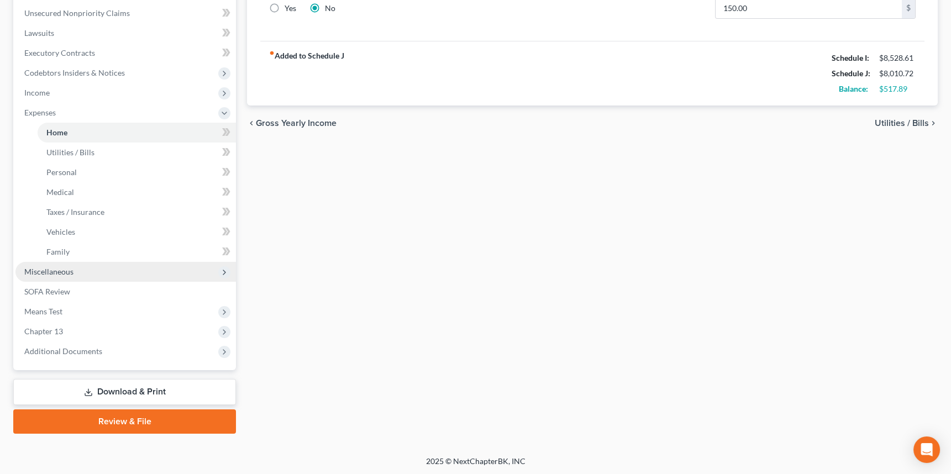
click at [59, 270] on span "Miscellaneous" at bounding box center [48, 271] width 49 height 9
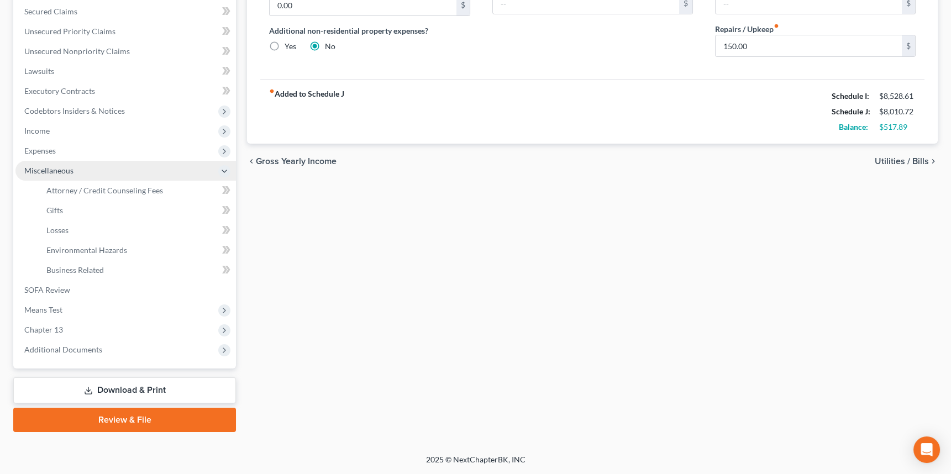
scroll to position [231, 0]
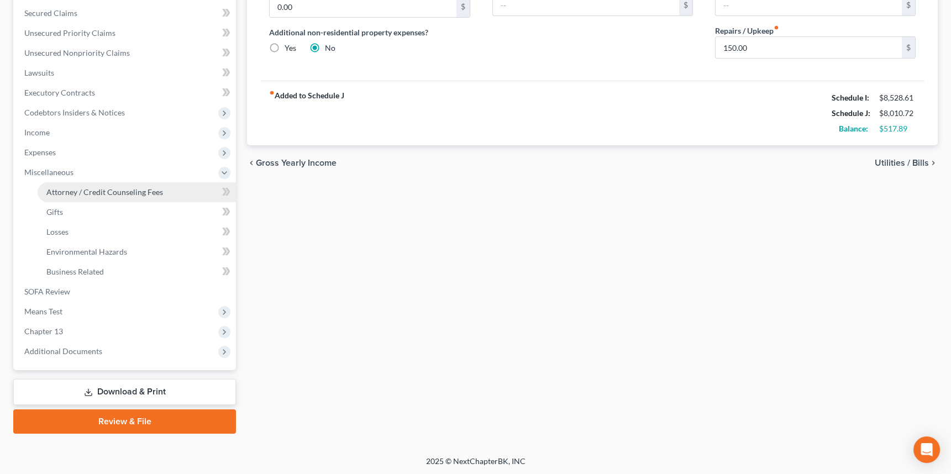
click at [121, 193] on span "Attorney / Credit Counseling Fees" at bounding box center [104, 191] width 117 height 9
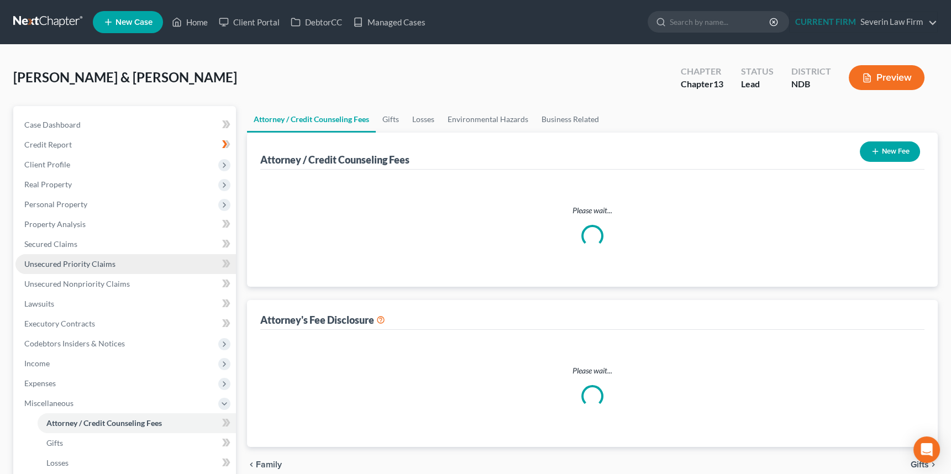
select select "0"
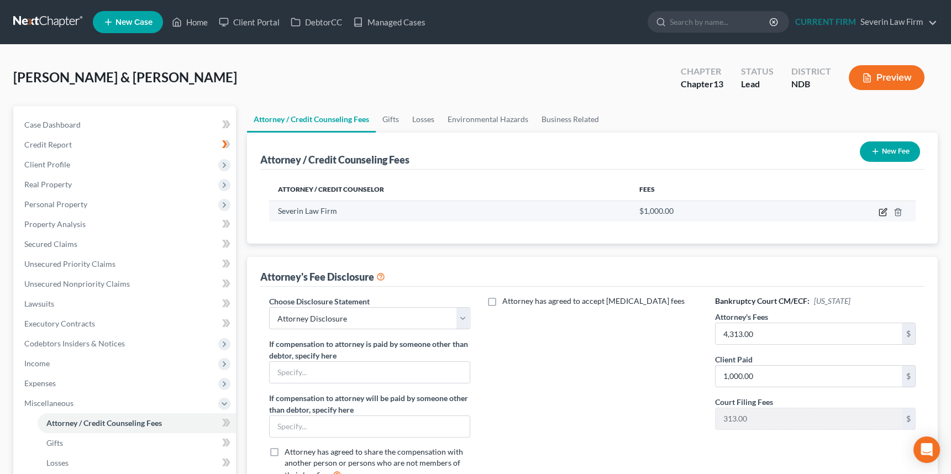
click at [882, 210] on icon "button" at bounding box center [882, 213] width 7 height 7
select select "5"
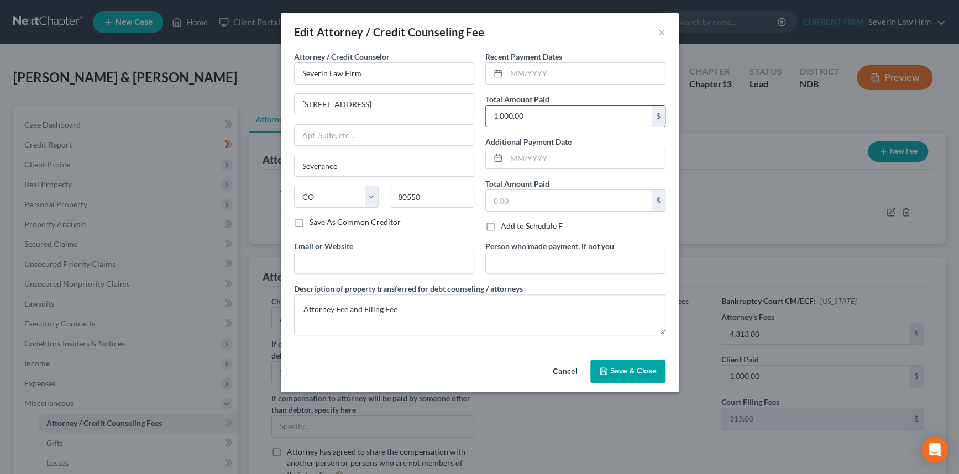
click at [542, 114] on input "1,000.00" at bounding box center [569, 116] width 166 height 21
type input "4,318"
click at [625, 368] on span "Save & Close" at bounding box center [633, 370] width 46 height 9
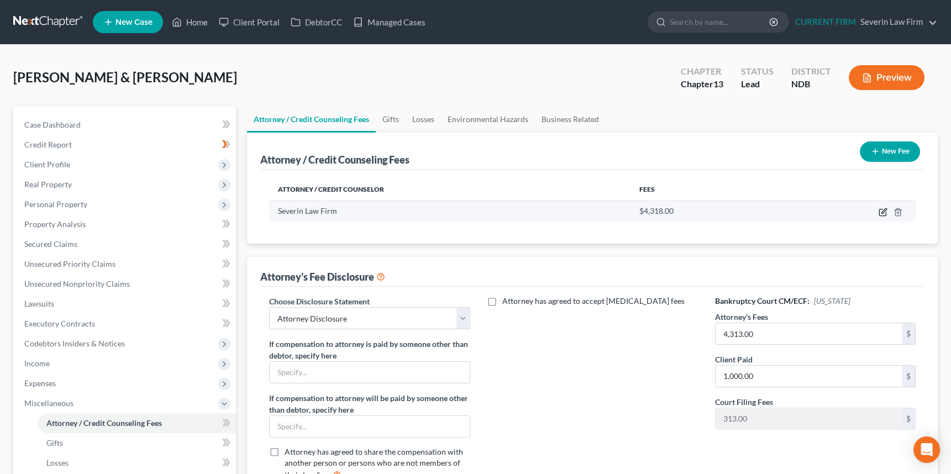
click at [884, 208] on icon "button" at bounding box center [883, 212] width 9 height 9
select select "5"
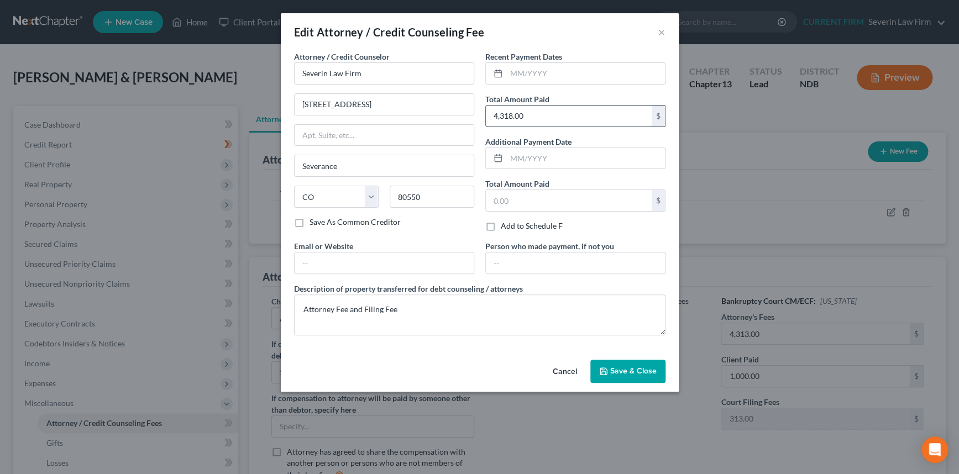
click at [510, 112] on input "4,318.00" at bounding box center [569, 116] width 166 height 21
type input "4,313"
click at [628, 366] on span "Save & Close" at bounding box center [633, 370] width 46 height 9
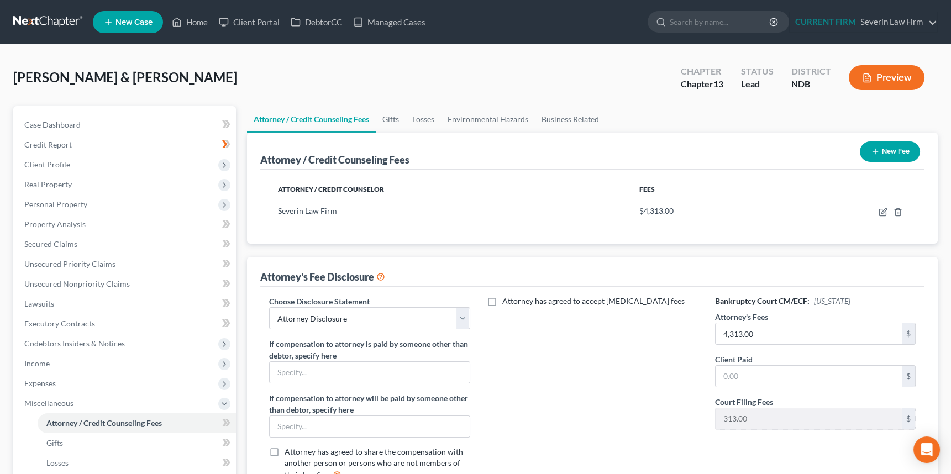
click at [565, 422] on div "Attorney has agreed to accept [MEDICAL_DATA] fees" at bounding box center [592, 393] width 223 height 194
click at [59, 402] on span "Miscellaneous" at bounding box center [48, 403] width 49 height 9
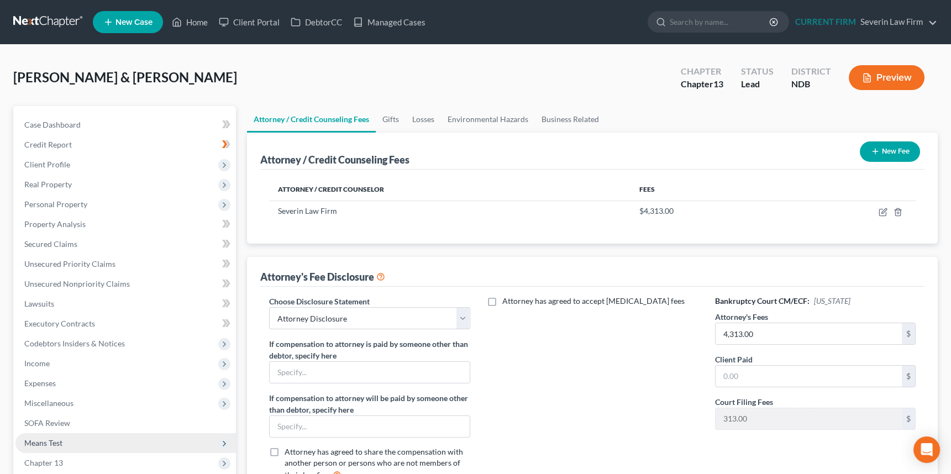
click at [47, 440] on span "Means Test" at bounding box center [43, 442] width 38 height 9
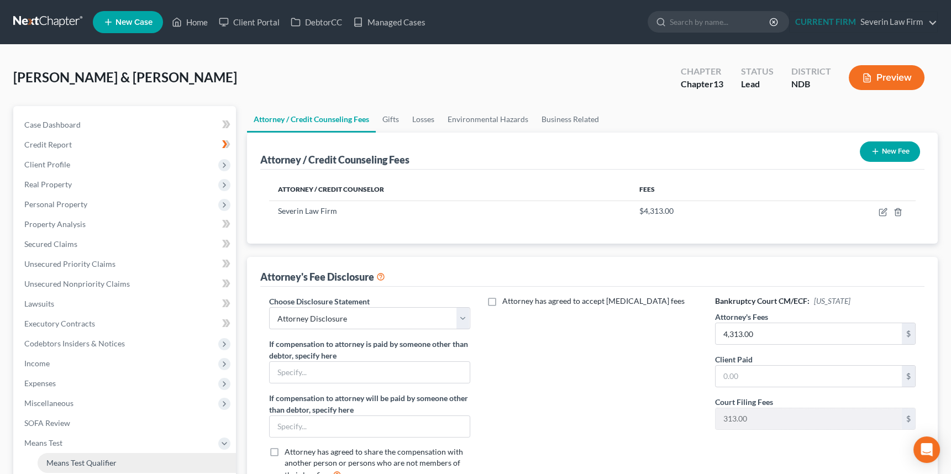
click at [72, 460] on span "Means Test Qualifier" at bounding box center [81, 462] width 70 height 9
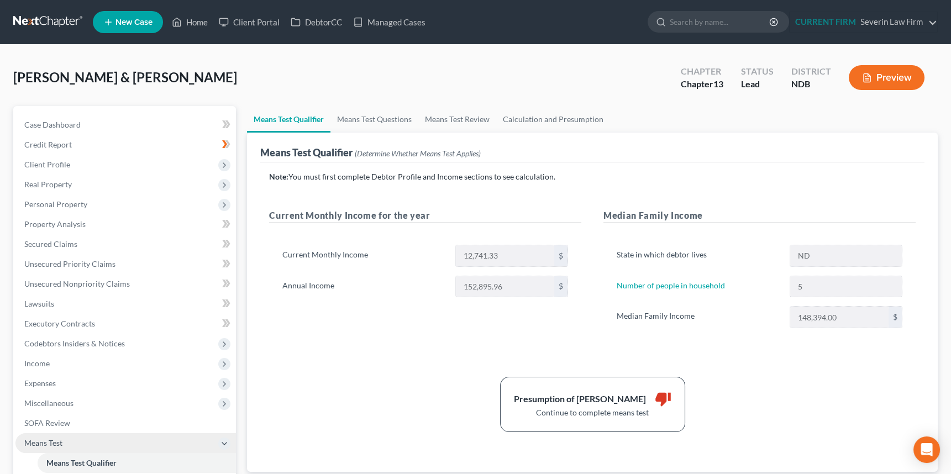
click at [49, 445] on span "Means Test" at bounding box center [43, 442] width 38 height 9
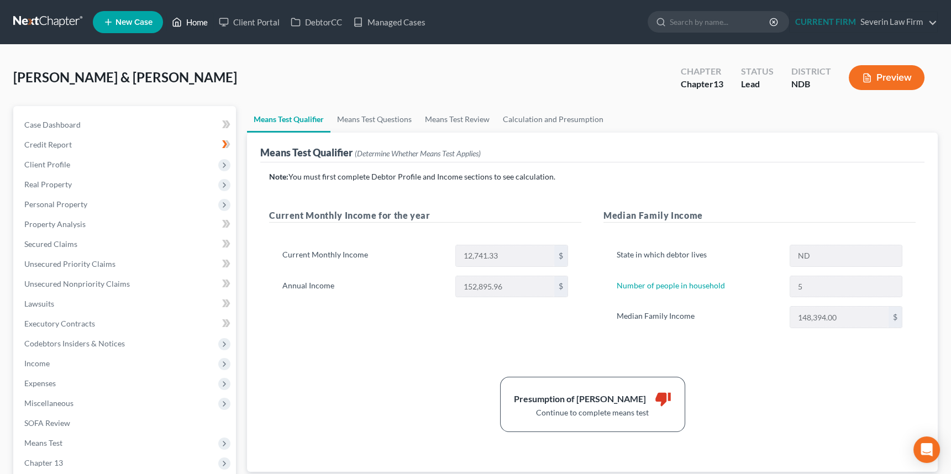
click at [198, 22] on link "Home" at bounding box center [189, 22] width 47 height 20
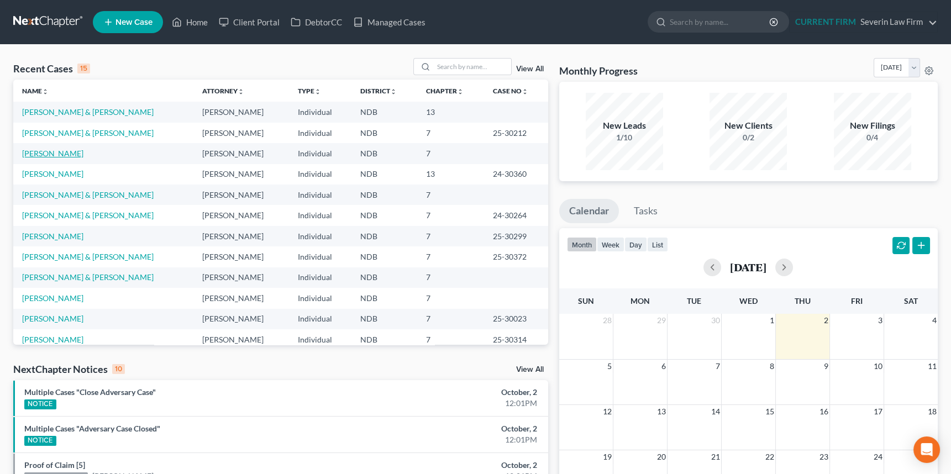
click at [51, 155] on link "[PERSON_NAME]" at bounding box center [52, 153] width 61 height 9
select select "10"
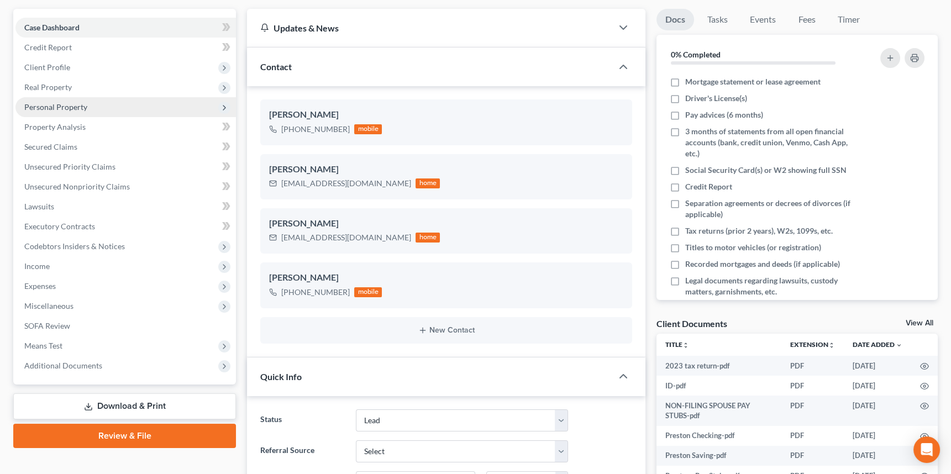
scroll to position [50, 0]
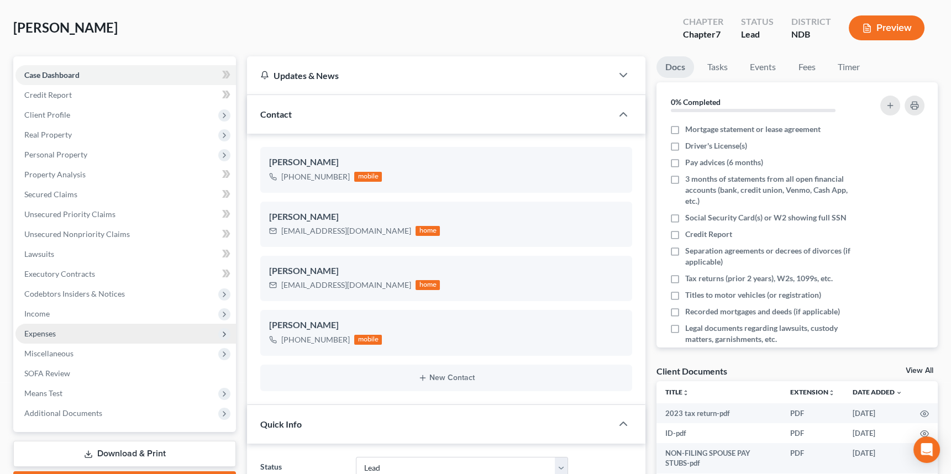
click at [40, 330] on span "Expenses" at bounding box center [40, 333] width 32 height 9
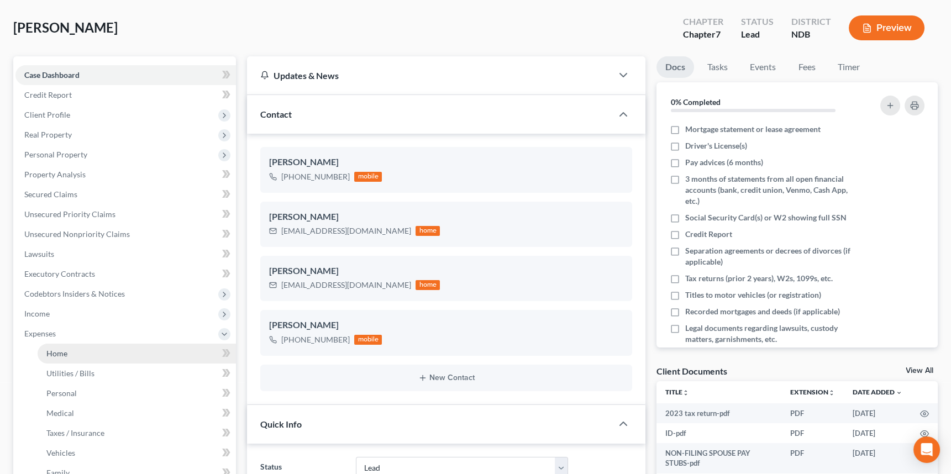
click at [64, 351] on span "Home" at bounding box center [56, 353] width 21 height 9
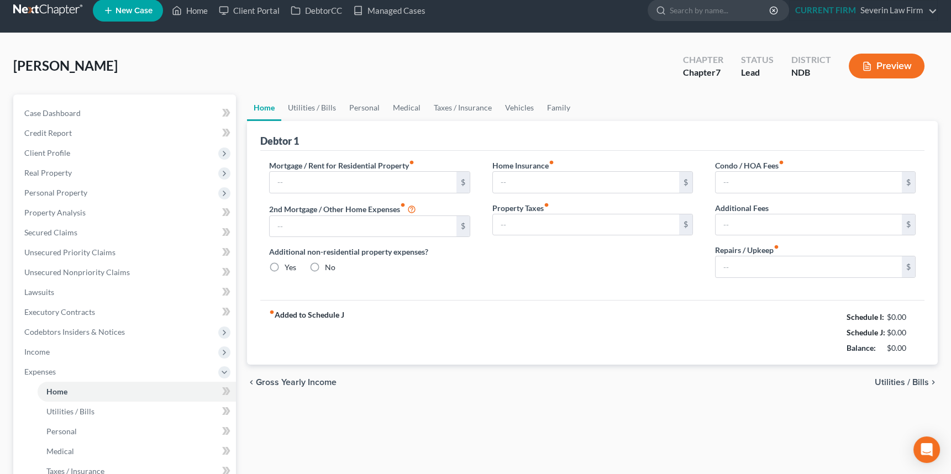
scroll to position [2, 0]
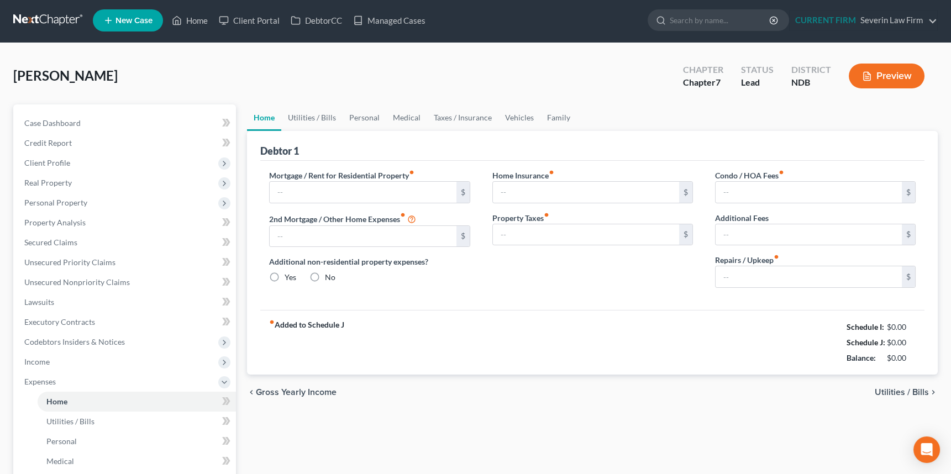
type input "1,450.00"
type input "0.00"
radio input "true"
type input "0.00"
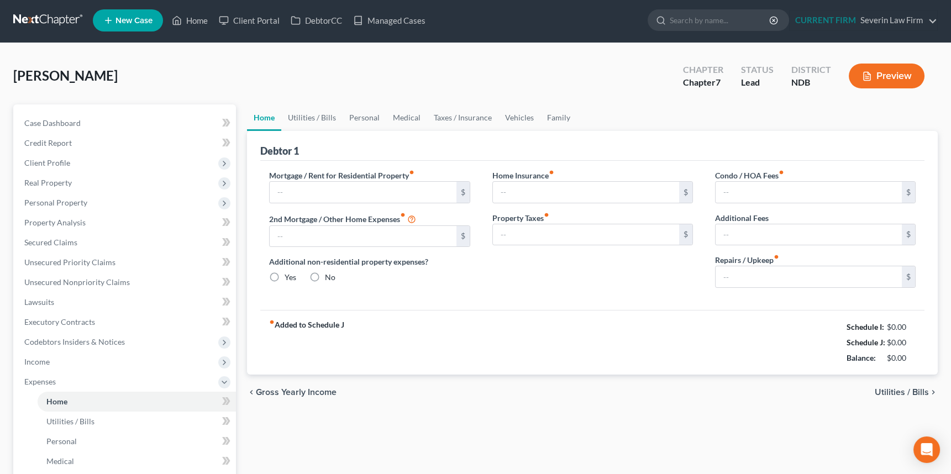
type input "0.00"
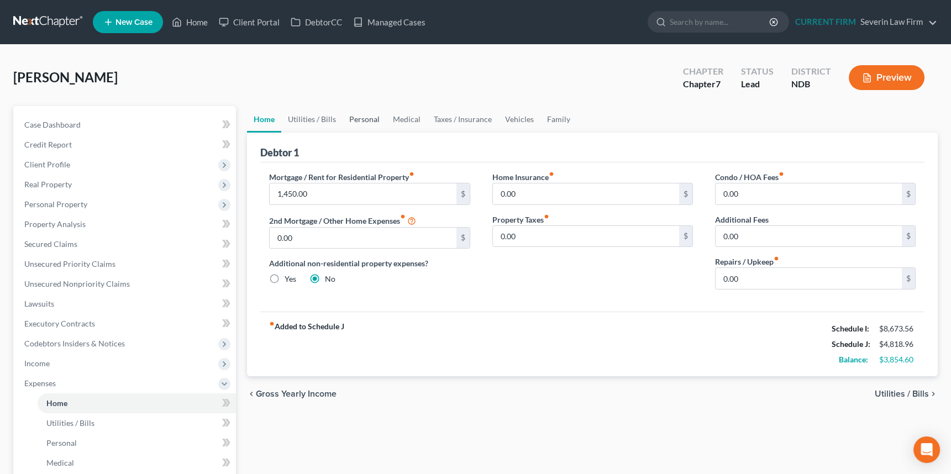
click at [366, 116] on link "Personal" at bounding box center [365, 119] width 44 height 27
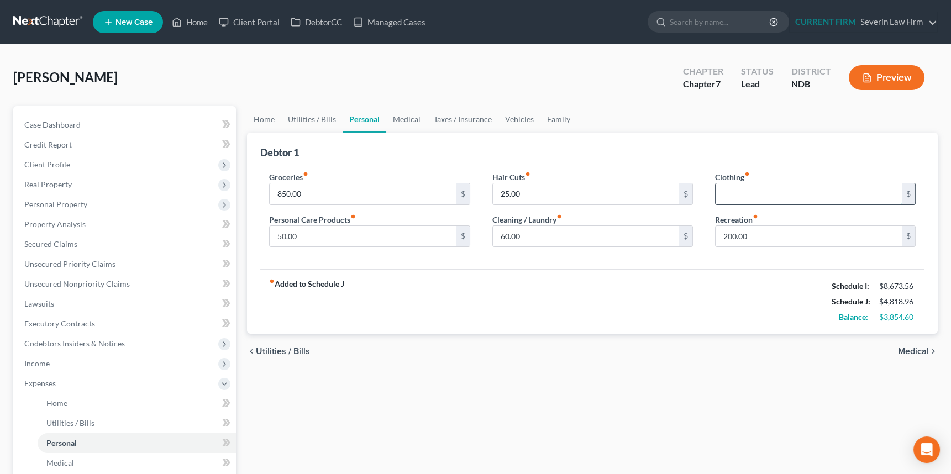
click at [746, 191] on input "text" at bounding box center [809, 194] width 186 height 21
drag, startPoint x: 740, startPoint y: 193, endPoint x: 723, endPoint y: 197, distance: 17.0
click at [723, 197] on input "250" at bounding box center [809, 194] width 186 height 21
type input "300"
type input "1,100"
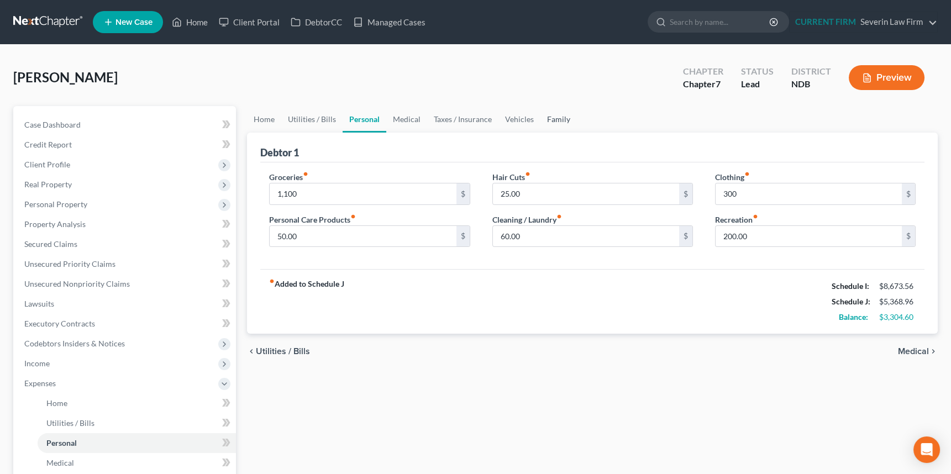
click at [553, 121] on link "Family" at bounding box center [559, 119] width 36 height 27
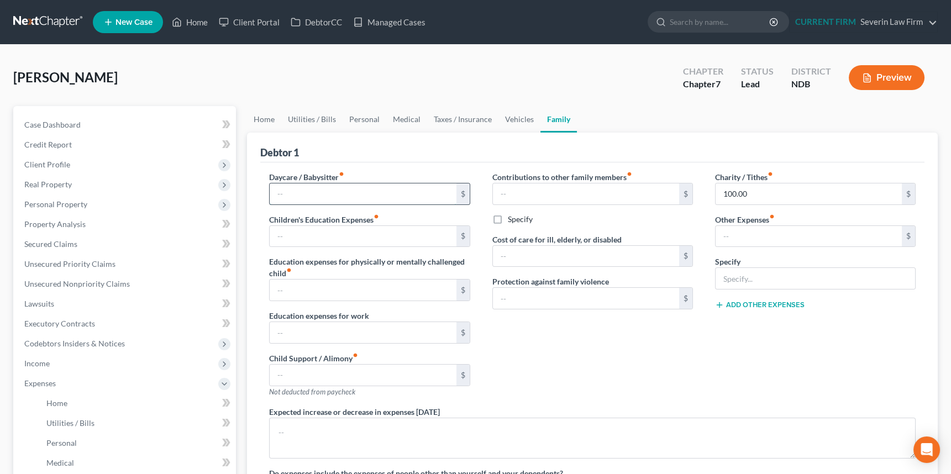
click at [328, 191] on input "text" at bounding box center [363, 194] width 186 height 21
type input "900"
click at [742, 234] on input "text" at bounding box center [809, 236] width 186 height 21
type input "175"
click at [741, 277] on input "text" at bounding box center [816, 278] width 200 height 21
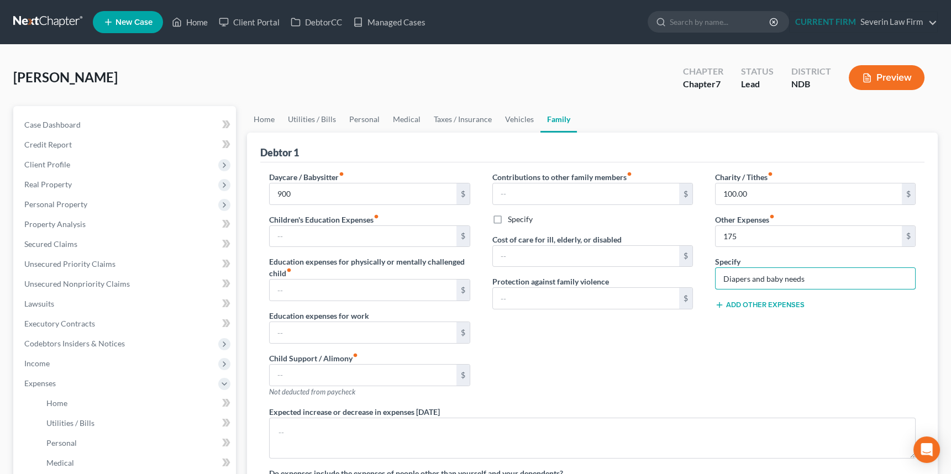
type input "Diapers and baby needs"
drag, startPoint x: 731, startPoint y: 381, endPoint x: 772, endPoint y: 371, distance: 42.8
click at [735, 380] on div "Charity / Tithes fiber_manual_record 100.00 $ Other Expenses fiber_manual_recor…" at bounding box center [815, 288] width 223 height 235
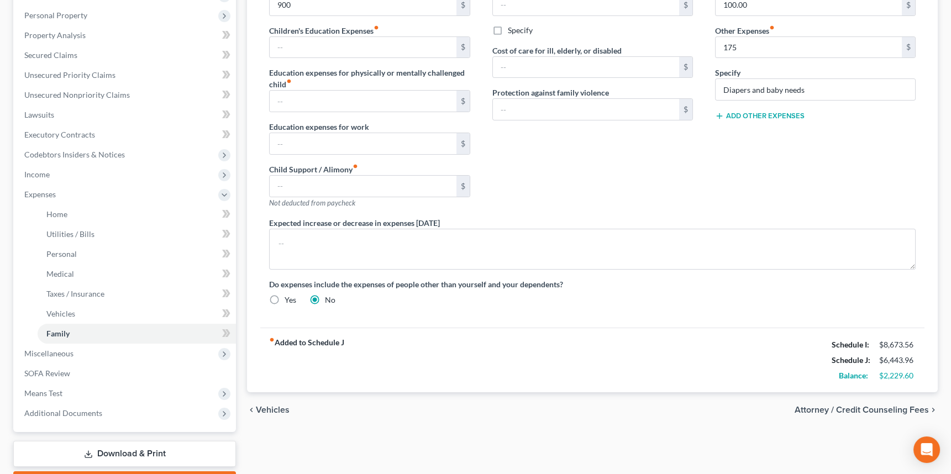
scroll to position [150, 0]
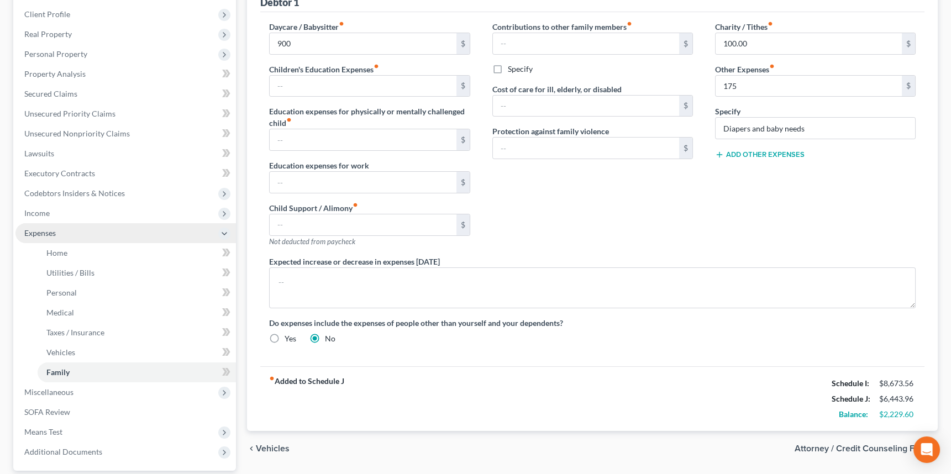
click at [41, 232] on span "Expenses" at bounding box center [40, 232] width 32 height 9
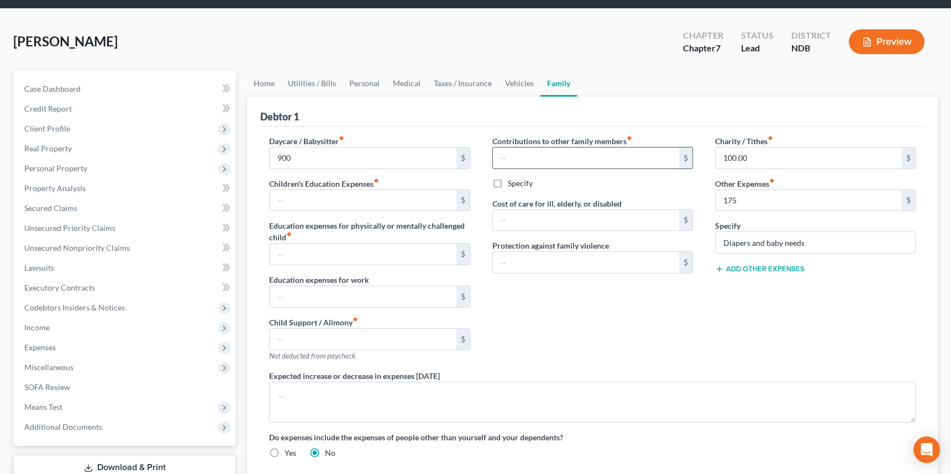
scroll to position [0, 0]
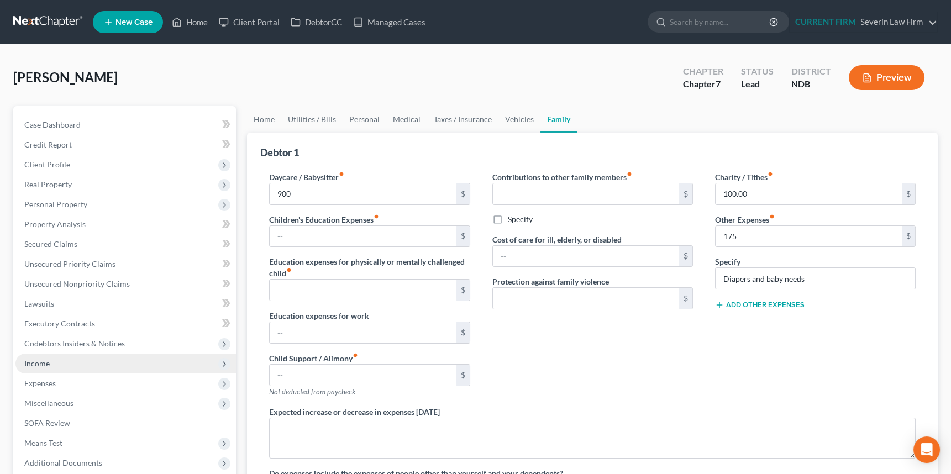
click at [38, 359] on span "Income" at bounding box center [36, 363] width 25 height 9
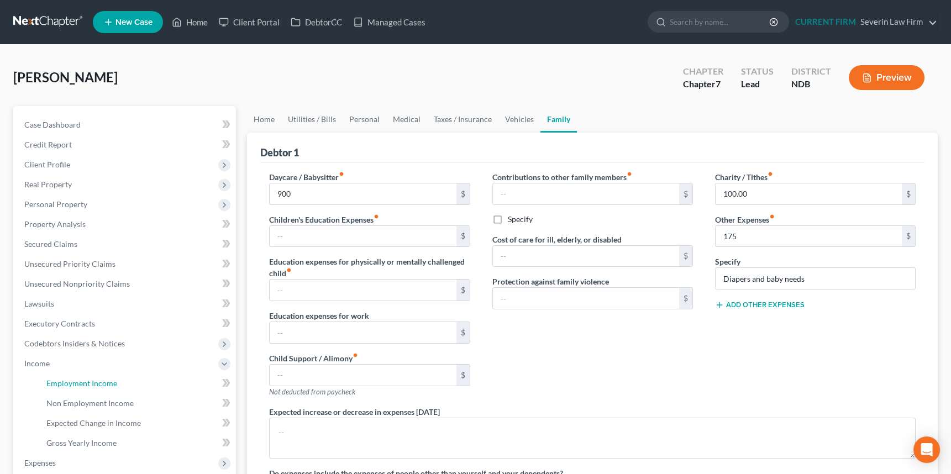
drag, startPoint x: 88, startPoint y: 383, endPoint x: 4, endPoint y: 380, distance: 84.1
click at [88, 383] on span "Employment Income" at bounding box center [81, 383] width 71 height 9
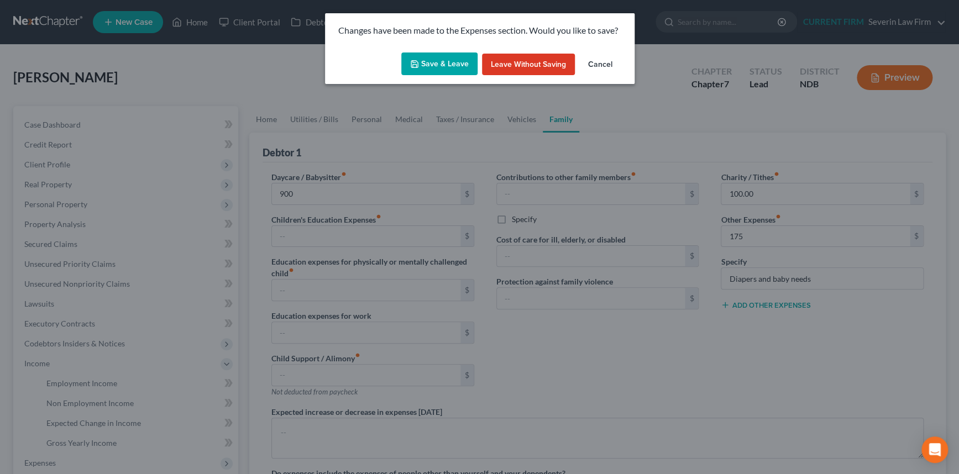
click at [441, 60] on button "Save & Leave" at bounding box center [439, 64] width 76 height 23
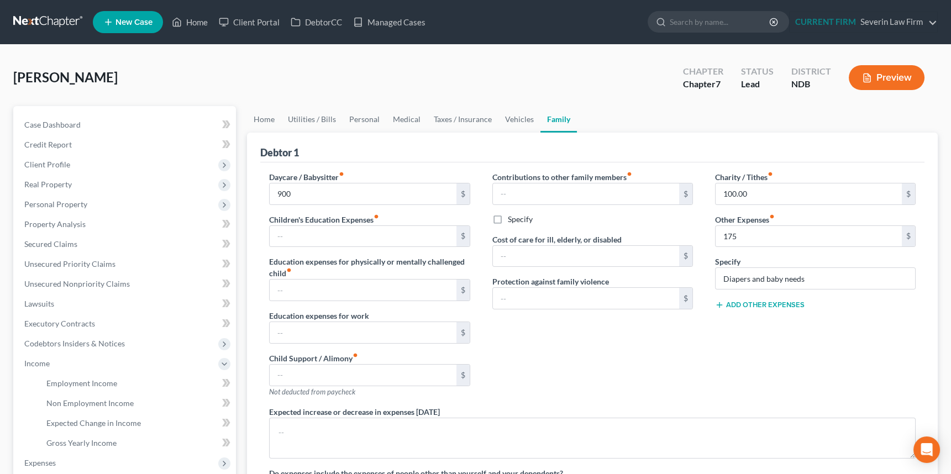
type input "900.00"
type input "175.00"
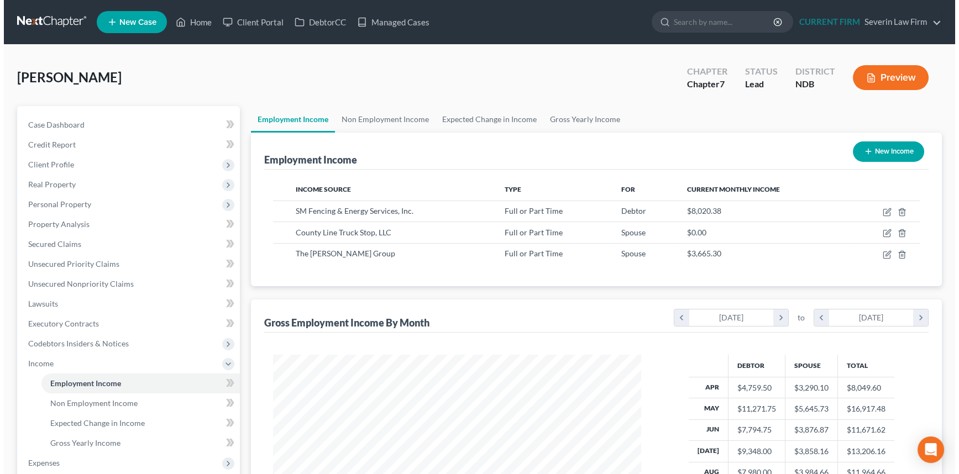
scroll to position [198, 390]
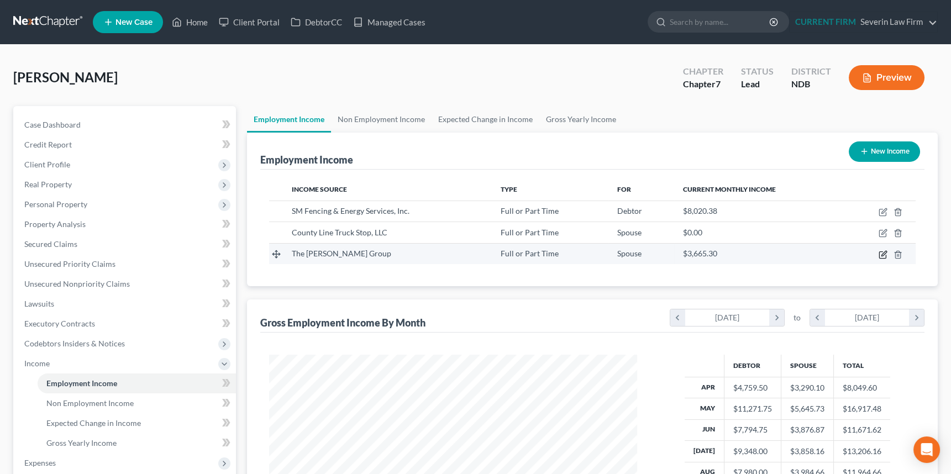
click at [884, 252] on icon "button" at bounding box center [884, 253] width 5 height 5
select select "0"
select select "29"
select select "3"
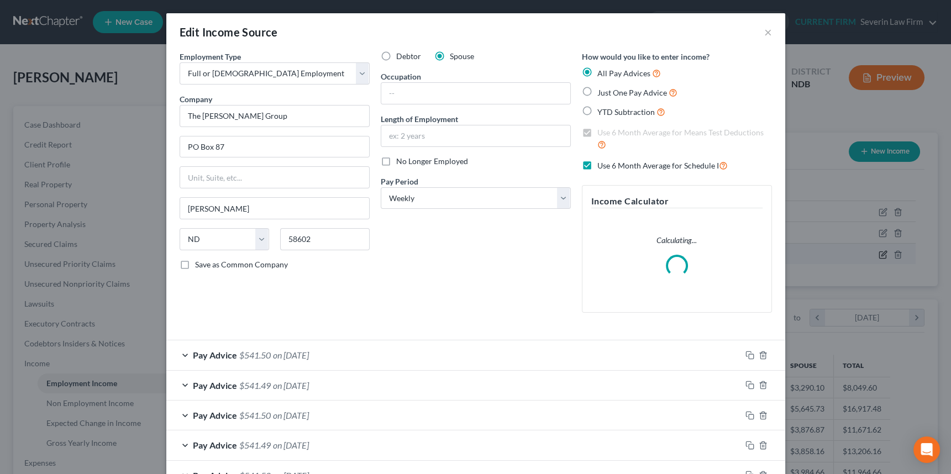
scroll to position [198, 393]
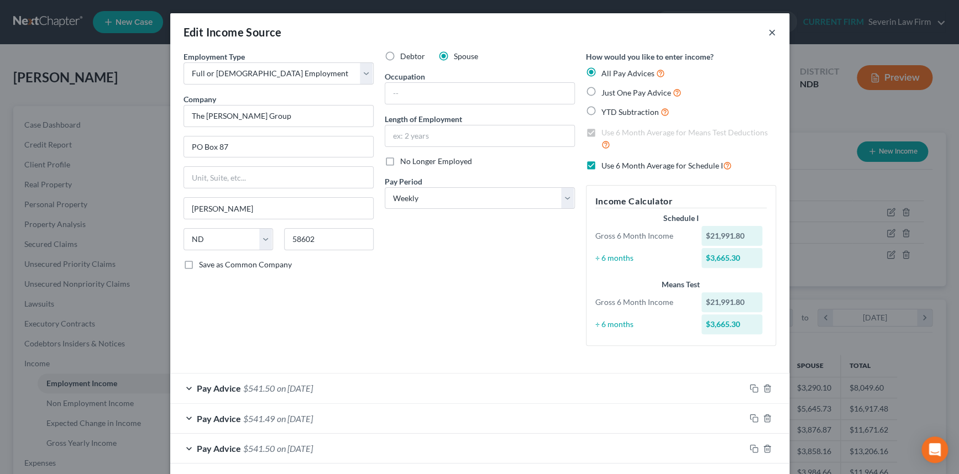
click at [769, 32] on button "×" at bounding box center [772, 31] width 8 height 13
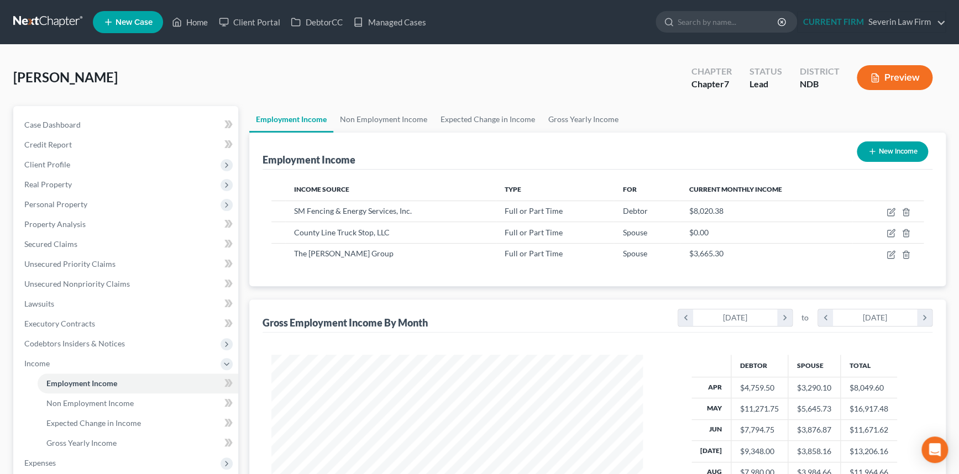
scroll to position [552589, 552397]
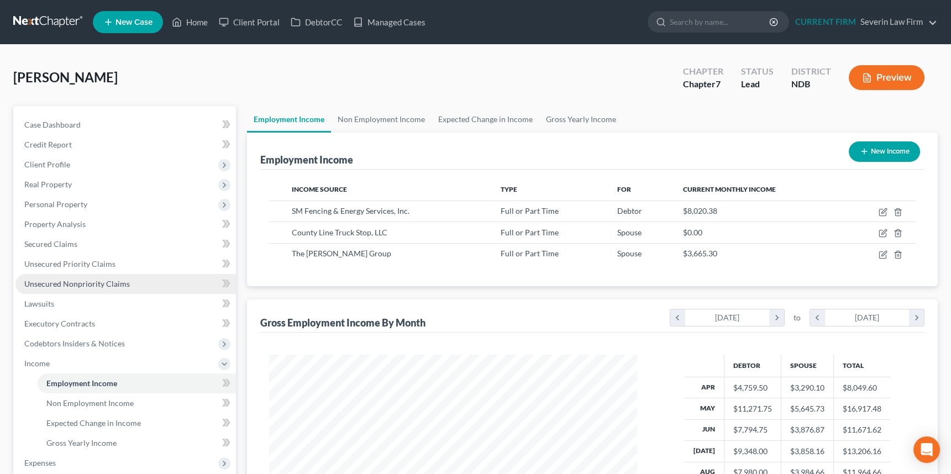
click at [84, 281] on span "Unsecured Nonpriority Claims" at bounding box center [77, 283] width 106 height 9
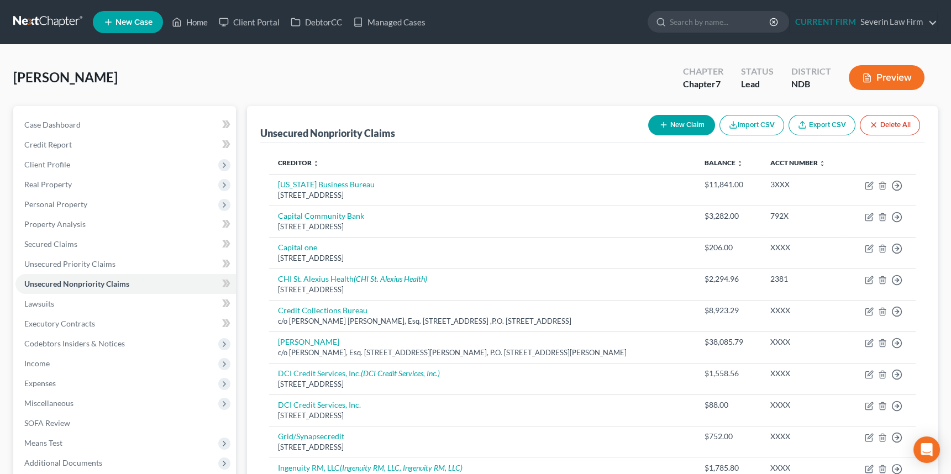
click at [659, 121] on icon "button" at bounding box center [663, 125] width 9 height 9
select select "0"
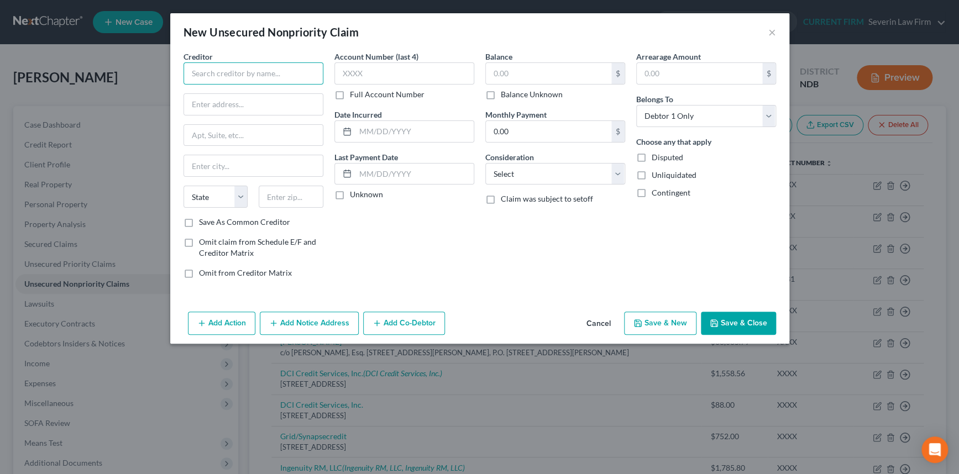
click at [271, 72] on input "text" at bounding box center [254, 73] width 140 height 22
click at [213, 74] on input "Chi" at bounding box center [254, 73] width 140 height 22
drag, startPoint x: 203, startPoint y: 72, endPoint x: 243, endPoint y: 72, distance: 39.2
click at [243, 72] on input "Chi Health" at bounding box center [254, 73] width 140 height 22
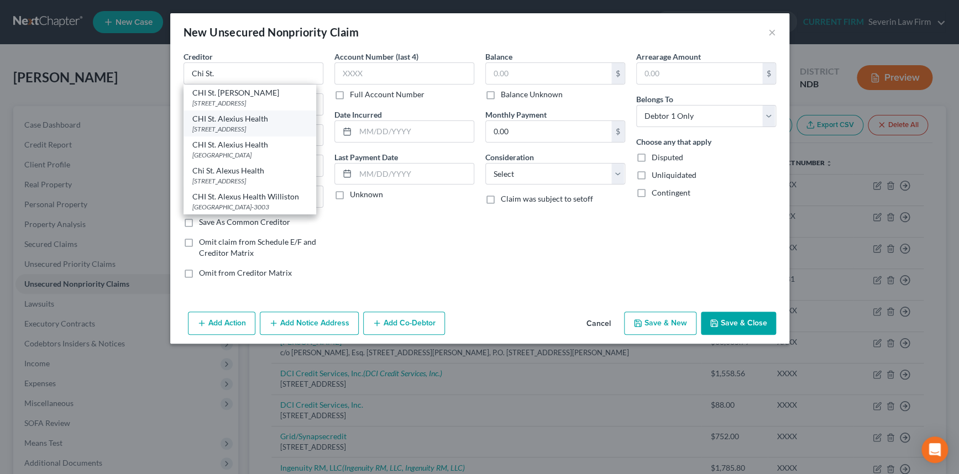
click at [244, 124] on div "CHI St. Alexius Health" at bounding box center [249, 118] width 115 height 11
type input "CHI St. Alexius Health"
type input "PO Box 1259"
type input "Dept 141529"
type input "Oaks"
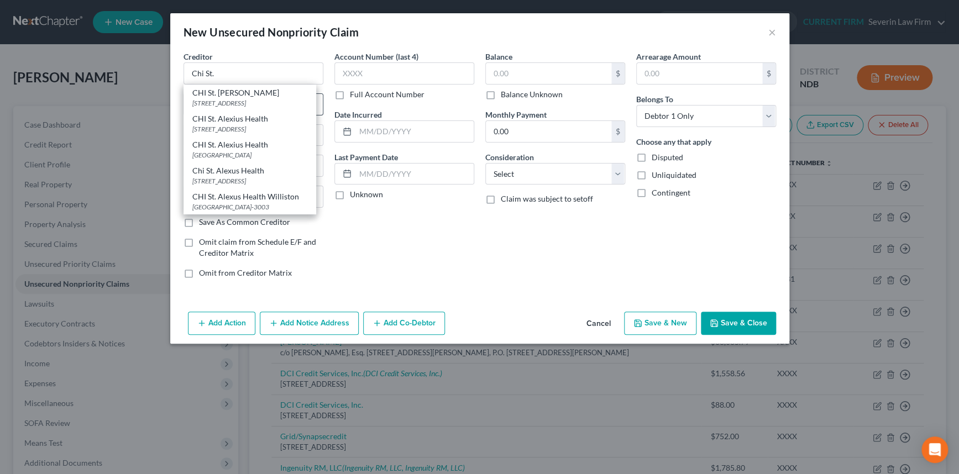
select select "39"
type input "19456"
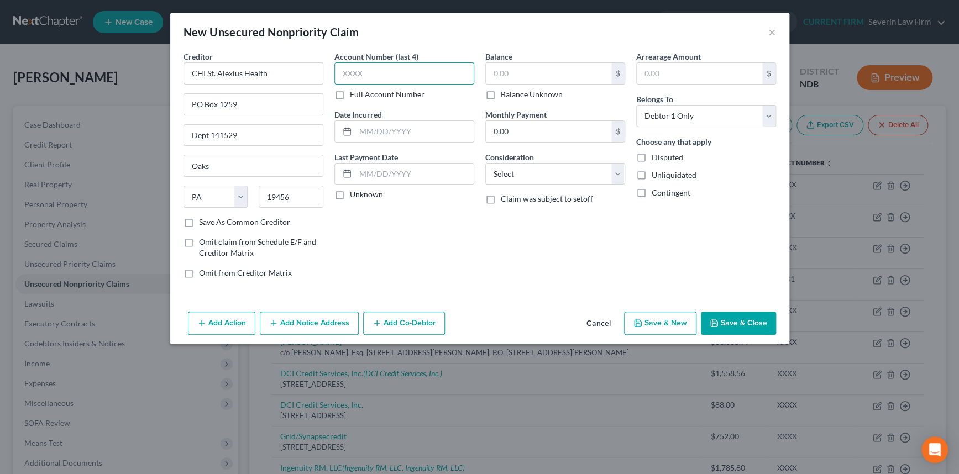
click at [372, 74] on input "text" at bounding box center [404, 73] width 140 height 22
type input "1677"
click at [404, 132] on input "text" at bounding box center [414, 131] width 118 height 21
type input "2025"
click at [350, 194] on label "Unknown" at bounding box center [366, 194] width 33 height 11
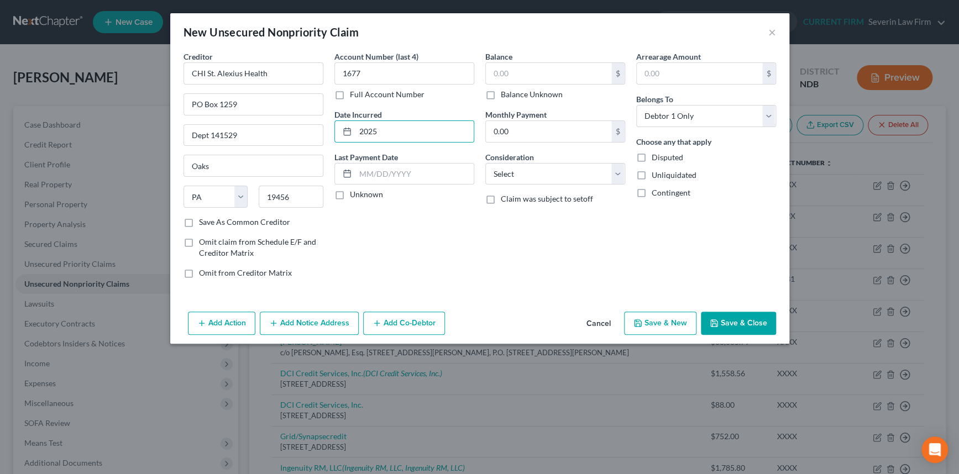
click at [354, 194] on input "Unknown" at bounding box center [357, 192] width 7 height 7
checkbox input "true"
click at [519, 73] on input "text" at bounding box center [548, 73] width 125 height 21
type input "1,512"
click at [575, 173] on select "Select Cable / Satellite Services Collection Agency Credit Card Debt Debt Couns…" at bounding box center [555, 174] width 140 height 22
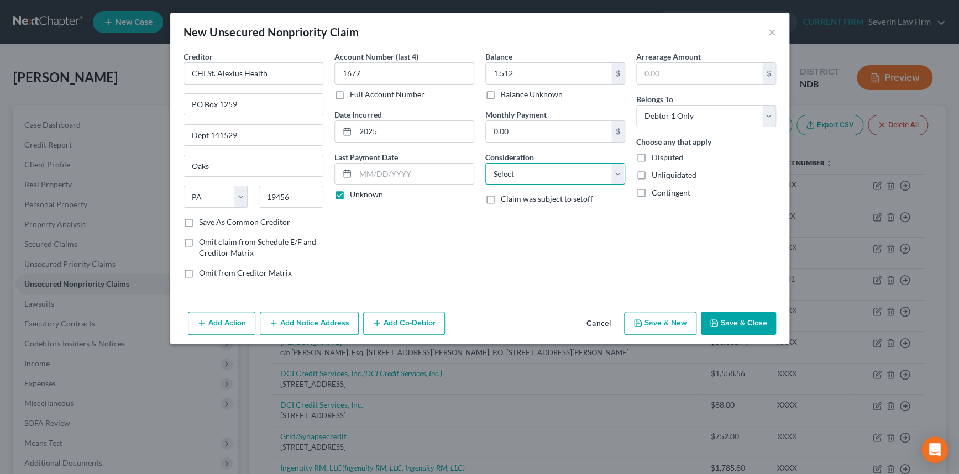
select select "9"
click at [485, 163] on select "Select Cable / Satellite Services Collection Agency Credit Card Debt Debt Couns…" at bounding box center [555, 174] width 140 height 22
click at [199, 221] on label "Save As Common Creditor" at bounding box center [244, 222] width 91 height 11
click at [203, 221] on input "Save As Common Creditor" at bounding box center [206, 220] width 7 height 7
click at [747, 321] on button "Save & Close" at bounding box center [738, 323] width 75 height 23
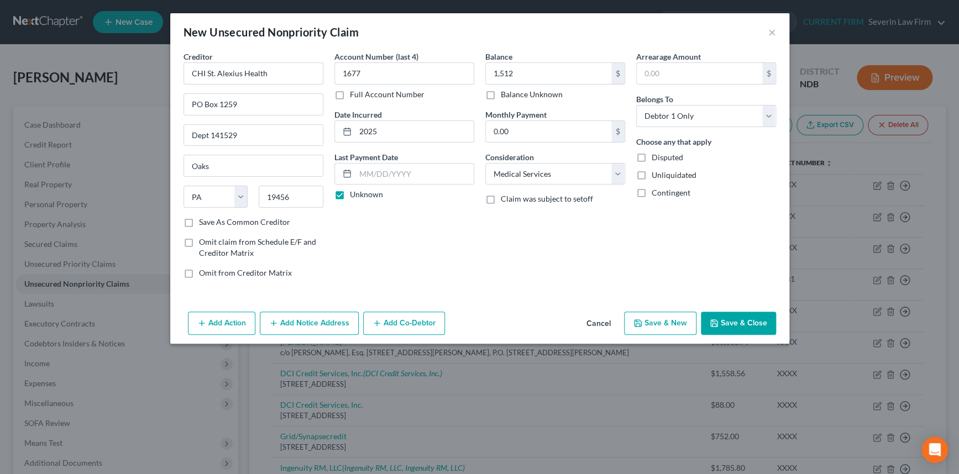
checkbox input "false"
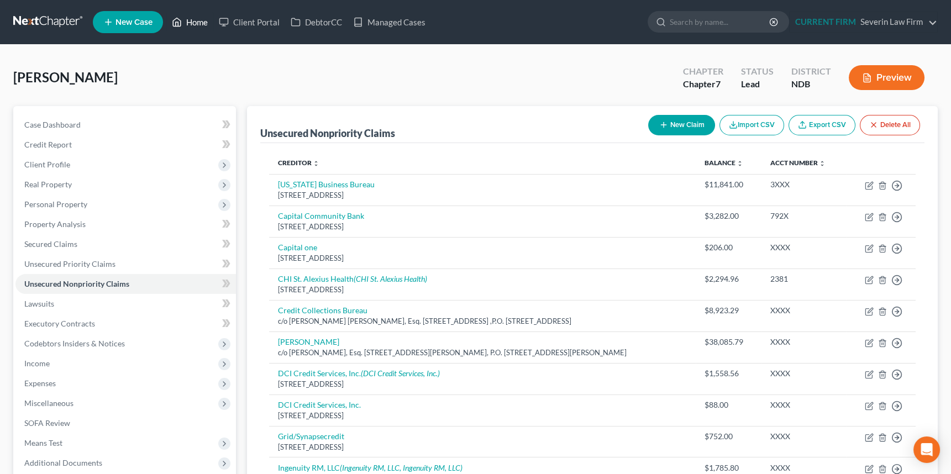
click at [198, 19] on link "Home" at bounding box center [189, 22] width 47 height 20
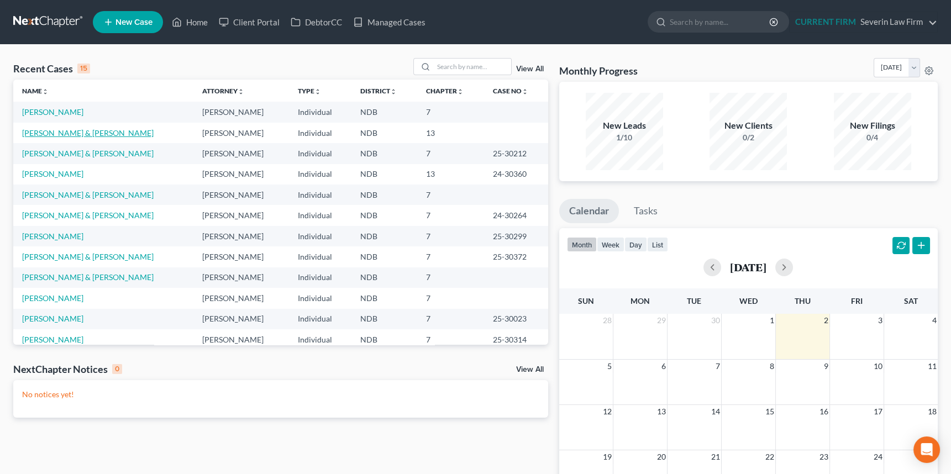
click at [57, 129] on link "[PERSON_NAME] & [PERSON_NAME]" at bounding box center [88, 132] width 132 height 9
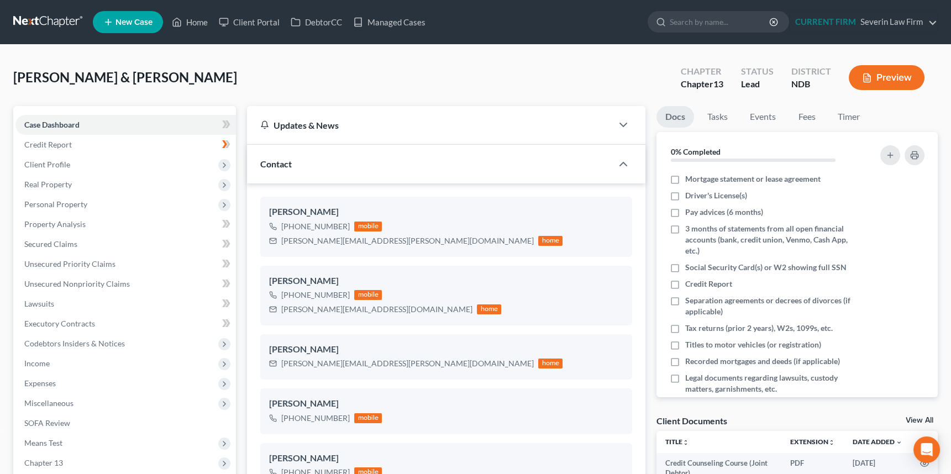
scroll to position [769, 0]
click at [191, 22] on link "Home" at bounding box center [189, 22] width 47 height 20
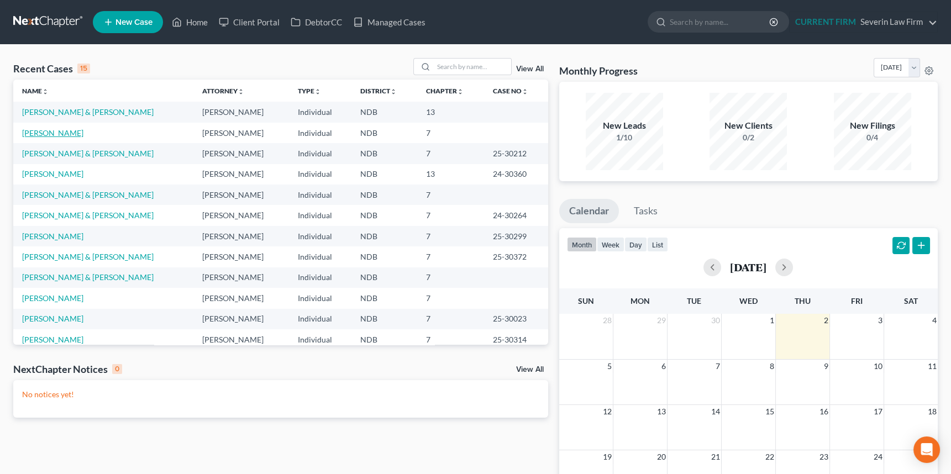
click at [56, 132] on link "[PERSON_NAME]" at bounding box center [52, 132] width 61 height 9
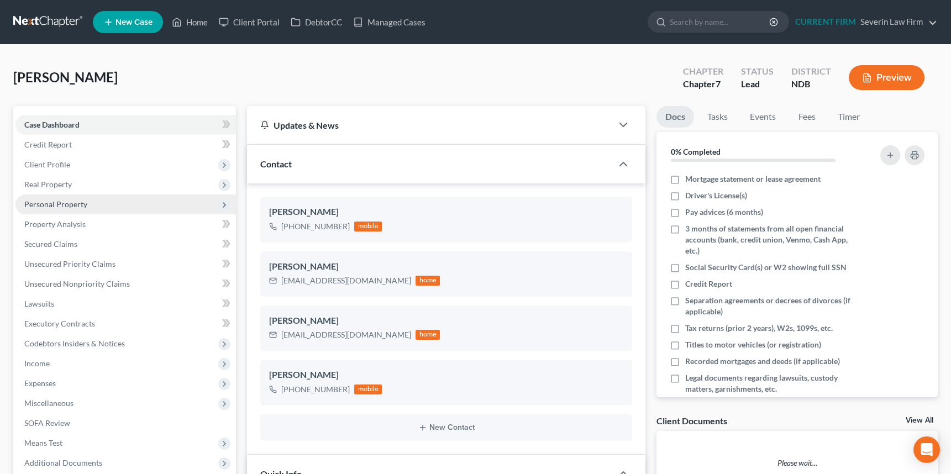
scroll to position [579, 0]
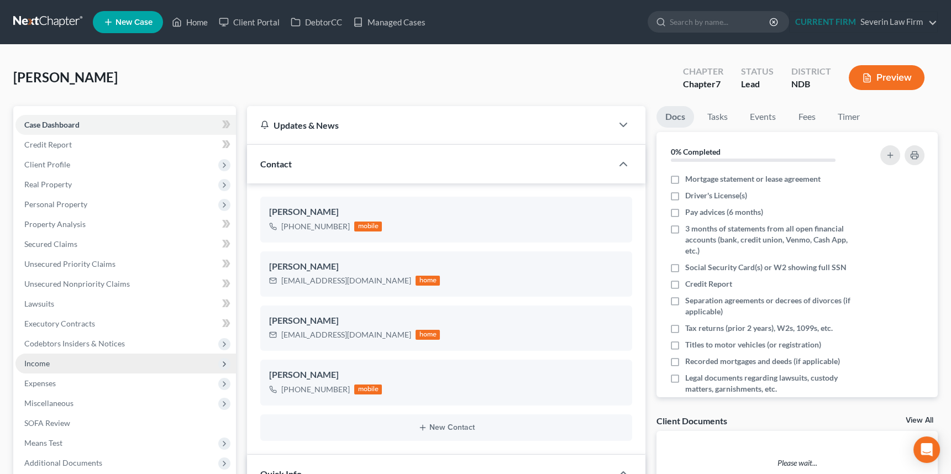
click at [50, 361] on span "Income" at bounding box center [125, 364] width 221 height 20
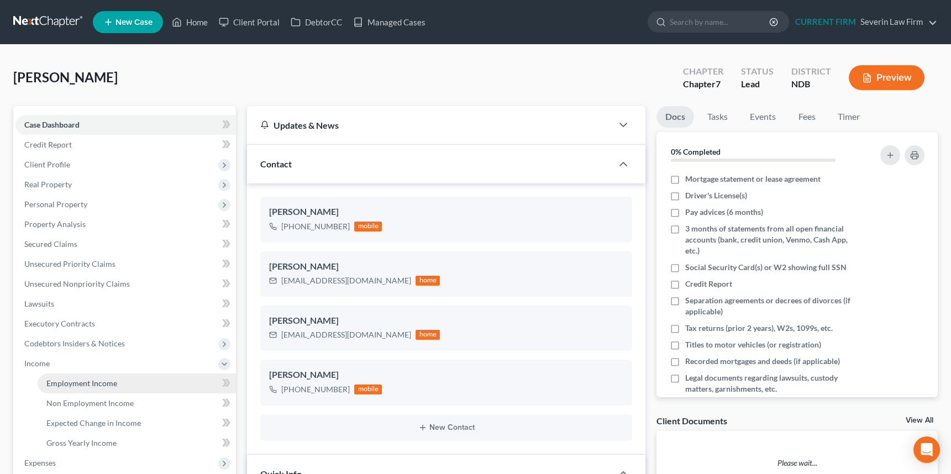
click at [67, 385] on span "Employment Income" at bounding box center [81, 383] width 71 height 9
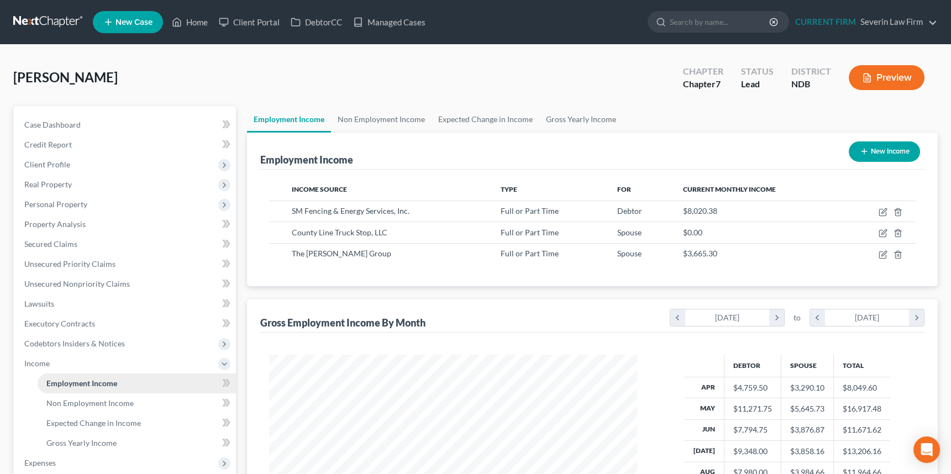
scroll to position [198, 390]
drag, startPoint x: 50, startPoint y: 459, endPoint x: 106, endPoint y: 449, distance: 56.7
click at [50, 459] on span "Expenses" at bounding box center [40, 462] width 32 height 9
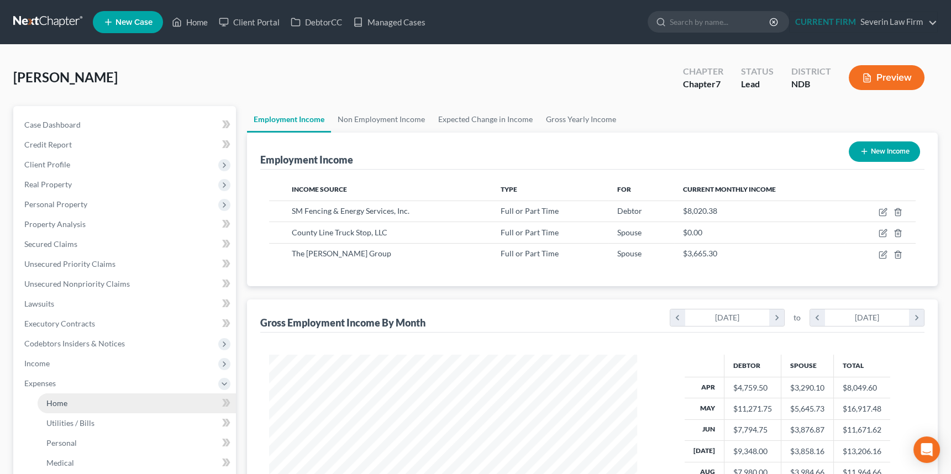
click at [55, 400] on span "Home" at bounding box center [56, 403] width 21 height 9
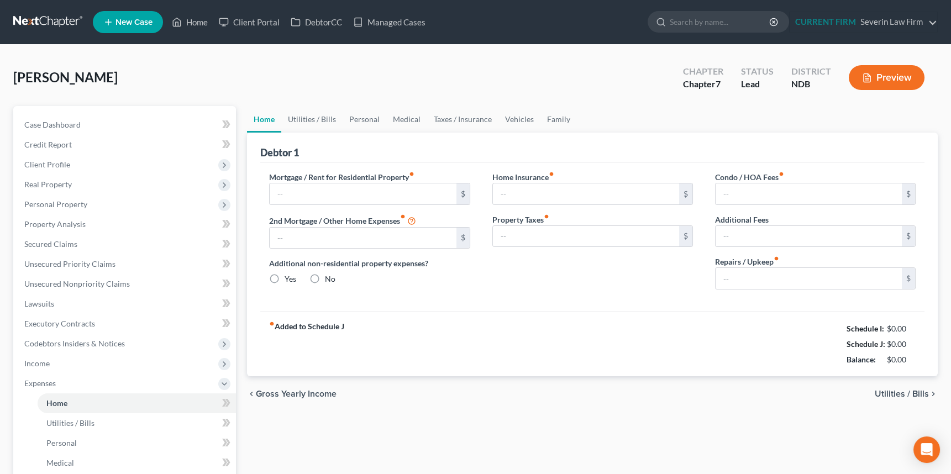
type input "1,450.00"
type input "0.00"
radio input "true"
type input "0.00"
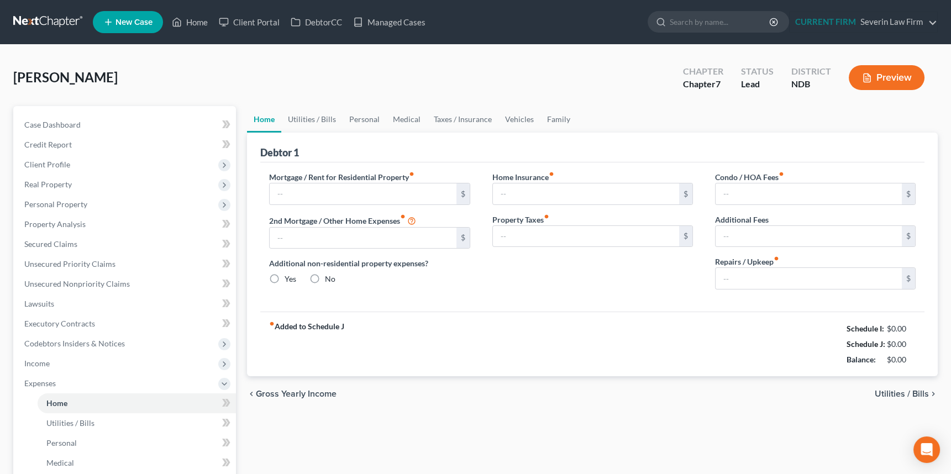
type input "0.00"
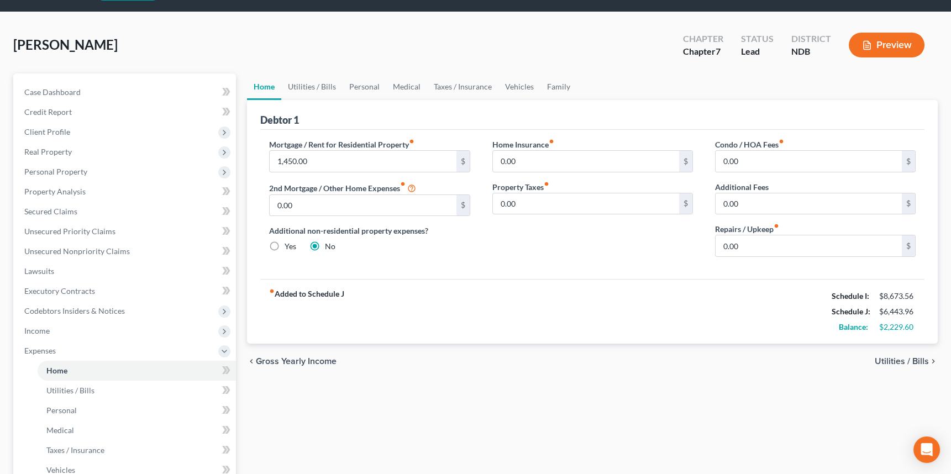
scroll to position [50, 0]
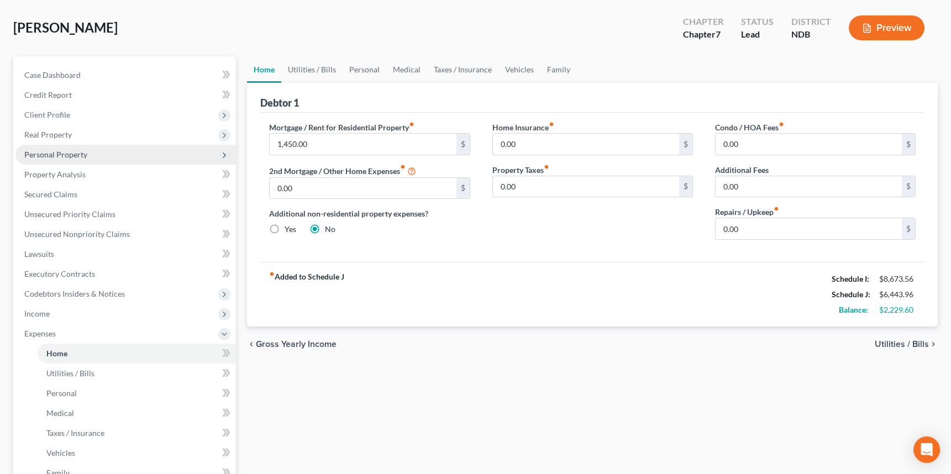
click at [75, 153] on span "Personal Property" at bounding box center [55, 154] width 63 height 9
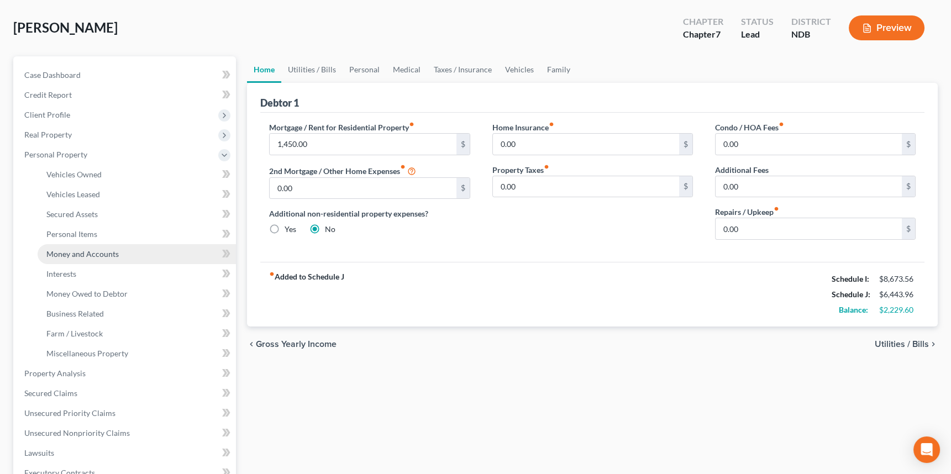
click at [80, 249] on span "Money and Accounts" at bounding box center [82, 253] width 72 height 9
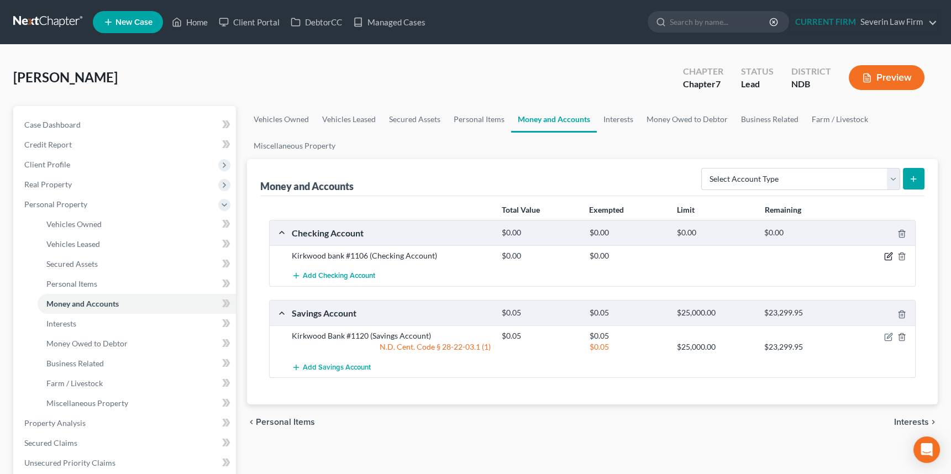
click at [887, 252] on icon "button" at bounding box center [888, 256] width 9 height 9
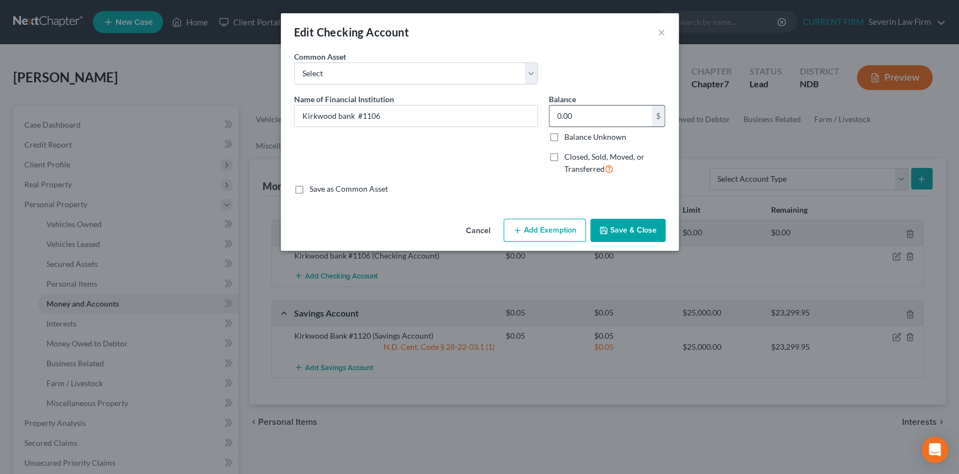
click at [588, 116] on input "0.00" at bounding box center [600, 116] width 102 height 21
type input "5.19"
click at [547, 232] on button "Add Exemption" at bounding box center [545, 230] width 82 height 23
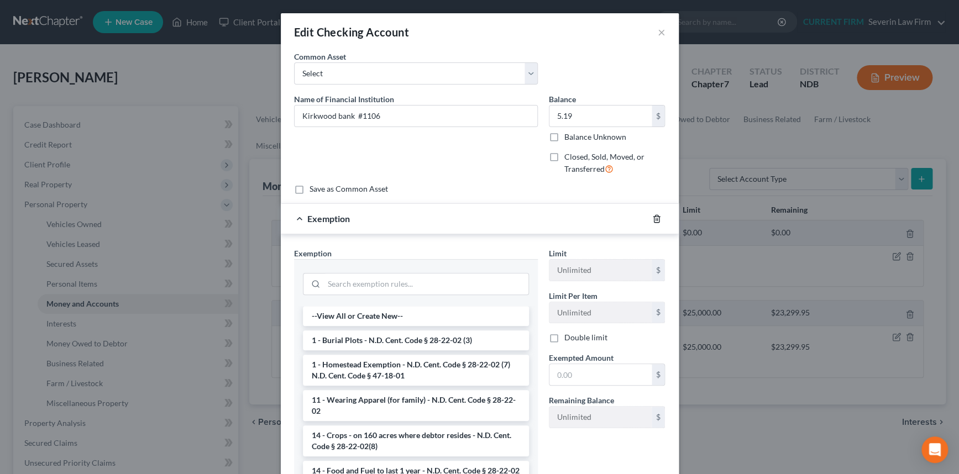
click at [652, 217] on icon "button" at bounding box center [656, 218] width 9 height 9
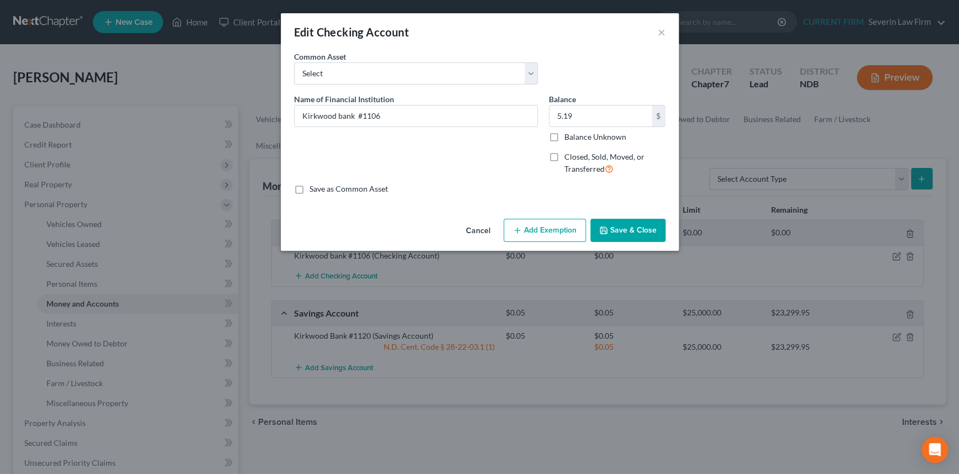
click at [642, 228] on button "Save & Close" at bounding box center [627, 230] width 75 height 23
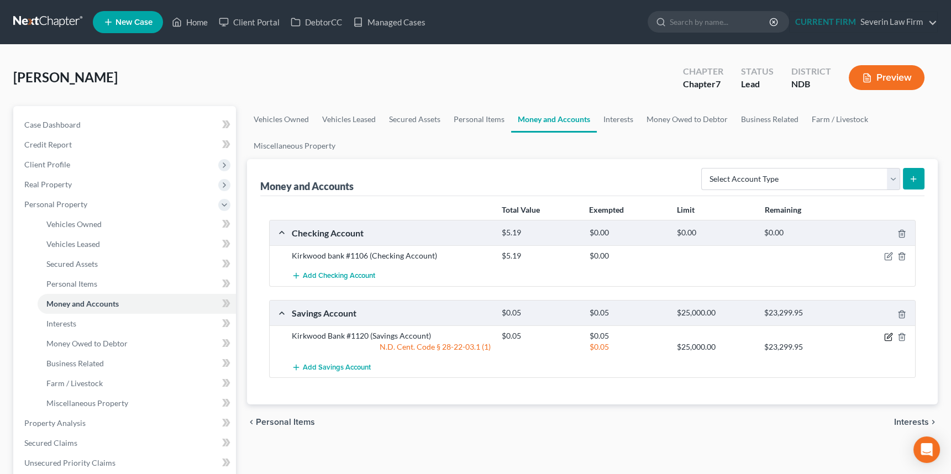
click at [891, 334] on icon "button" at bounding box center [889, 335] width 5 height 5
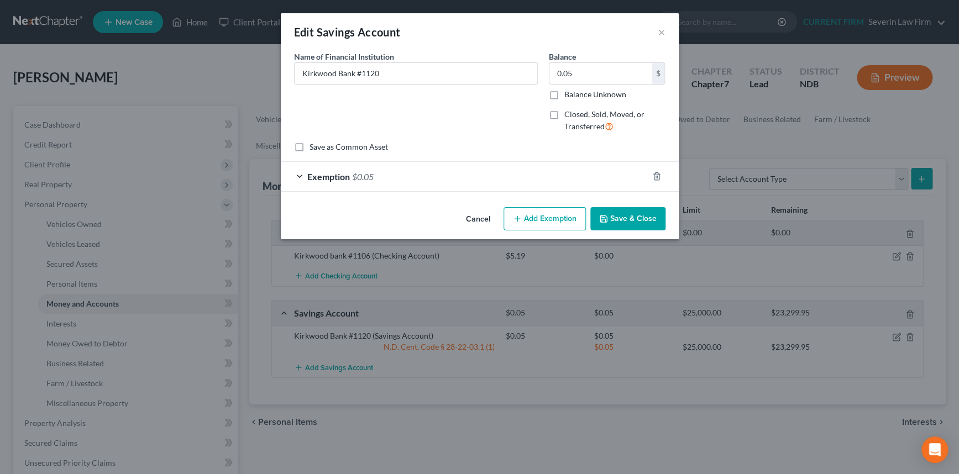
click at [559, 176] on div "Exemption $0.05" at bounding box center [464, 176] width 367 height 29
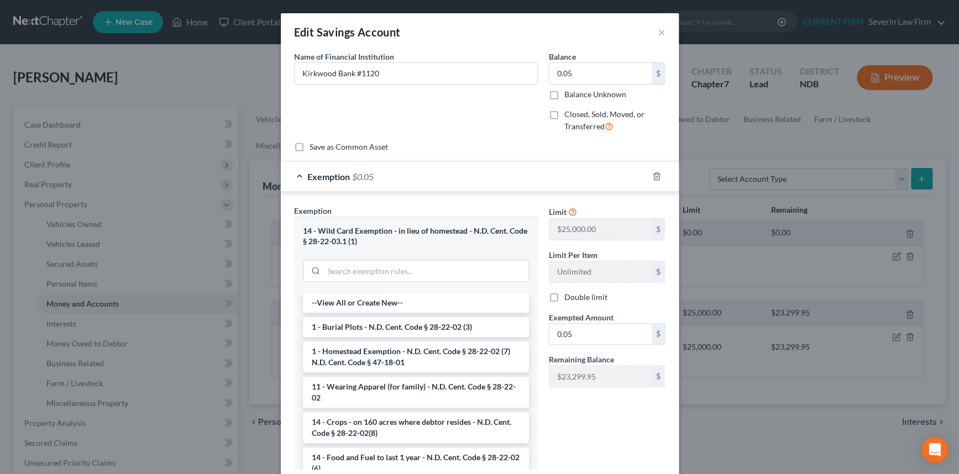
click at [581, 176] on div "Exemption $0.05" at bounding box center [464, 176] width 367 height 29
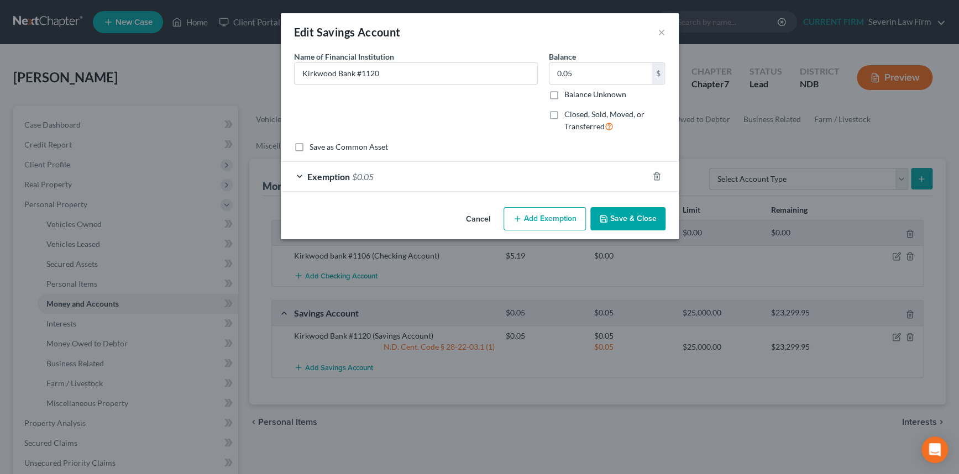
click at [626, 216] on button "Save & Close" at bounding box center [627, 218] width 75 height 23
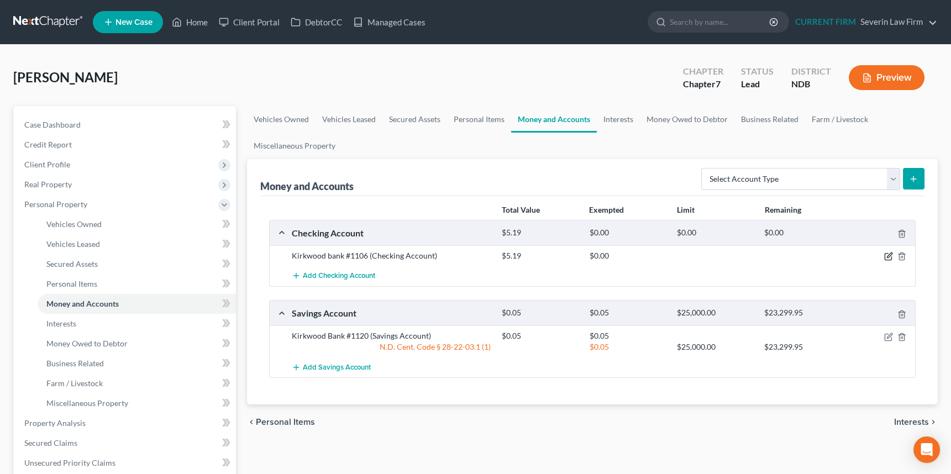
click at [889, 253] on icon "button" at bounding box center [888, 256] width 9 height 9
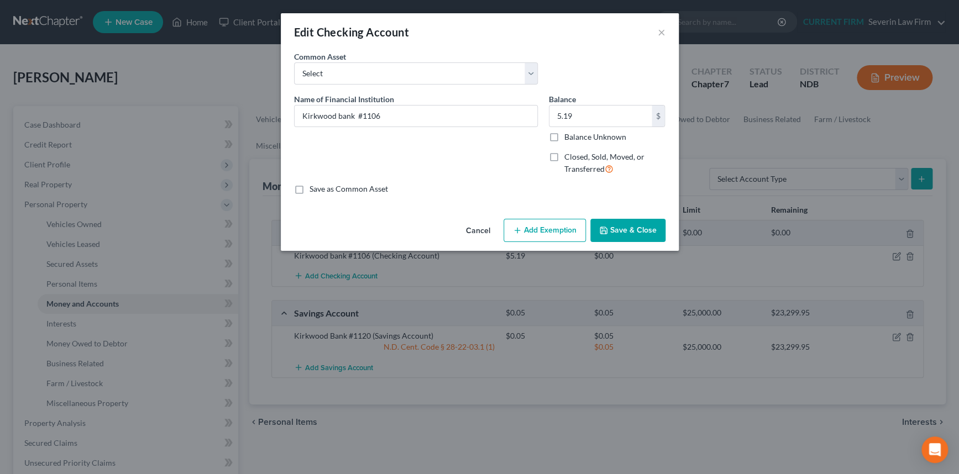
click at [538, 229] on button "Add Exemption" at bounding box center [545, 230] width 82 height 23
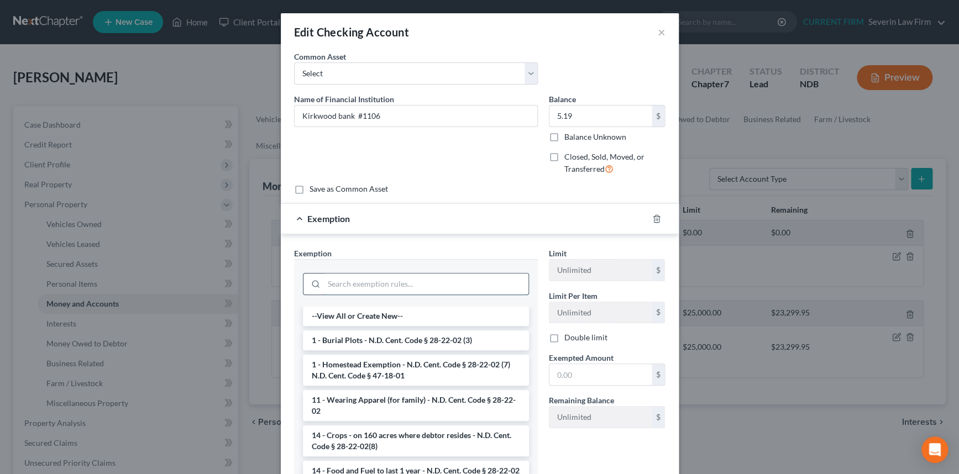
click at [436, 281] on input "search" at bounding box center [426, 284] width 205 height 21
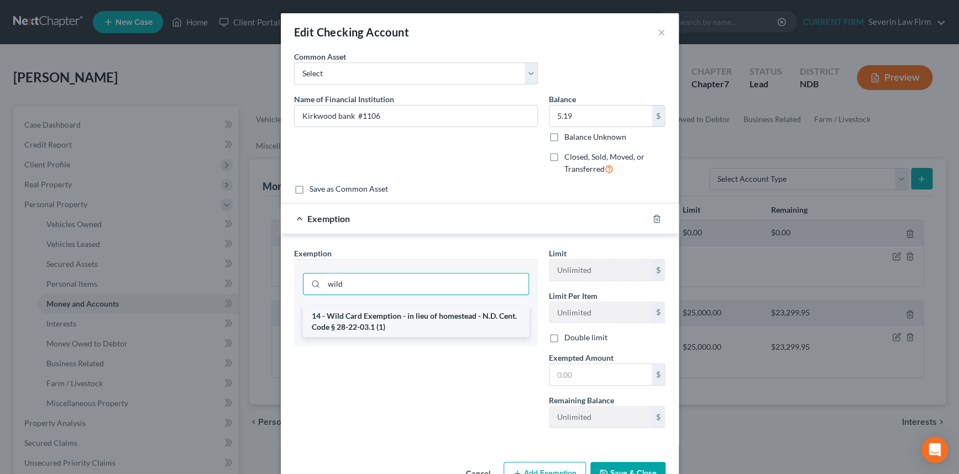
type input "wild"
click at [433, 316] on li "14 - Wild Card Exemption - in lieu of homestead - N.D. Cent. Code § 28-22-03.1 …" at bounding box center [416, 321] width 226 height 31
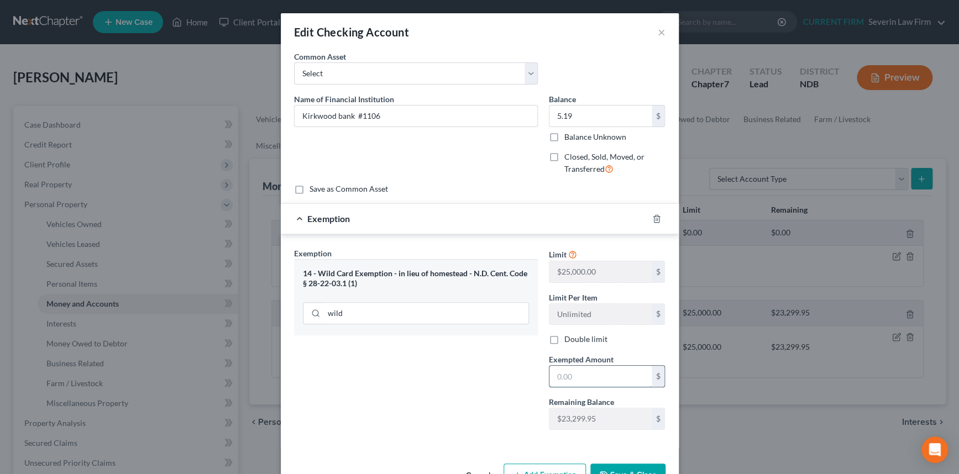
click at [591, 377] on input "text" at bounding box center [600, 376] width 102 height 21
type input "5.19"
click at [583, 218] on div "Exemption $5.19" at bounding box center [464, 218] width 367 height 29
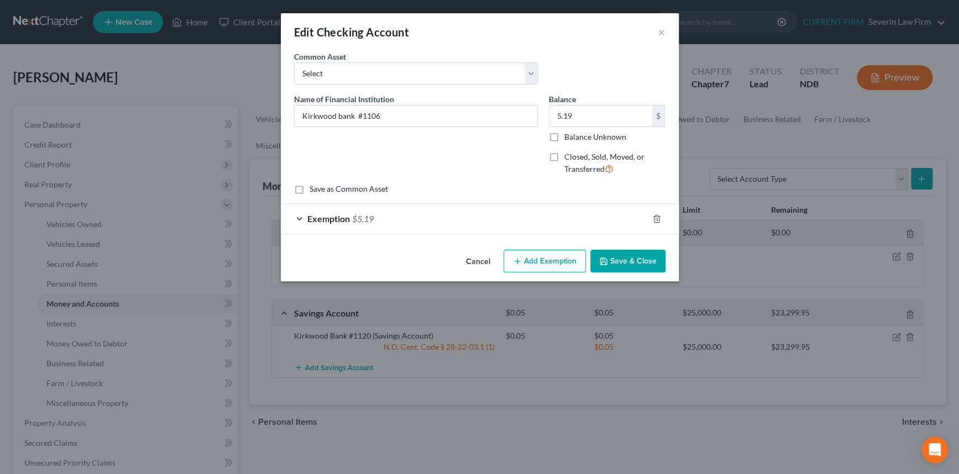
click at [631, 258] on button "Save & Close" at bounding box center [627, 261] width 75 height 23
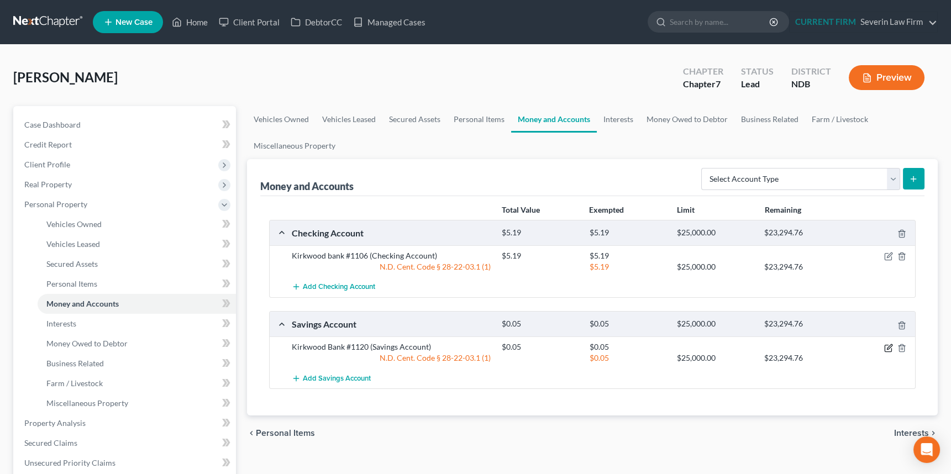
click at [889, 347] on icon "button" at bounding box center [888, 348] width 9 height 9
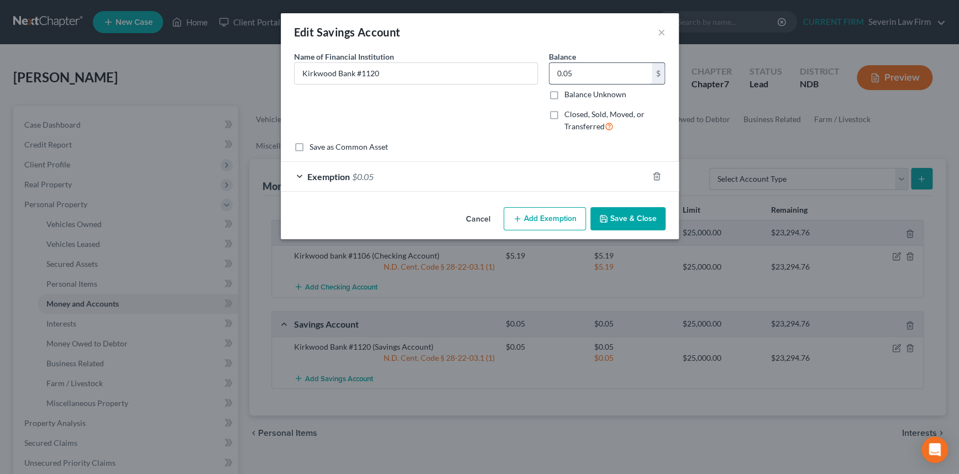
click at [580, 74] on input "0.05" at bounding box center [600, 73] width 102 height 21
type input "3.63"
click at [573, 179] on div "Exemption $0.05" at bounding box center [464, 176] width 367 height 29
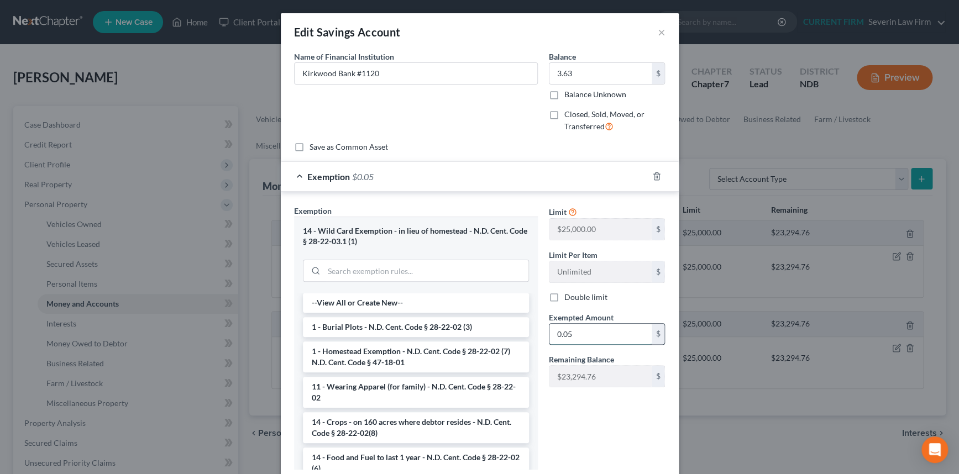
click at [585, 331] on input "0.05" at bounding box center [600, 334] width 102 height 21
type input "3.63"
click at [579, 179] on div "Exemption $3.63" at bounding box center [464, 176] width 367 height 29
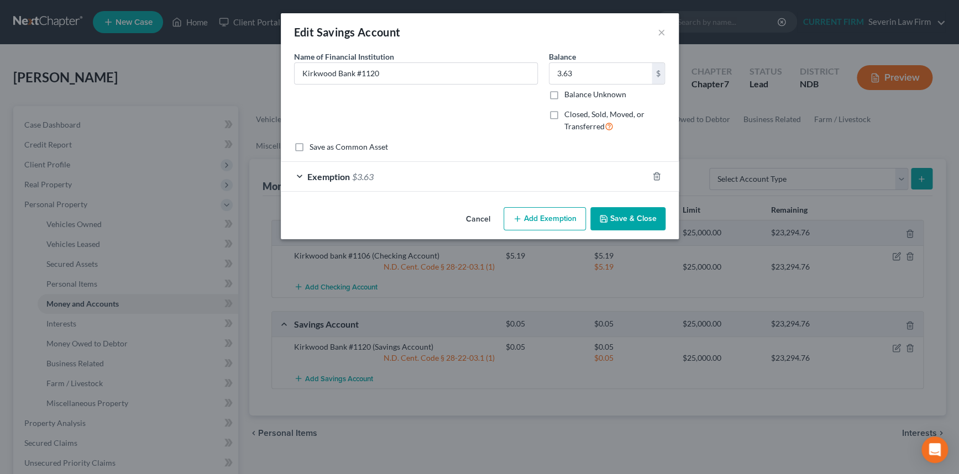
click at [636, 220] on button "Save & Close" at bounding box center [627, 218] width 75 height 23
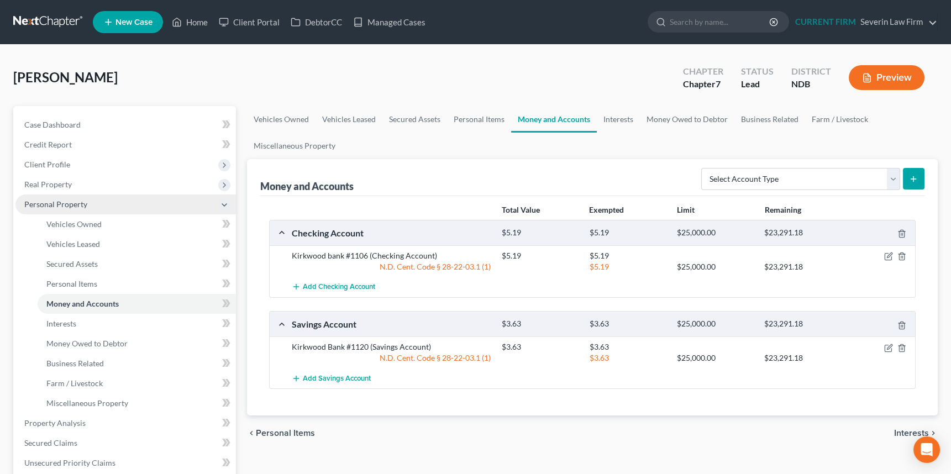
click at [63, 206] on span "Personal Property" at bounding box center [55, 204] width 63 height 9
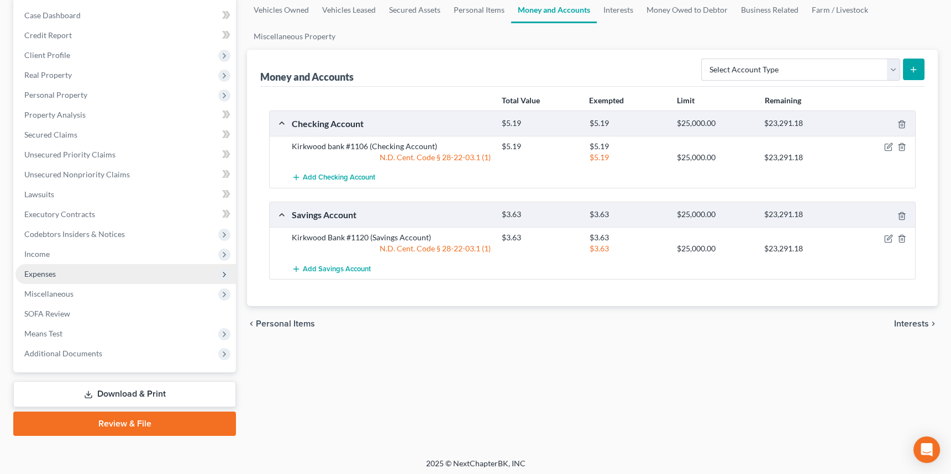
scroll to position [112, 0]
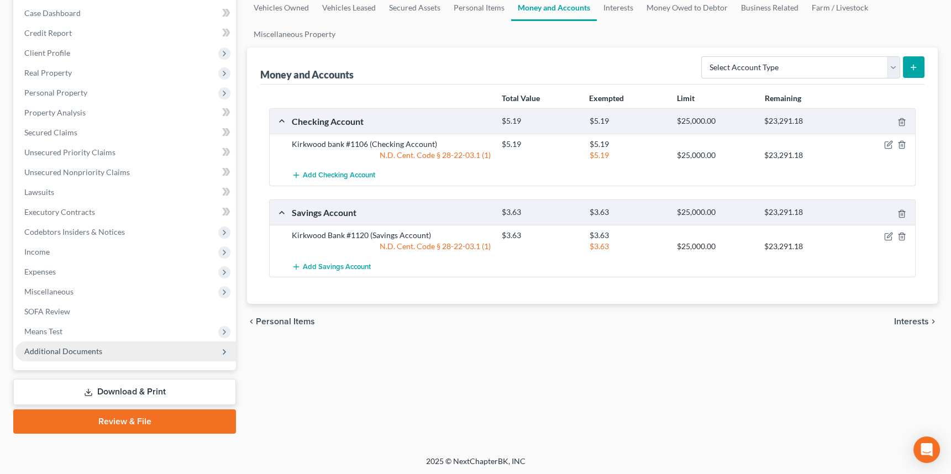
click at [60, 349] on span "Additional Documents" at bounding box center [63, 351] width 78 height 9
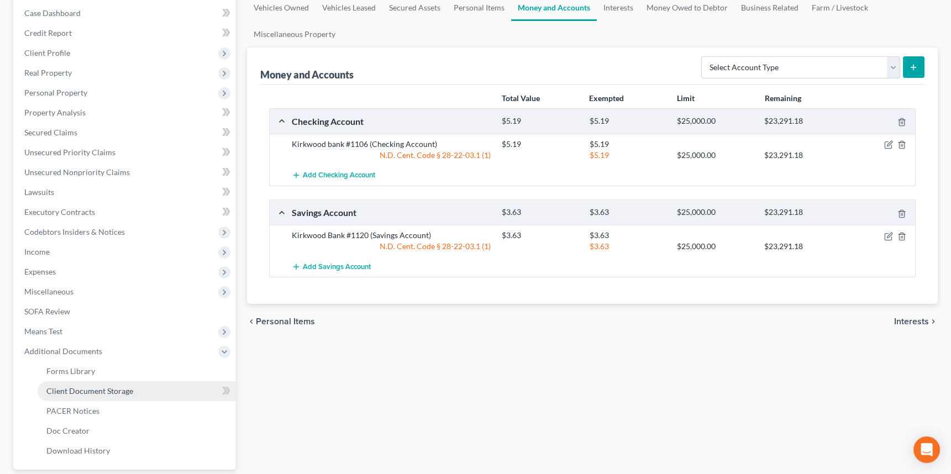
click at [71, 391] on span "Client Document Storage" at bounding box center [89, 390] width 87 height 9
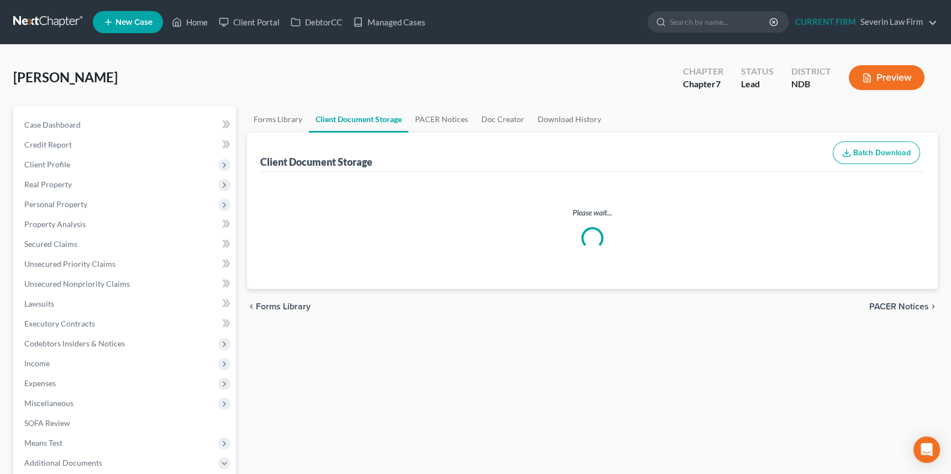
select select "0"
select select "1"
select select "0"
select select "3"
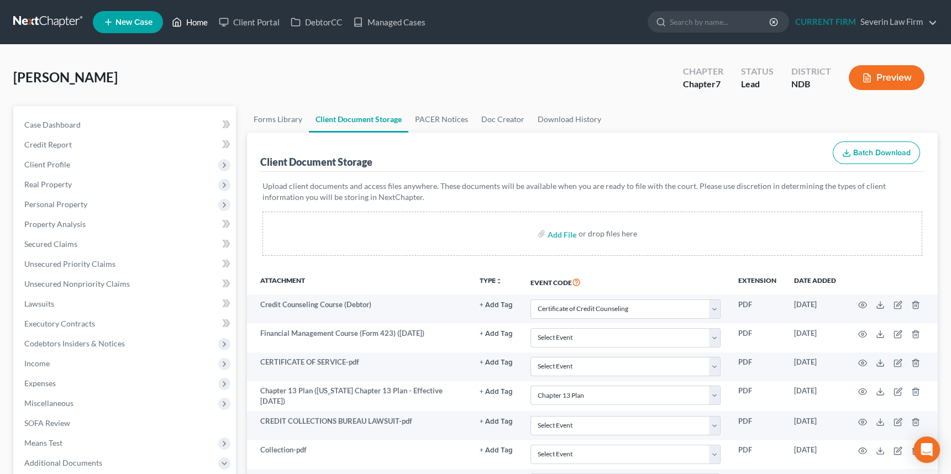
click at [199, 21] on link "Home" at bounding box center [189, 22] width 47 height 20
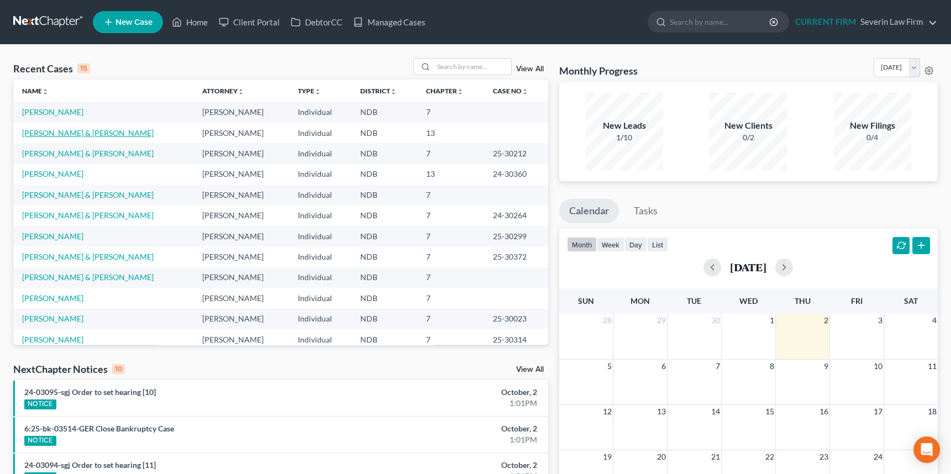
click at [56, 134] on link "[PERSON_NAME] & [PERSON_NAME]" at bounding box center [88, 132] width 132 height 9
